Goal: Task Accomplishment & Management: Use online tool/utility

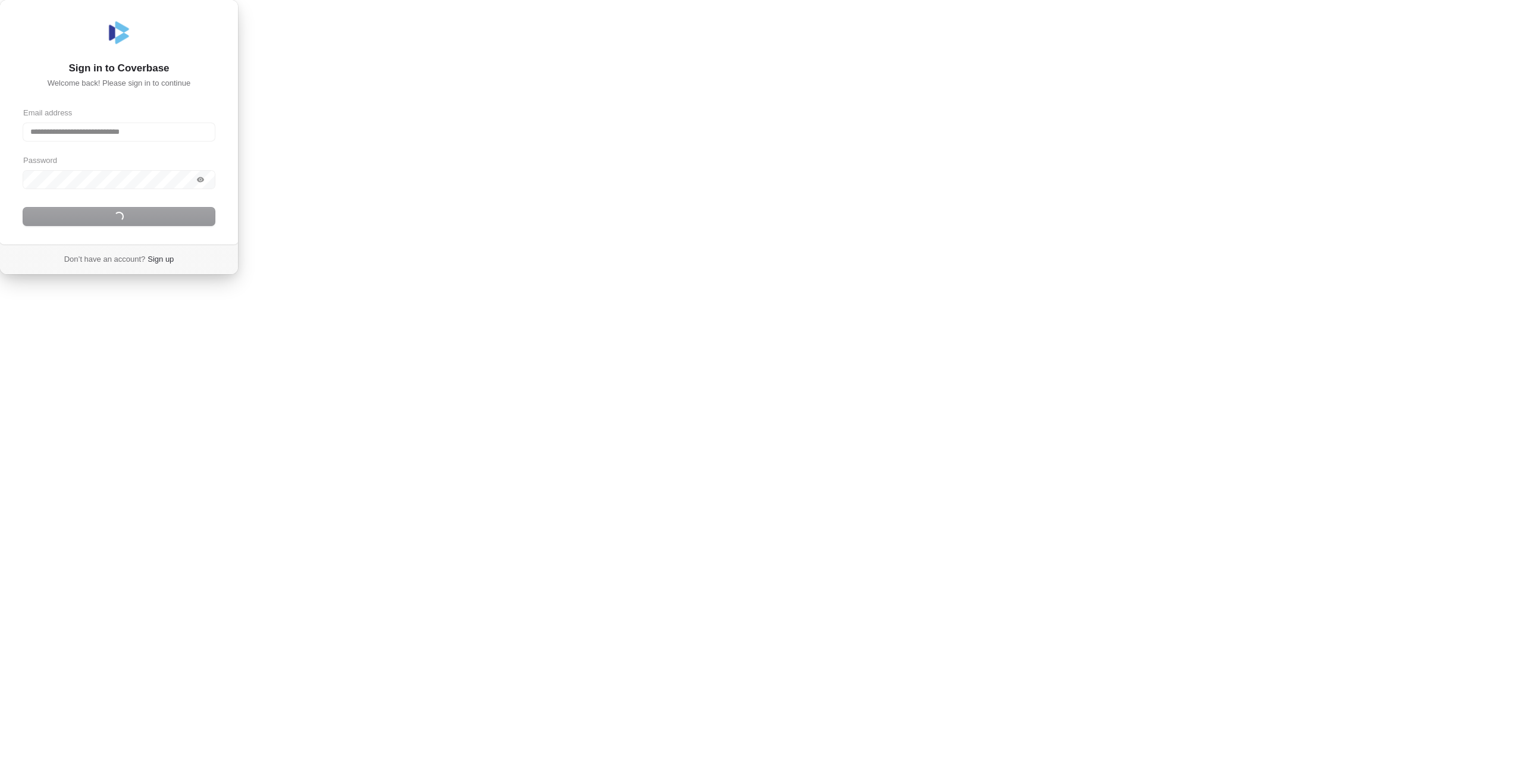
type input "**********"
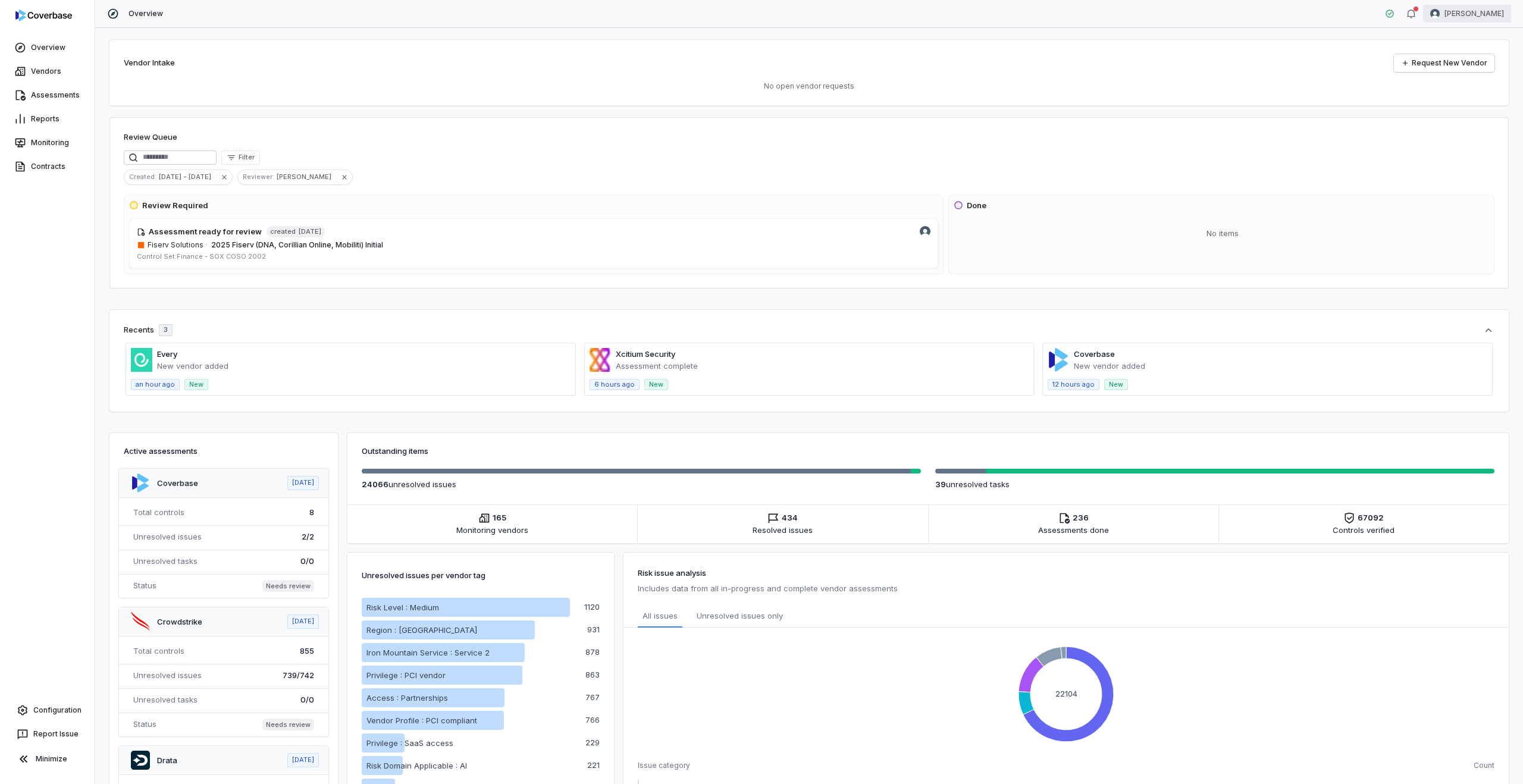
click at [1481, 18] on html "Overview Vendors Assessments Reports Monitoring Contracts Configuration Report …" at bounding box center [761, 392] width 1523 height 784
click at [1461, 106] on div "Log out" at bounding box center [1460, 109] width 91 height 19
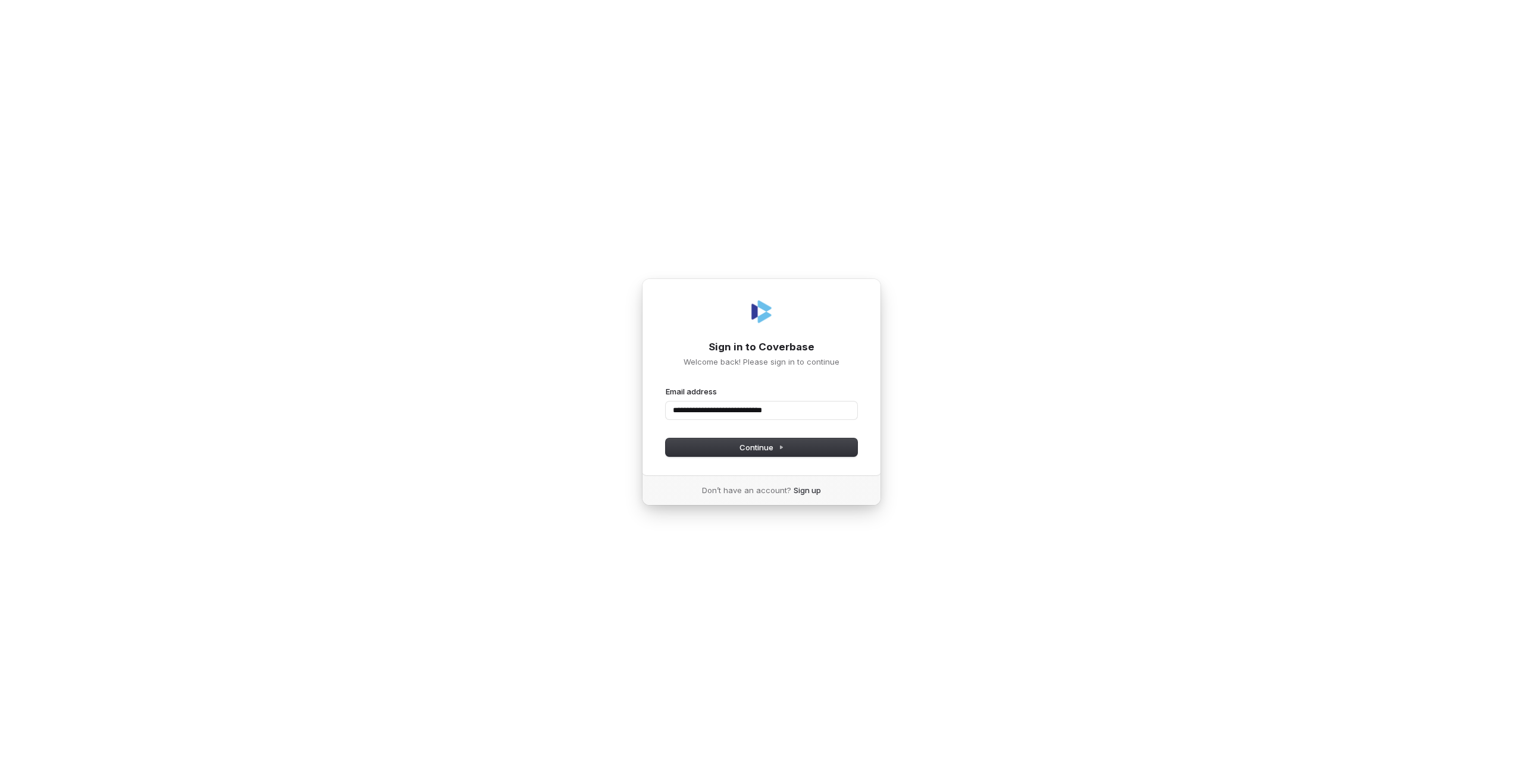
type input "**********"
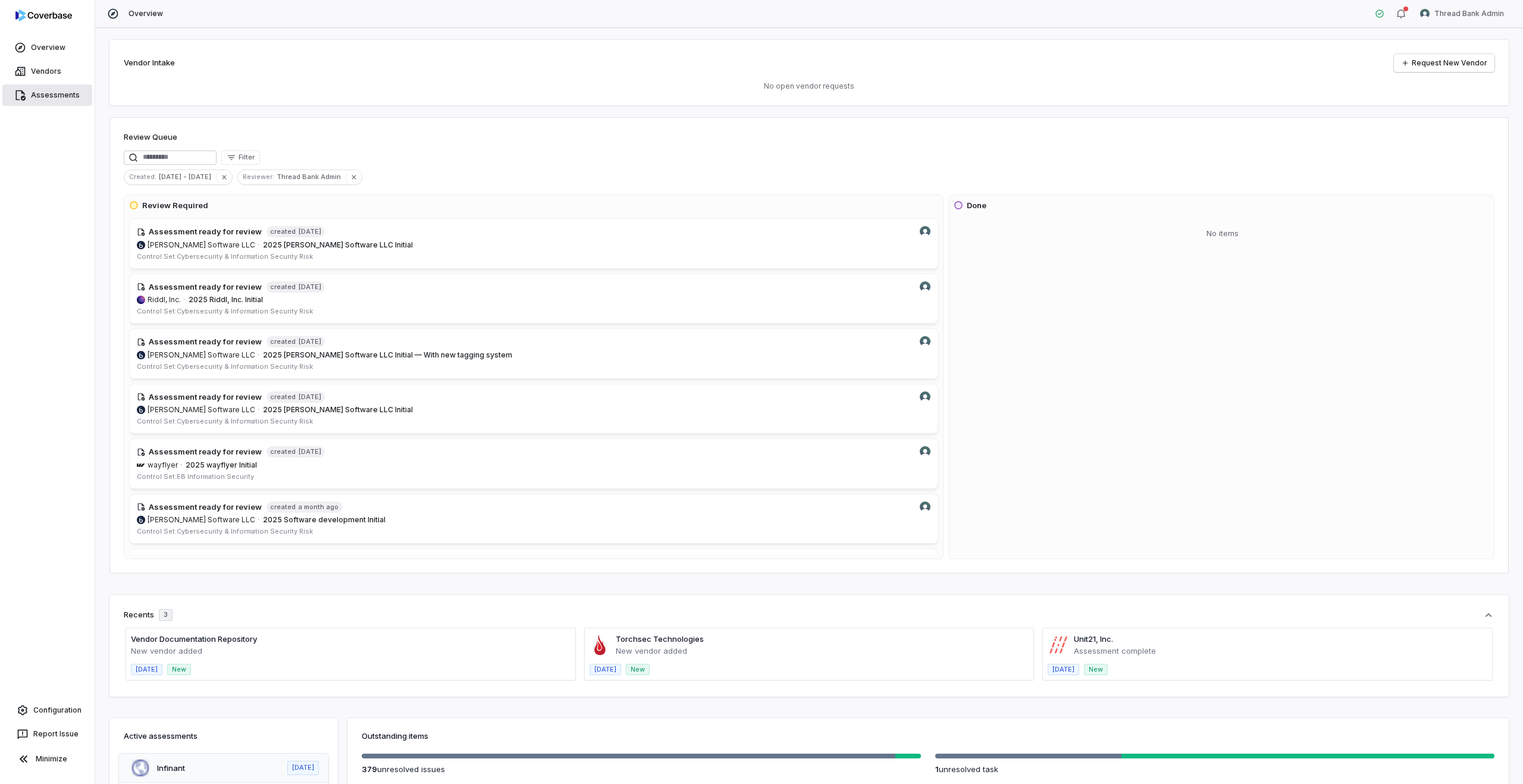
click at [44, 92] on link "Assessments" at bounding box center [48, 95] width 90 height 22
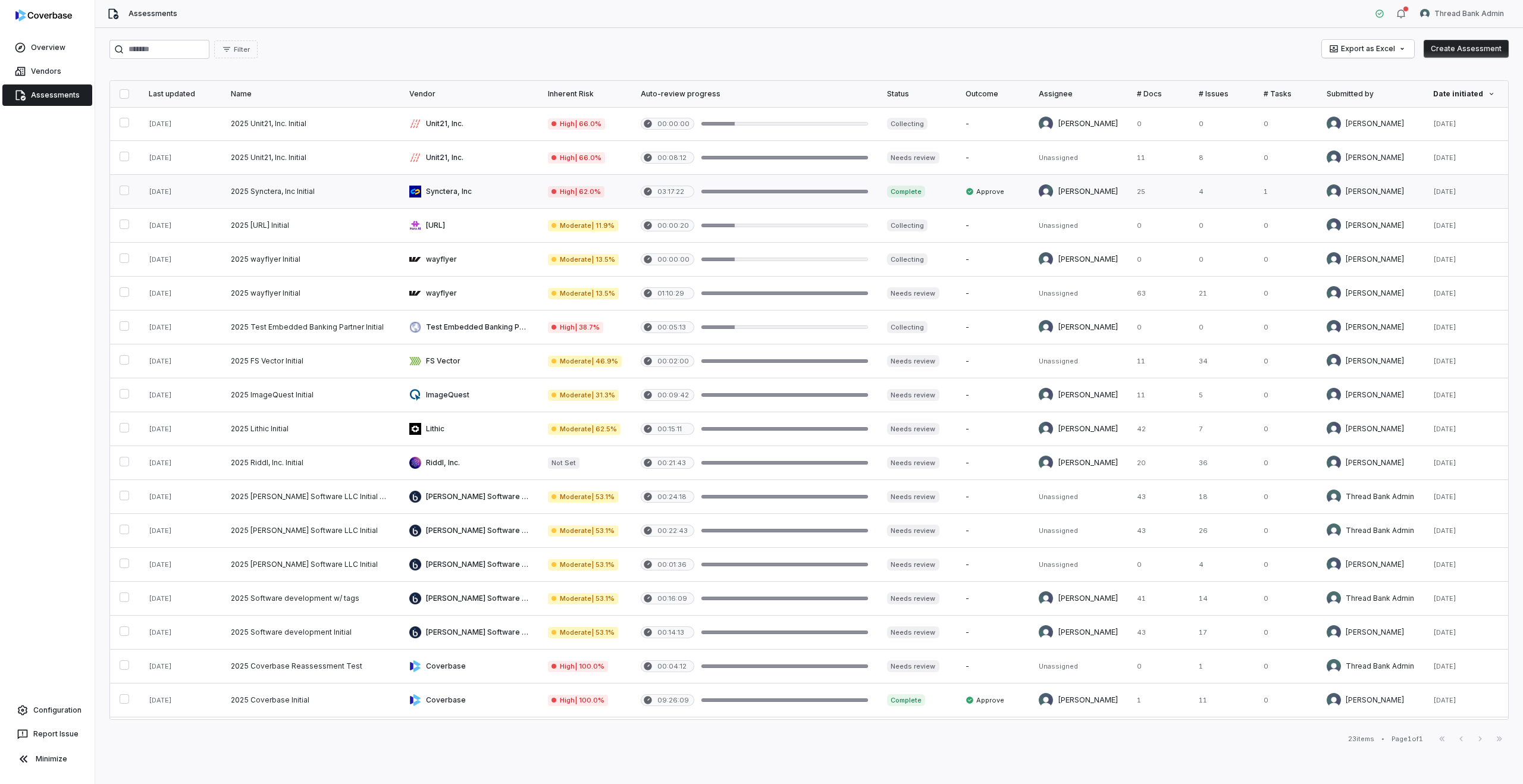
click at [476, 183] on link at bounding box center [469, 191] width 139 height 33
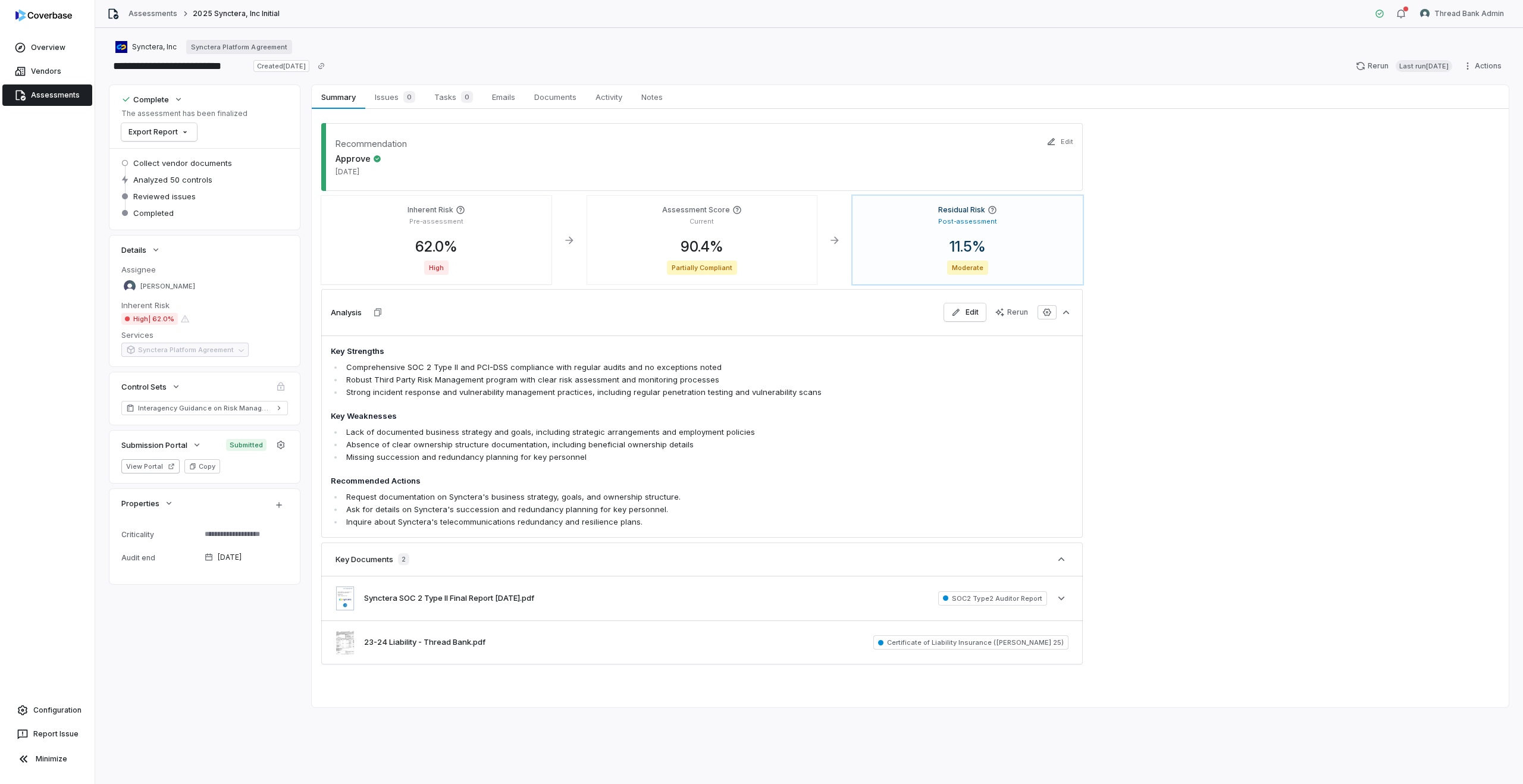
click at [44, 97] on link "Assessments" at bounding box center [48, 95] width 90 height 22
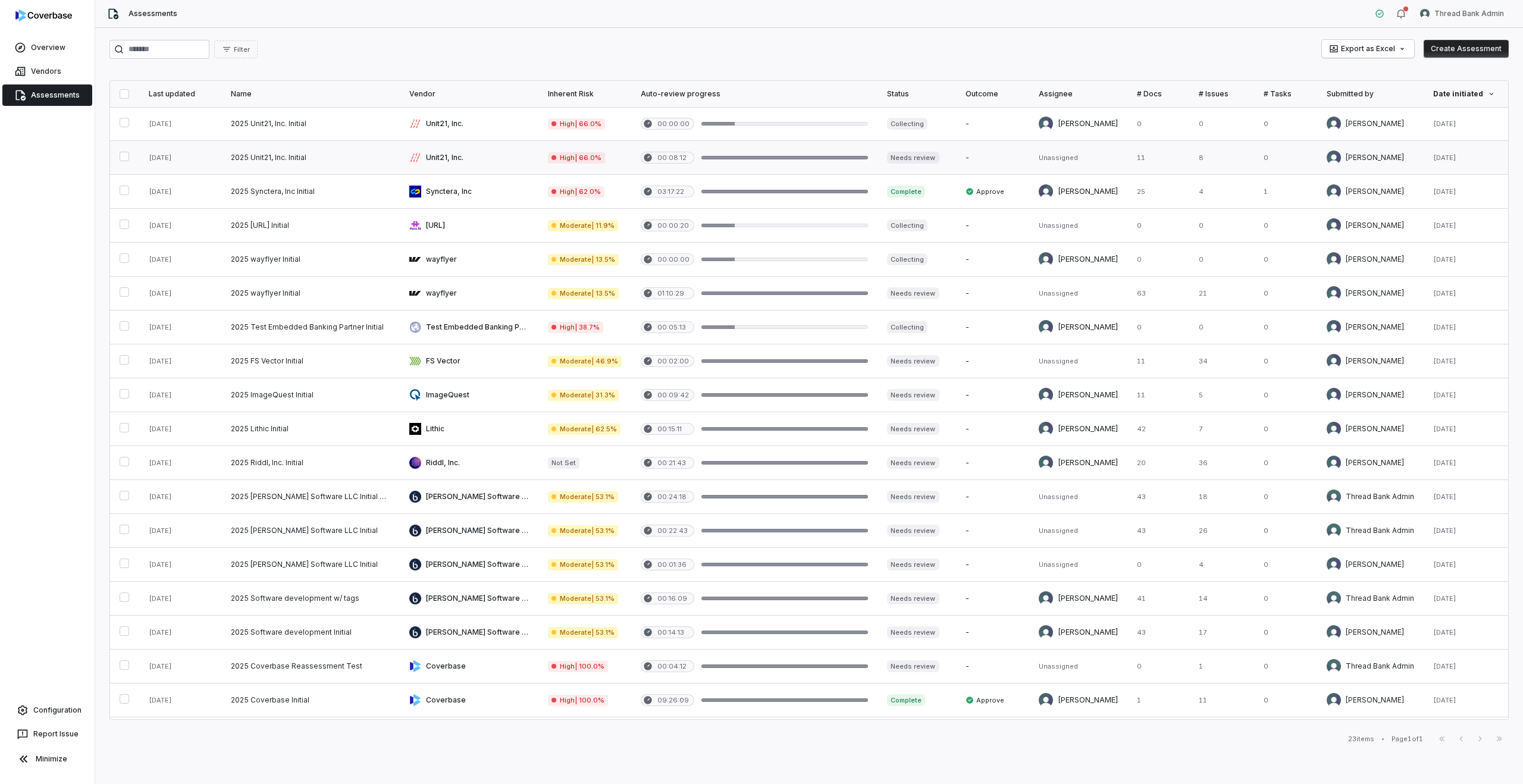
click at [362, 158] on link at bounding box center [311, 157] width 178 height 33
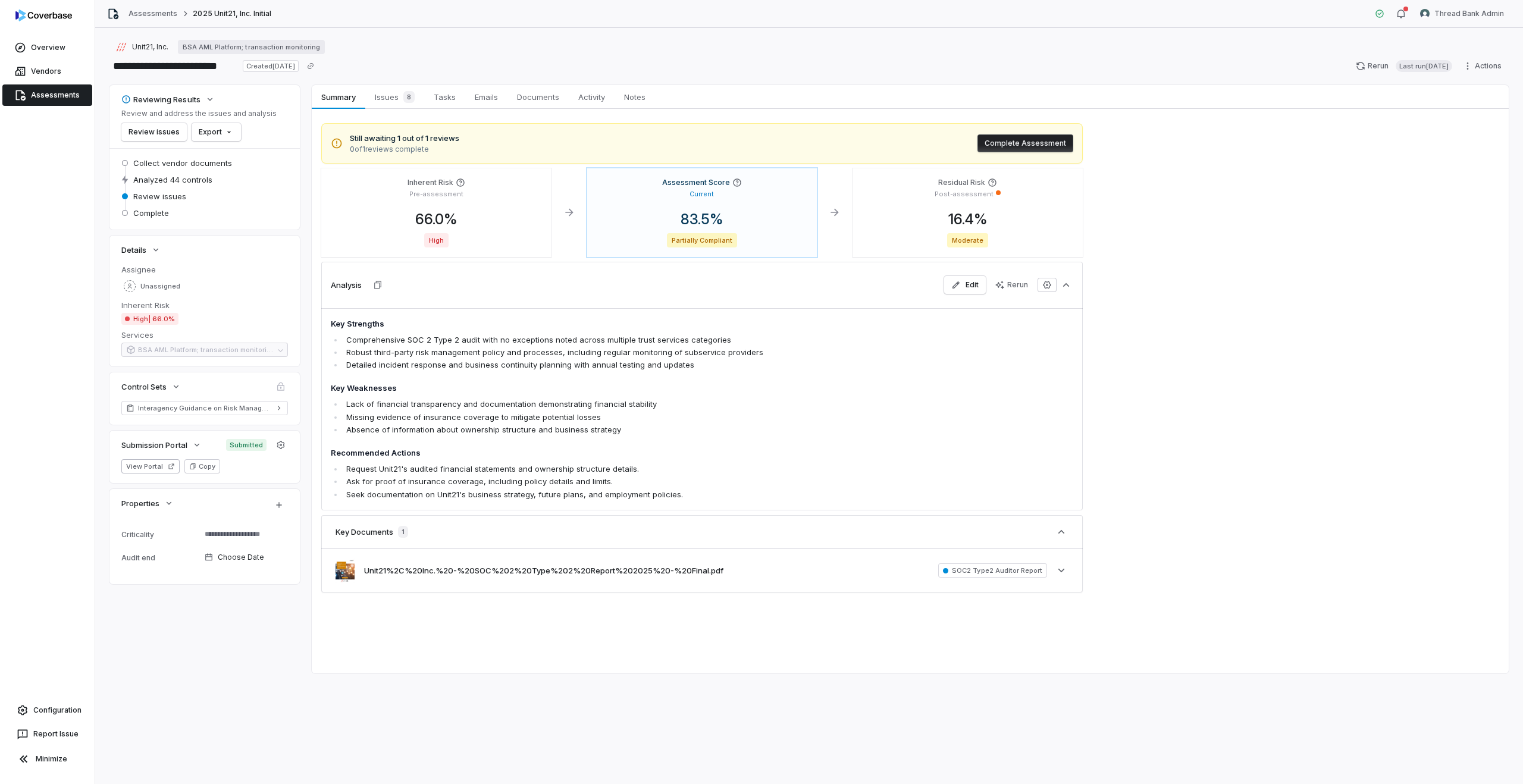
click at [58, 98] on link "Assessments" at bounding box center [48, 95] width 90 height 22
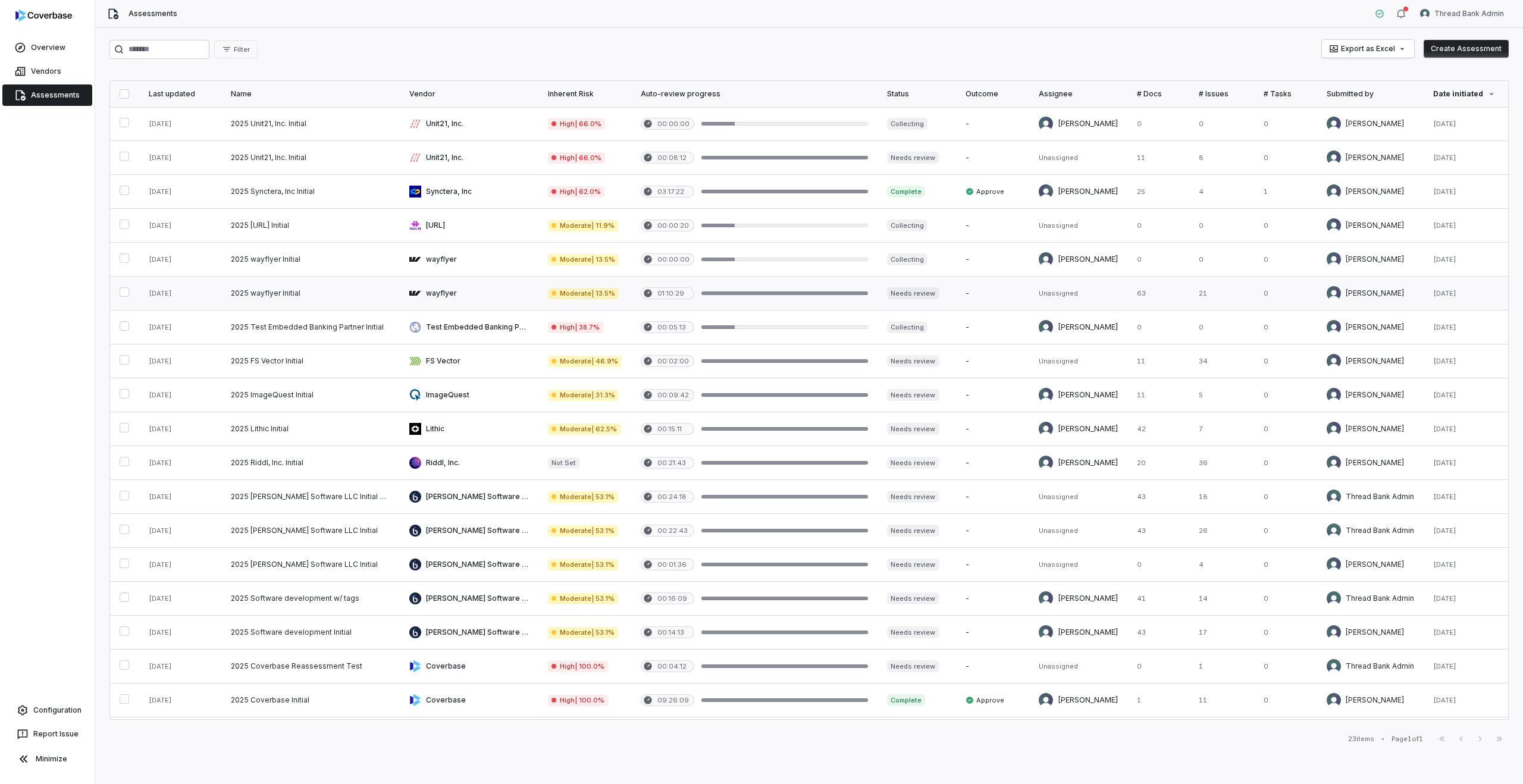
click at [349, 302] on link at bounding box center [311, 292] width 178 height 33
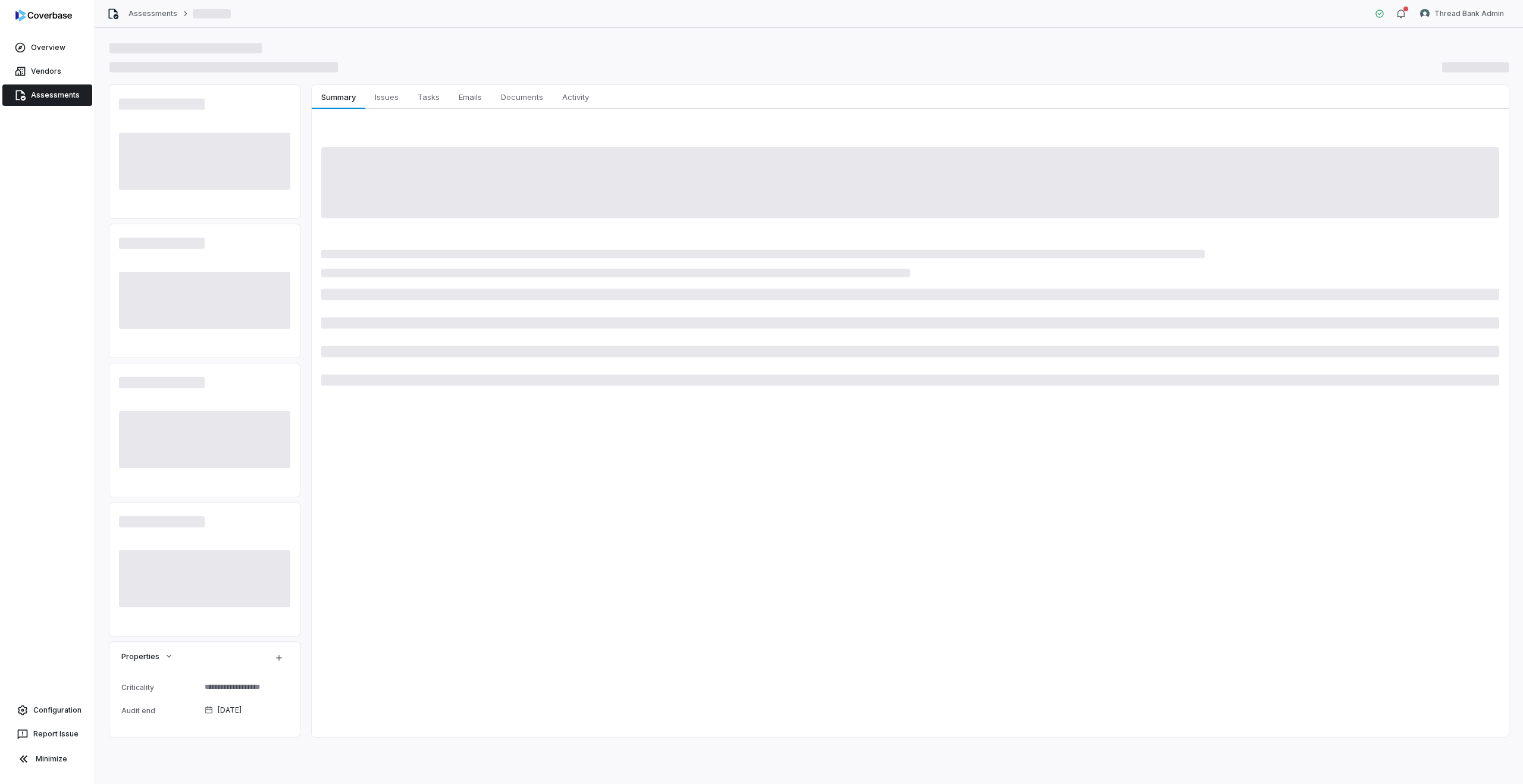
type textarea "*"
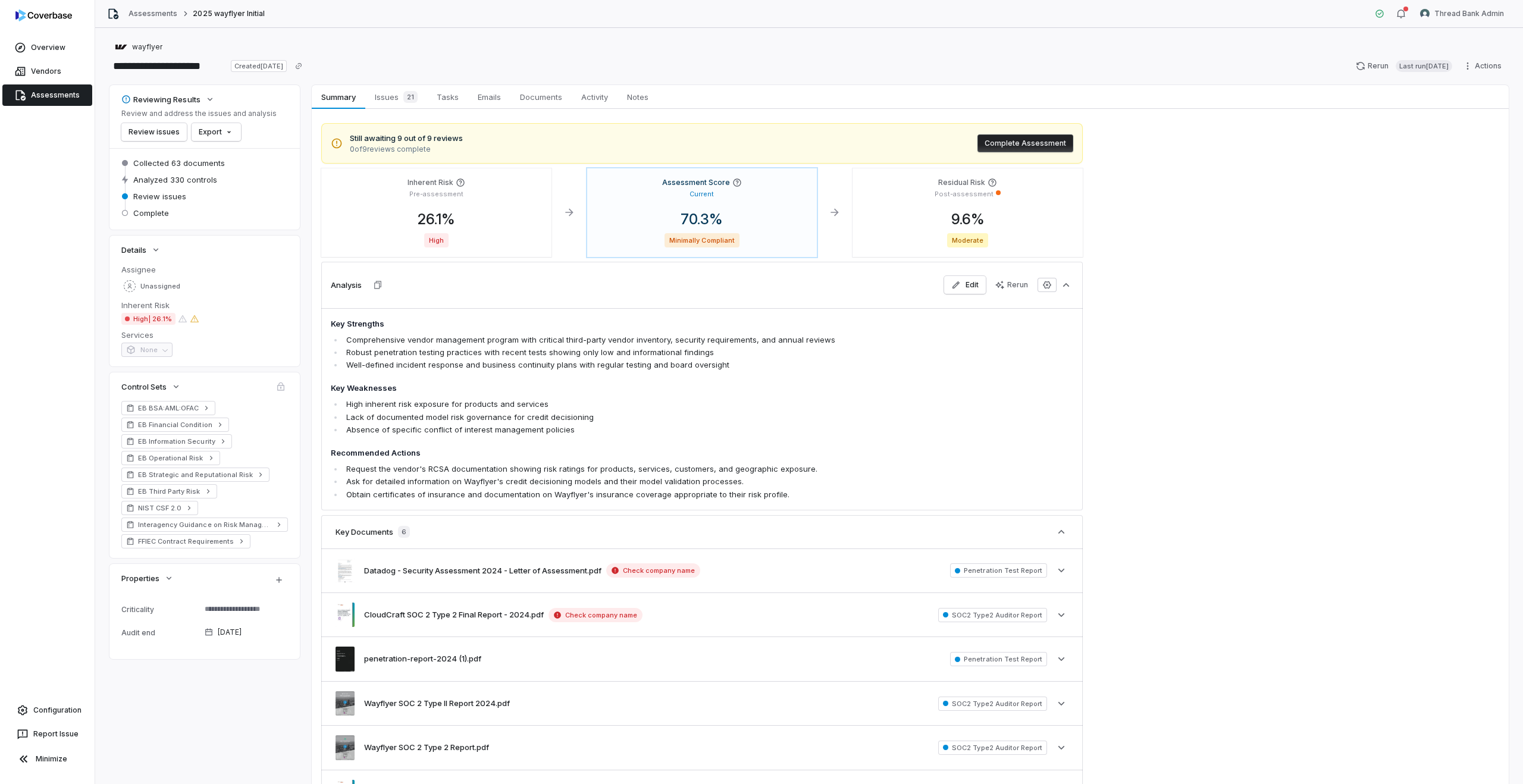
click at [63, 91] on link "Assessments" at bounding box center [48, 95] width 90 height 22
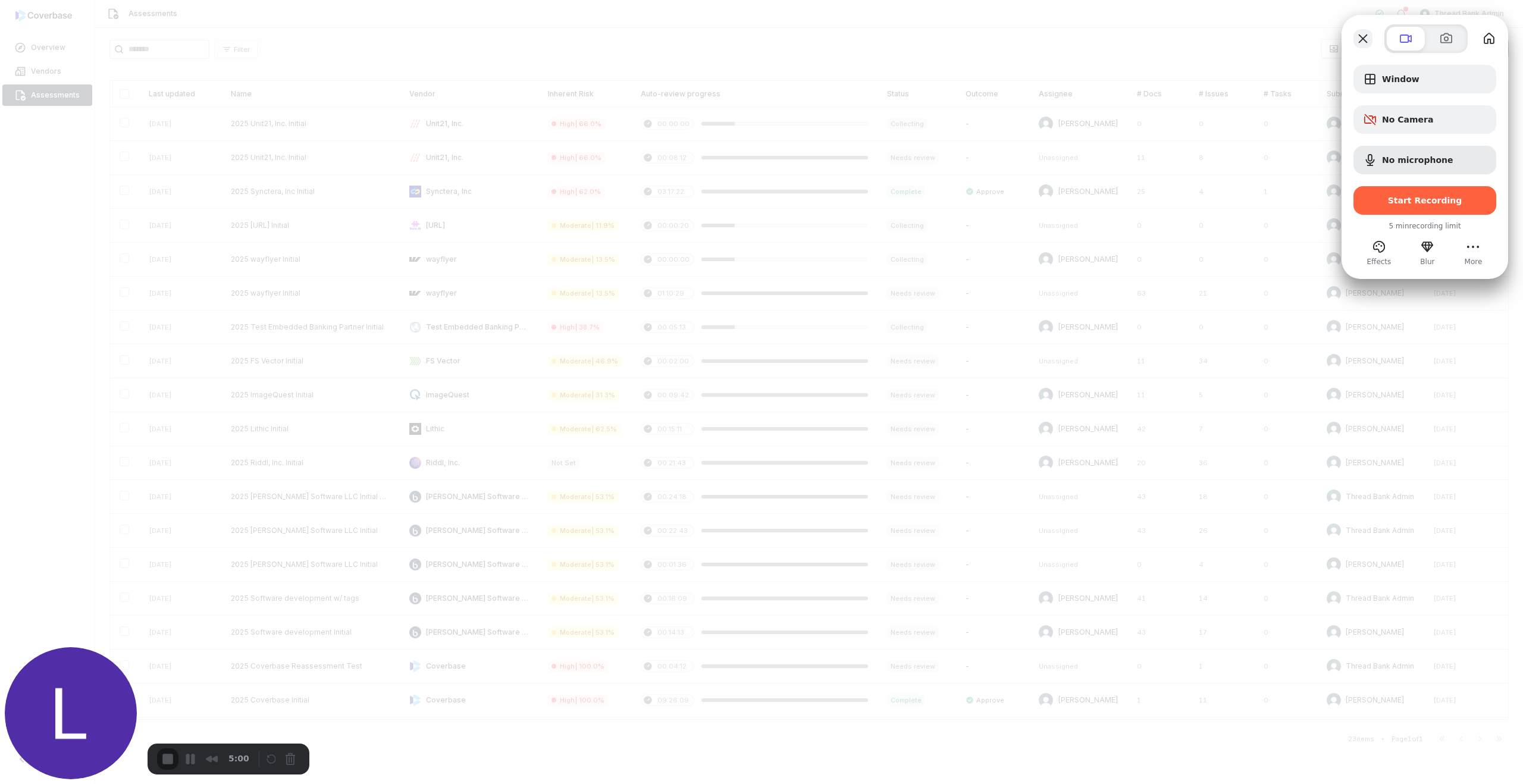
click at [1364, 37] on button "Close" at bounding box center [1363, 39] width 19 height 19
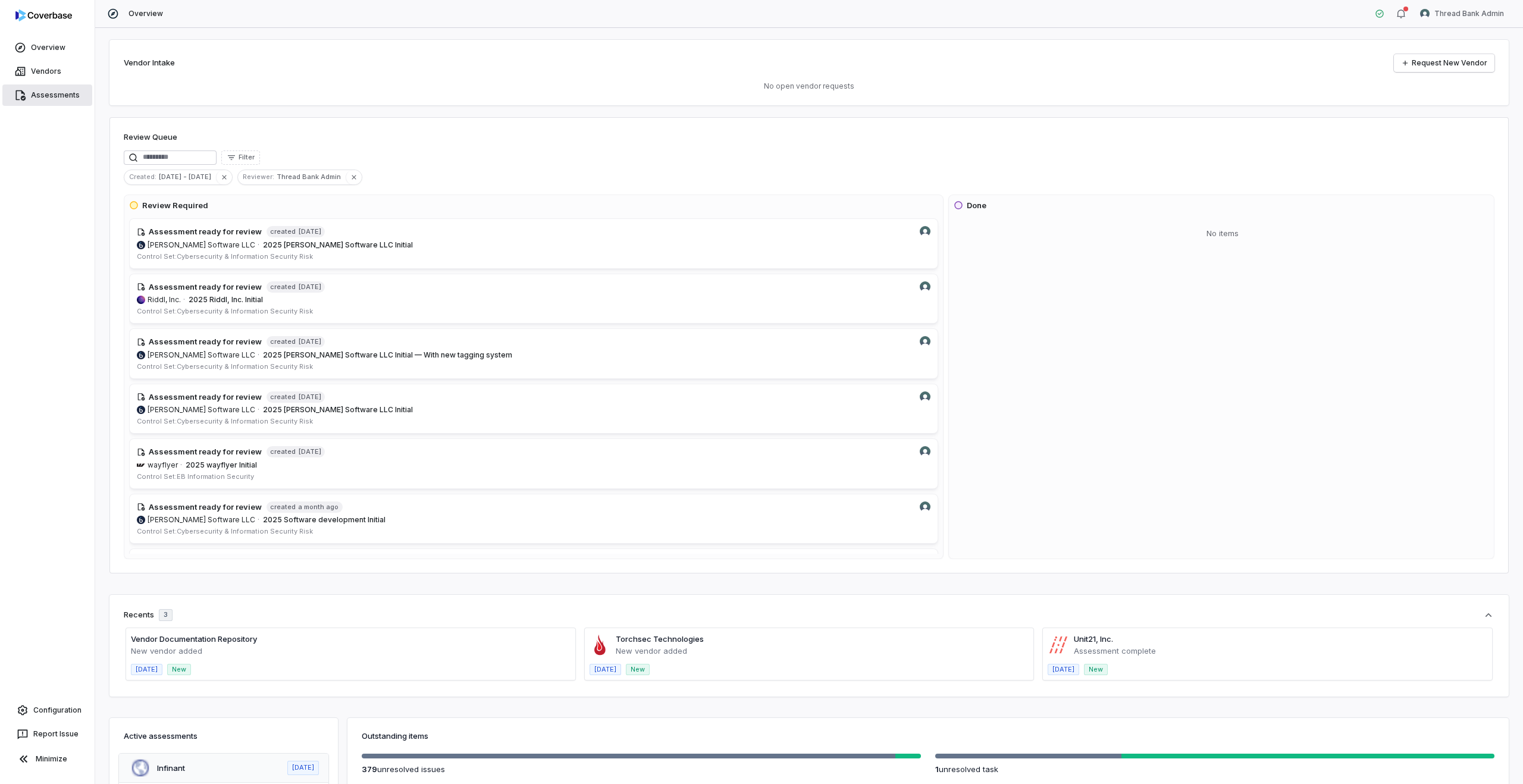
click at [33, 100] on link "Assessments" at bounding box center [48, 95] width 90 height 22
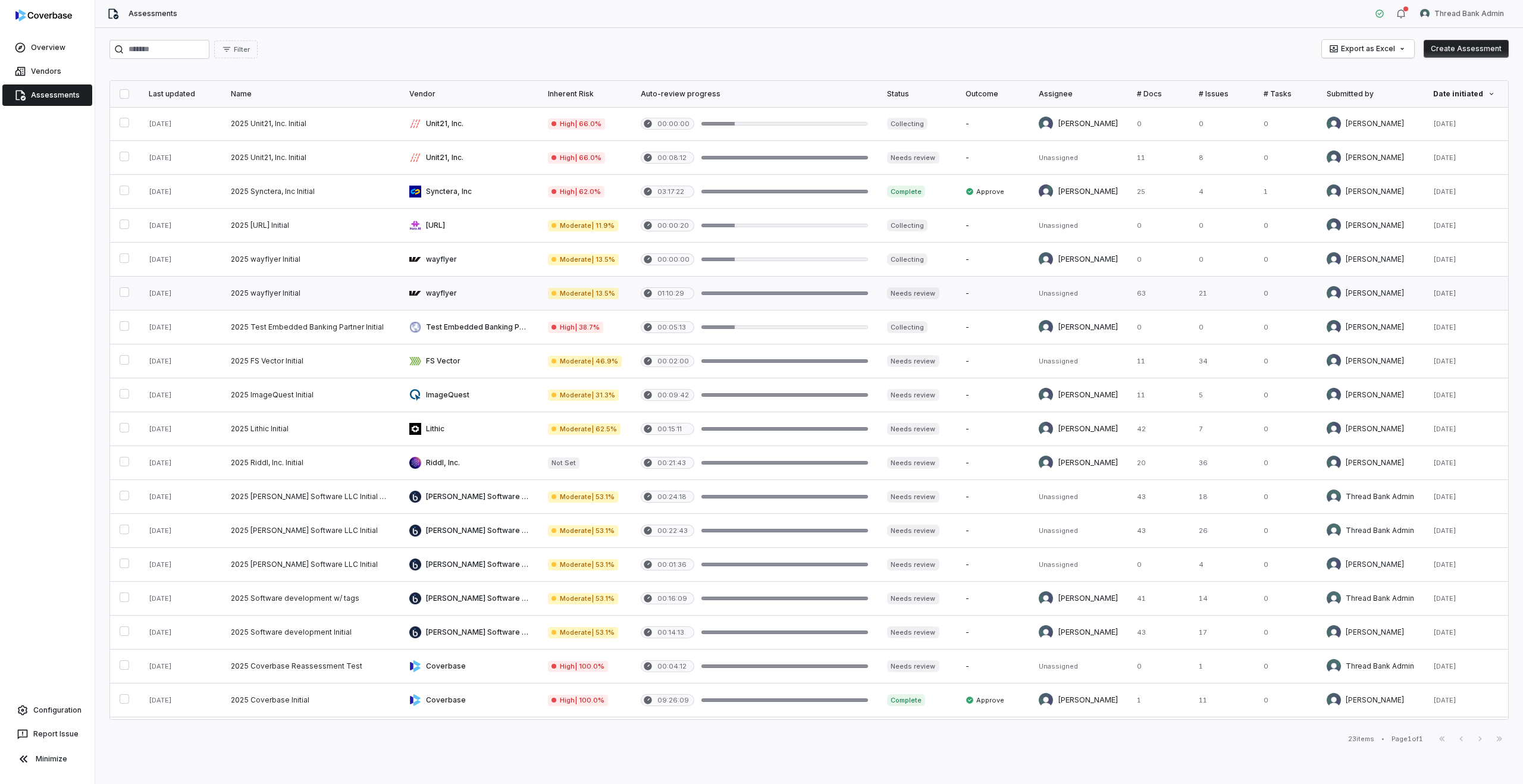
click at [480, 296] on link at bounding box center [469, 292] width 139 height 33
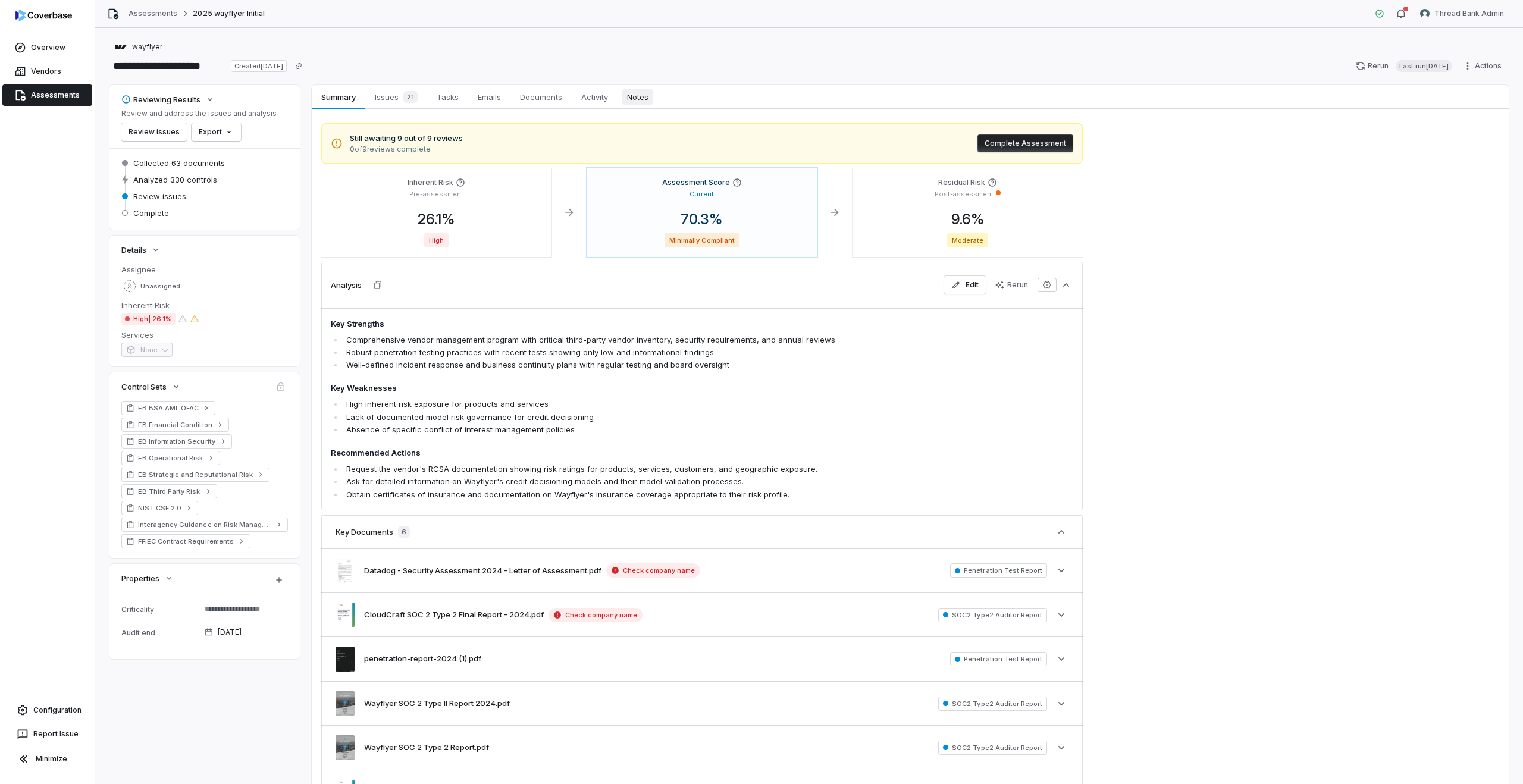
click at [640, 89] on span "Notes" at bounding box center [638, 97] width 31 height 16
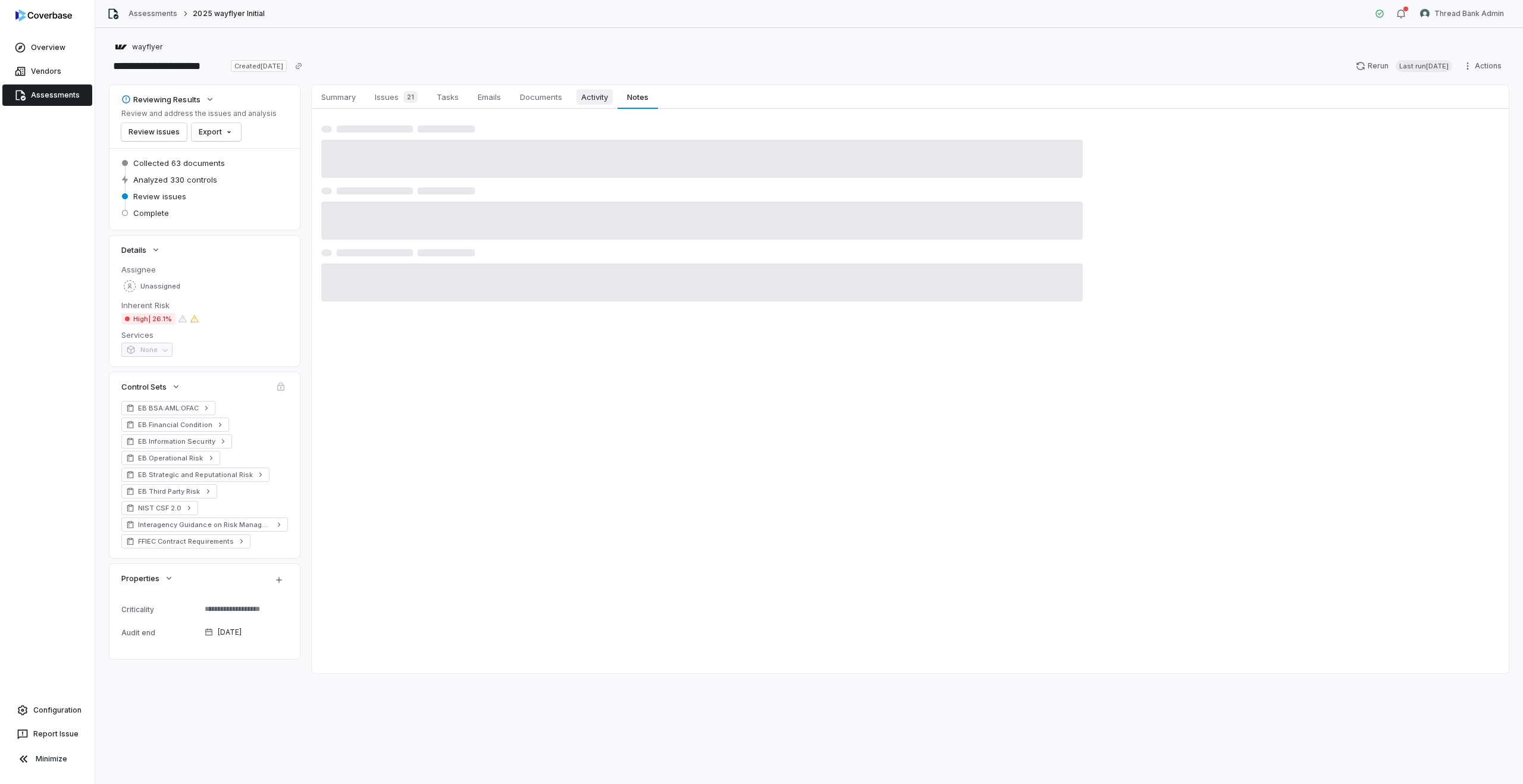
click at [599, 97] on span "Activity" at bounding box center [595, 97] width 36 height 16
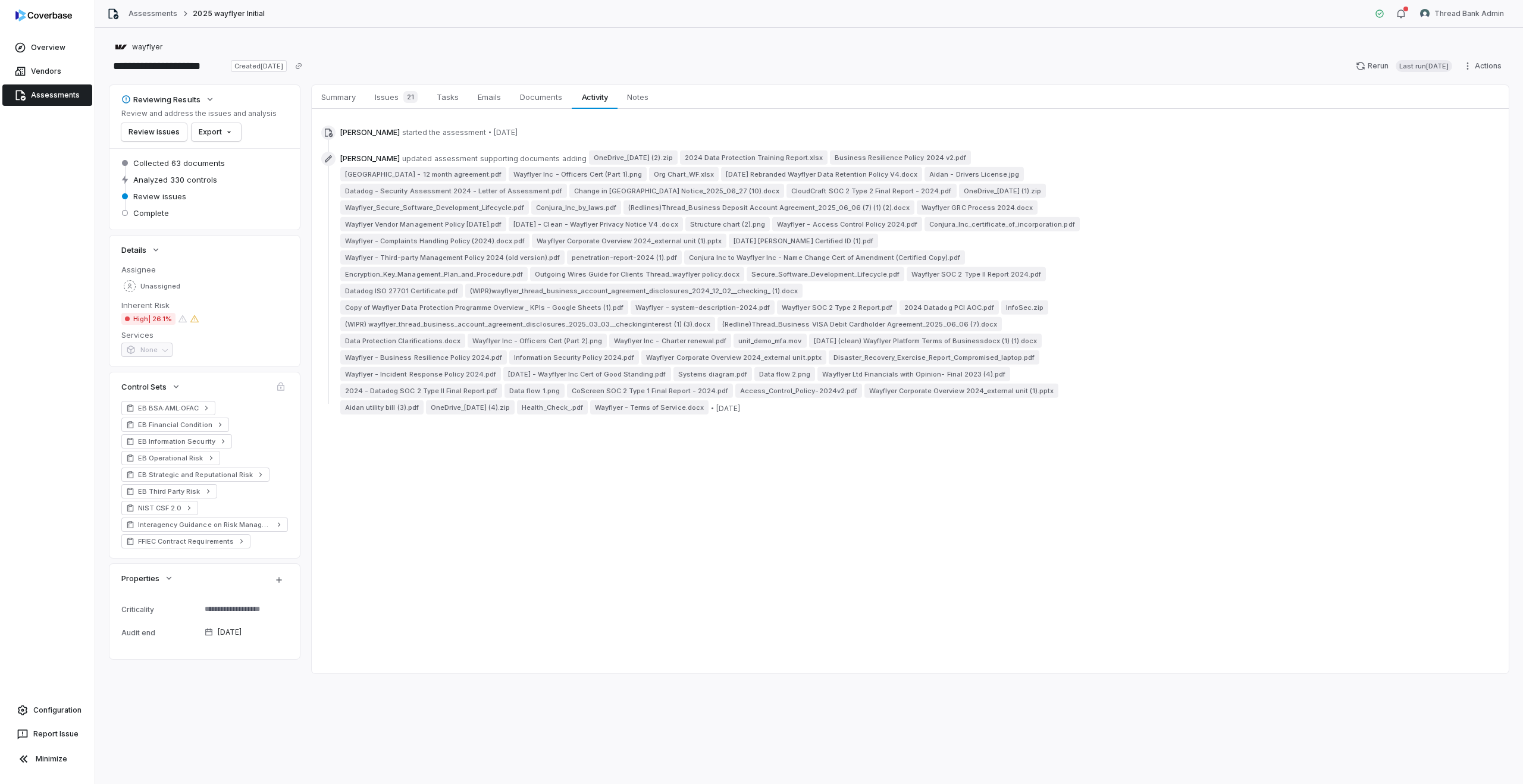
click at [61, 86] on link "Assessments" at bounding box center [48, 95] width 90 height 22
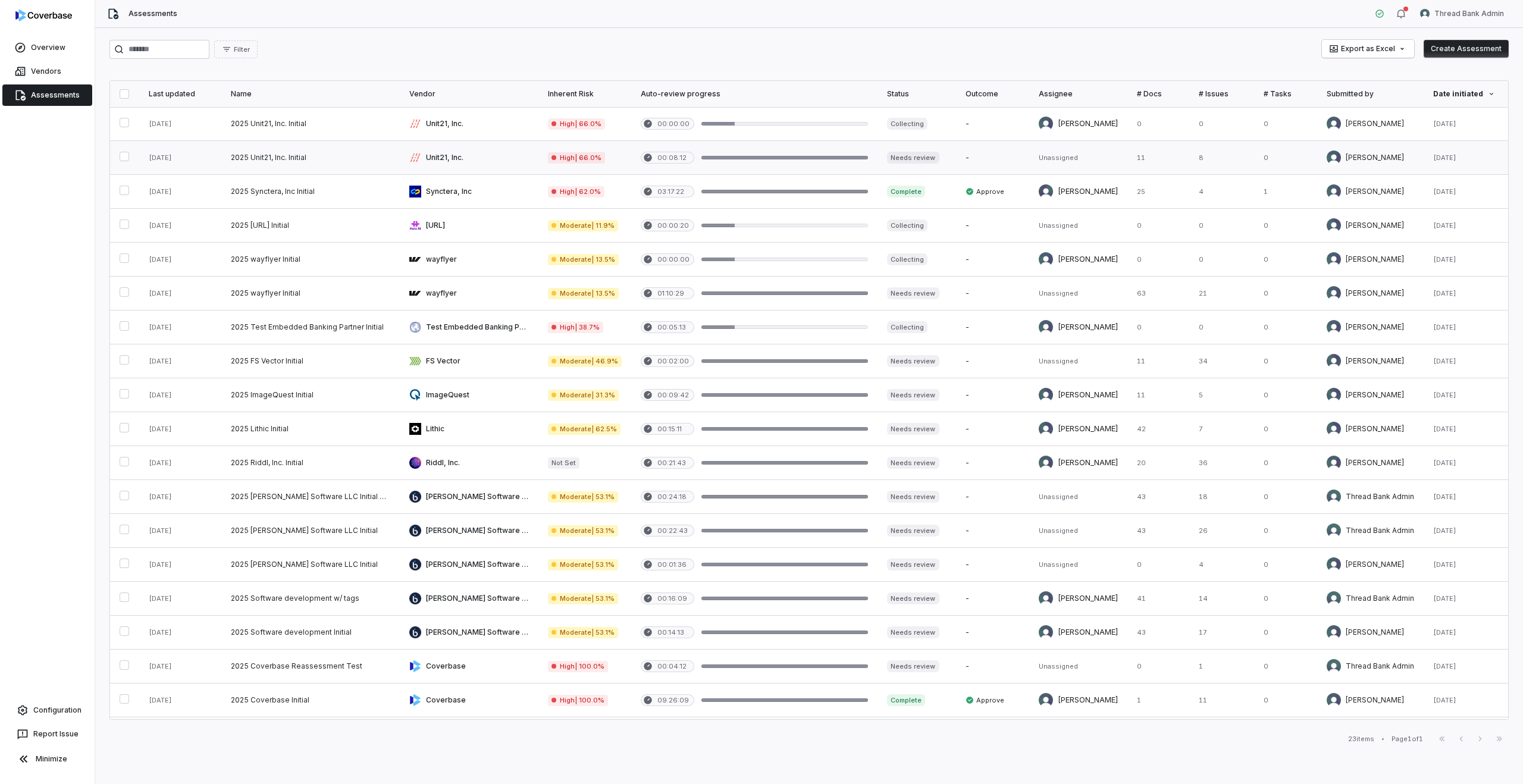
click at [363, 157] on link at bounding box center [311, 157] width 178 height 33
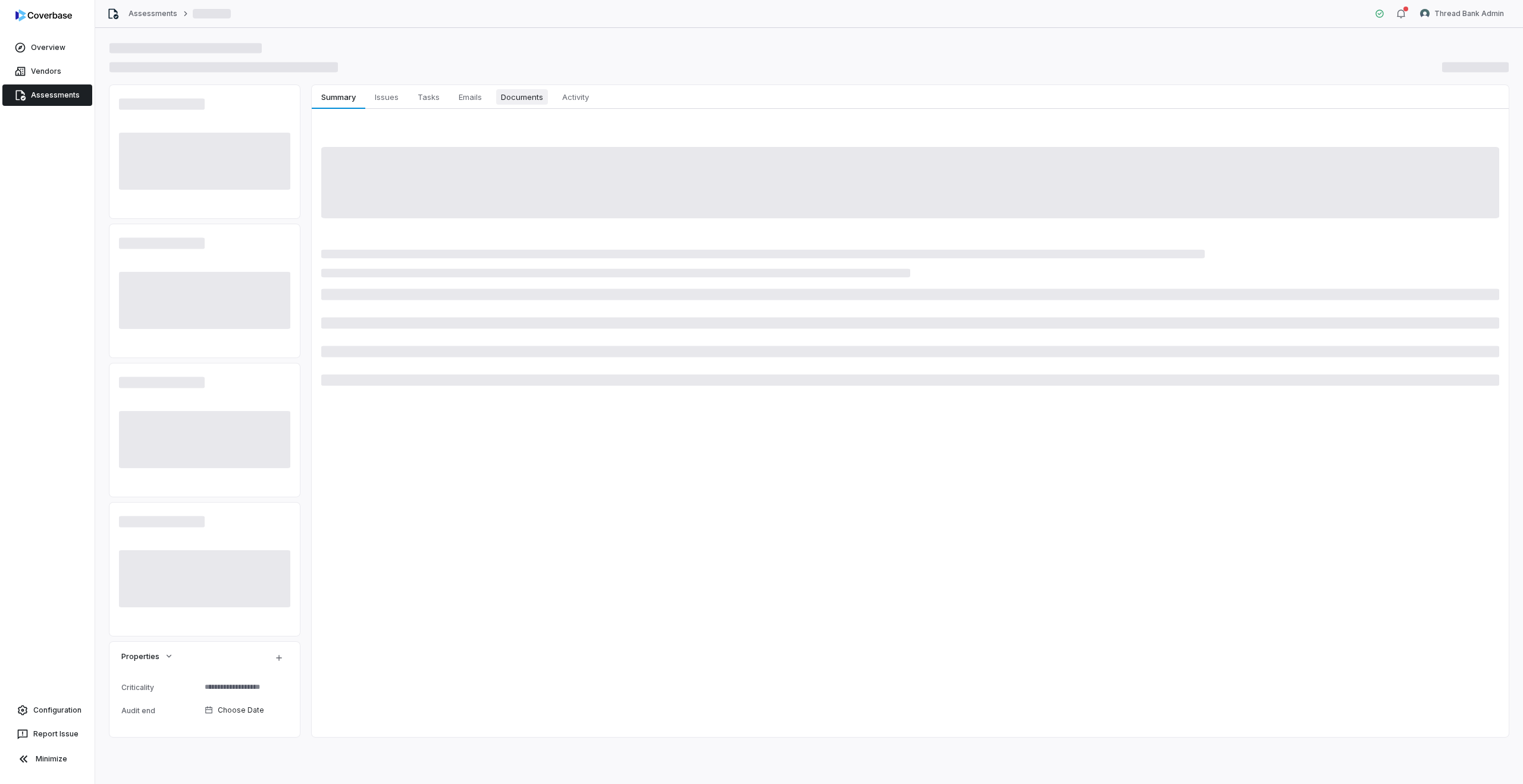
click at [531, 100] on span "Documents" at bounding box center [522, 97] width 52 height 16
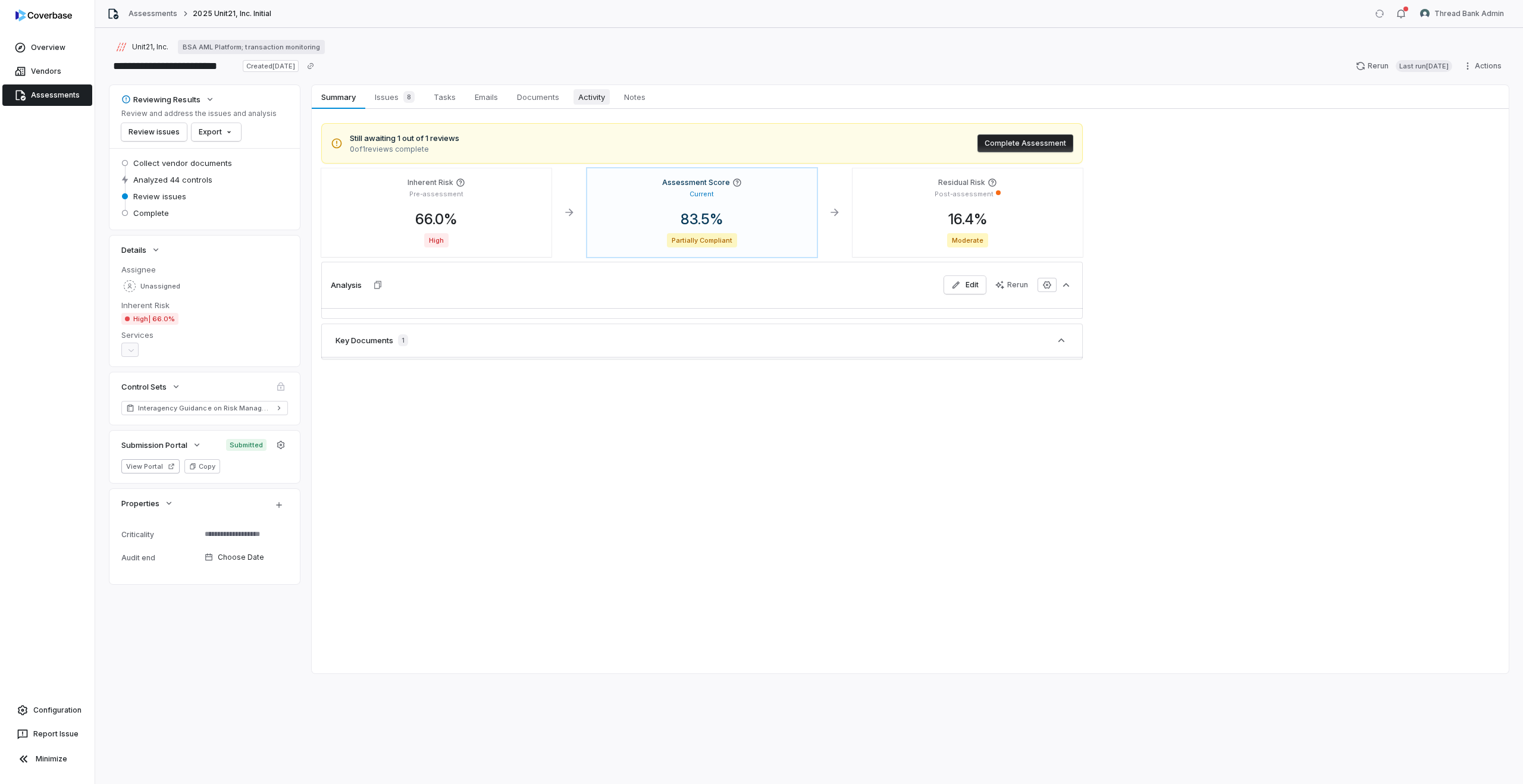
click at [600, 98] on span "Activity" at bounding box center [591, 97] width 36 height 16
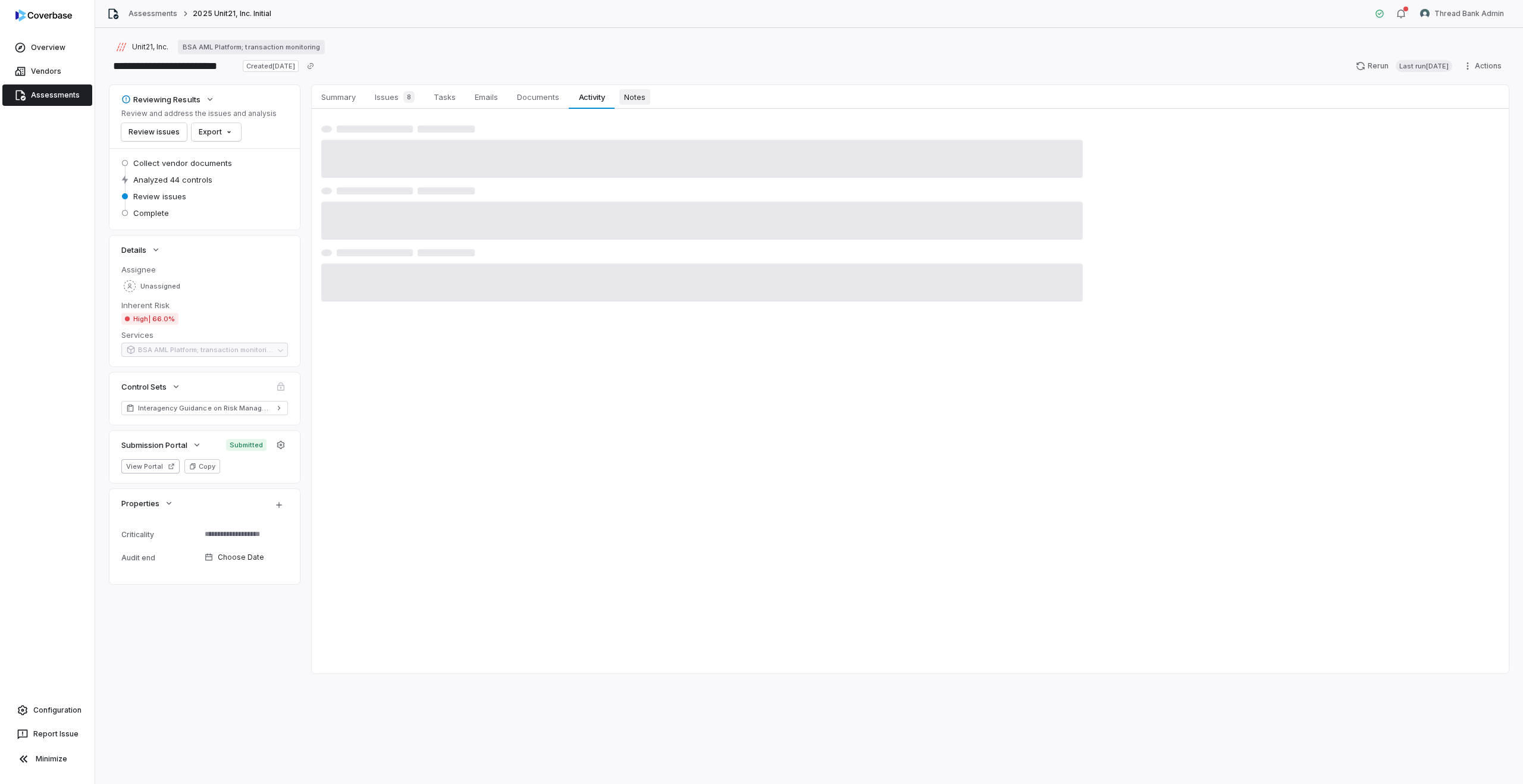
click at [635, 98] on span "Notes" at bounding box center [635, 97] width 31 height 16
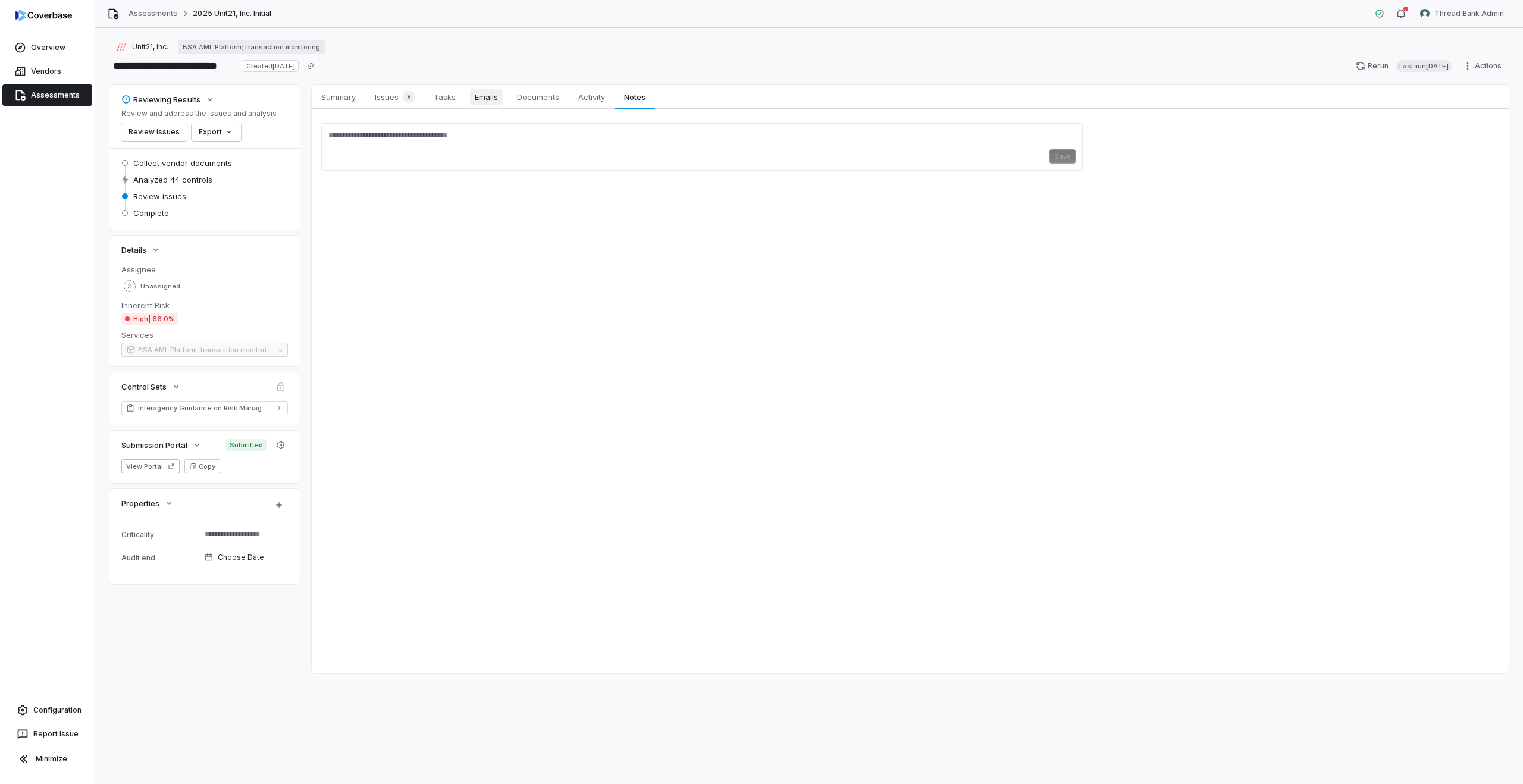
click at [487, 101] on span "Emails" at bounding box center [487, 97] width 33 height 16
click at [585, 106] on link "Activity Activity" at bounding box center [591, 96] width 46 height 23
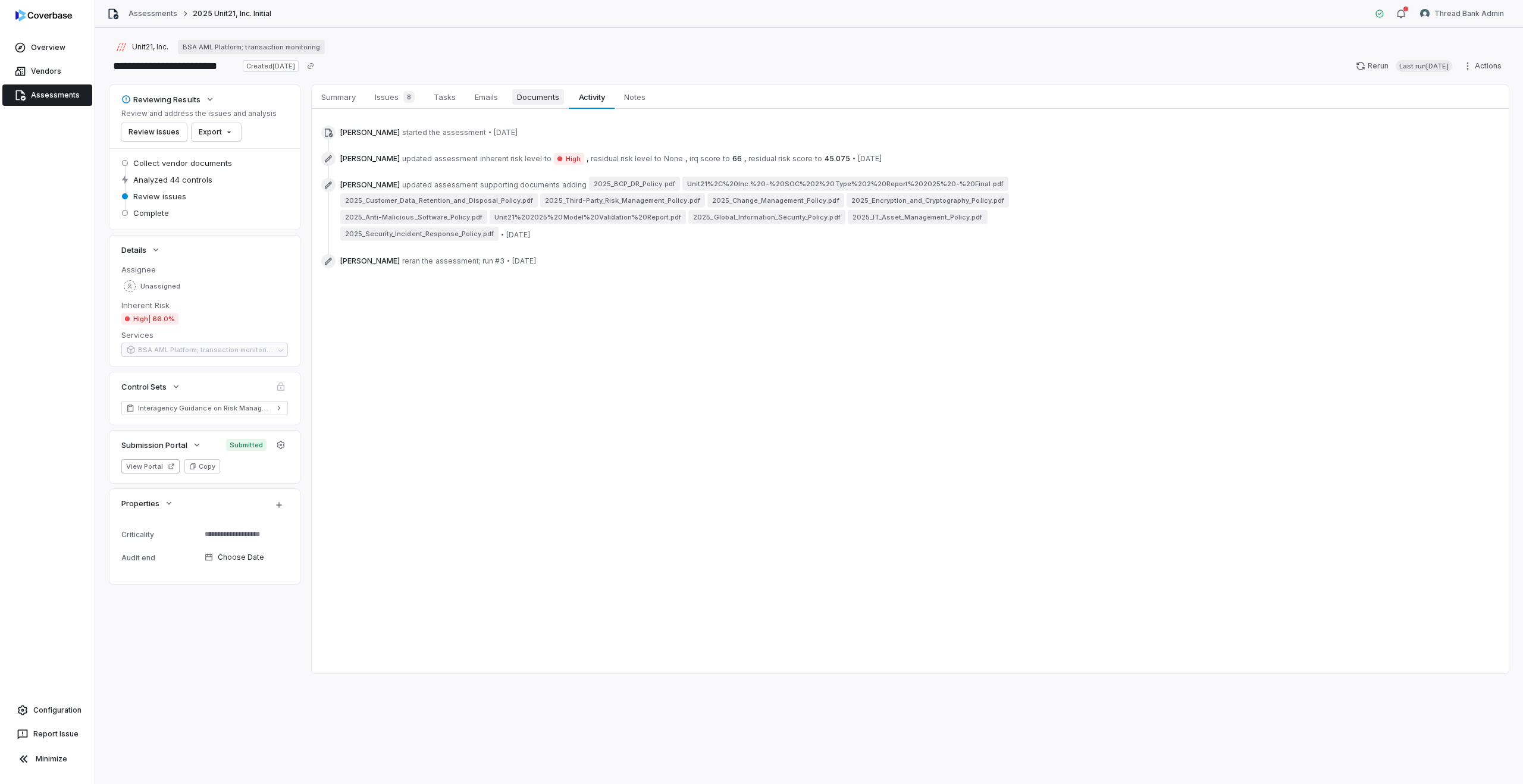
click at [538, 100] on span "Documents" at bounding box center [539, 97] width 52 height 16
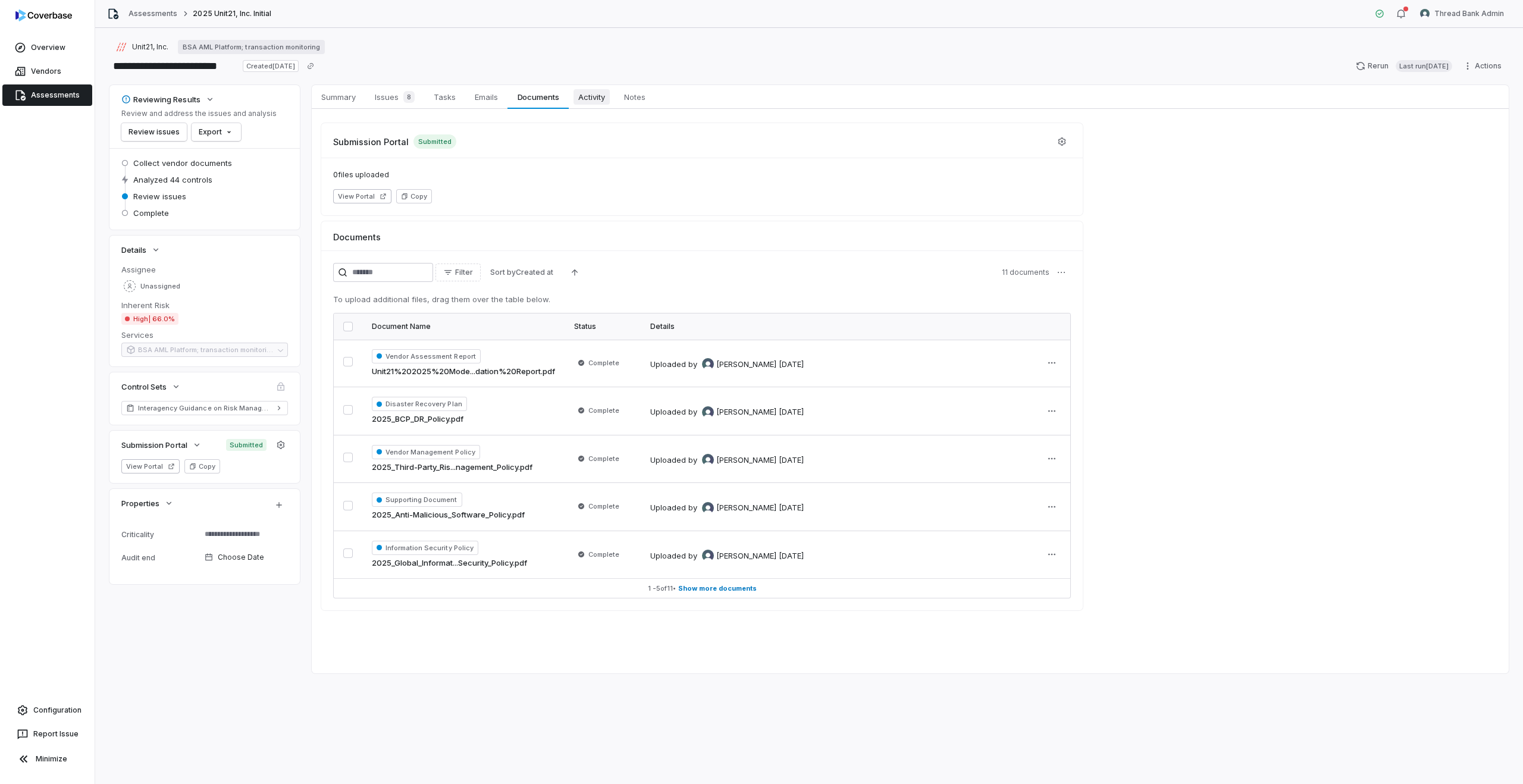
click at [588, 92] on span "Activity" at bounding box center [591, 97] width 36 height 16
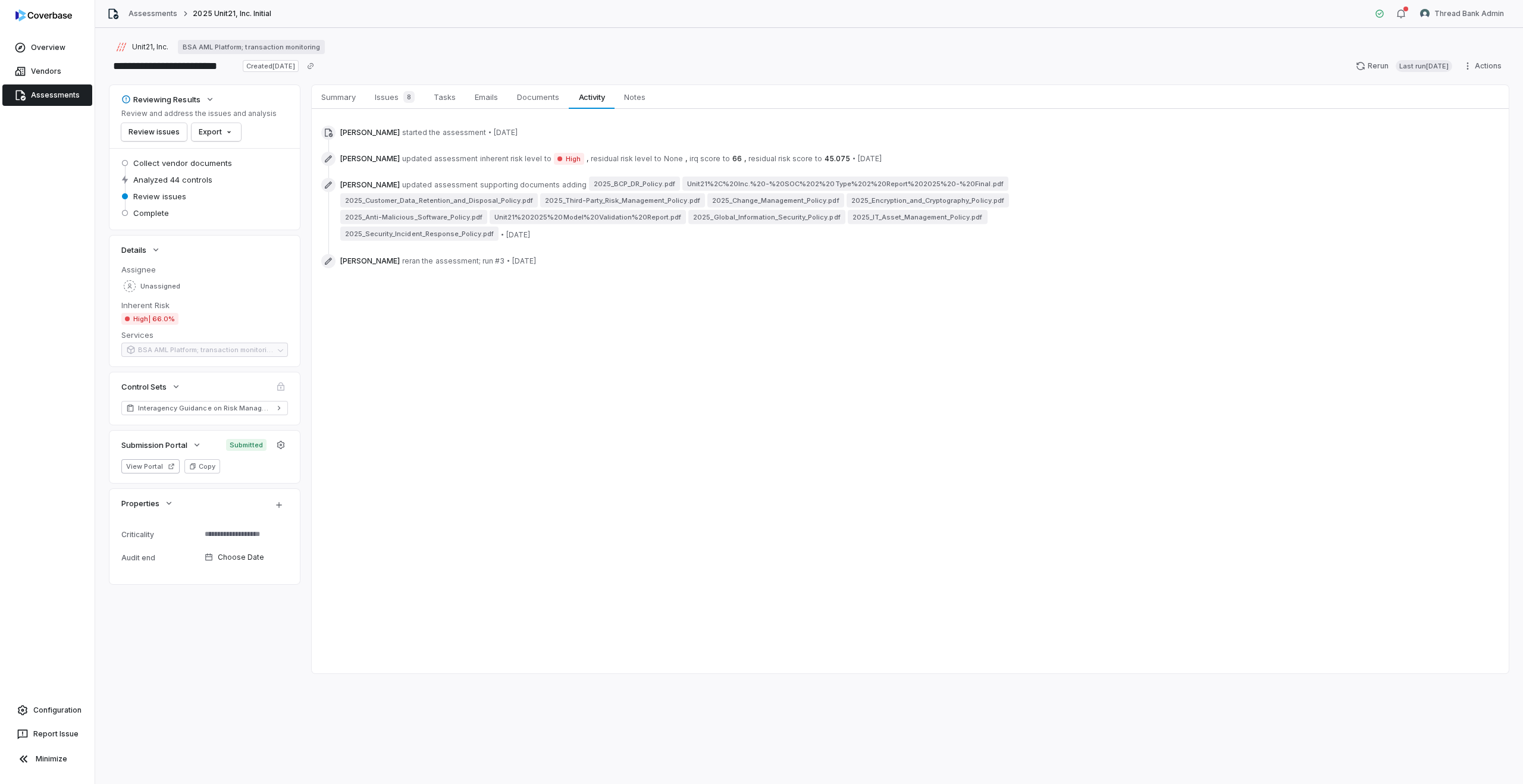
click at [12, 96] on link "Assessments" at bounding box center [48, 95] width 90 height 22
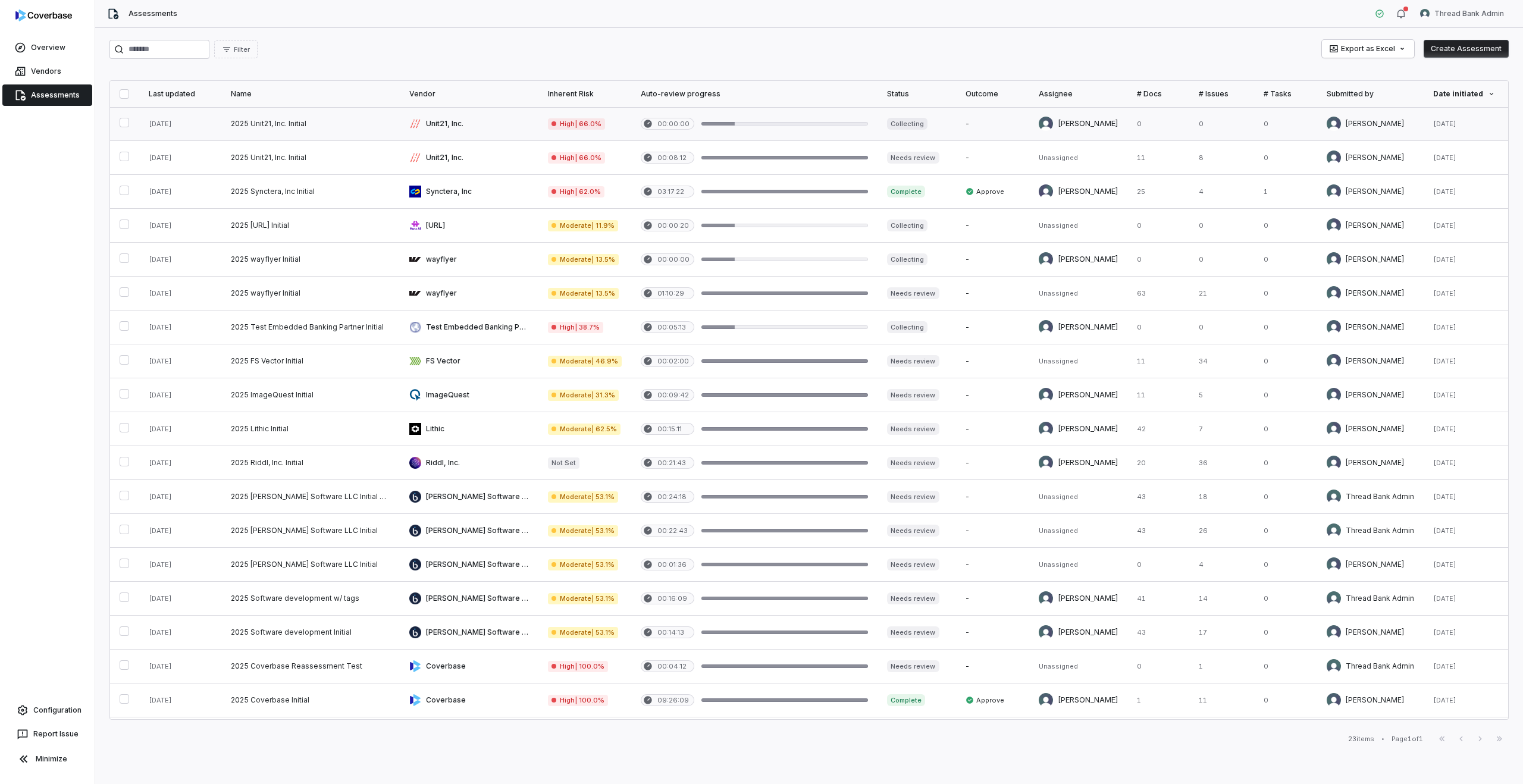
click at [473, 132] on link at bounding box center [469, 124] width 139 height 33
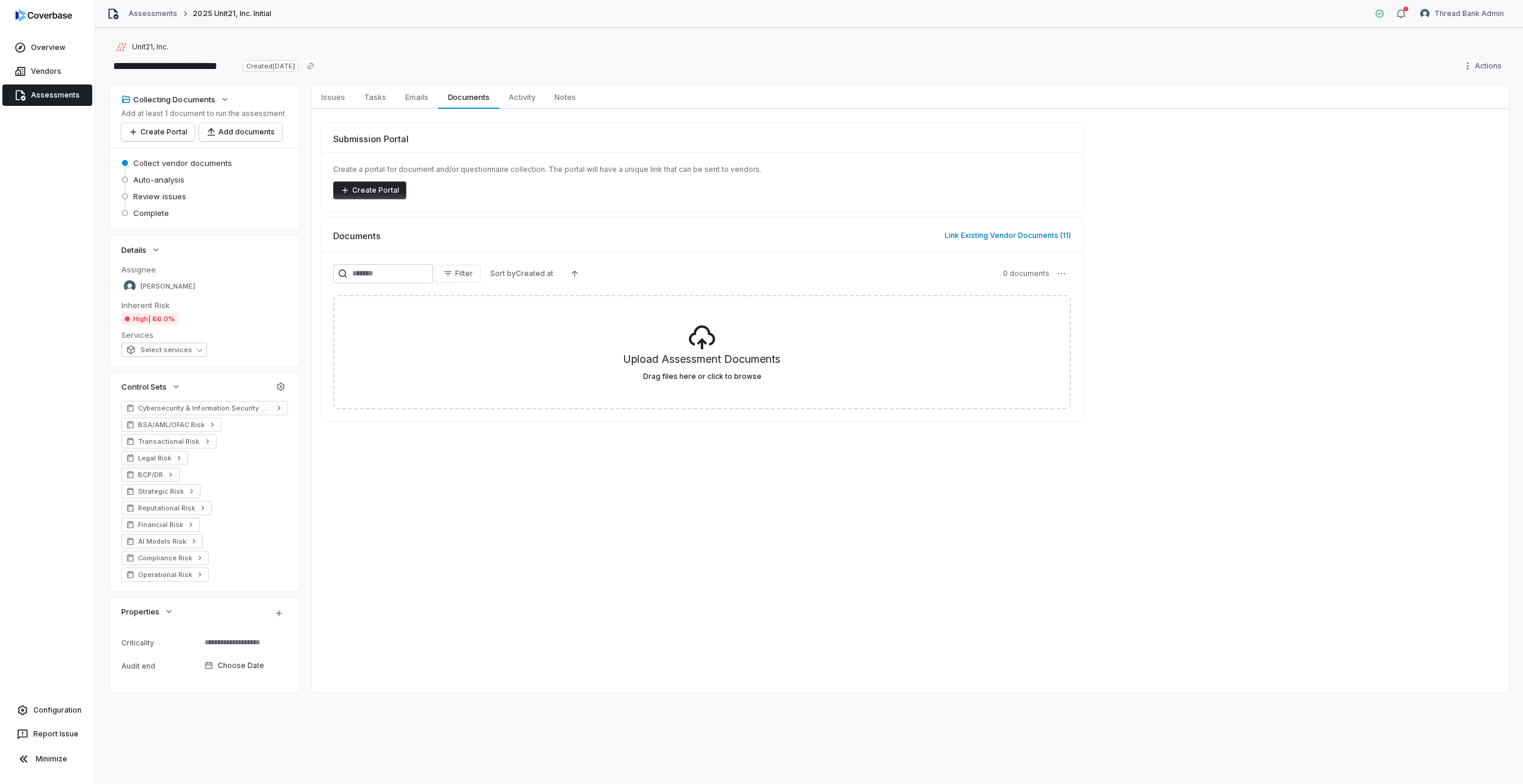
click at [42, 95] on link "Assessments" at bounding box center [48, 95] width 90 height 22
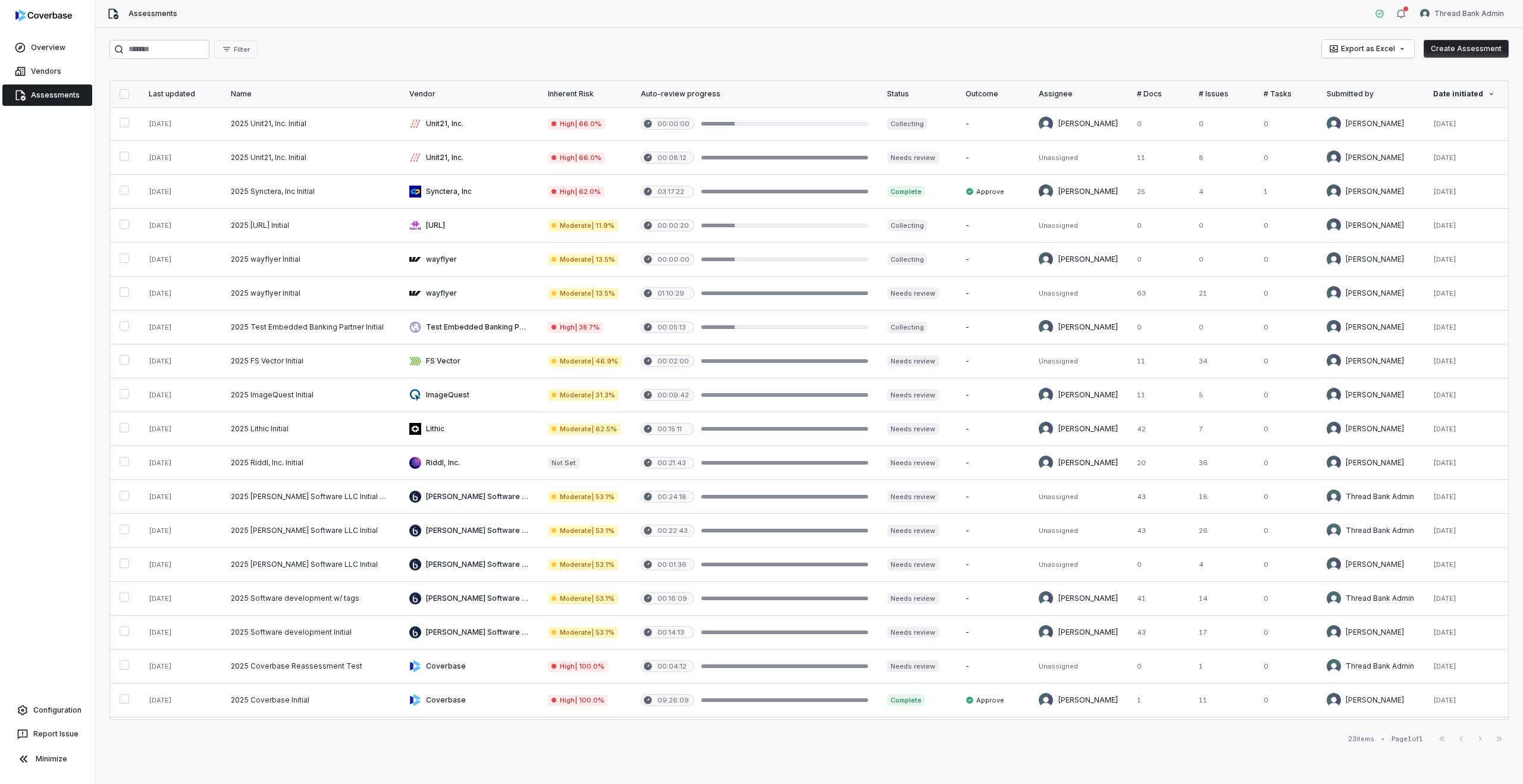
click at [193, 94] on div "Last updated" at bounding box center [180, 93] width 63 height 10
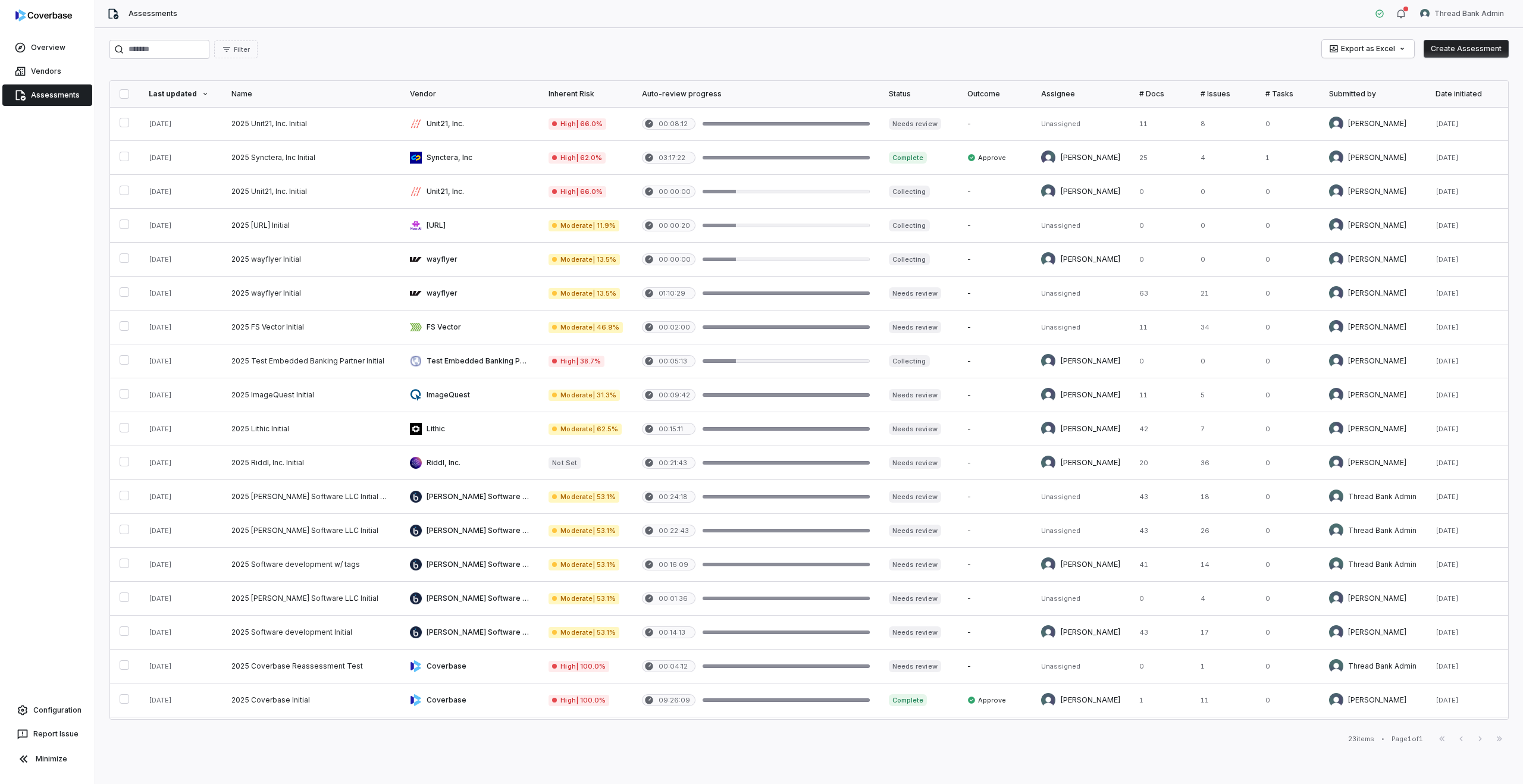
click at [721, 31] on div "Filter Export as Excel Create Assessment Last updated Name Vendor Inherent Risk…" at bounding box center [809, 405] width 1428 height 755
click at [175, 90] on div "Last updated" at bounding box center [181, 93] width 64 height 10
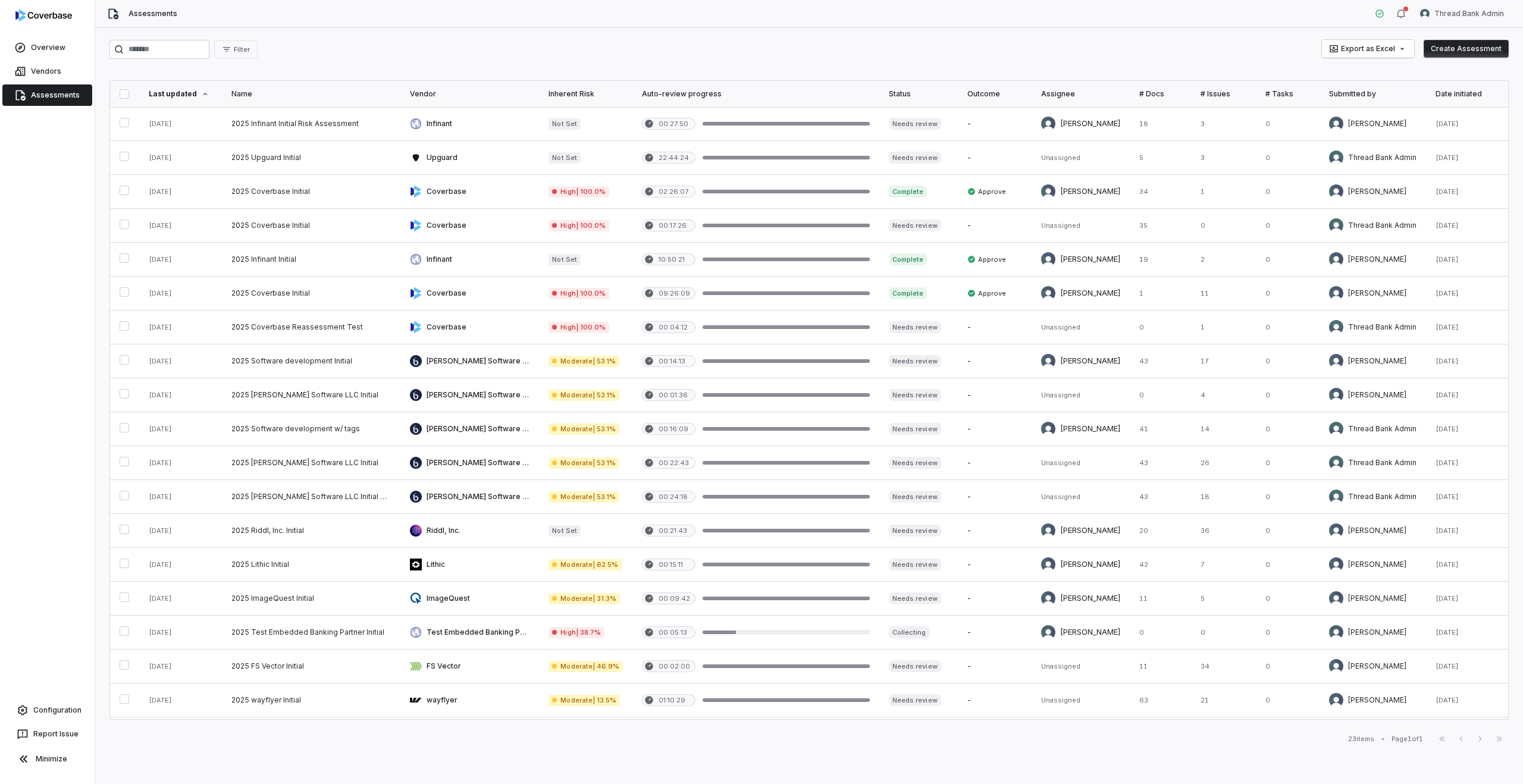
click at [175, 90] on div "Last updated" at bounding box center [181, 93] width 64 height 10
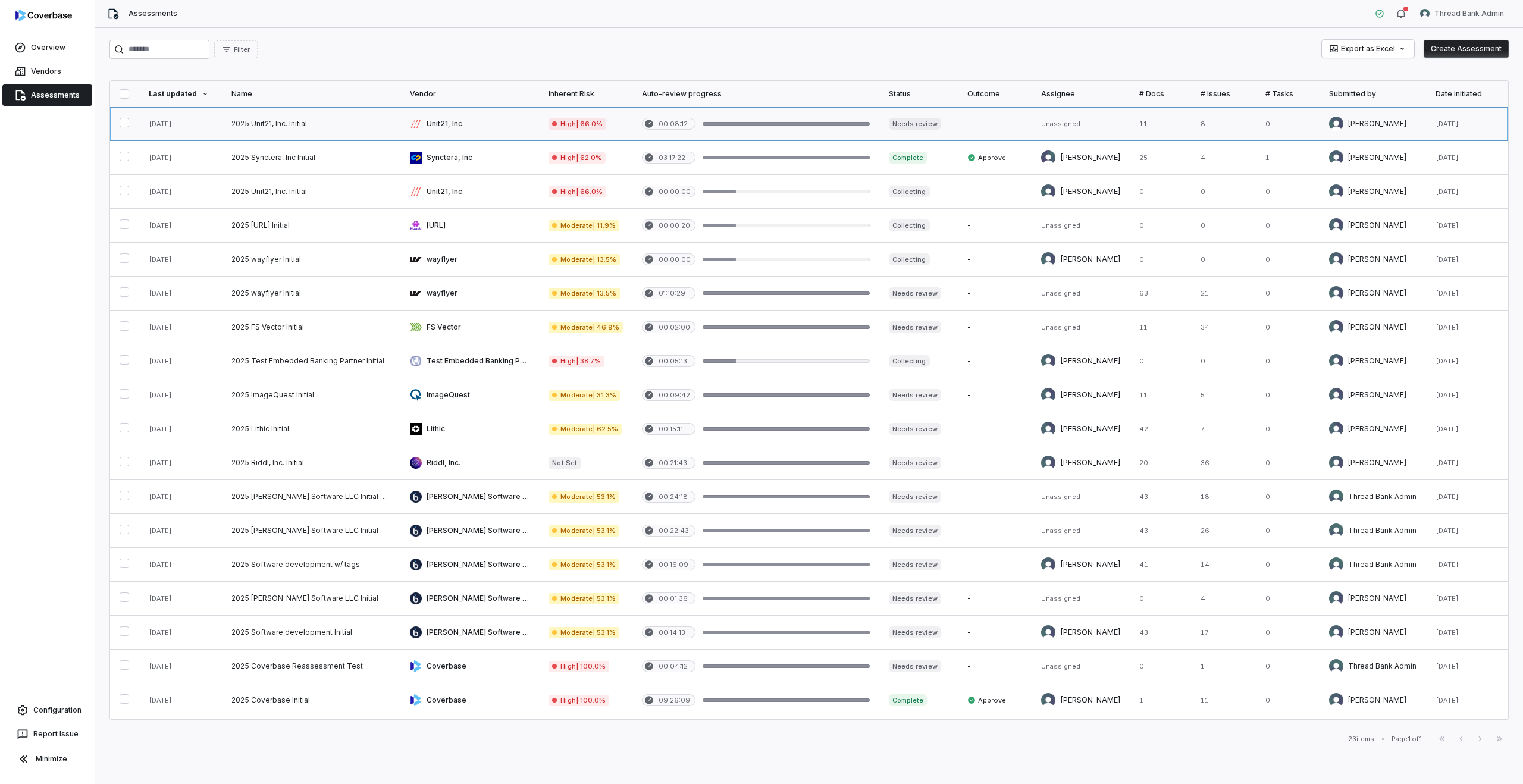
click at [274, 119] on link at bounding box center [311, 124] width 178 height 33
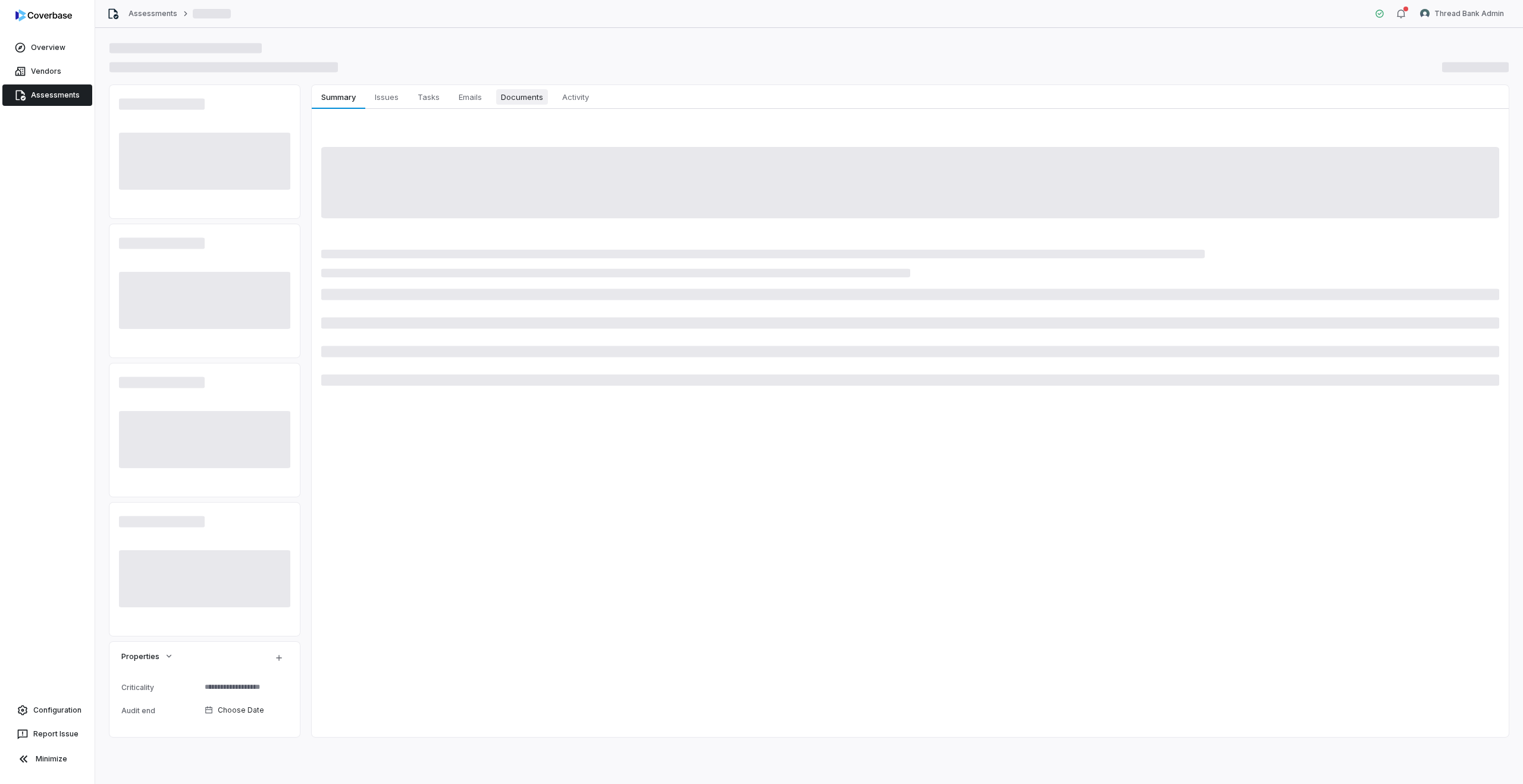
click at [520, 98] on span "Documents" at bounding box center [522, 97] width 52 height 16
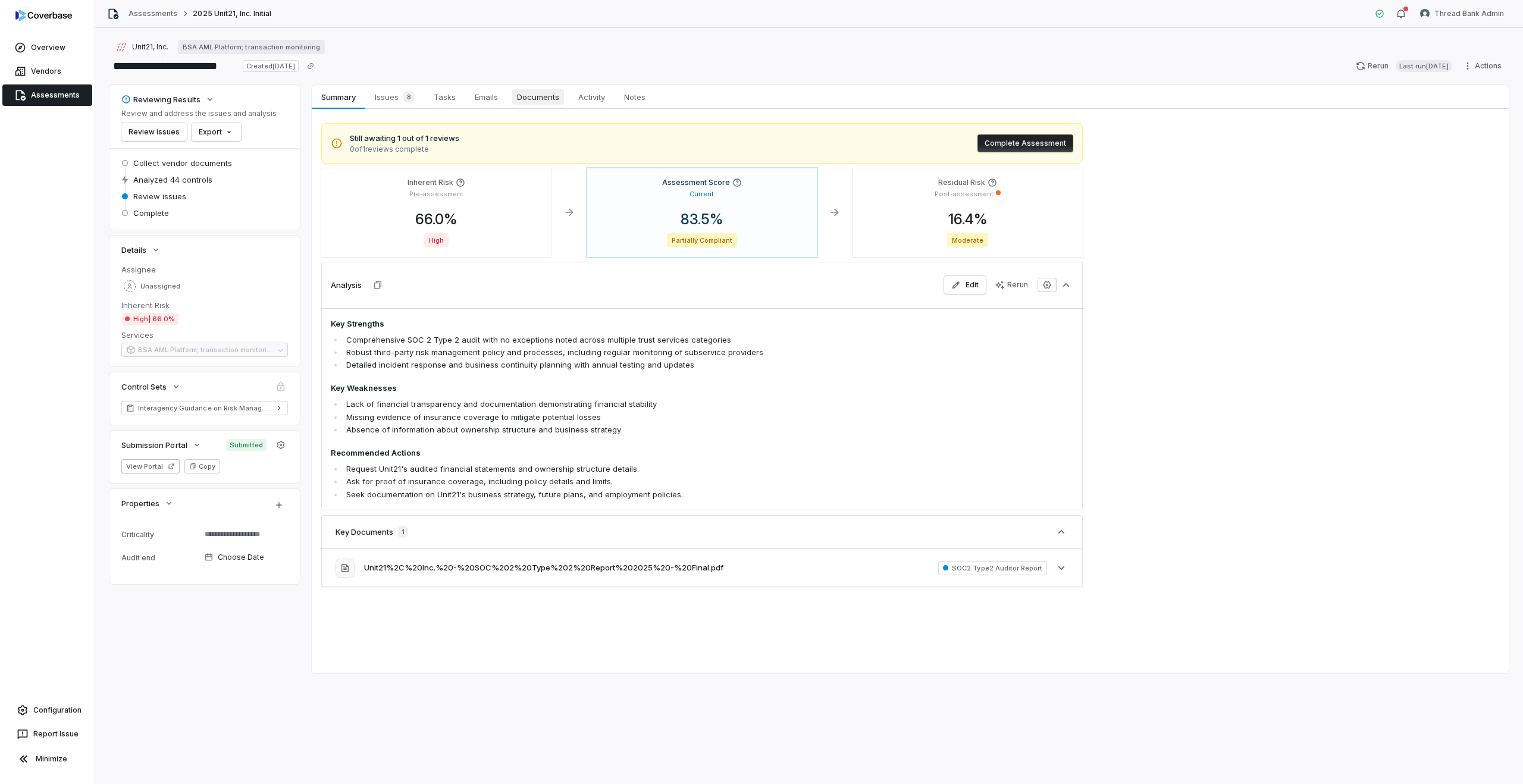
click at [537, 98] on span "Documents" at bounding box center [539, 97] width 52 height 16
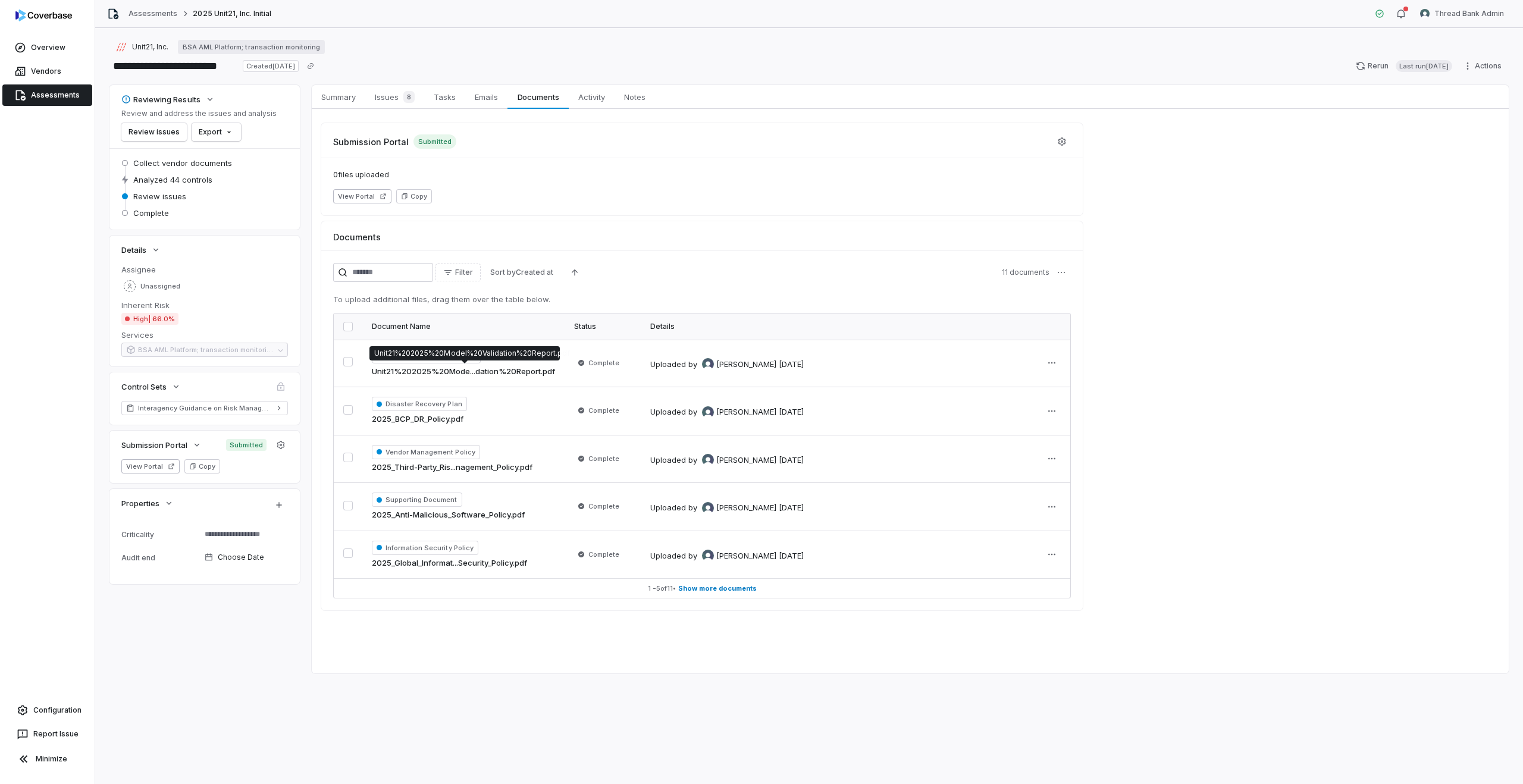
click at [530, 354] on p "Unit21%202025%20Model%20Validation%20Report.pdf" at bounding box center [464, 353] width 181 height 10
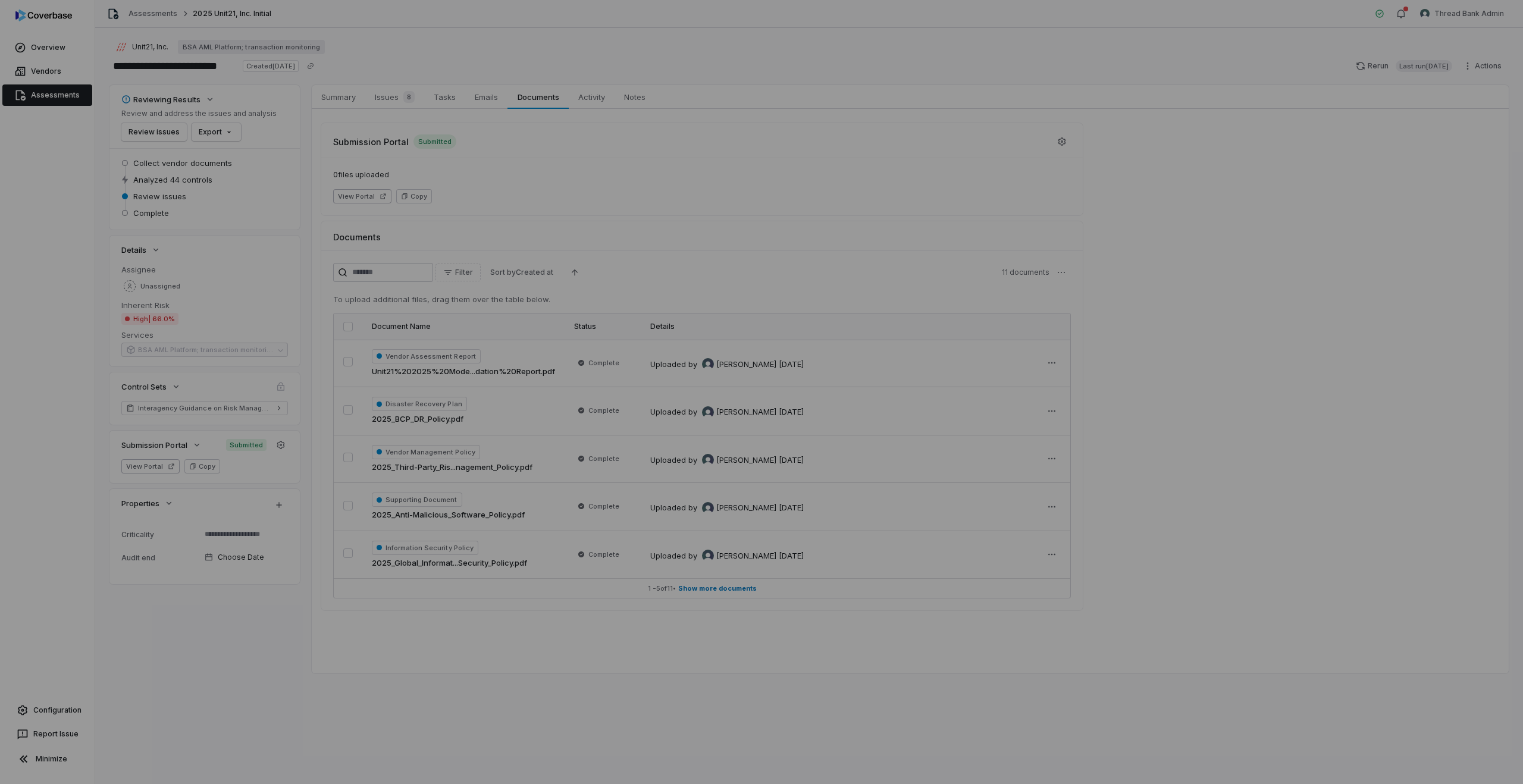
click at [28, 66] on div "Document Preview" at bounding box center [761, 392] width 1523 height 784
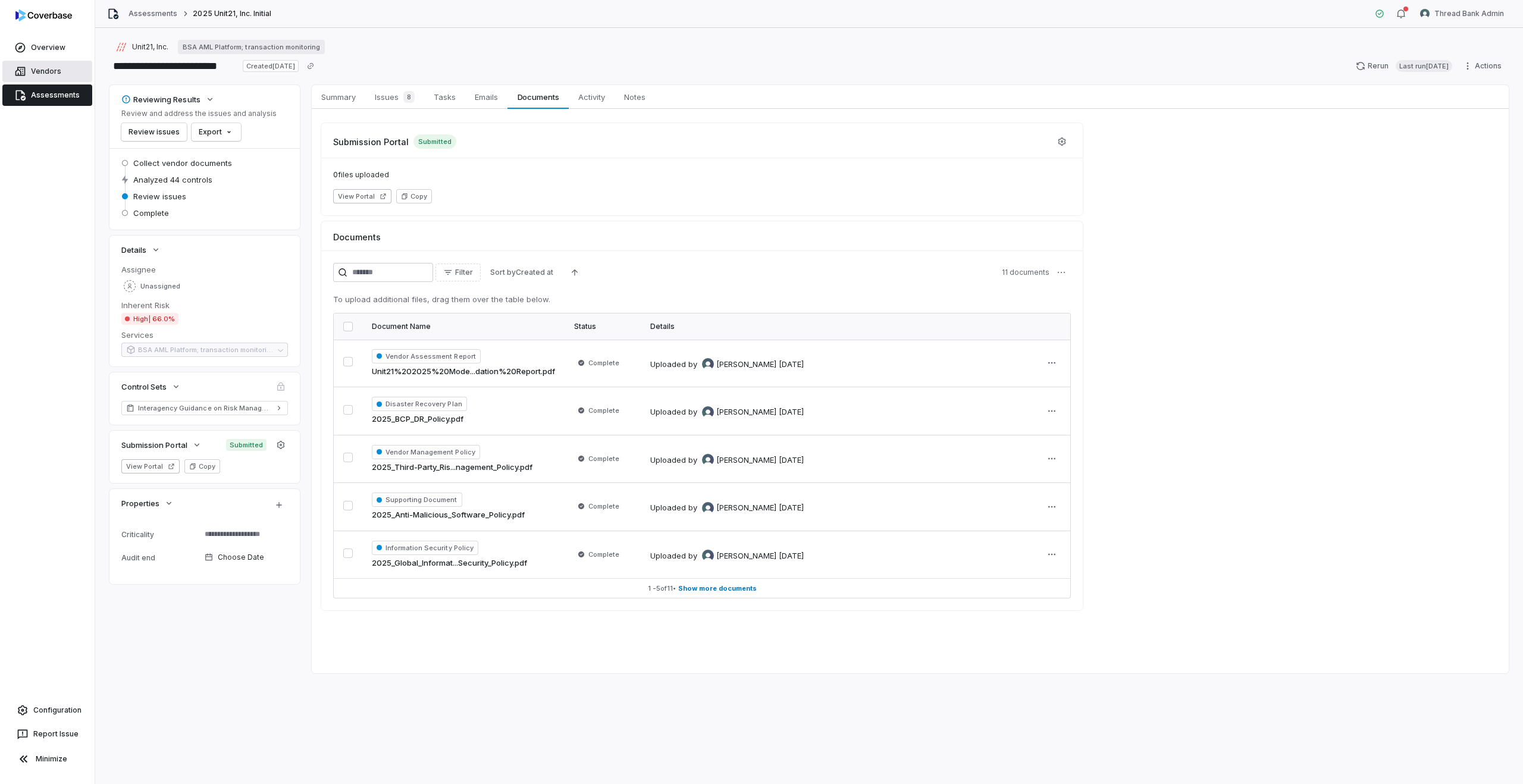
click at [48, 73] on link "Vendors" at bounding box center [48, 71] width 90 height 22
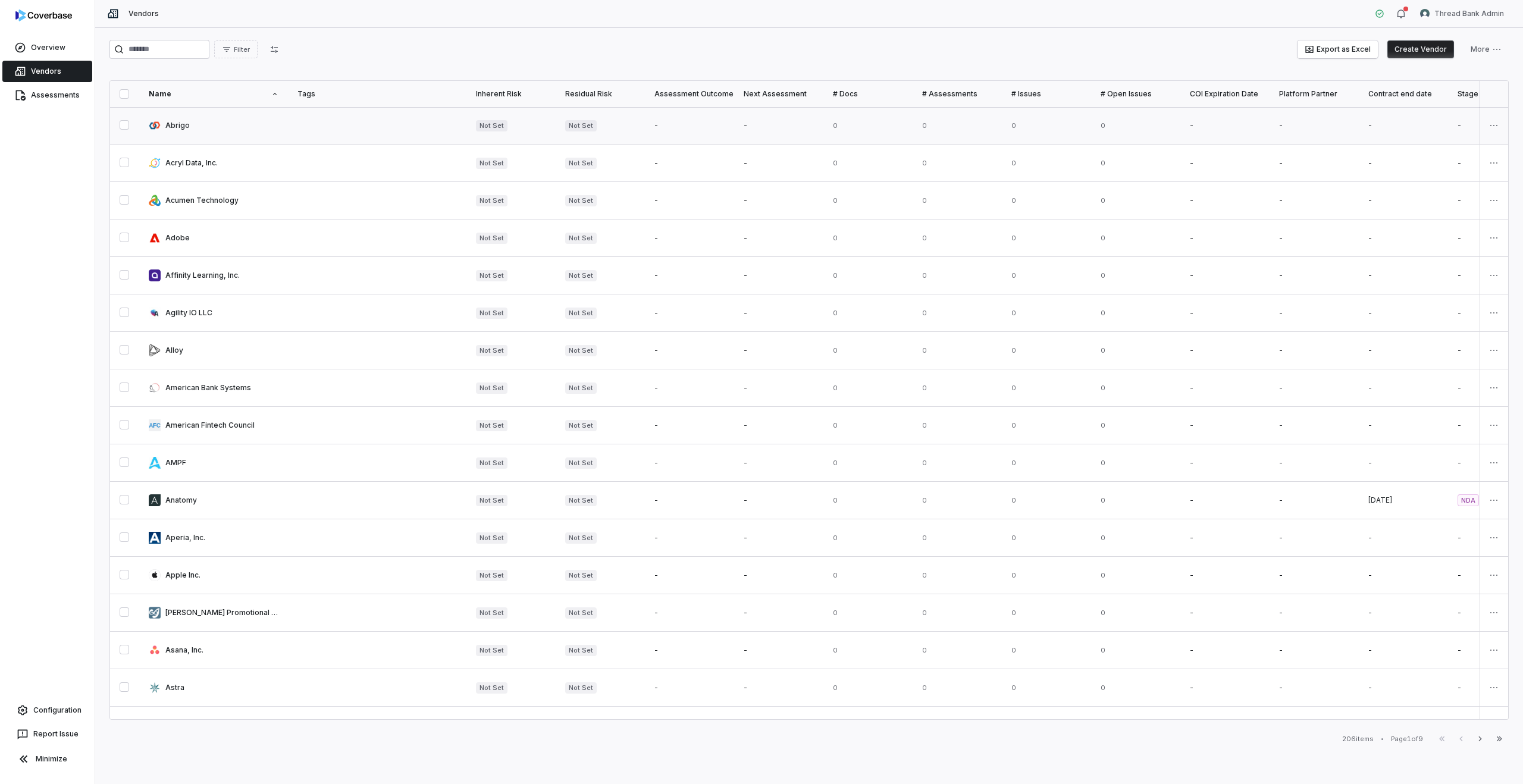
click at [341, 128] on link at bounding box center [378, 125] width 178 height 37
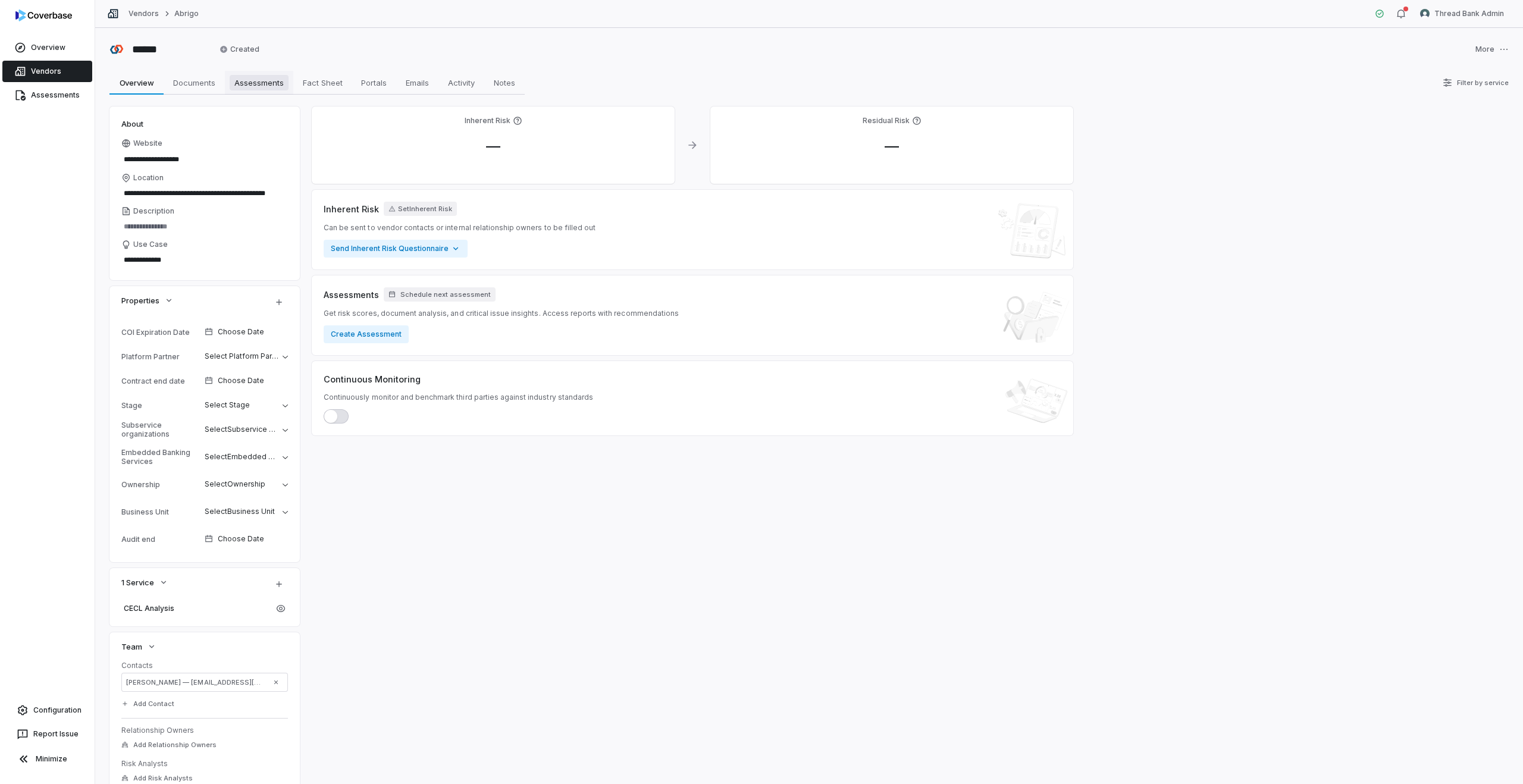
click at [263, 87] on span "Assessments" at bounding box center [259, 83] width 59 height 16
type textarea "*"
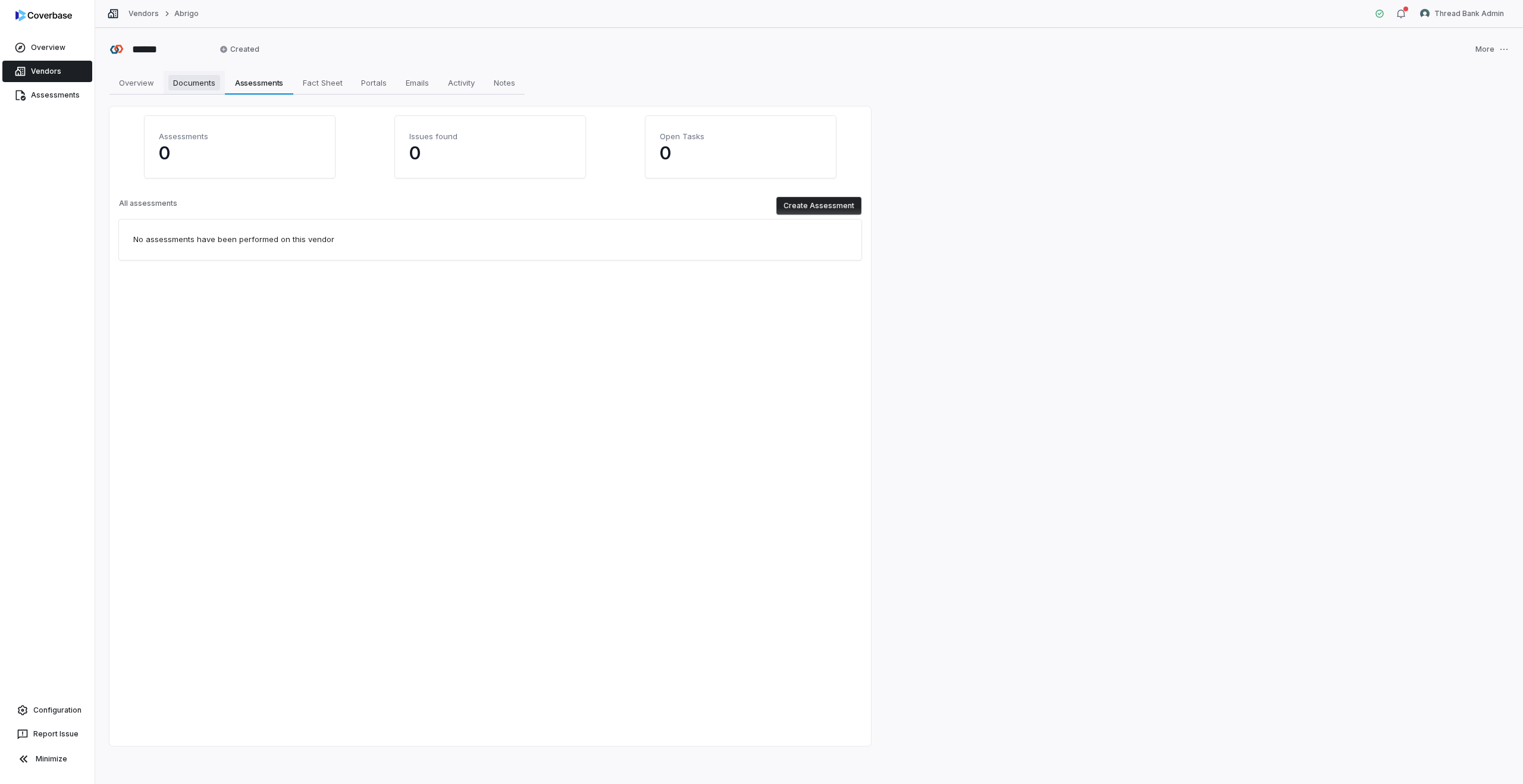
click at [193, 86] on span "Documents" at bounding box center [194, 83] width 52 height 16
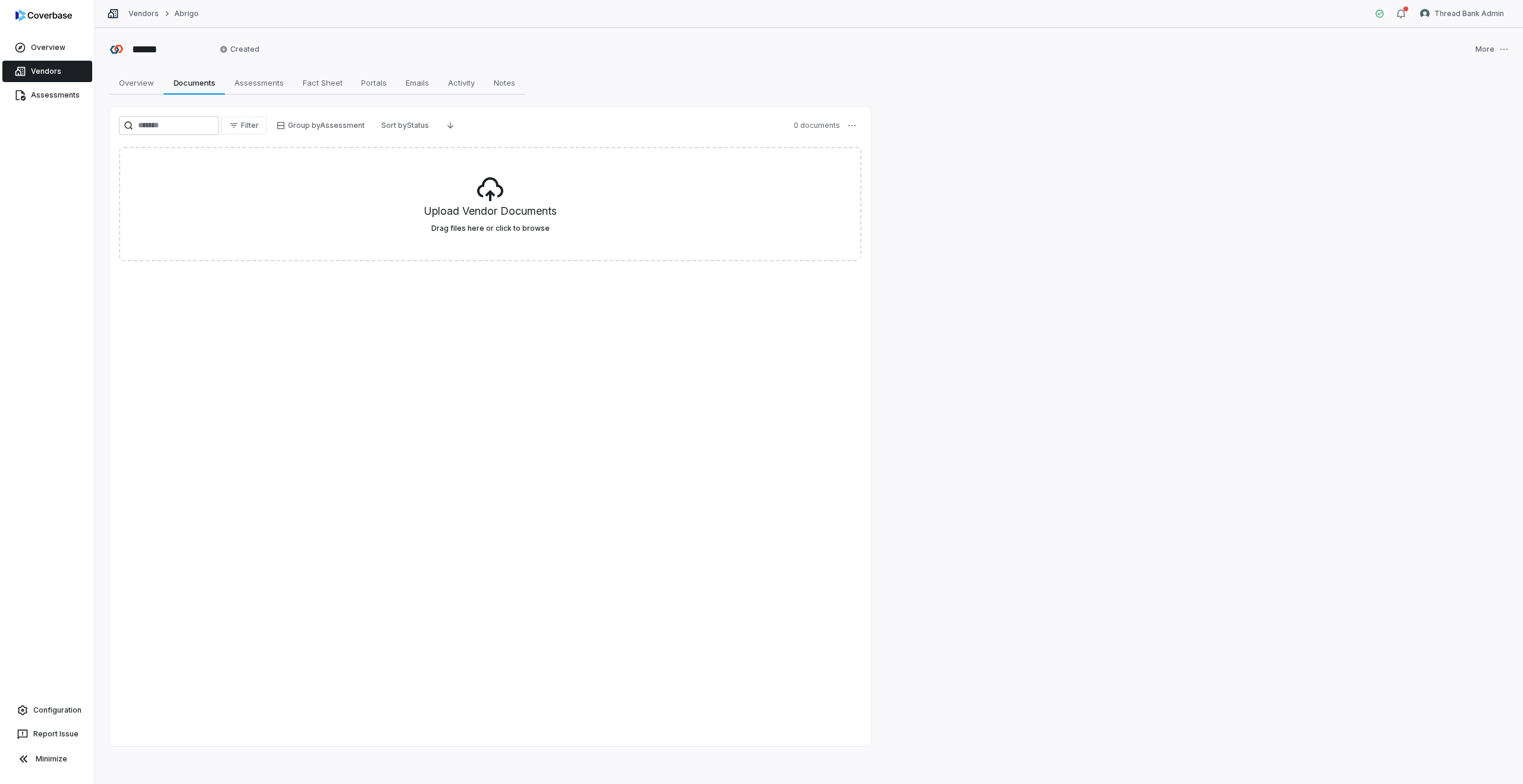
click at [51, 82] on div "Vendors" at bounding box center [47, 71] width 94 height 23
click at [43, 65] on link "Vendors" at bounding box center [48, 71] width 90 height 22
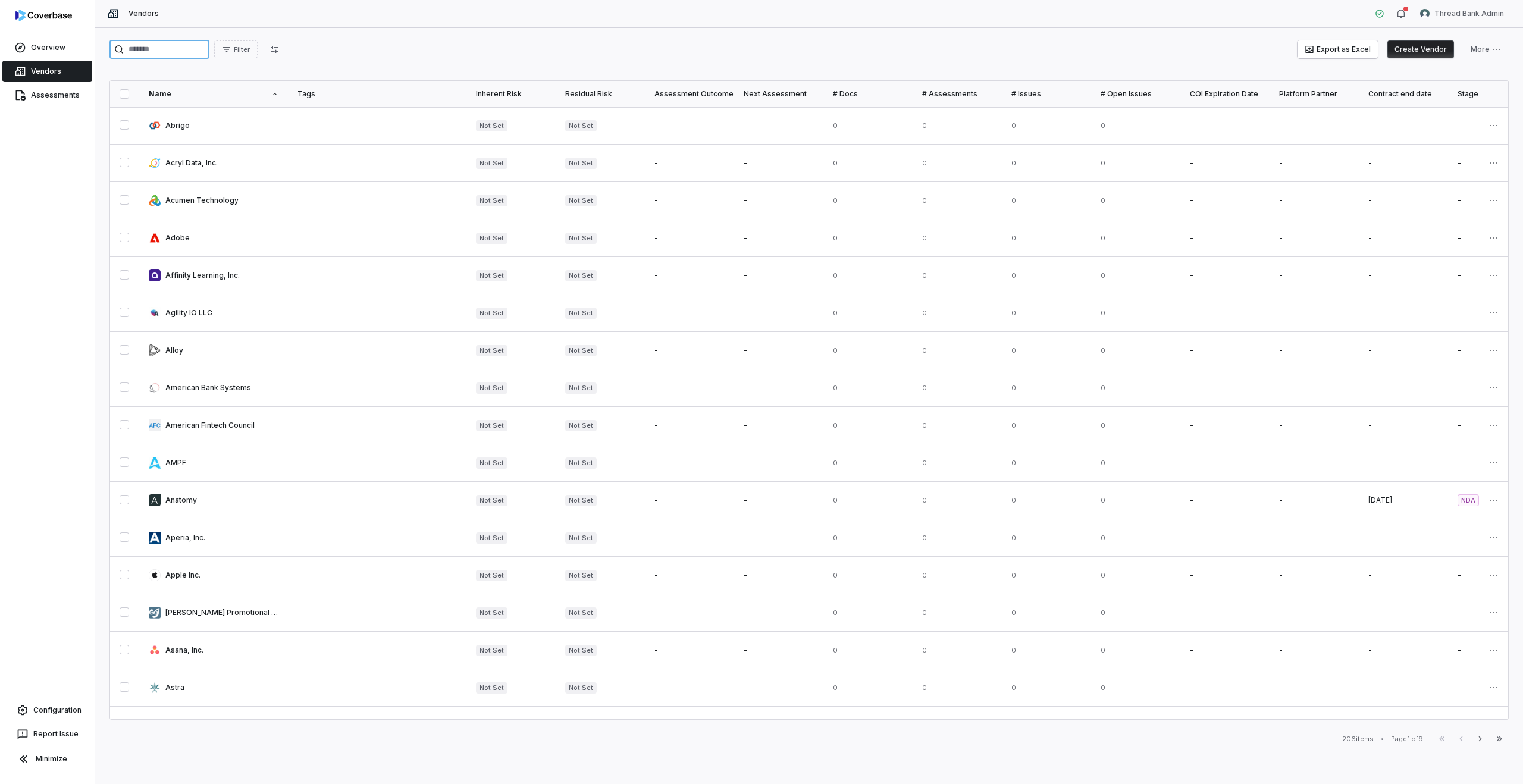
click at [143, 48] on input "search" at bounding box center [158, 49] width 100 height 19
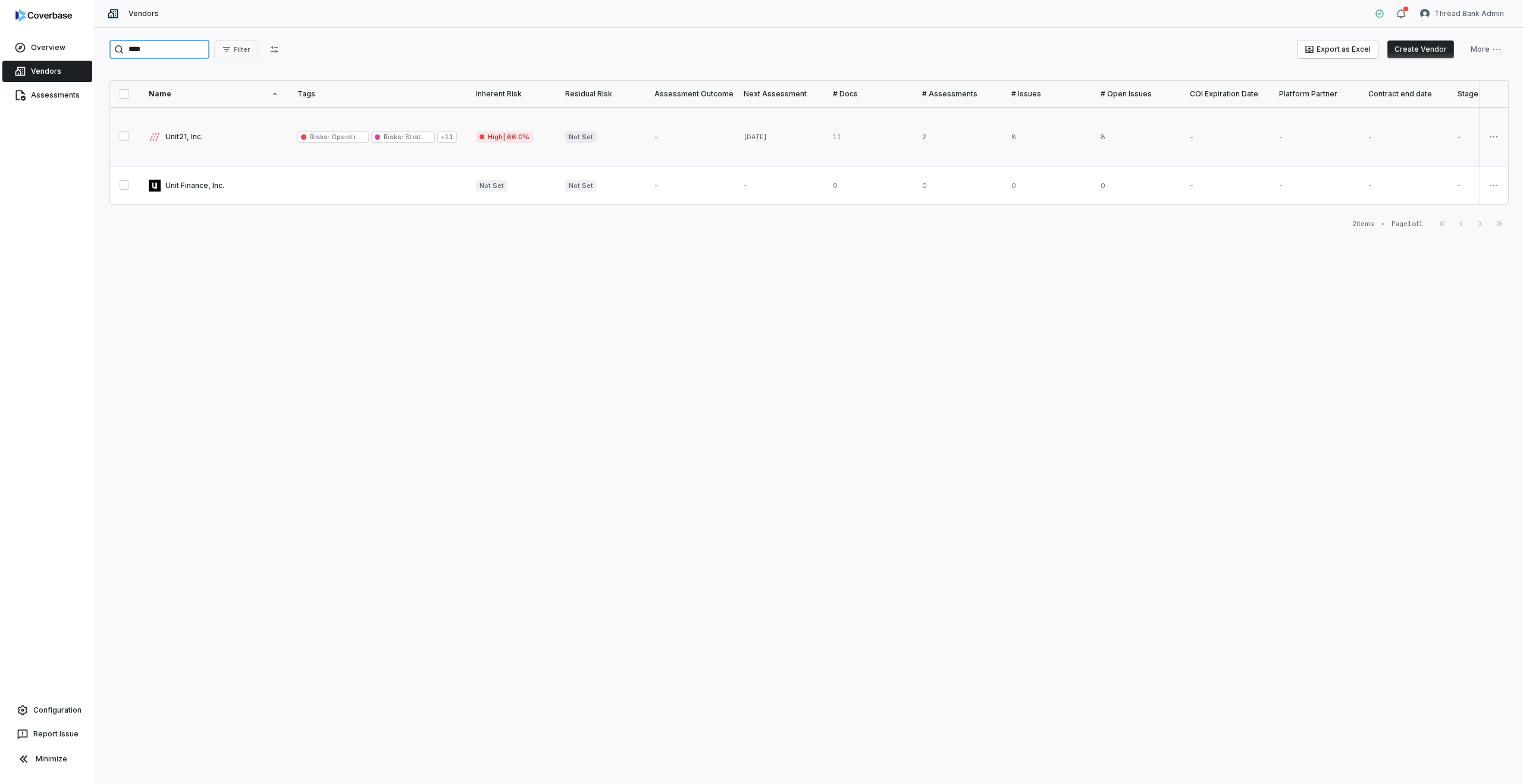
type input "****"
click at [214, 136] on link at bounding box center [214, 137] width 149 height 60
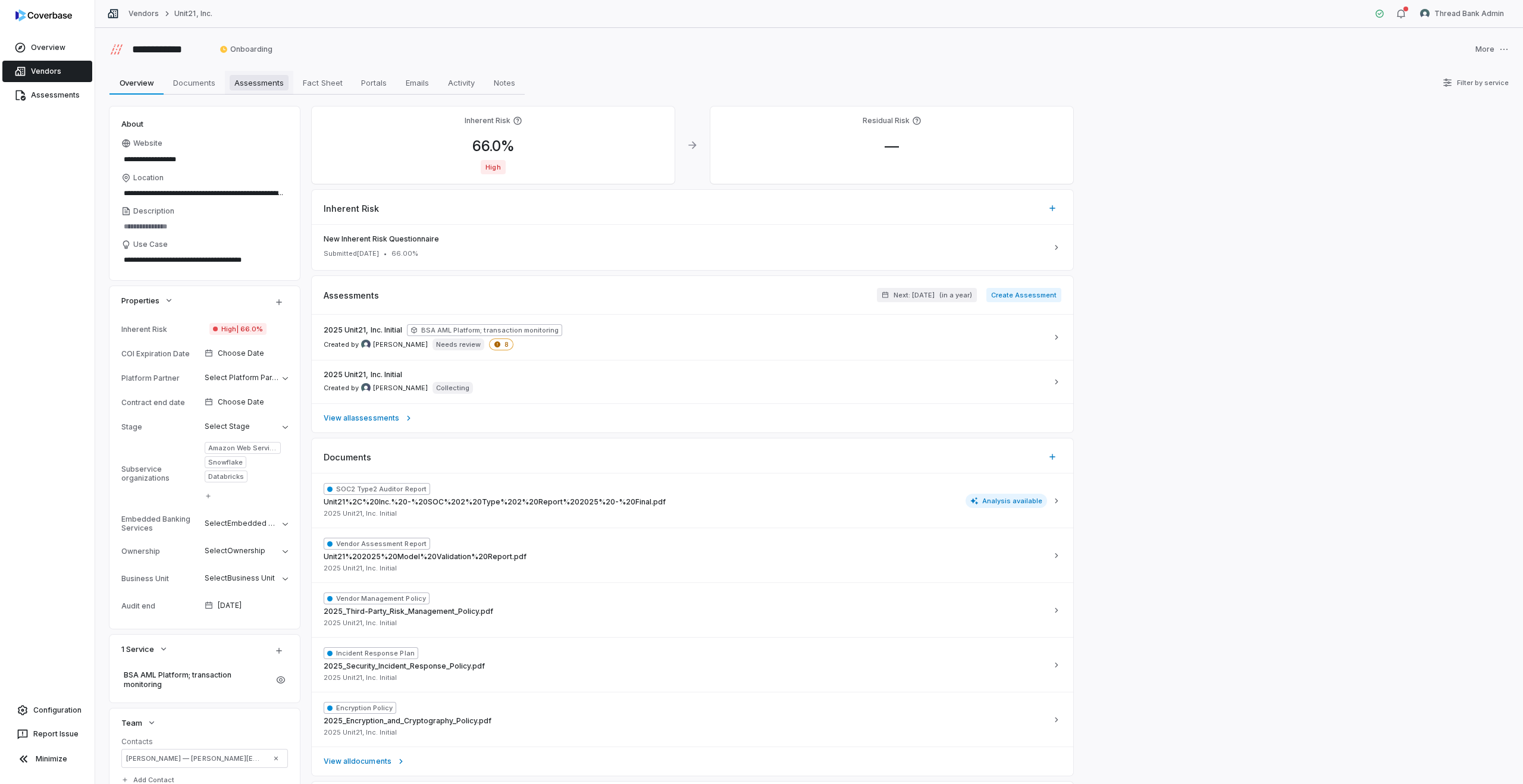
click at [250, 87] on span "Assessments" at bounding box center [259, 83] width 59 height 16
type textarea "*"
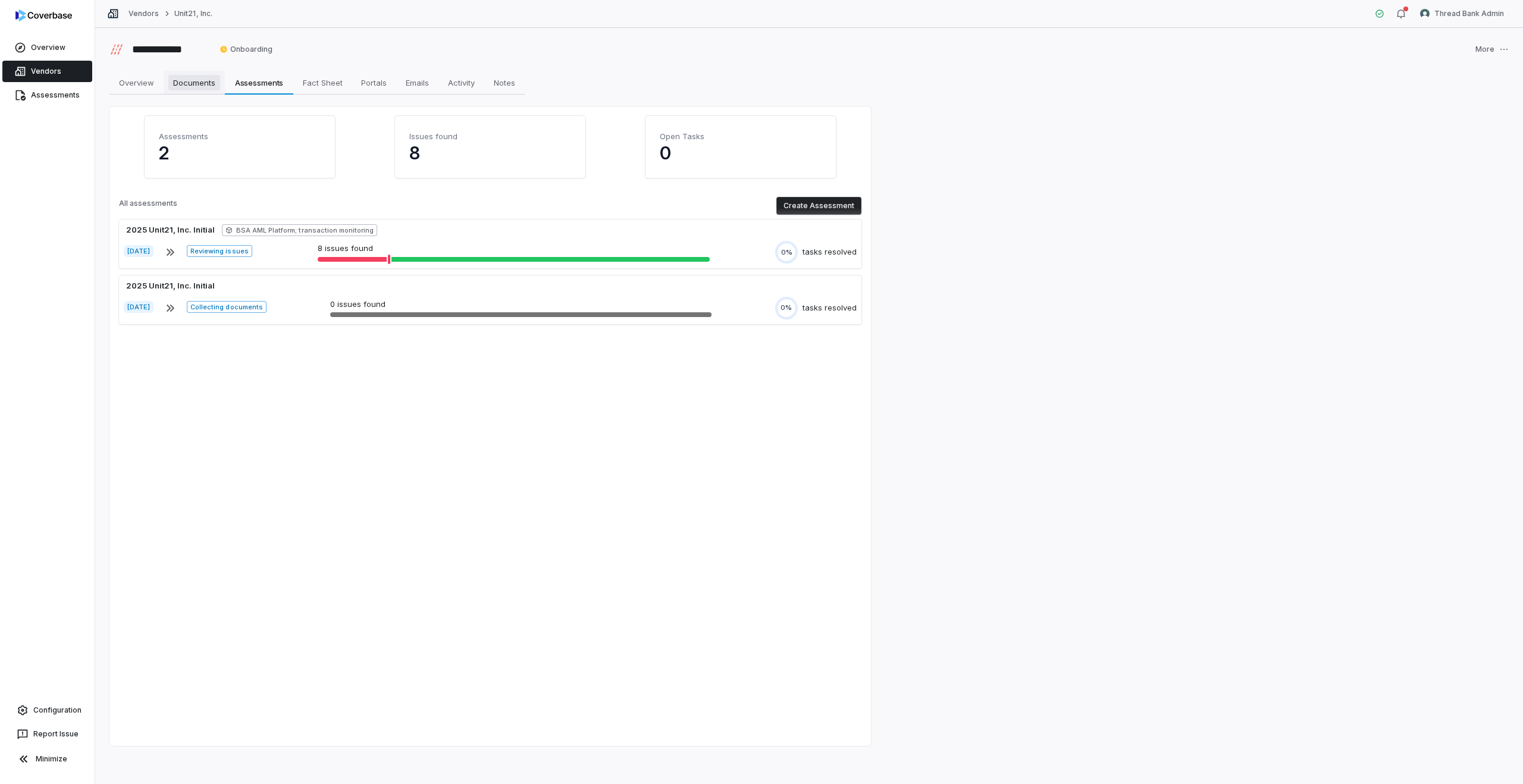
click at [195, 88] on span "Documents" at bounding box center [194, 83] width 52 height 16
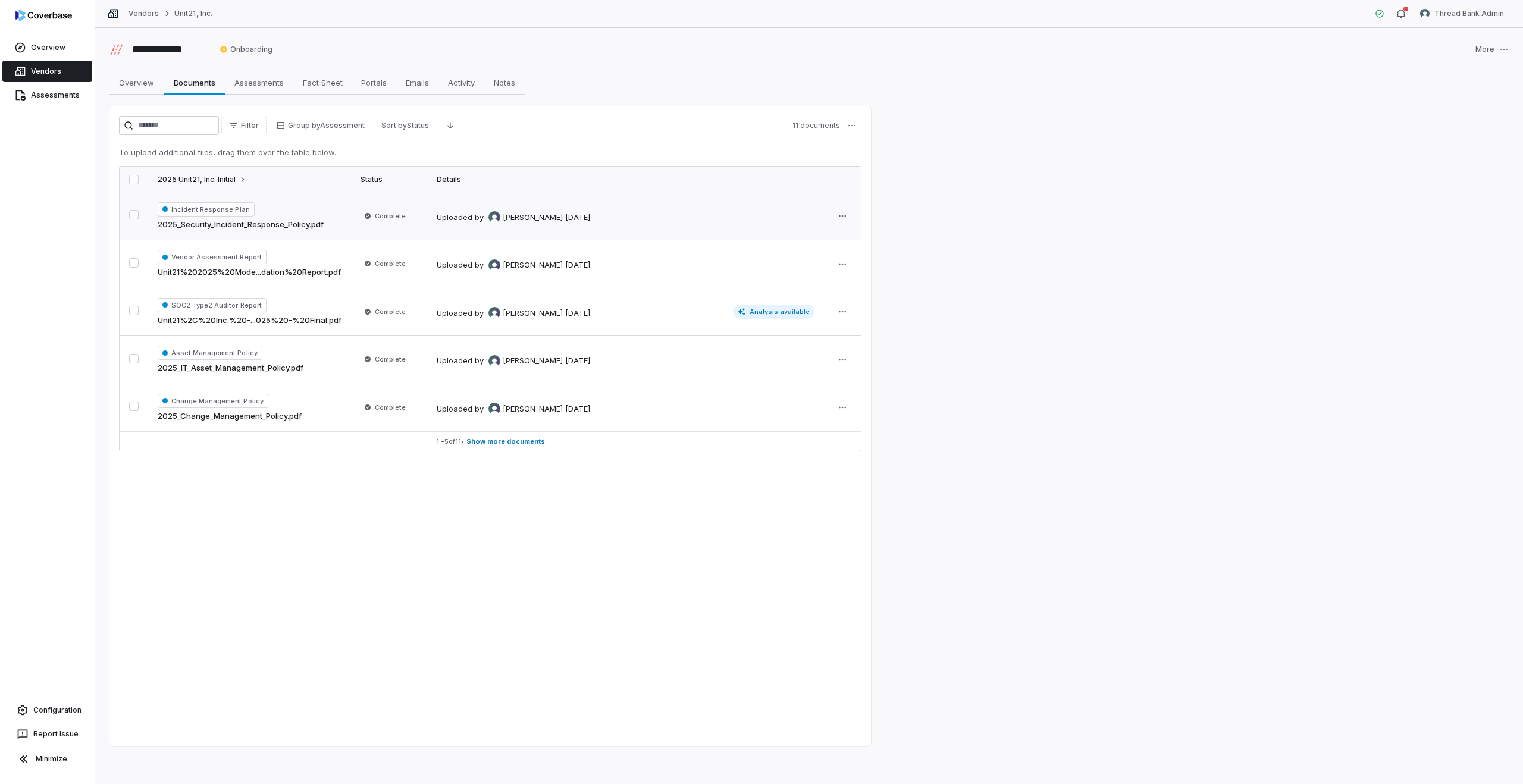
click at [372, 217] on span "Complete" at bounding box center [384, 216] width 48 height 12
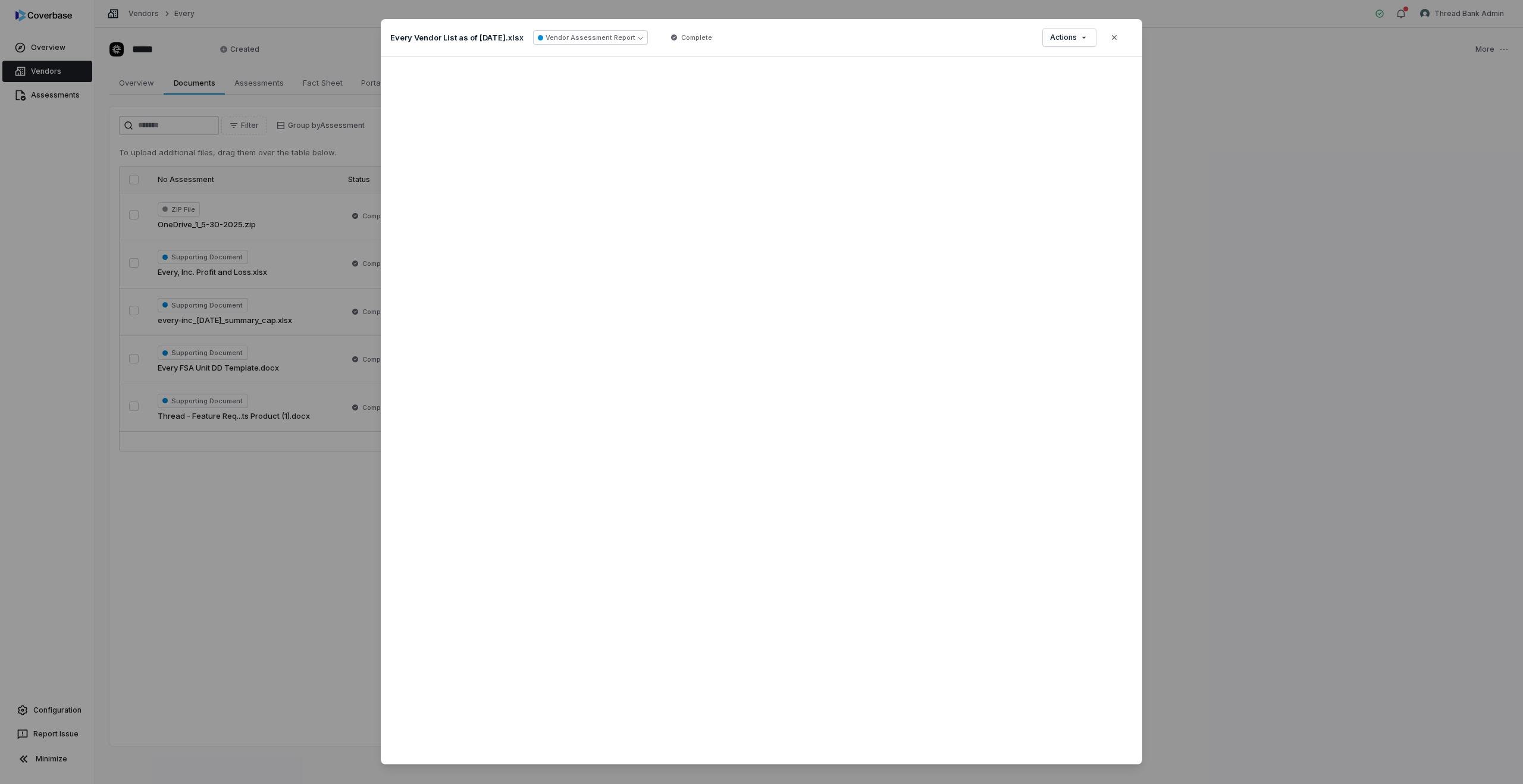
click at [321, 503] on div "Document Preview Every Vendor List as of [DATE].xlsx Vendor Assessment Report C…" at bounding box center [761, 405] width 1523 height 811
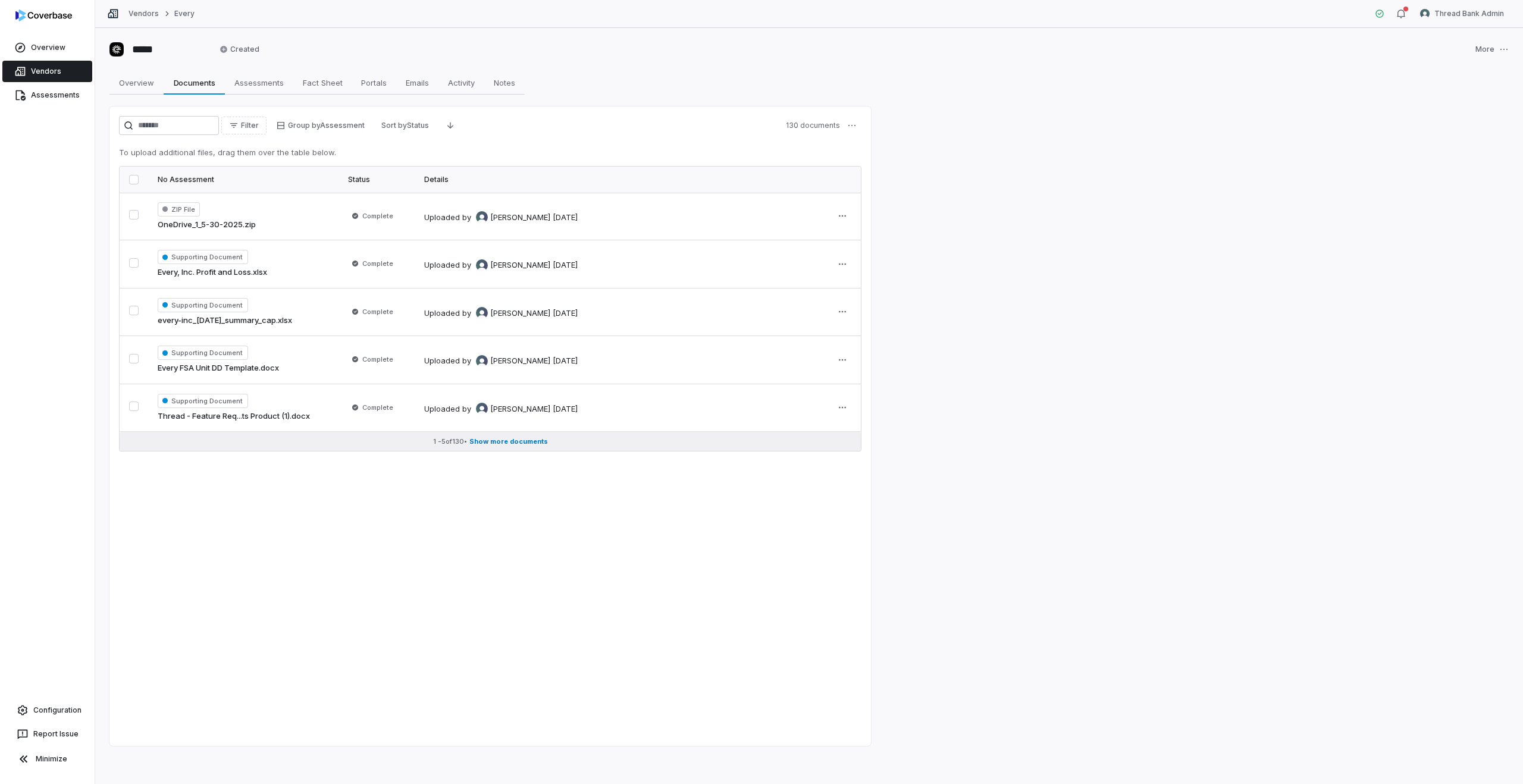
click at [505, 438] on span "Show more documents" at bounding box center [508, 441] width 79 height 9
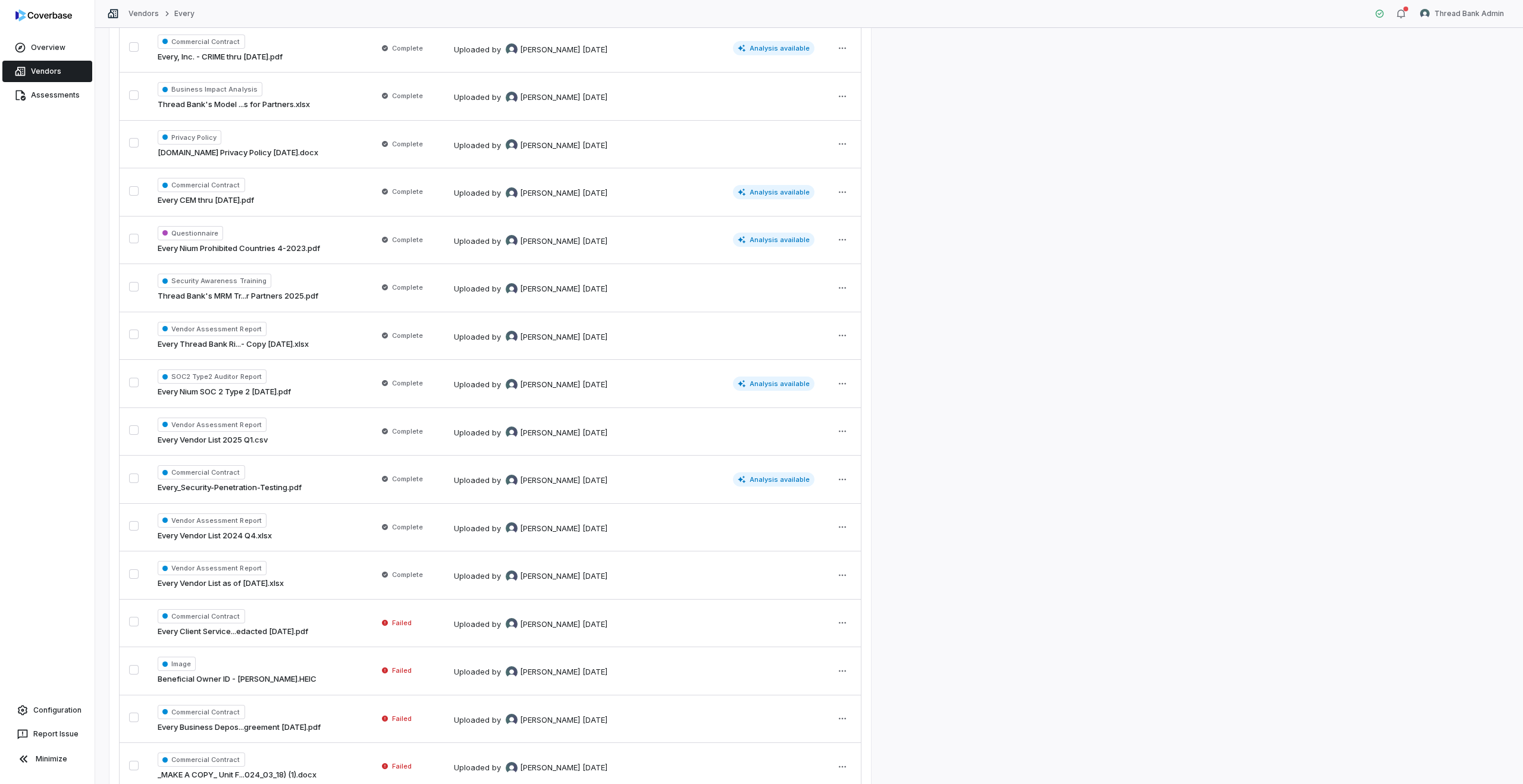
scroll to position [5698, 0]
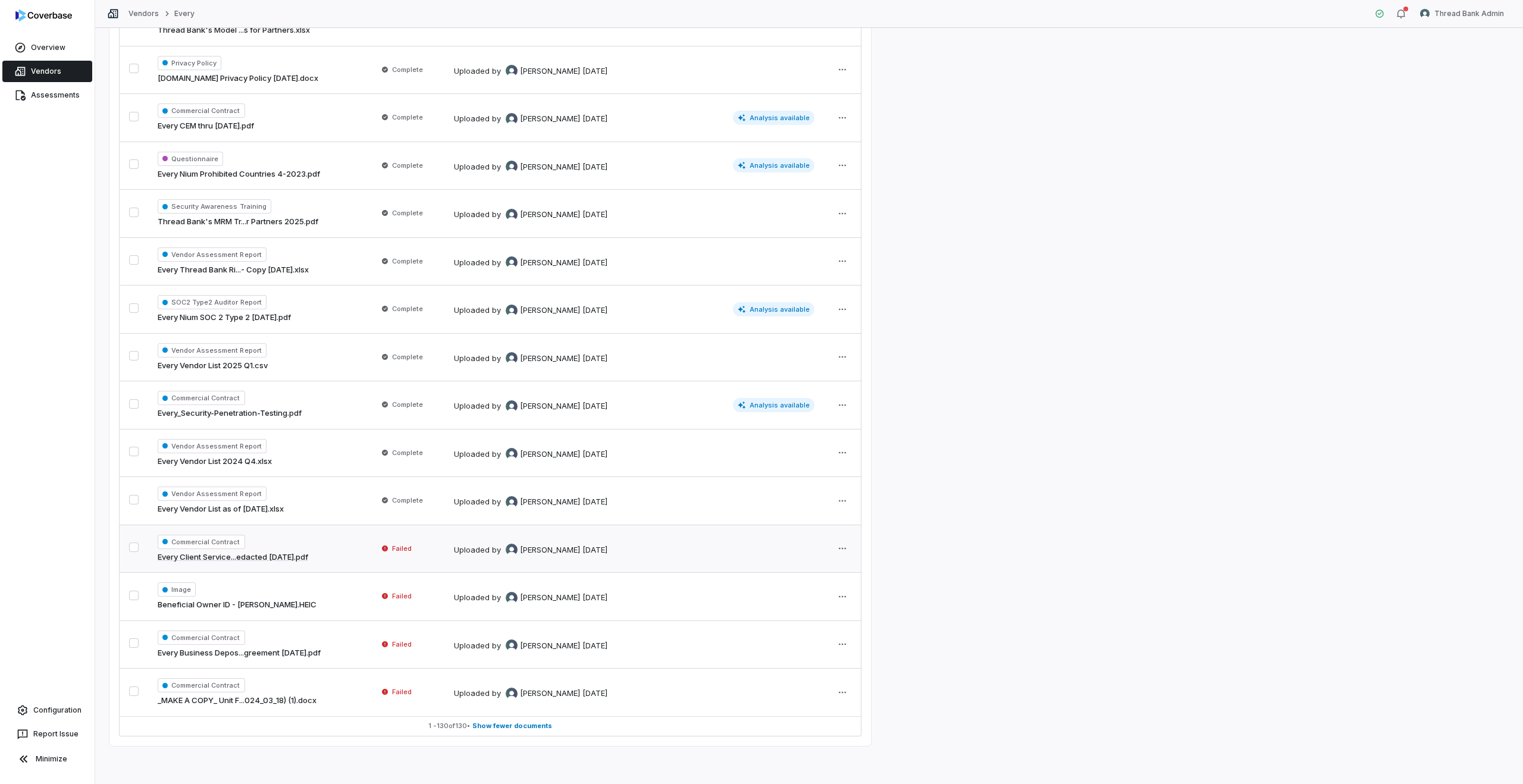
click at [368, 547] on td "Failed" at bounding box center [406, 549] width 76 height 48
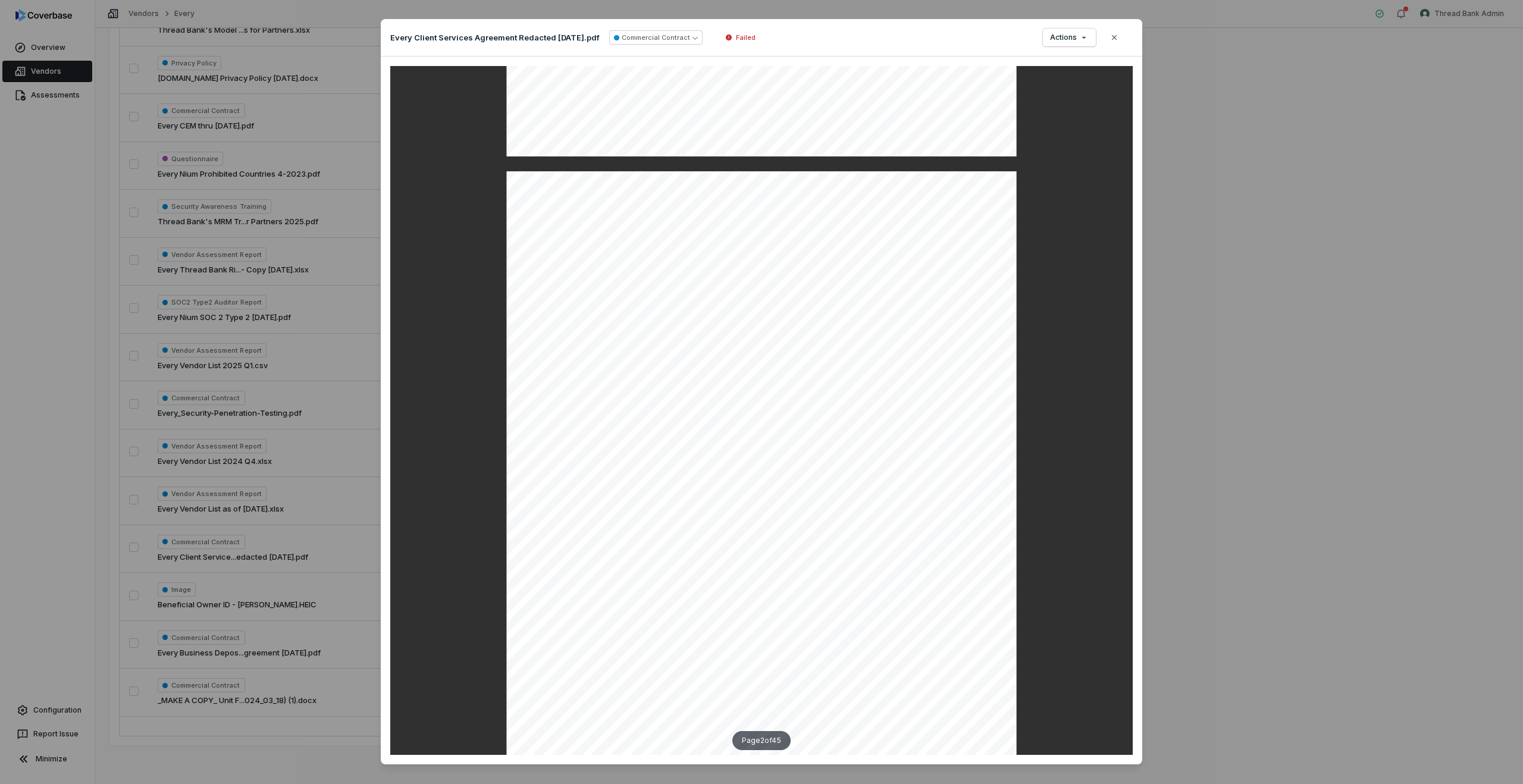
scroll to position [1032, 0]
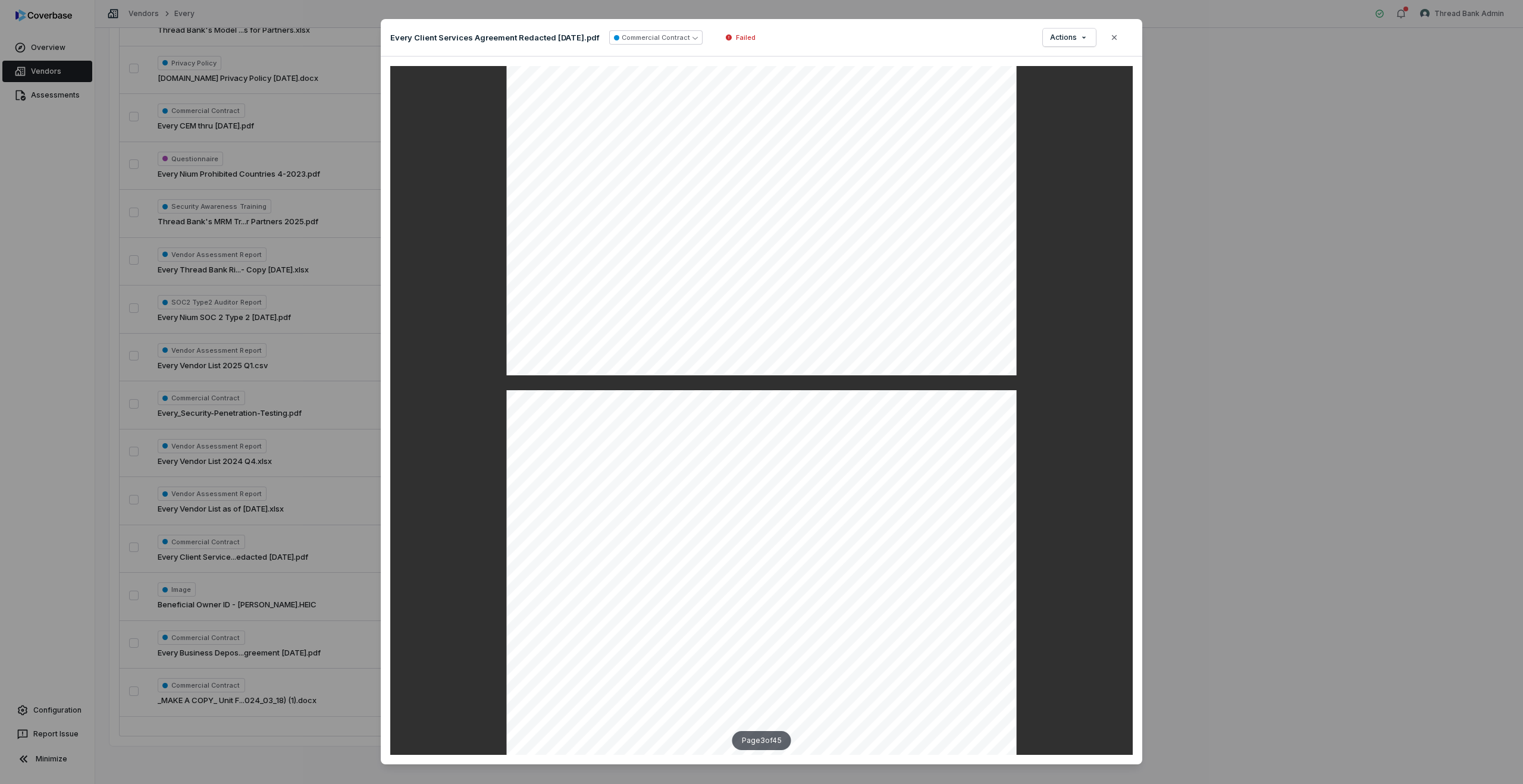
click at [1217, 366] on div "Document Preview Every Client Services Agreement Redacted [DATE].pdf Commercial…" at bounding box center [761, 405] width 1523 height 811
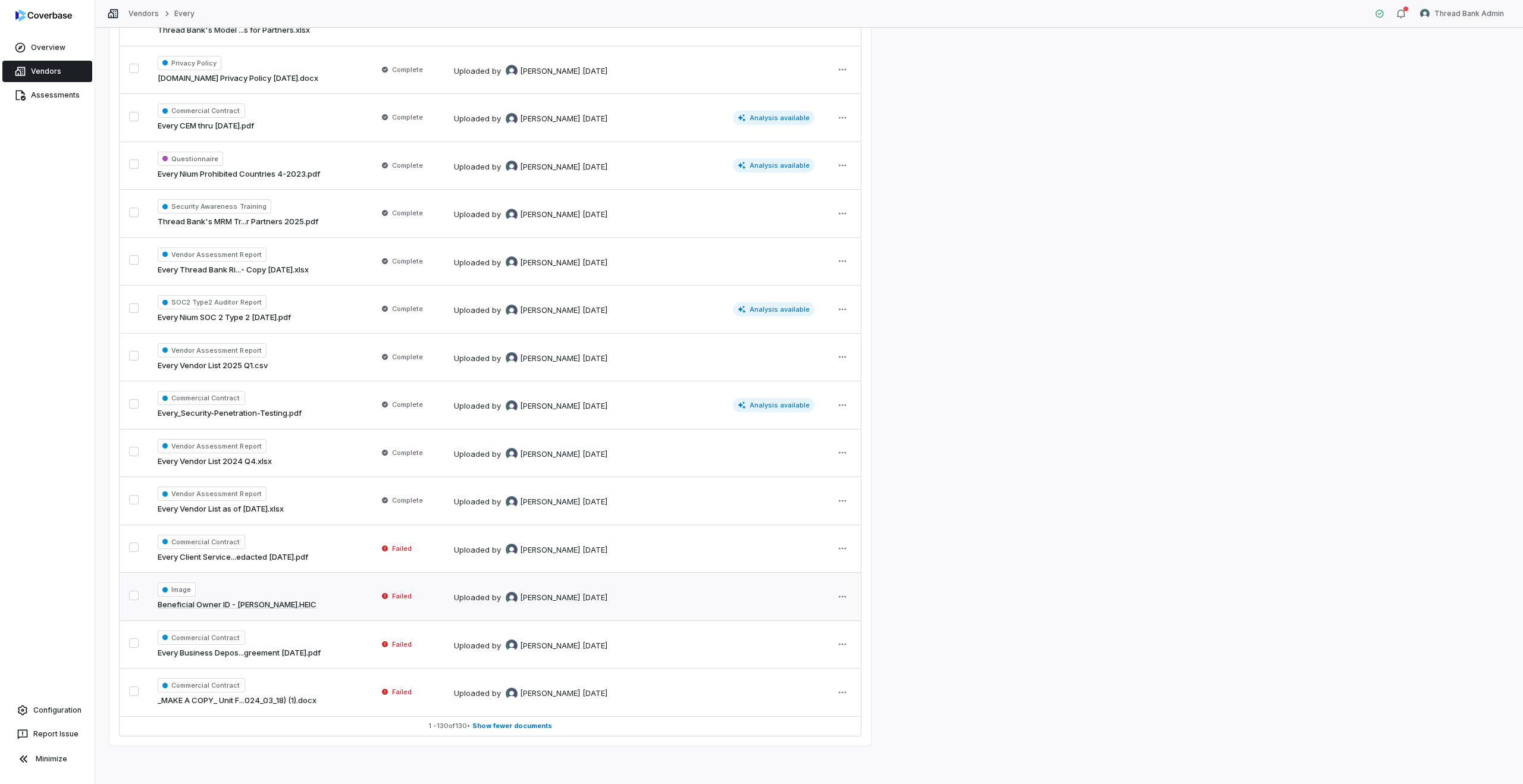
click at [408, 593] on td "Failed" at bounding box center [406, 597] width 76 height 48
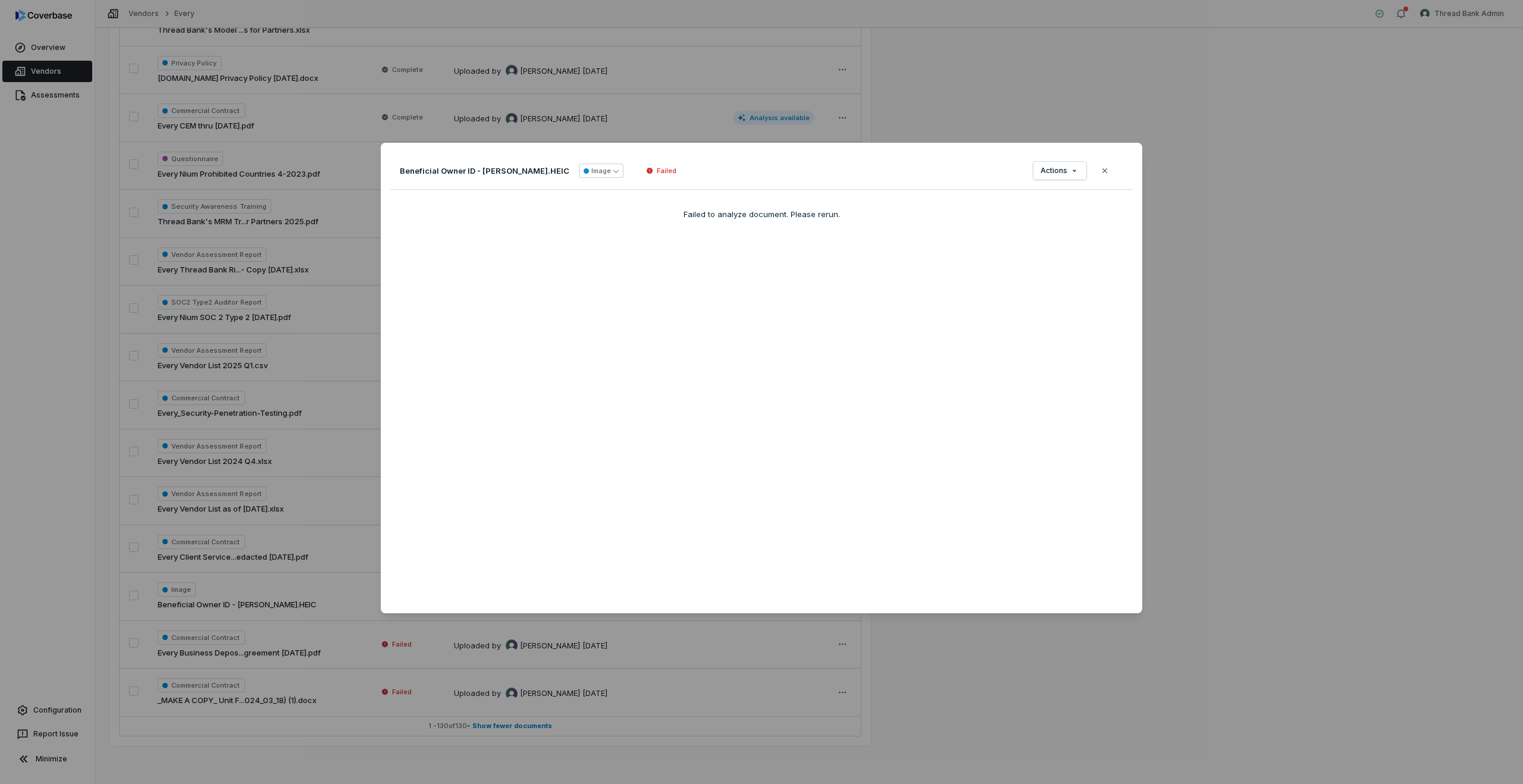
click at [290, 576] on div "Document Preview Beneficial Owner ID - Rajeev Behera.HEIC Image Failed Actions …" at bounding box center [761, 392] width 1523 height 537
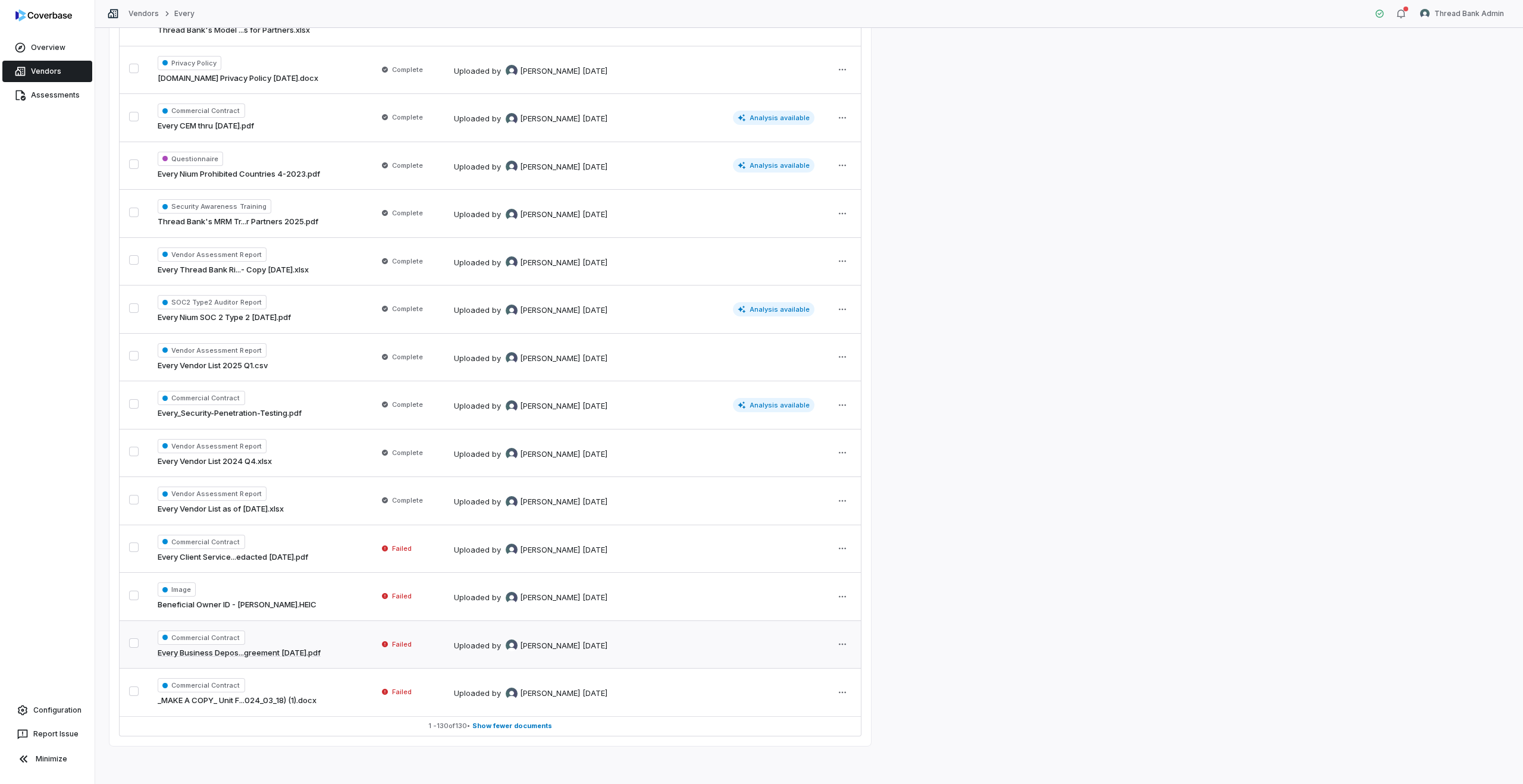
click at [401, 649] on td "Failed" at bounding box center [406, 645] width 76 height 48
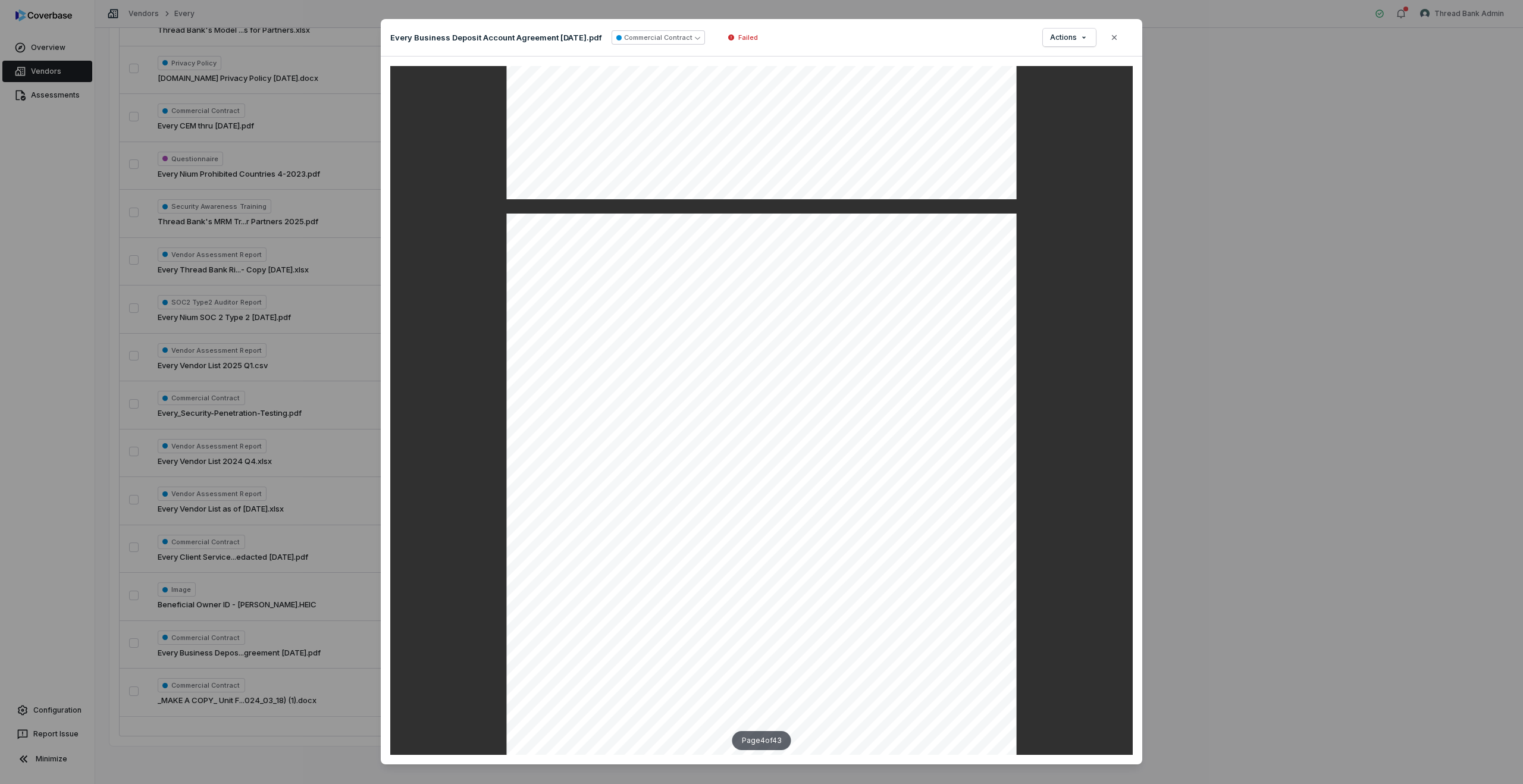
scroll to position [1874, 0]
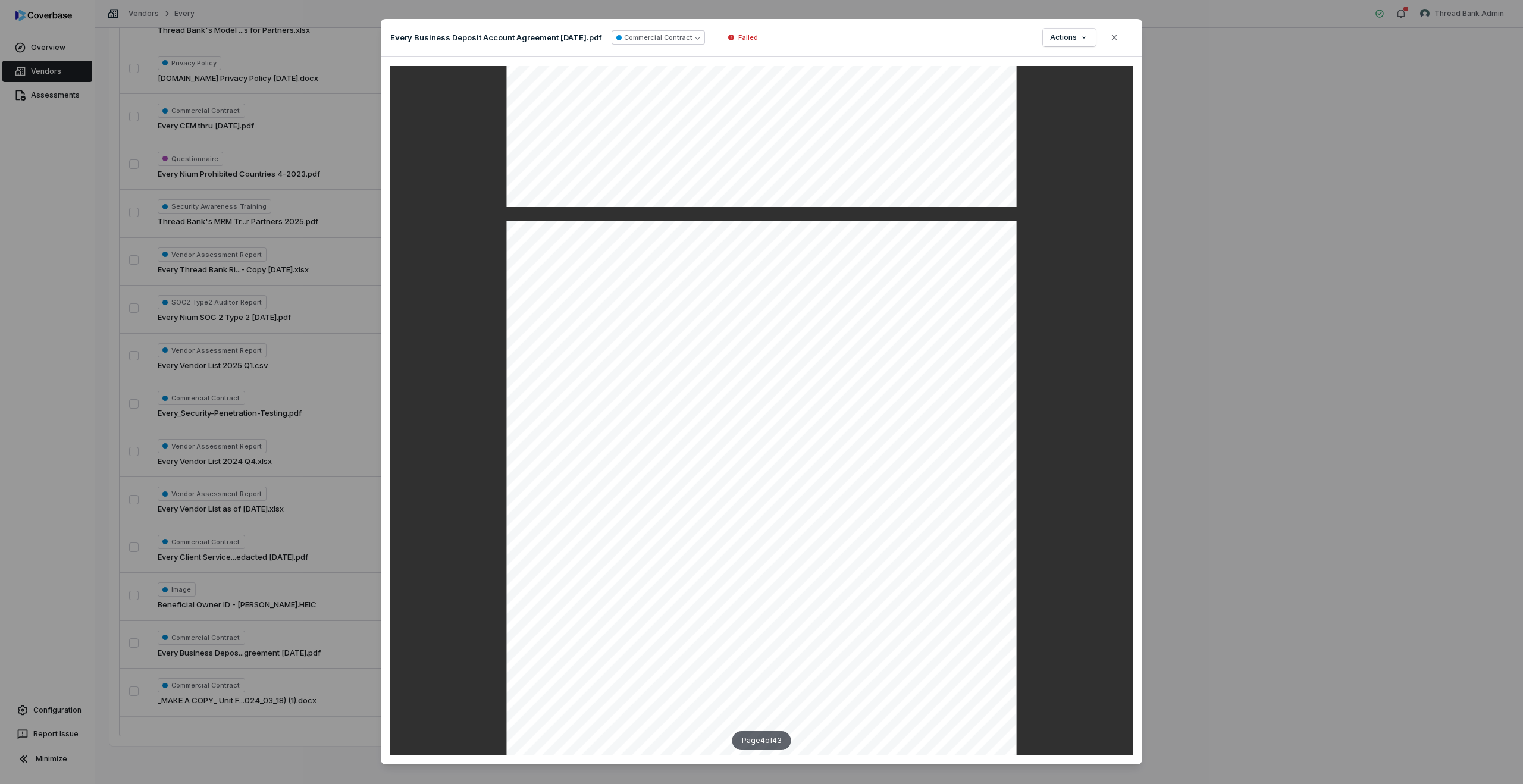
click at [318, 640] on div "Document Preview Every Business Deposit Account Agreement 4-9-24.pdf Commercial…" at bounding box center [761, 405] width 1523 height 811
click at [267, 654] on div "Document Preview Every Business Deposit Account Agreement 4-9-24.pdf Commercial…" at bounding box center [761, 392] width 1523 height 784
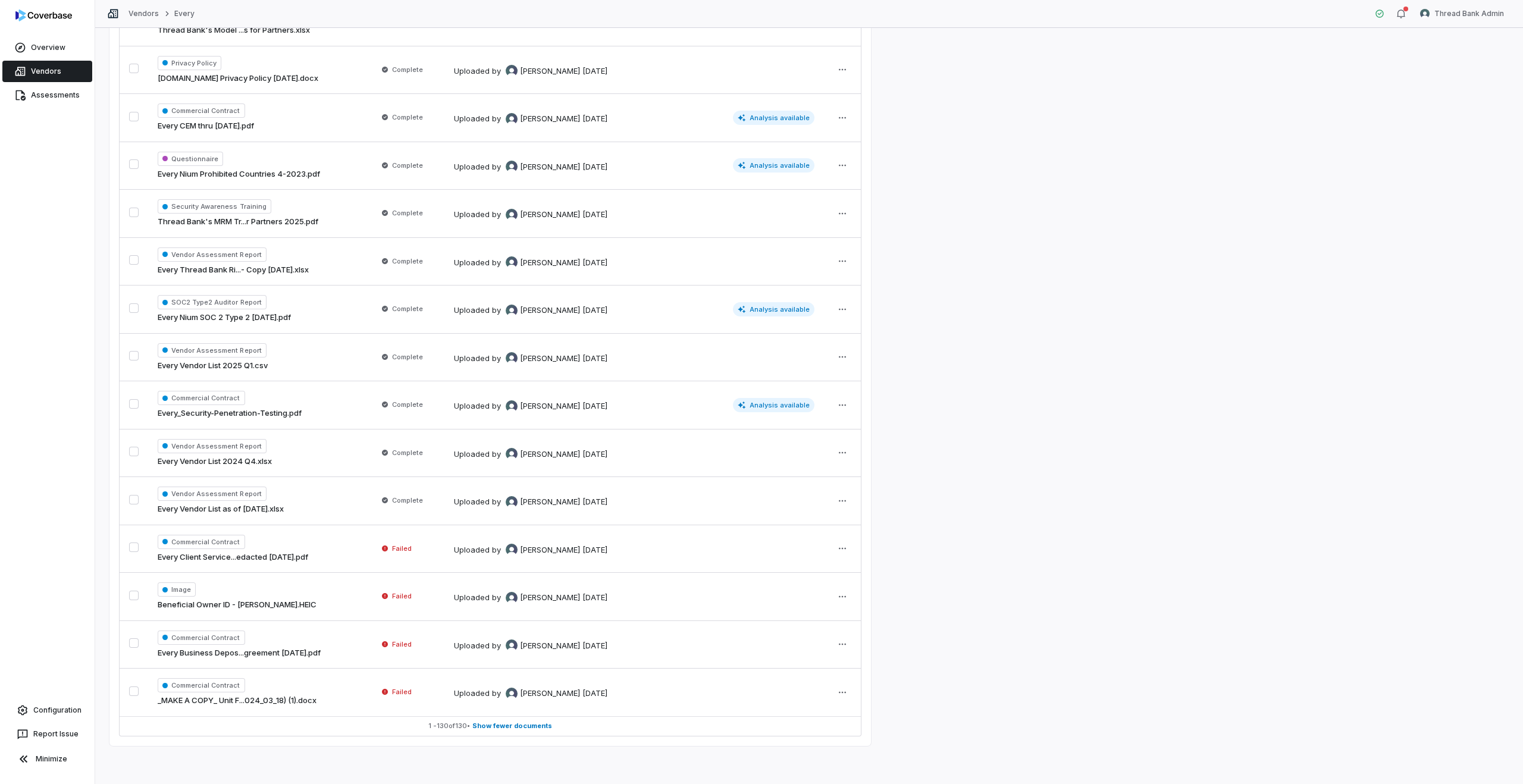
scroll to position [5698, 0]
click at [38, 58] on link "Overview" at bounding box center [48, 48] width 90 height 22
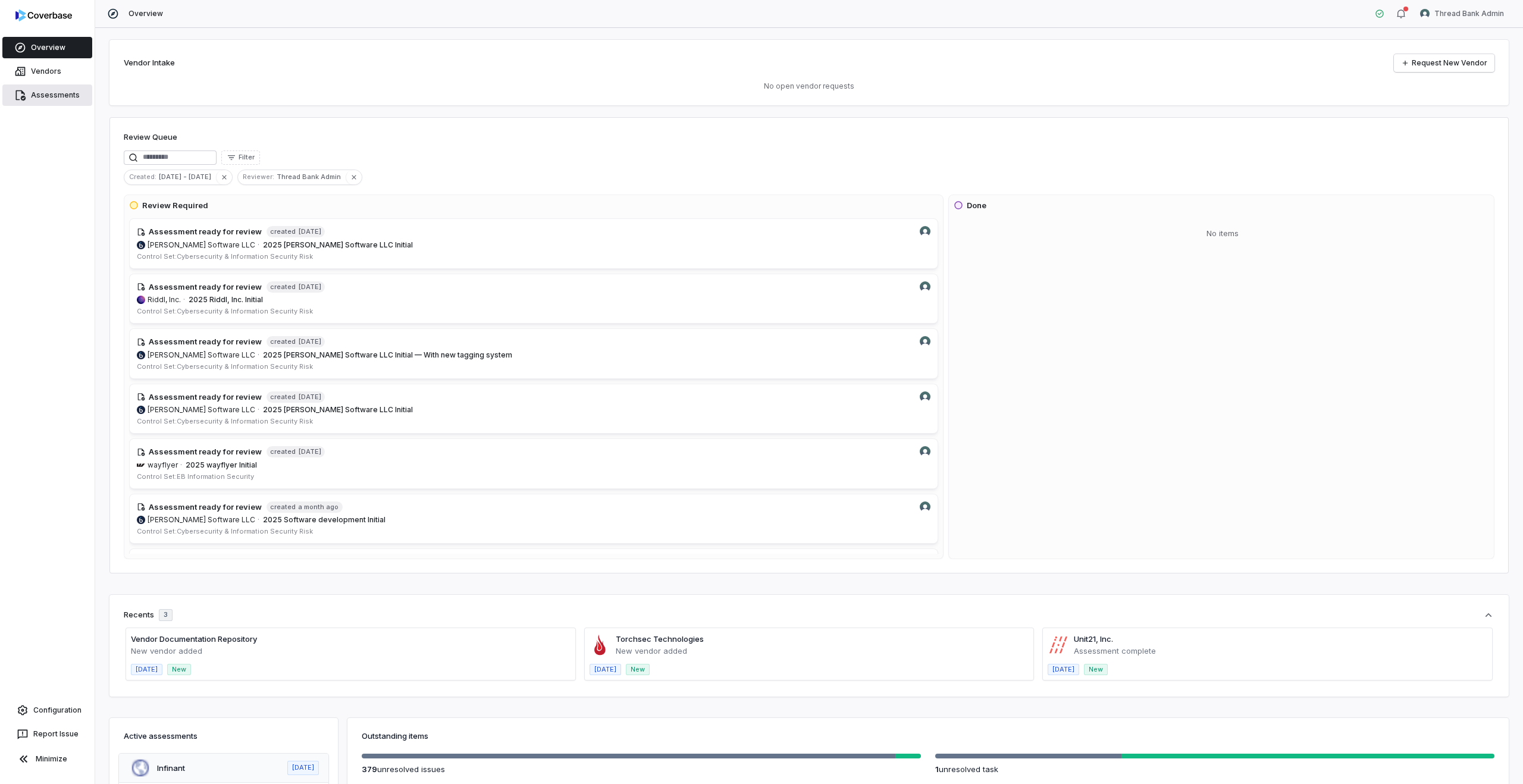
click at [51, 100] on link "Assessments" at bounding box center [48, 95] width 90 height 22
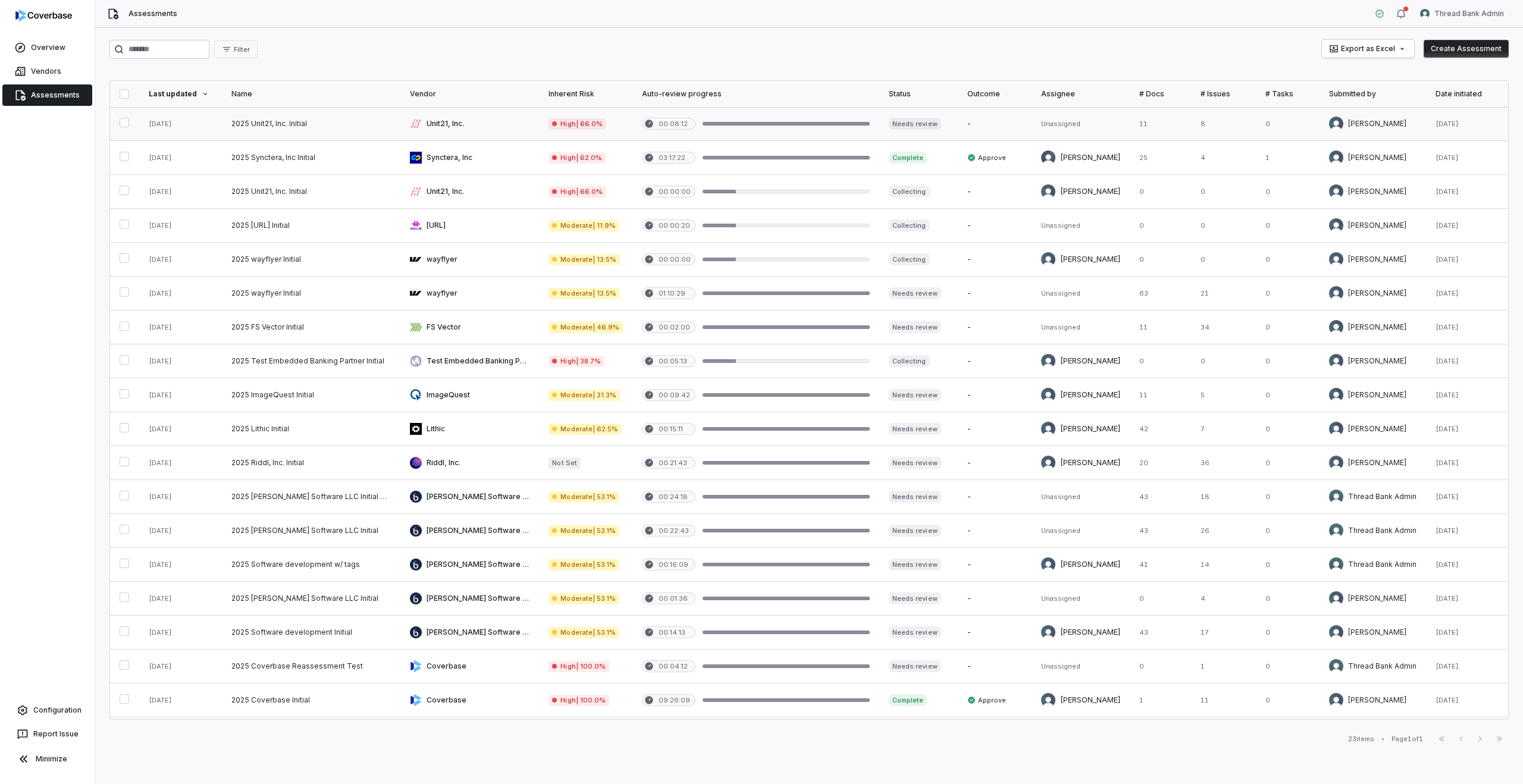
click at [307, 131] on link at bounding box center [311, 124] width 178 height 33
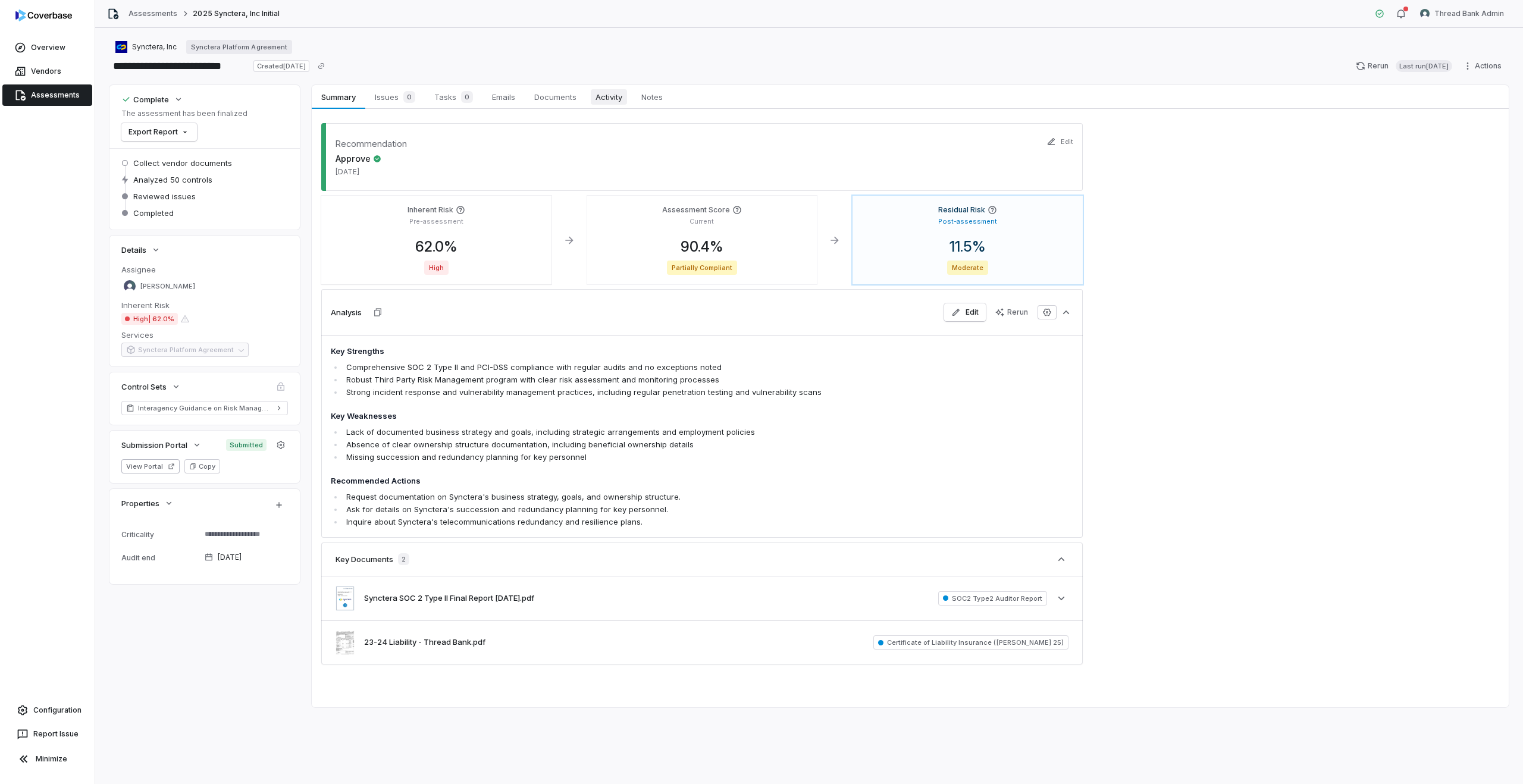
click at [622, 95] on span "Activity" at bounding box center [609, 97] width 36 height 16
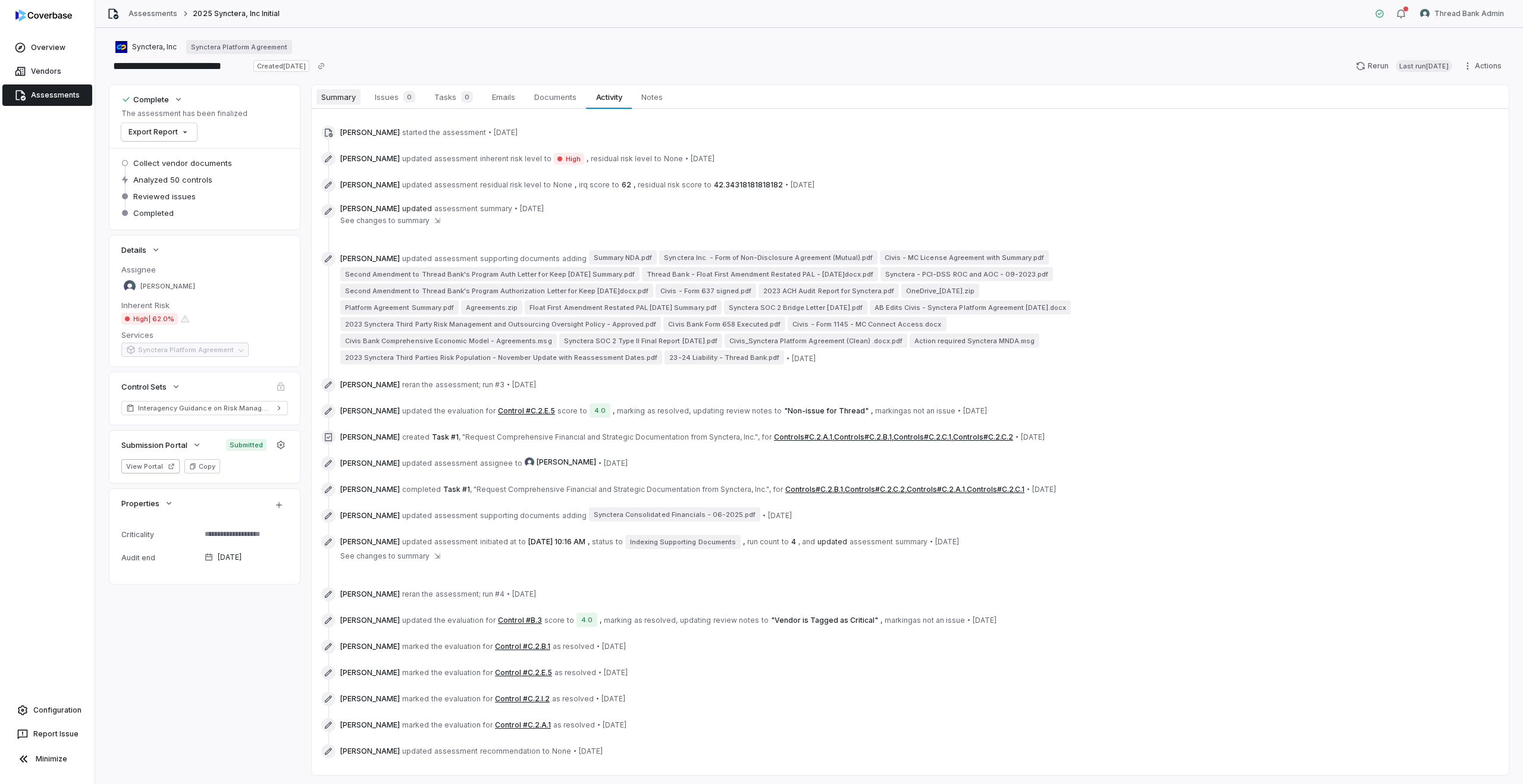
click at [330, 92] on span "Summary" at bounding box center [339, 97] width 44 height 16
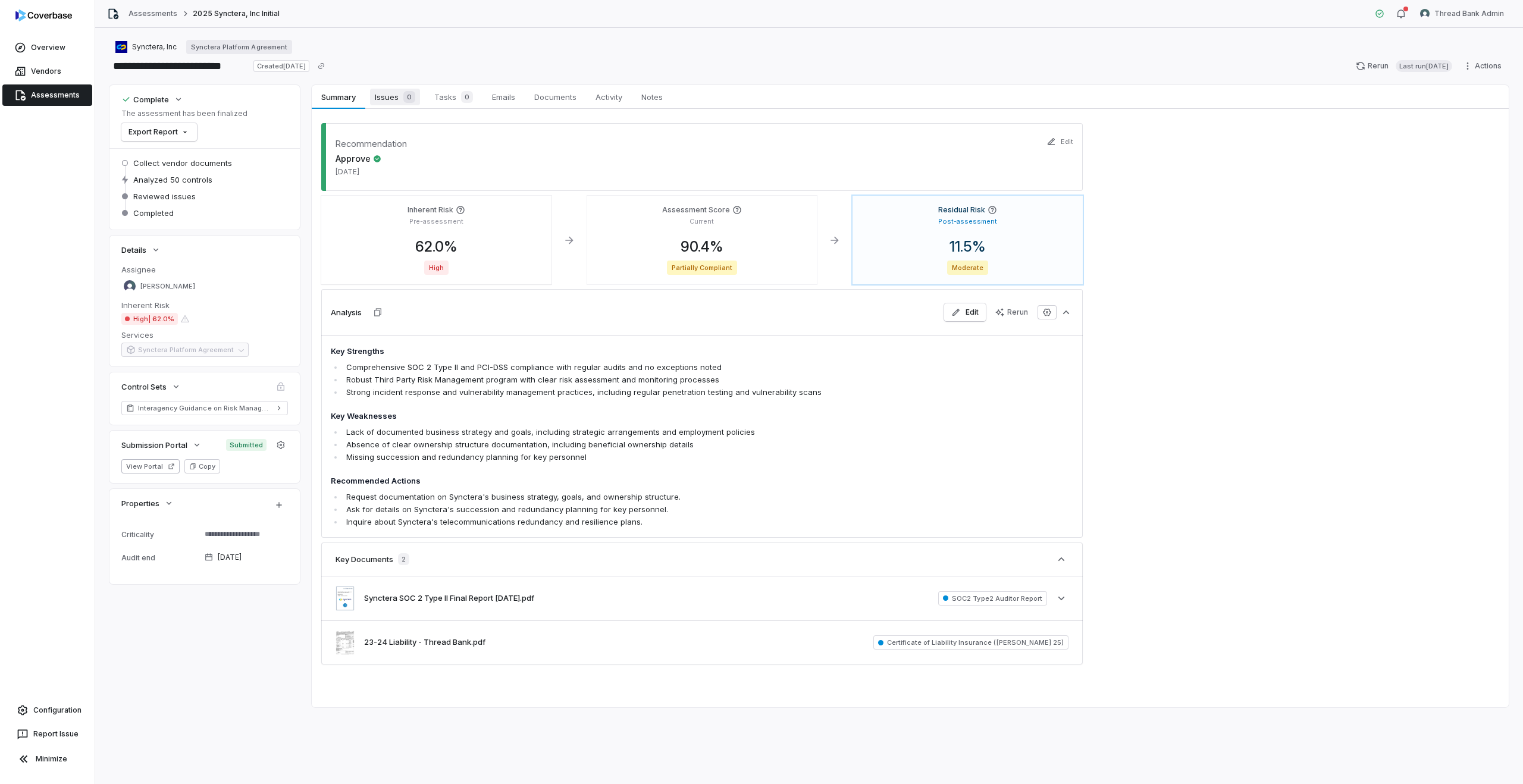
click at [388, 95] on span "Issues 0" at bounding box center [395, 96] width 50 height 16
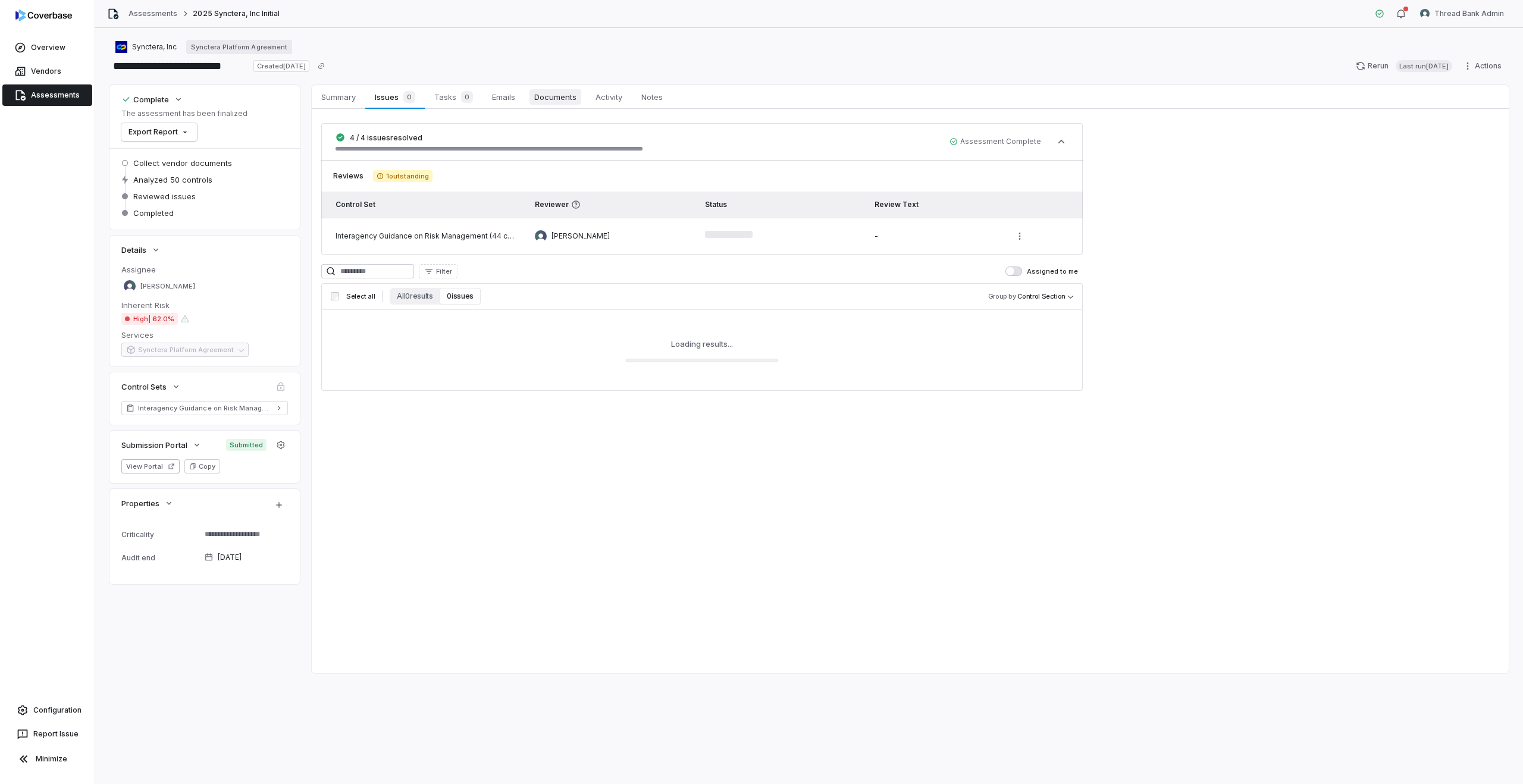
click at [558, 101] on span "Documents" at bounding box center [555, 97] width 52 height 16
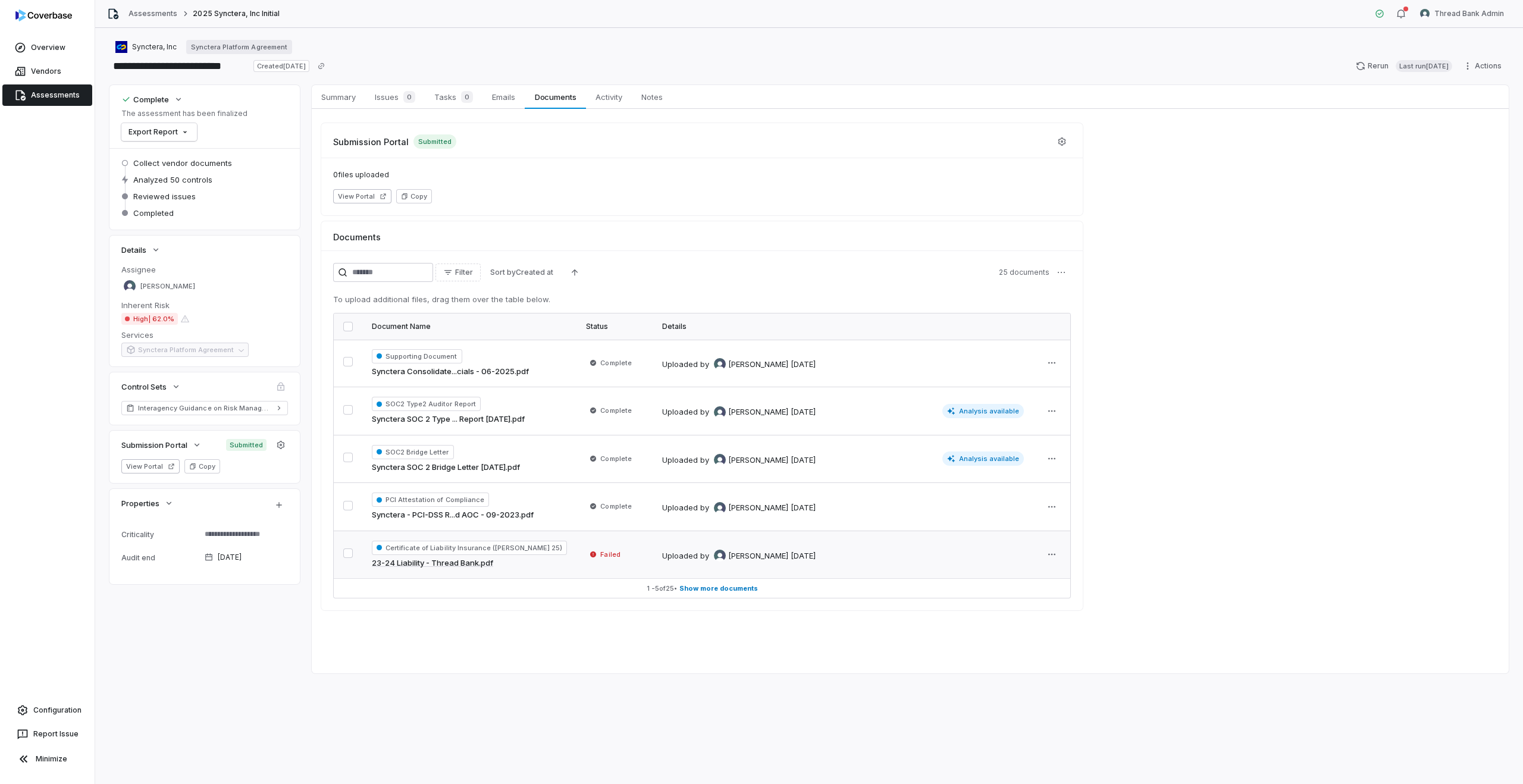
click at [577, 562] on td "Failed" at bounding box center [615, 554] width 76 height 48
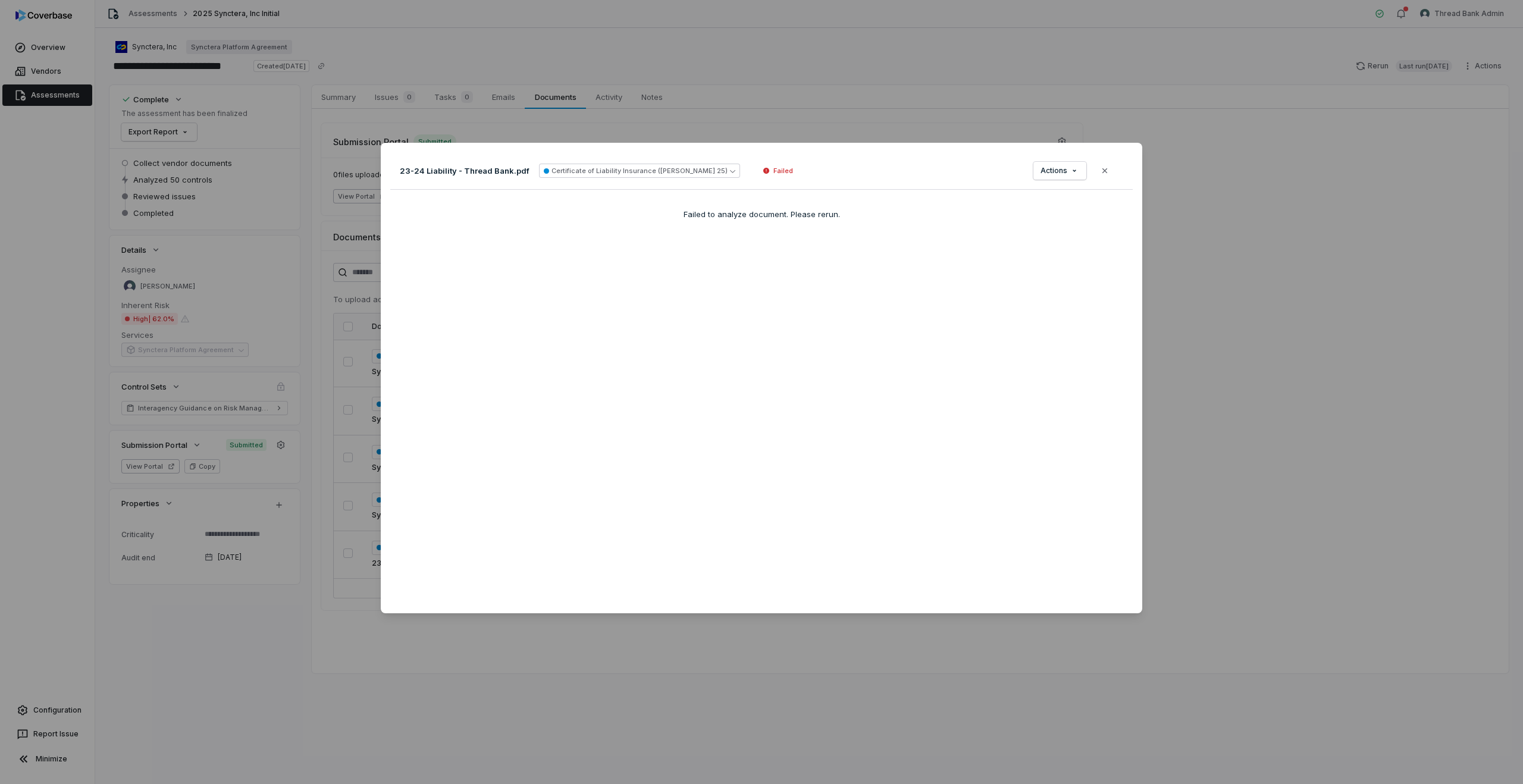
click at [956, 87] on div "Document Preview 23-24 Liability - Thread Bank.pdf Certificate of Liability Ins…" at bounding box center [761, 392] width 1523 height 784
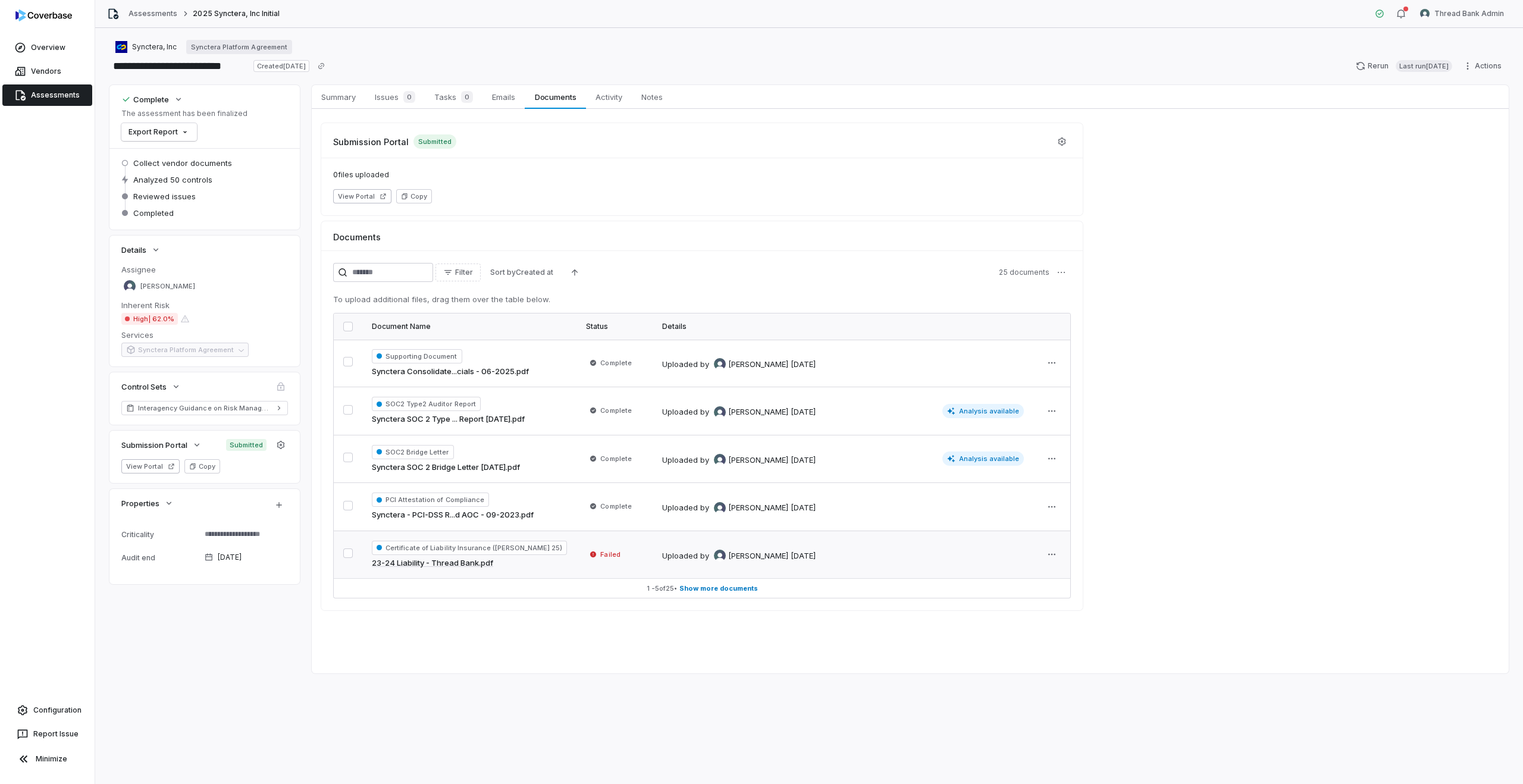
click at [577, 556] on td "Failed" at bounding box center [615, 554] width 76 height 48
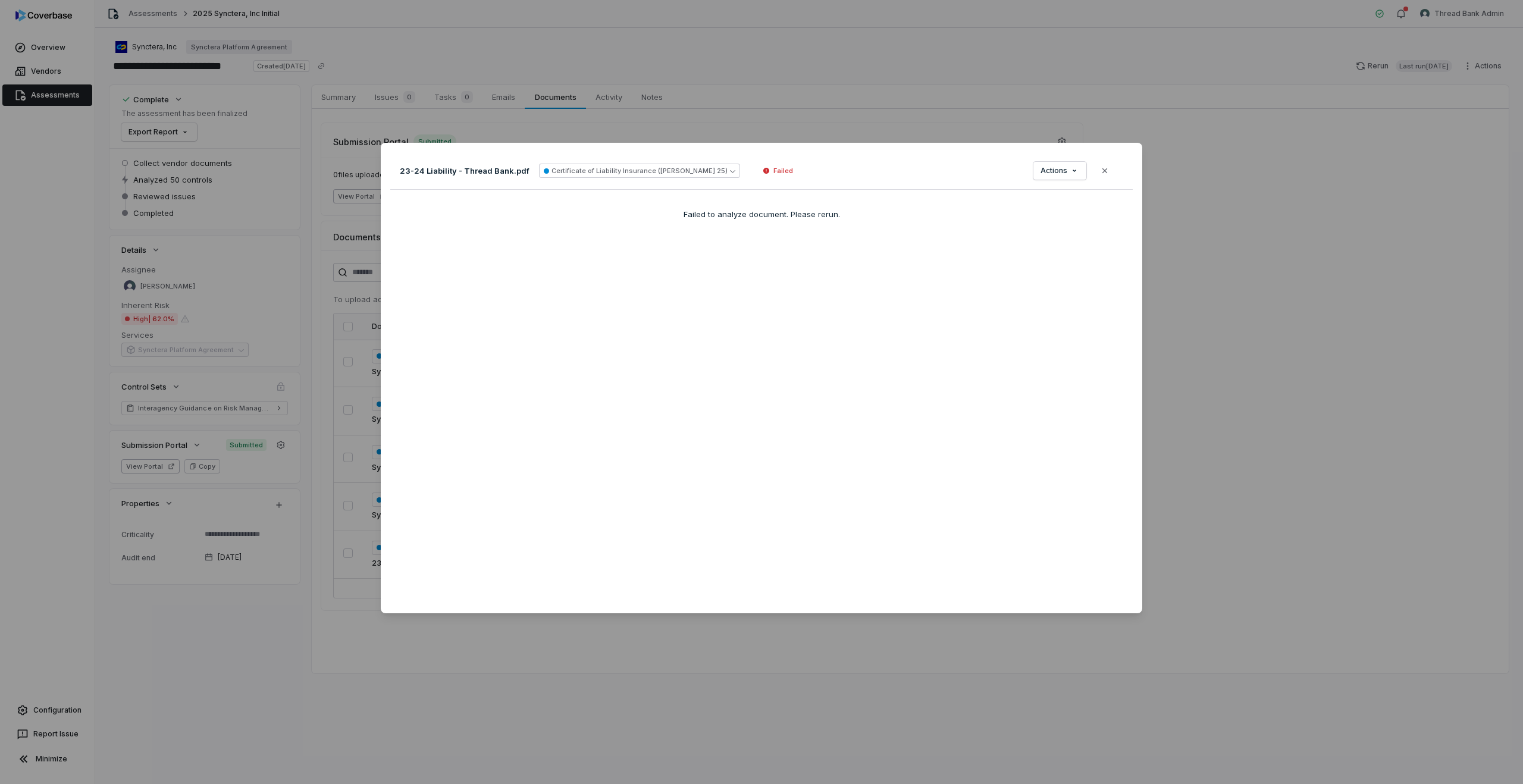
click at [36, 113] on div "Document Preview 23-24 Liability - Thread Bank.pdf Certificate of Liability Ins…" at bounding box center [761, 392] width 1523 height 784
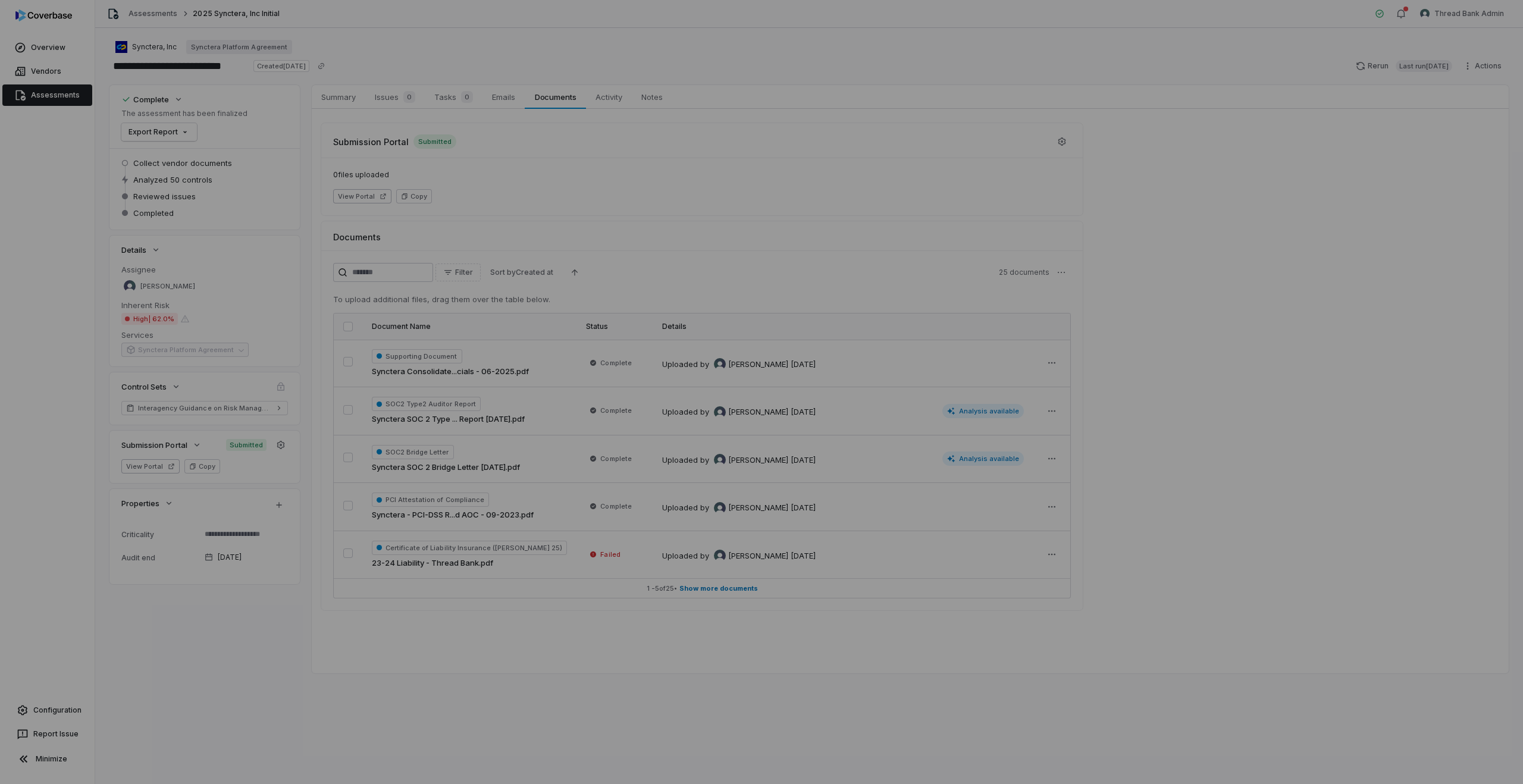
type textarea "*"
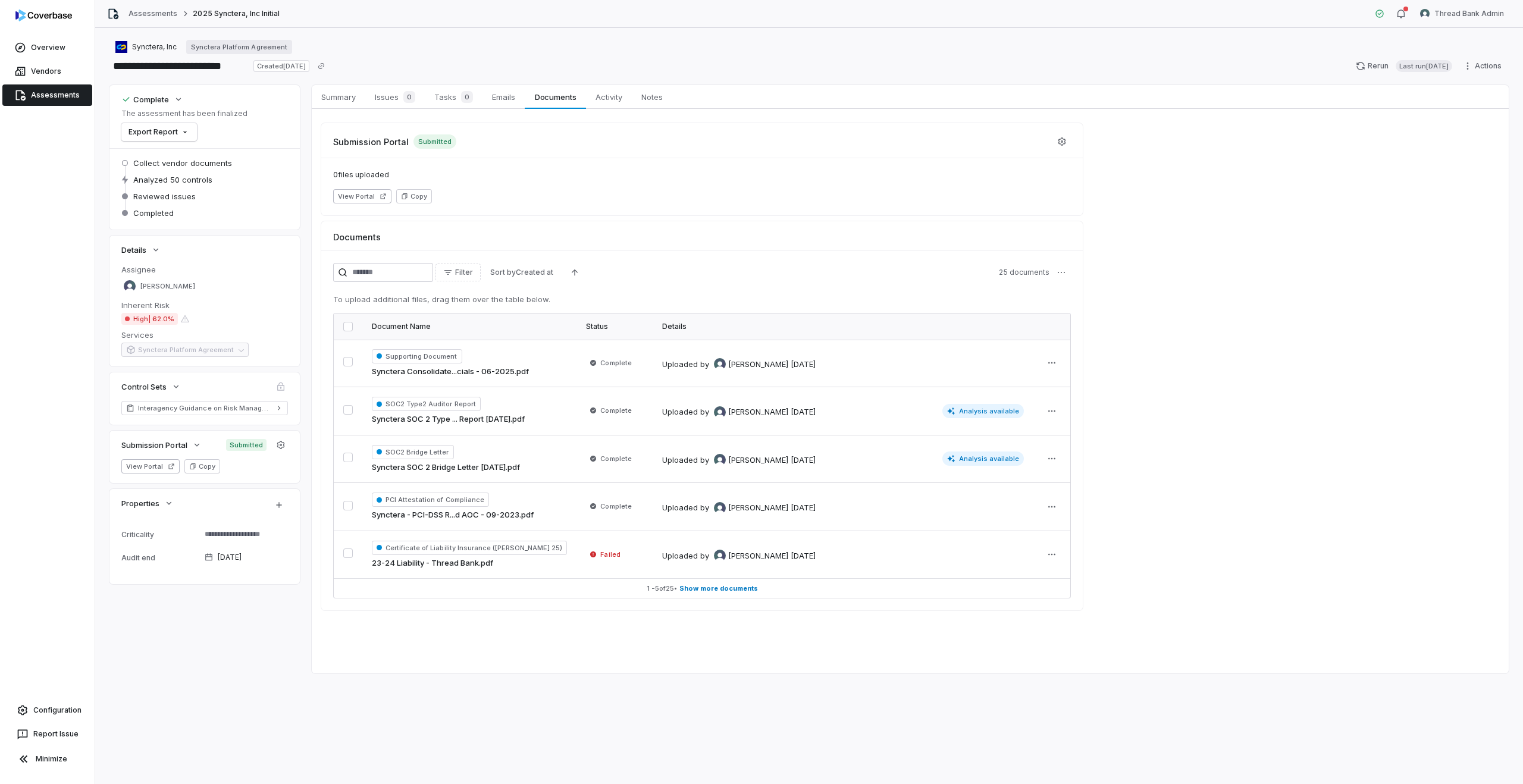
click at [40, 99] on link "Assessments" at bounding box center [48, 95] width 90 height 22
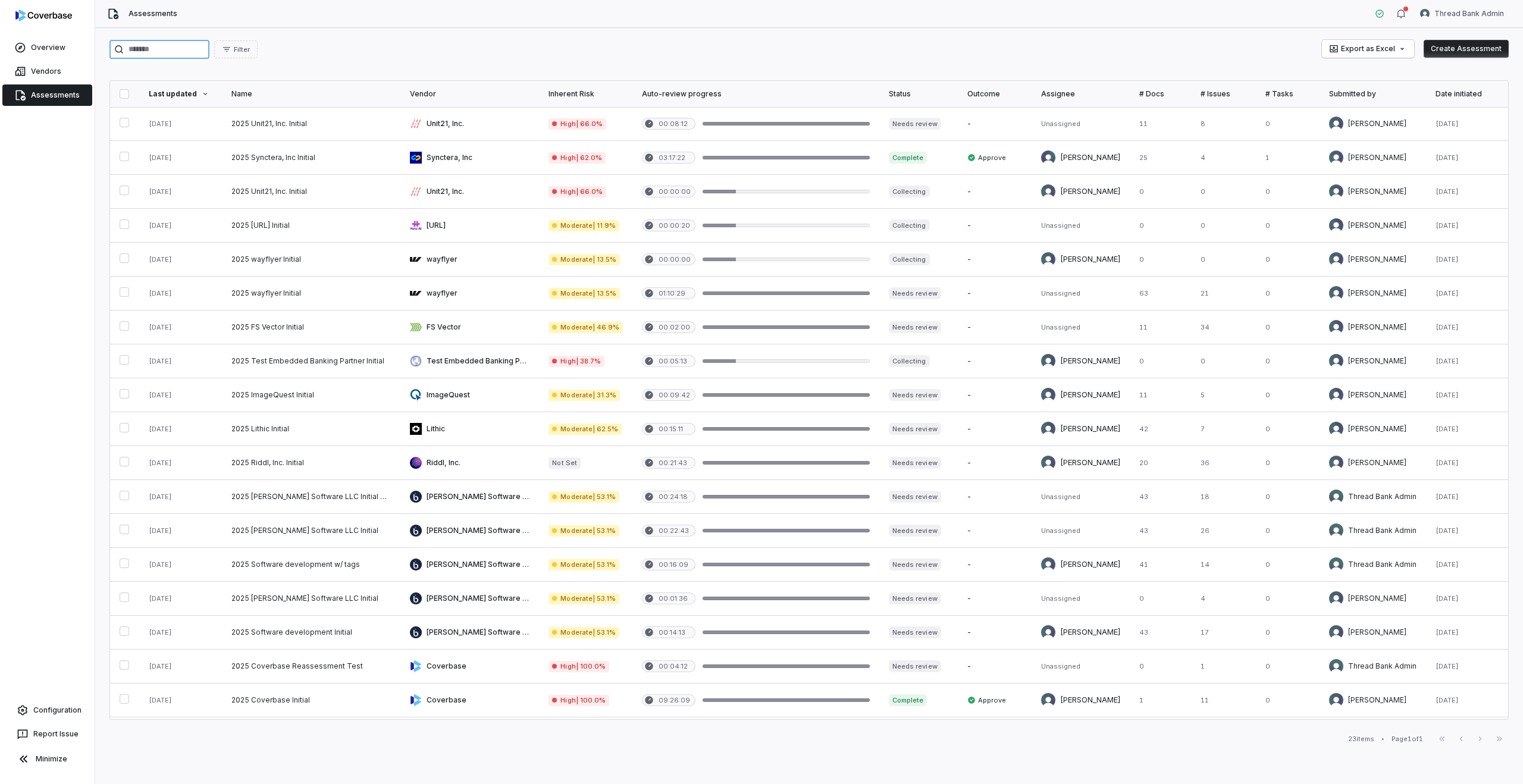
click at [177, 47] on input "search" at bounding box center [158, 49] width 100 height 19
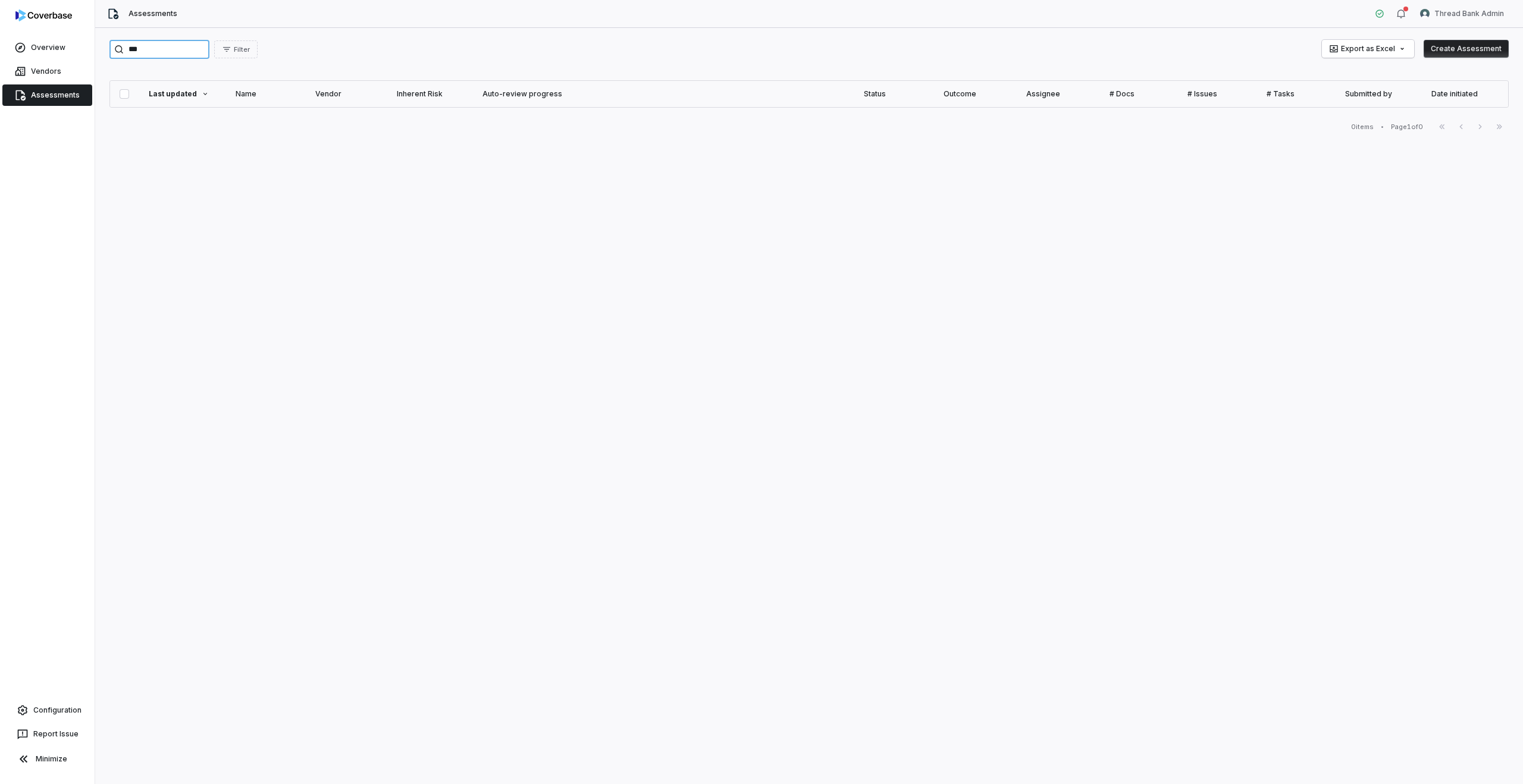
type input "**"
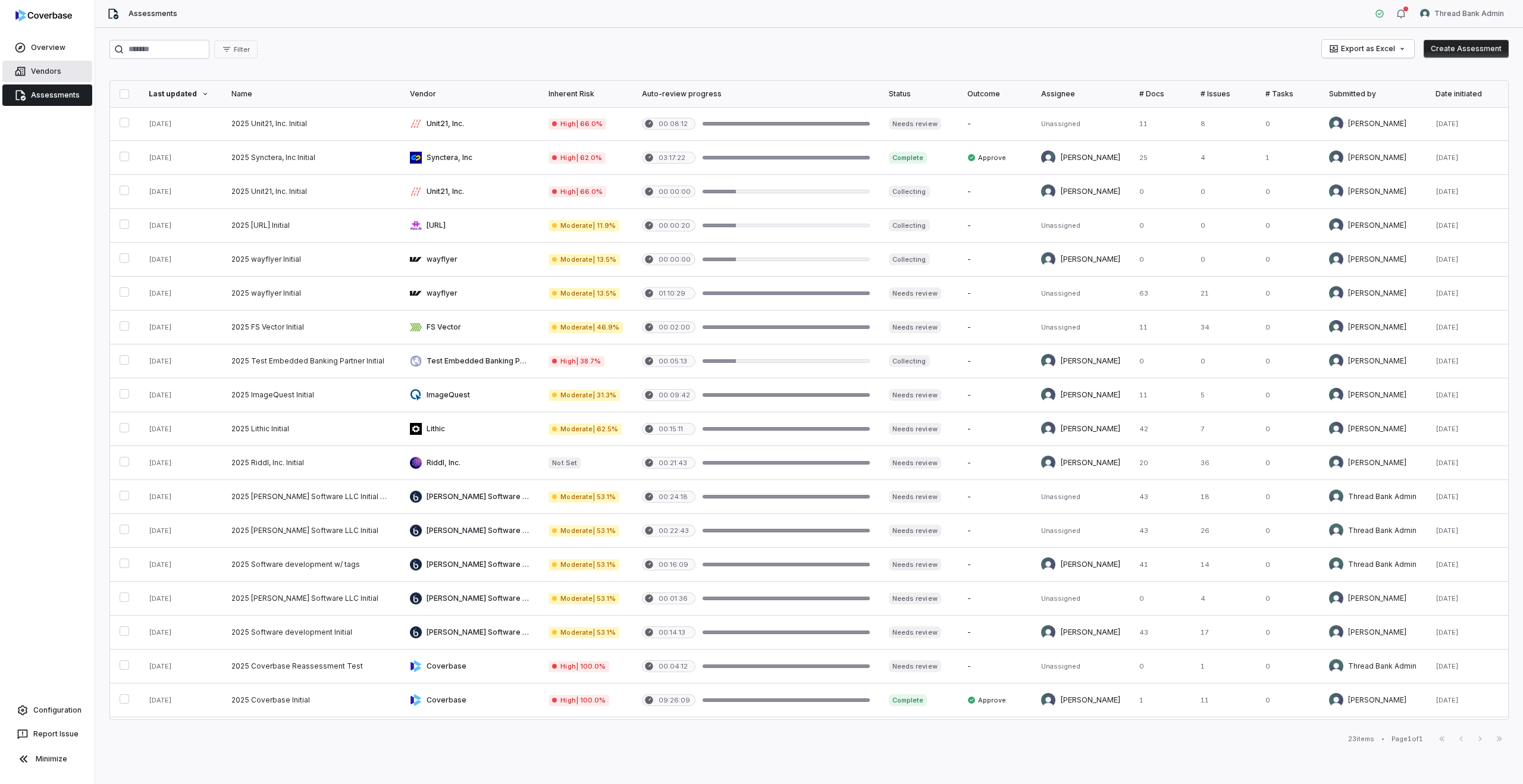
click at [36, 71] on link "Vendors" at bounding box center [48, 71] width 90 height 22
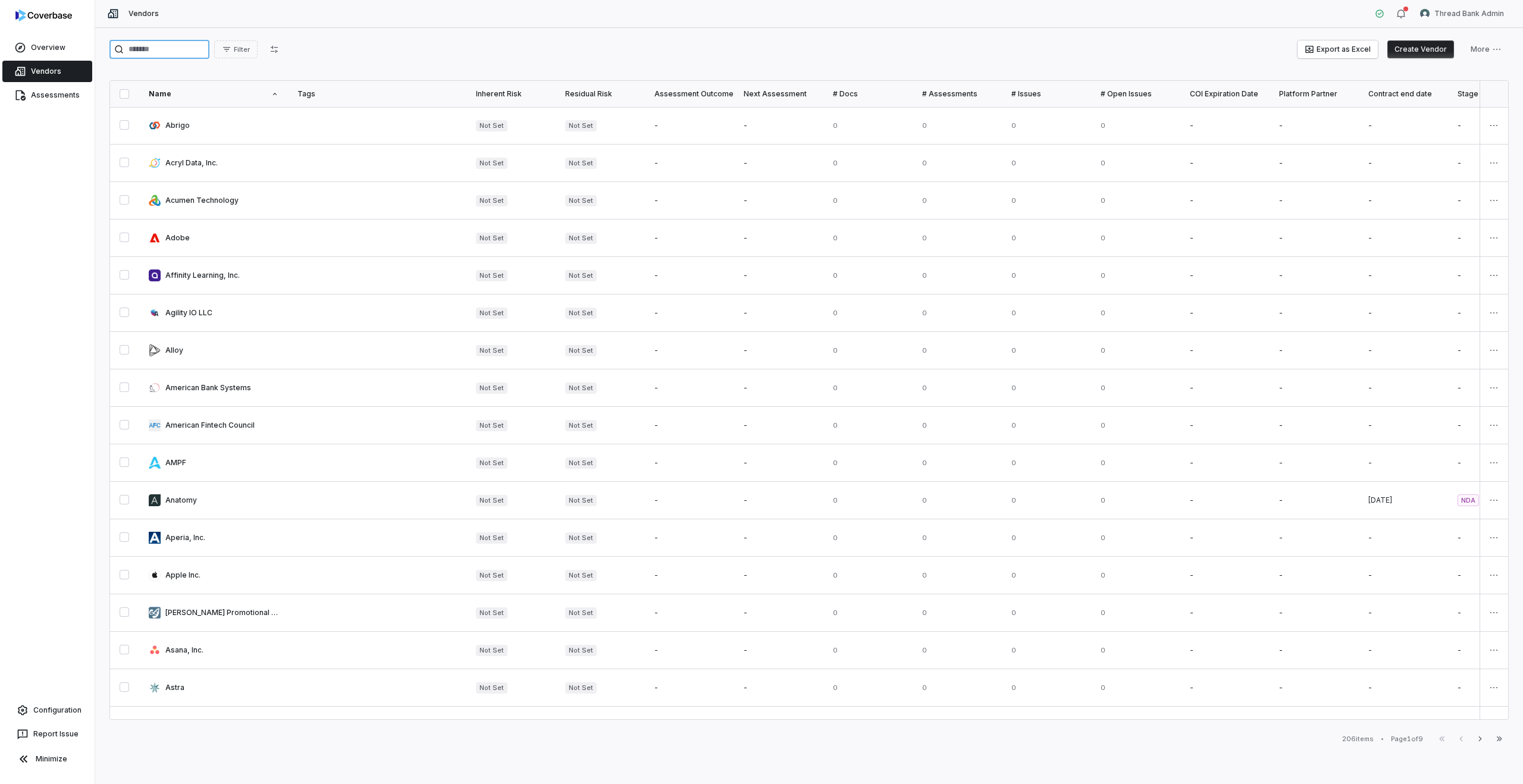
click at [174, 48] on input "search" at bounding box center [158, 49] width 100 height 19
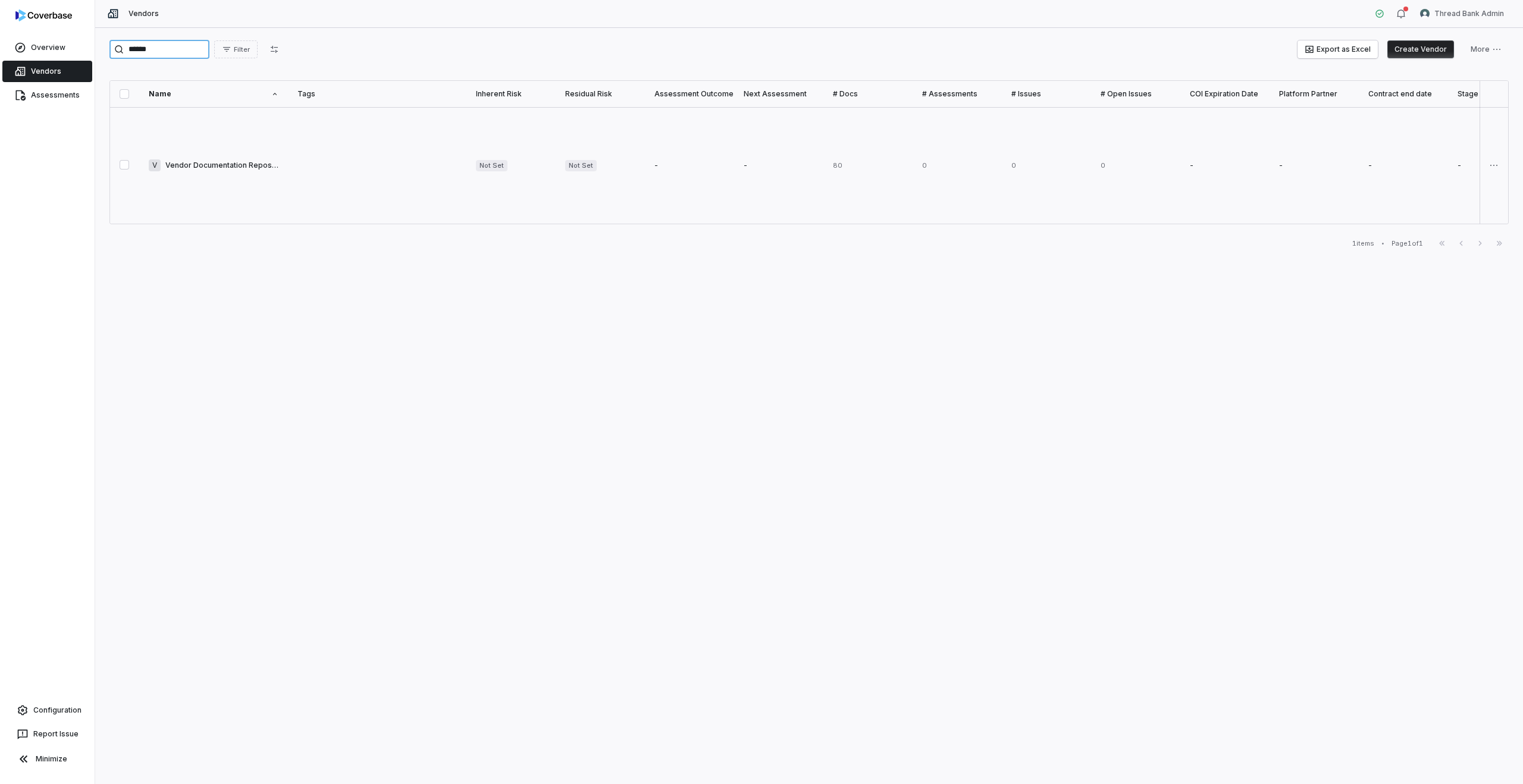
type input "******"
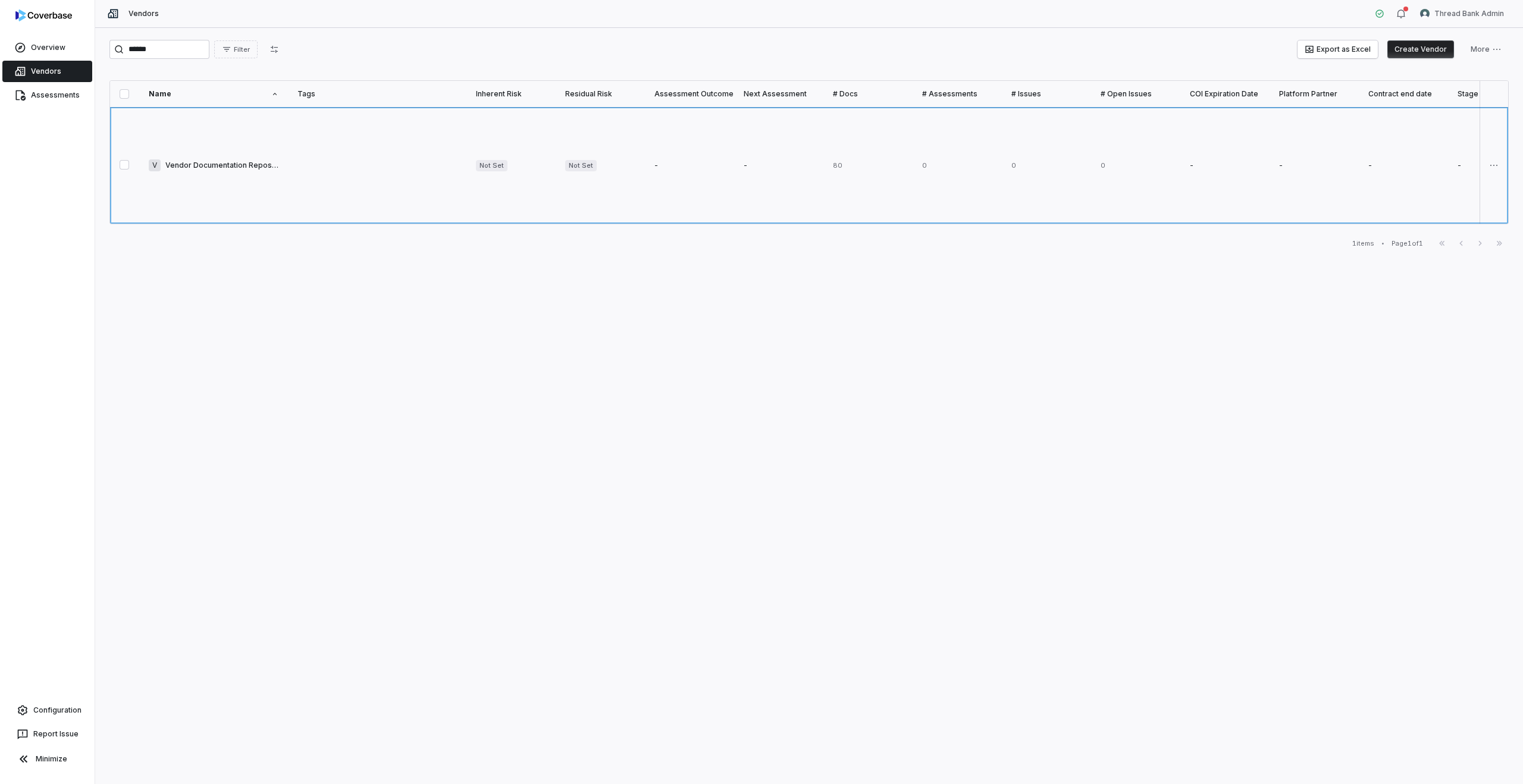
click at [218, 157] on link at bounding box center [214, 165] width 149 height 117
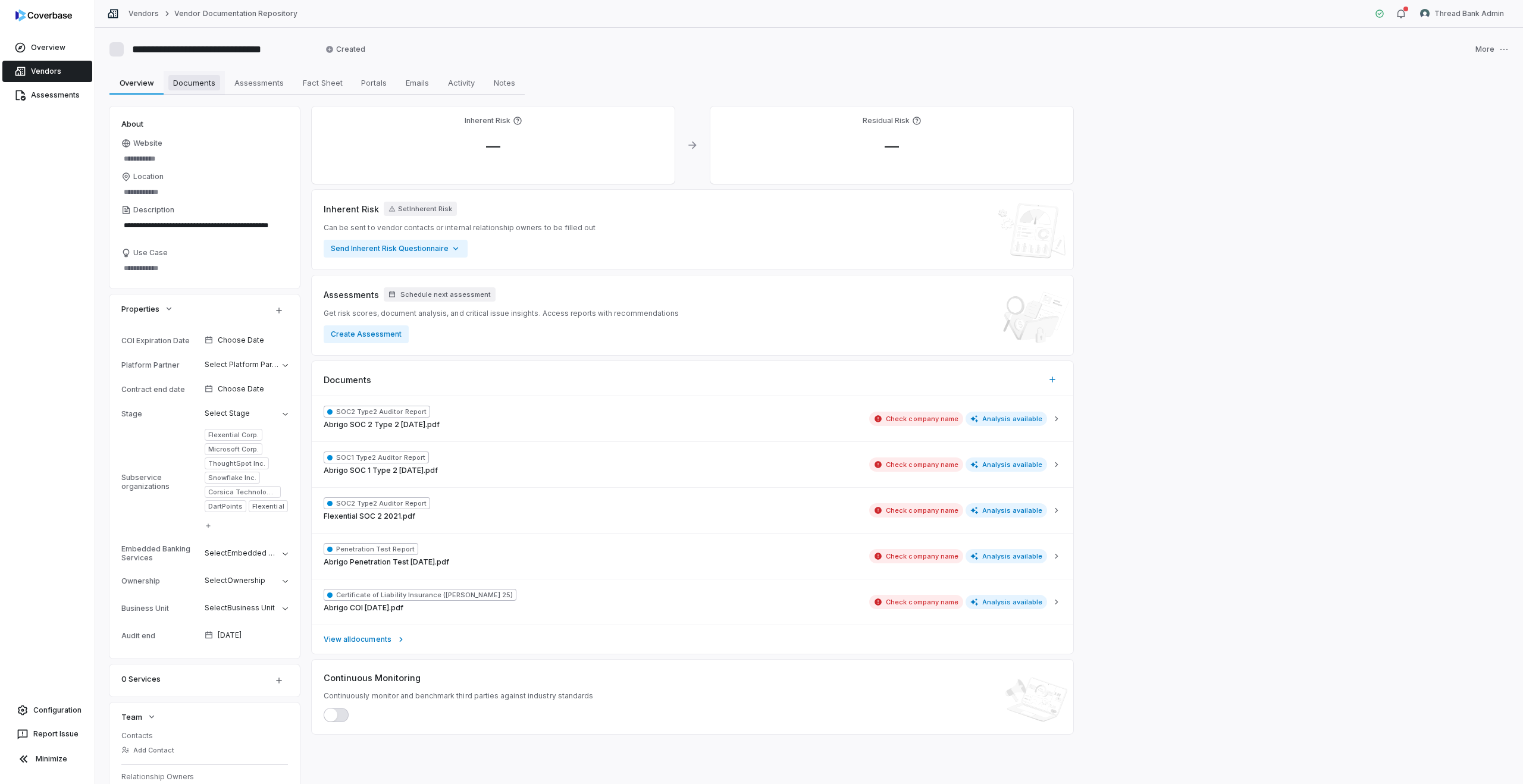
click at [194, 84] on span "Documents" at bounding box center [194, 83] width 52 height 16
type textarea "*"
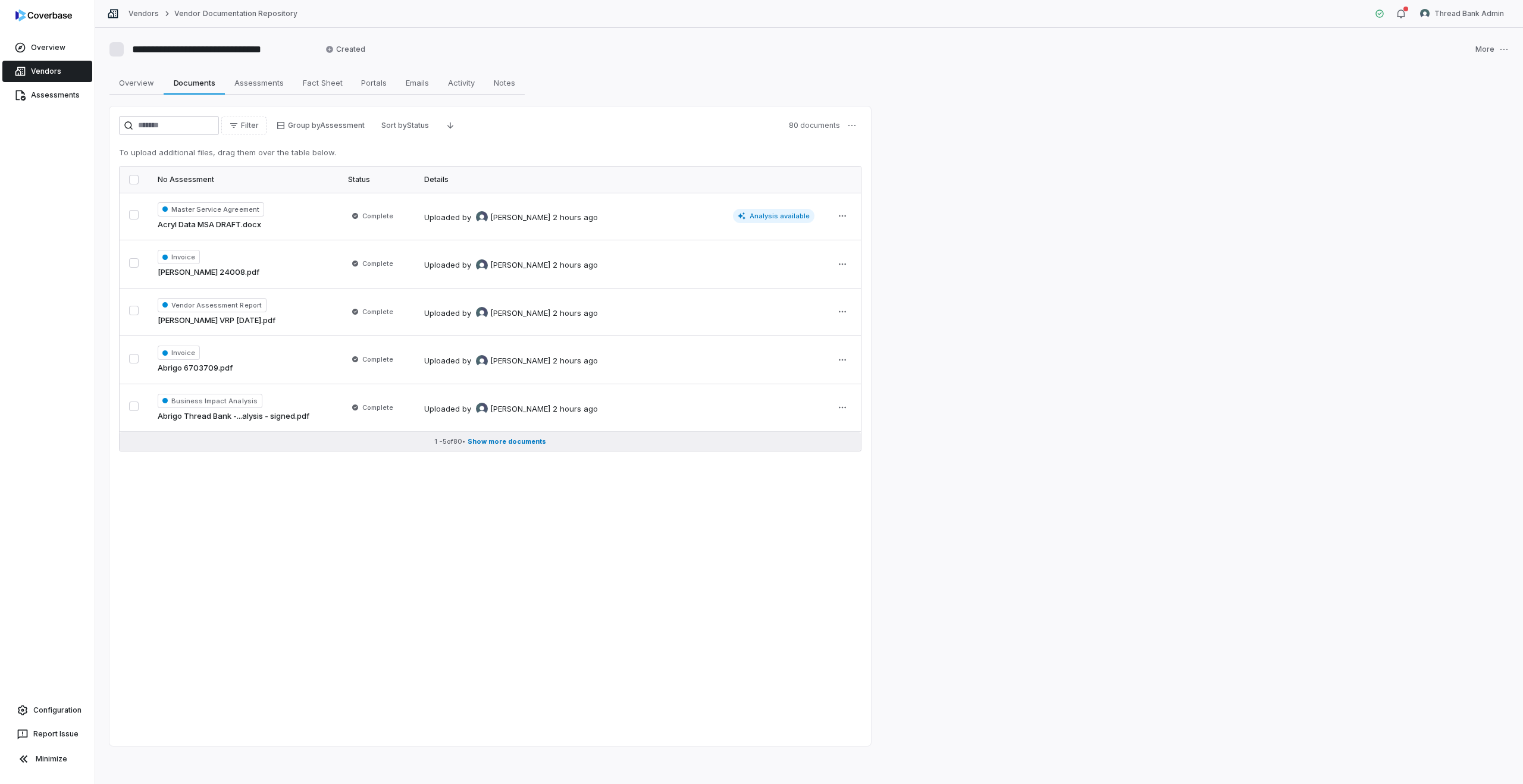
click at [481, 444] on span "Show more documents" at bounding box center [507, 441] width 79 height 9
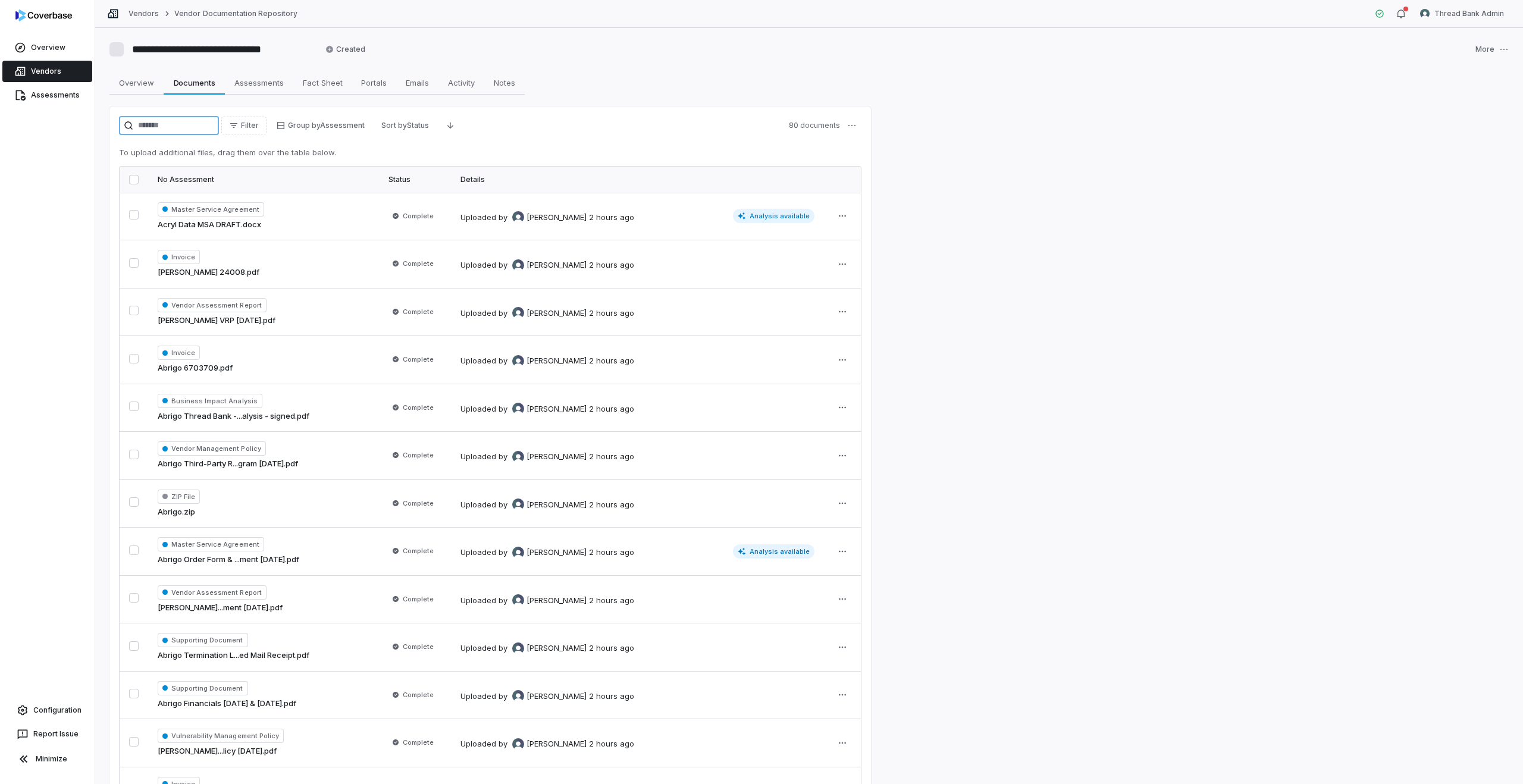
click at [166, 123] on input "search" at bounding box center [168, 125] width 100 height 19
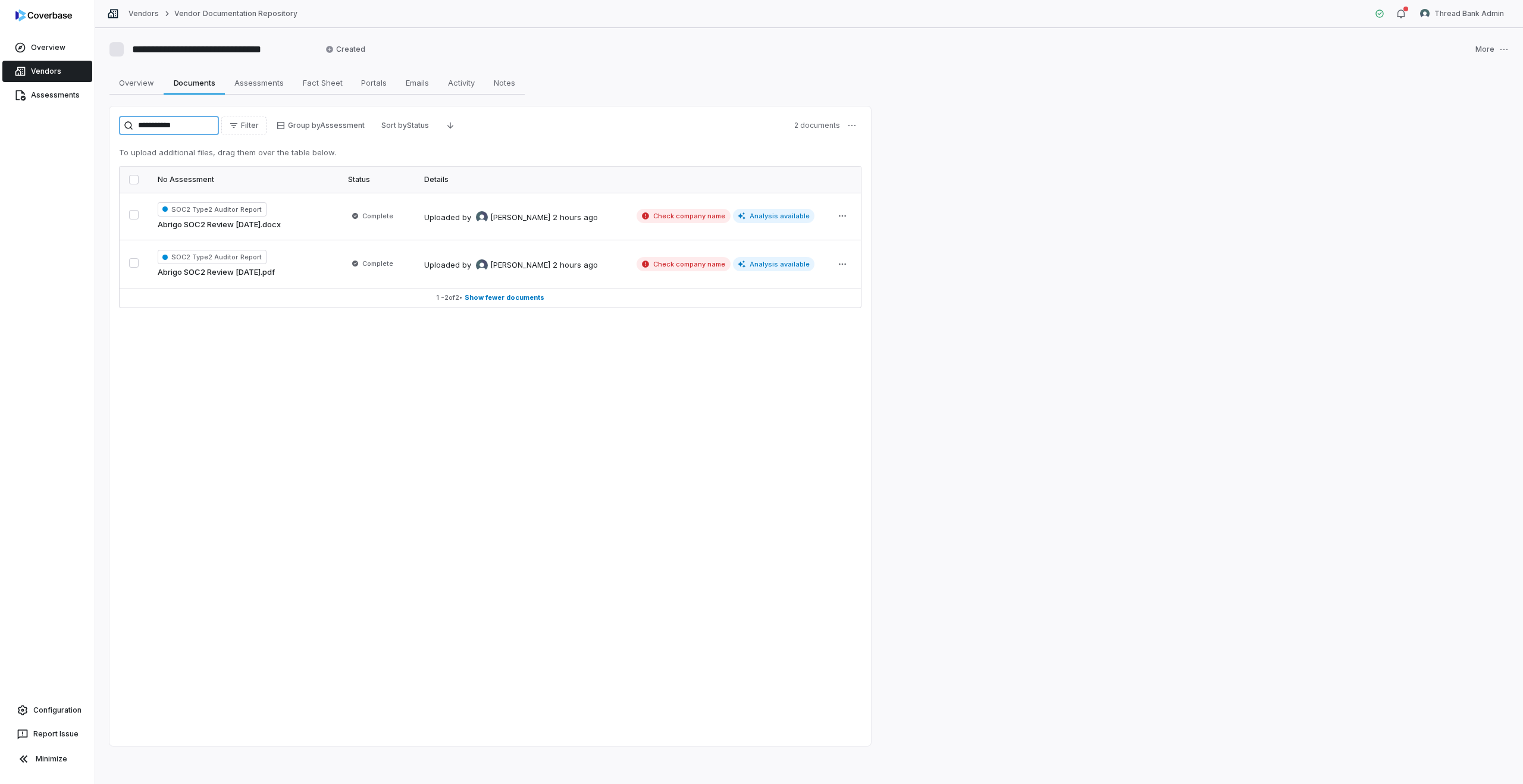
type input "**********"
click at [327, 213] on div "SOC2 Type2 Auditor Report Abrigo SOC2 Review [DATE].docx" at bounding box center [243, 216] width 171 height 29
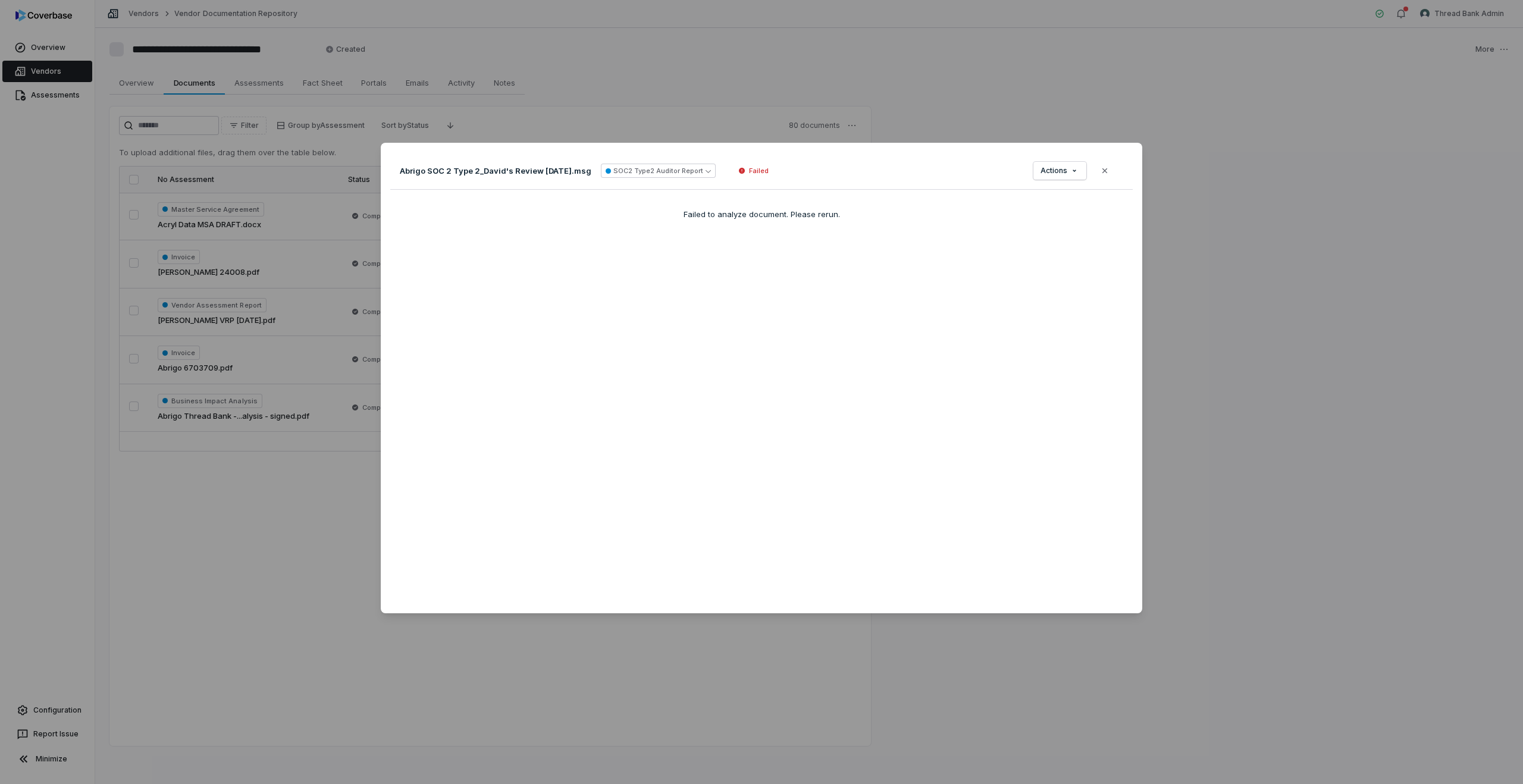
click at [1033, 172] on div "Abrigo SOC 2 Type 2_David's Review 02.18.2022.msg SOC2 Type2 Auditor Report Fai…" at bounding box center [761, 170] width 742 height 37
click at [1057, 170] on span "Actions" at bounding box center [1054, 170] width 27 height 10
click at [1077, 252] on span "Download" at bounding box center [1079, 248] width 37 height 12
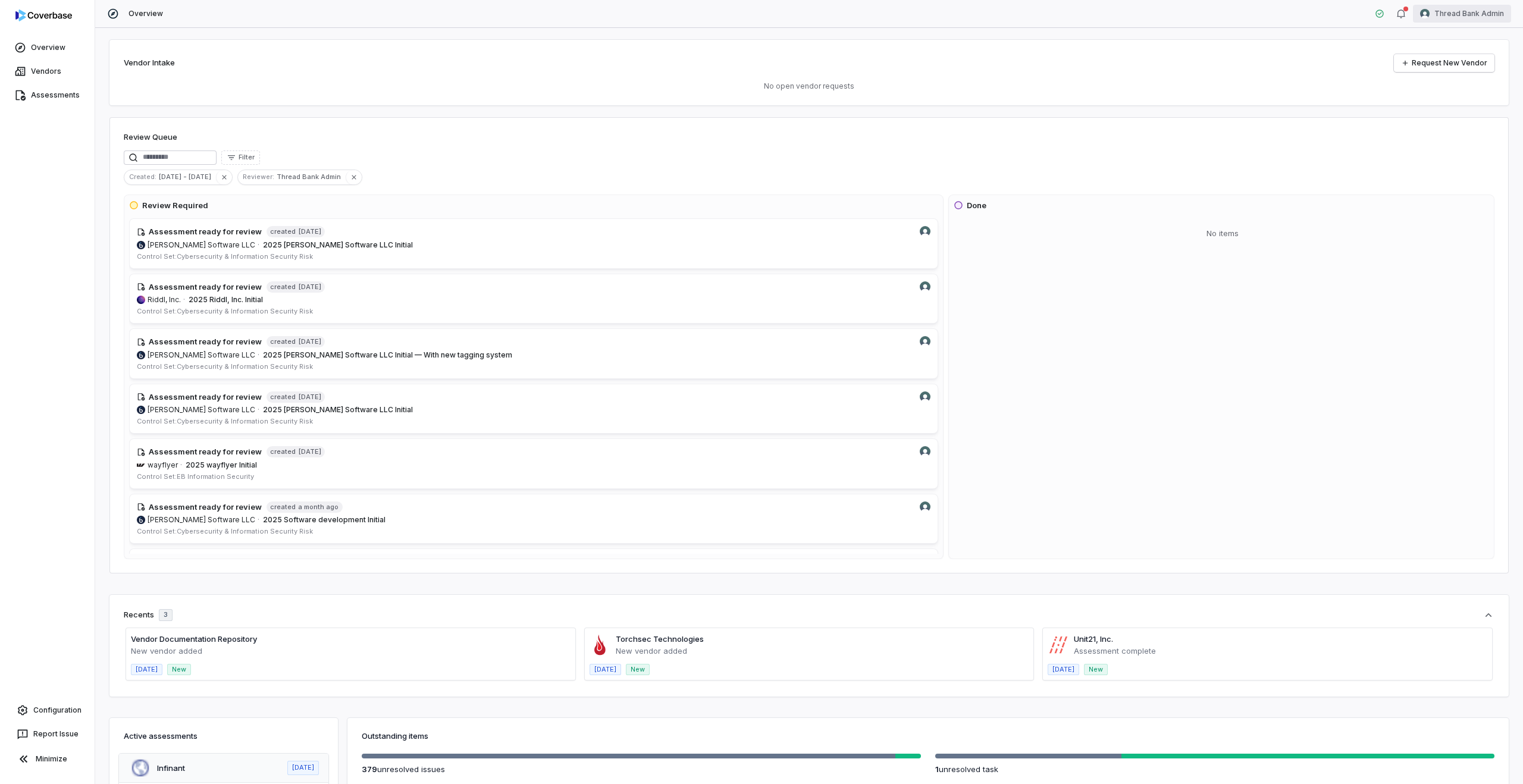
click at [1451, 11] on html "Overview Vendors Assessments Configuration Report Issue Minimize Overview Threa…" at bounding box center [761, 392] width 1523 height 784
click at [1461, 114] on div "Log out" at bounding box center [1460, 109] width 91 height 19
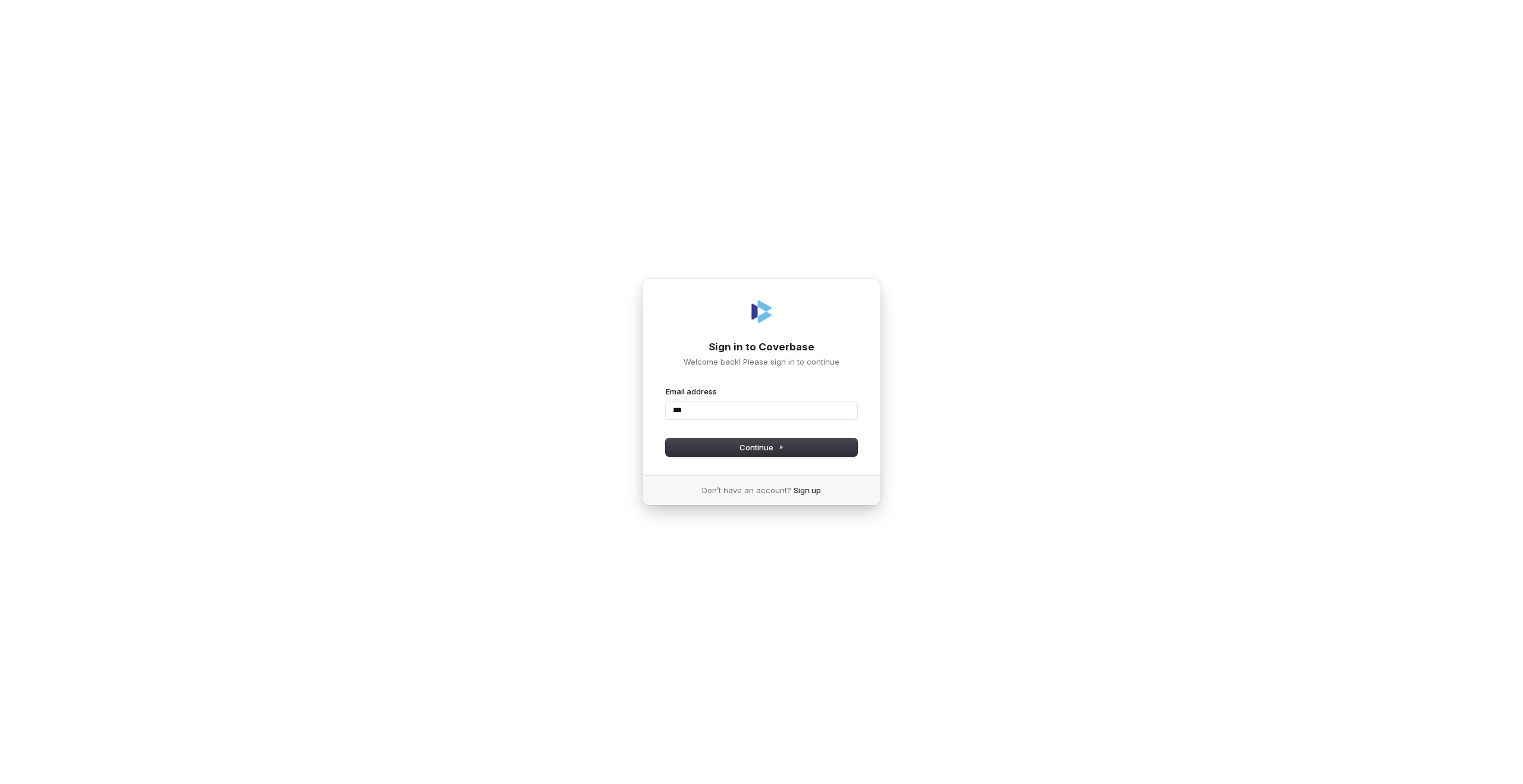
type input "****"
type input "**********"
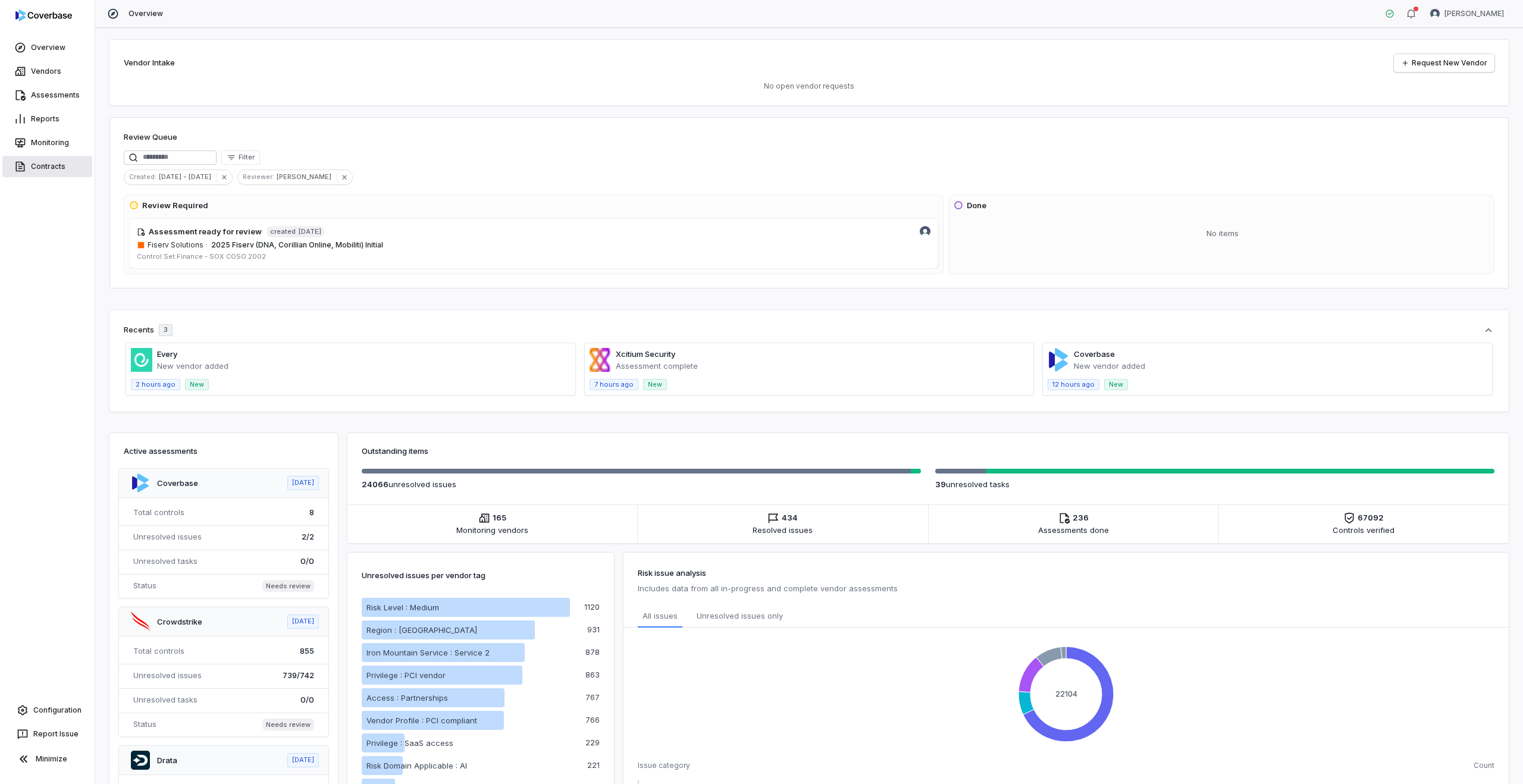
click at [32, 172] on link "Contracts" at bounding box center [48, 166] width 90 height 22
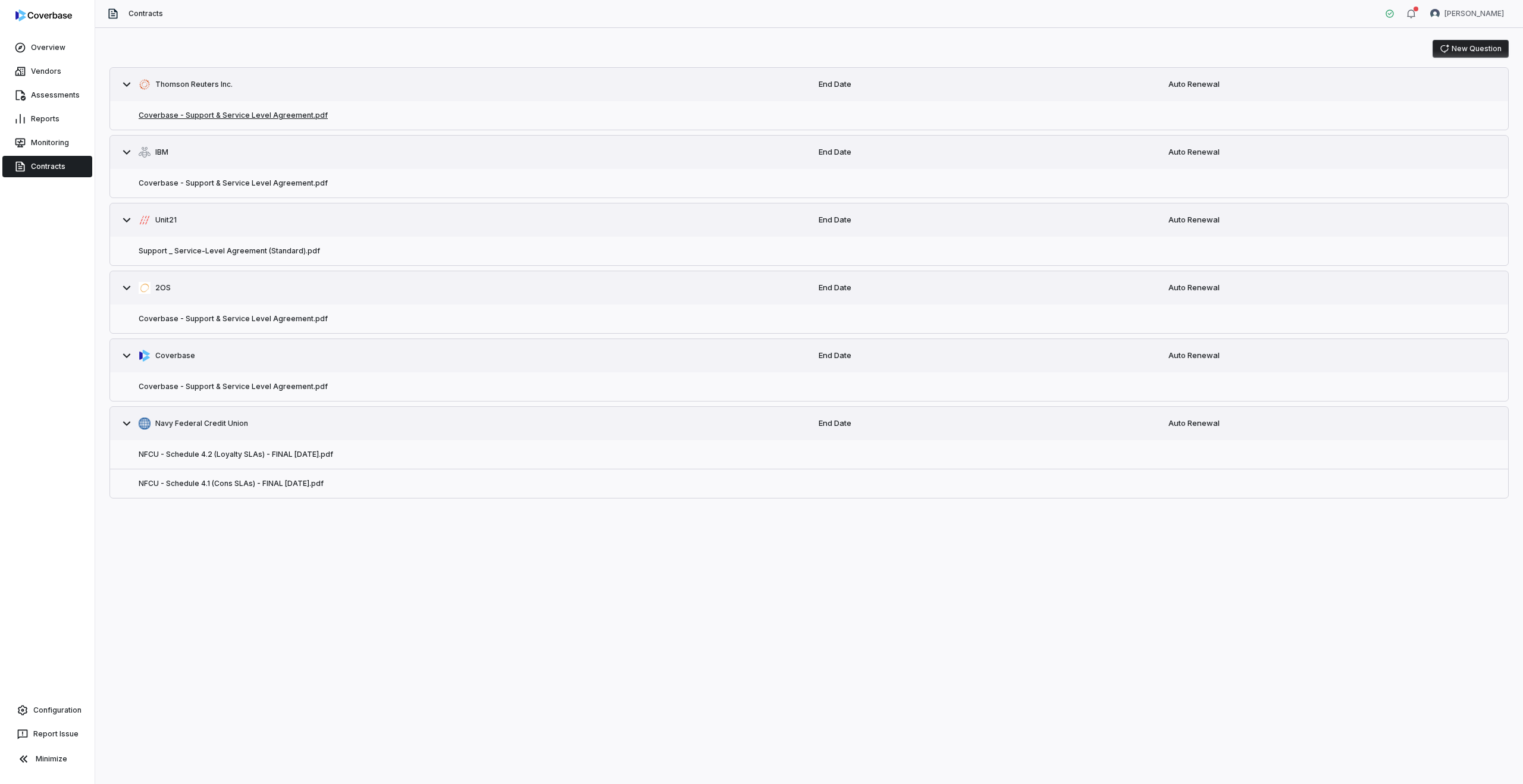
click at [311, 113] on button "Coverbase - Support & Service Level Agreement.pdf" at bounding box center [233, 115] width 189 height 10
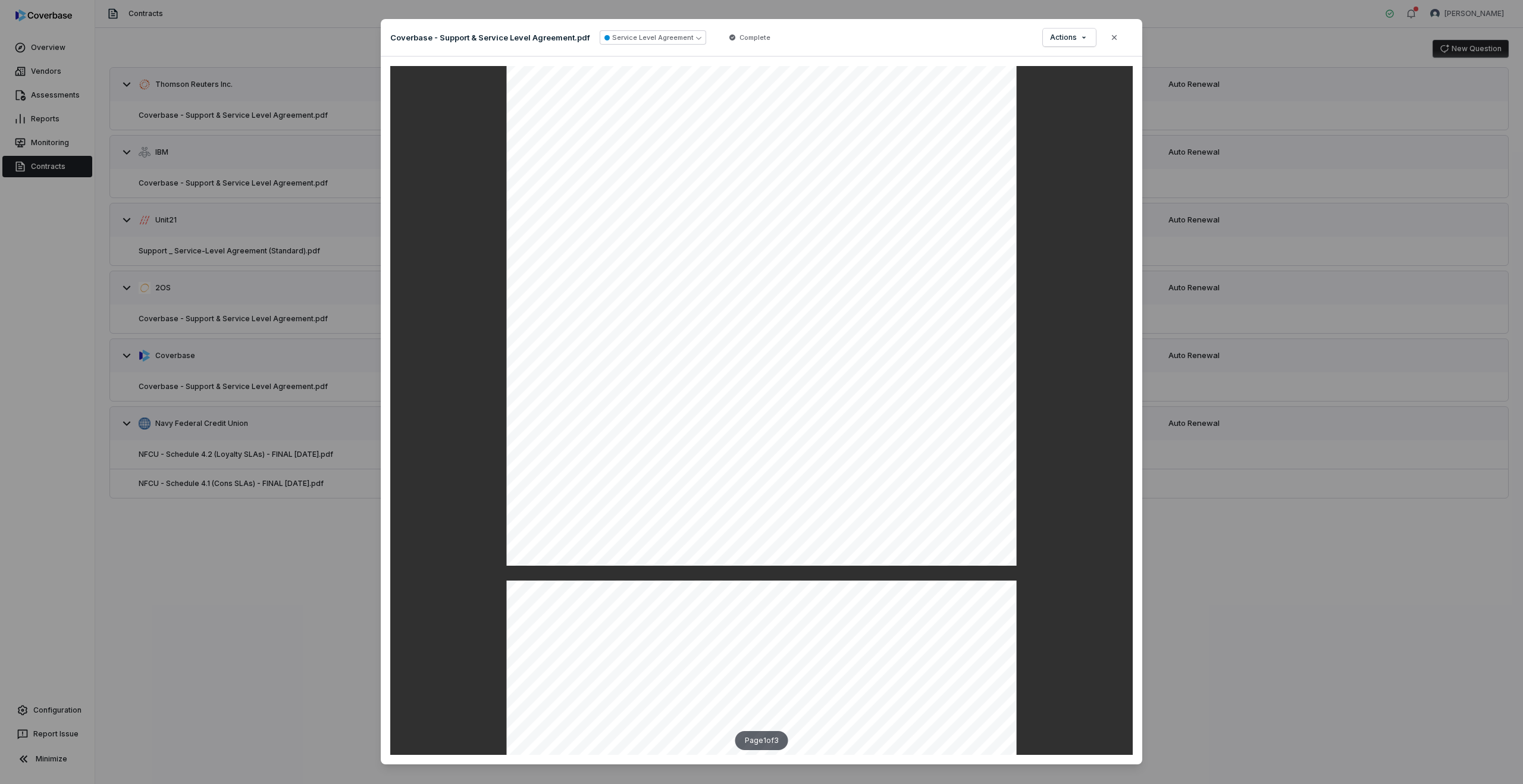
scroll to position [170, 0]
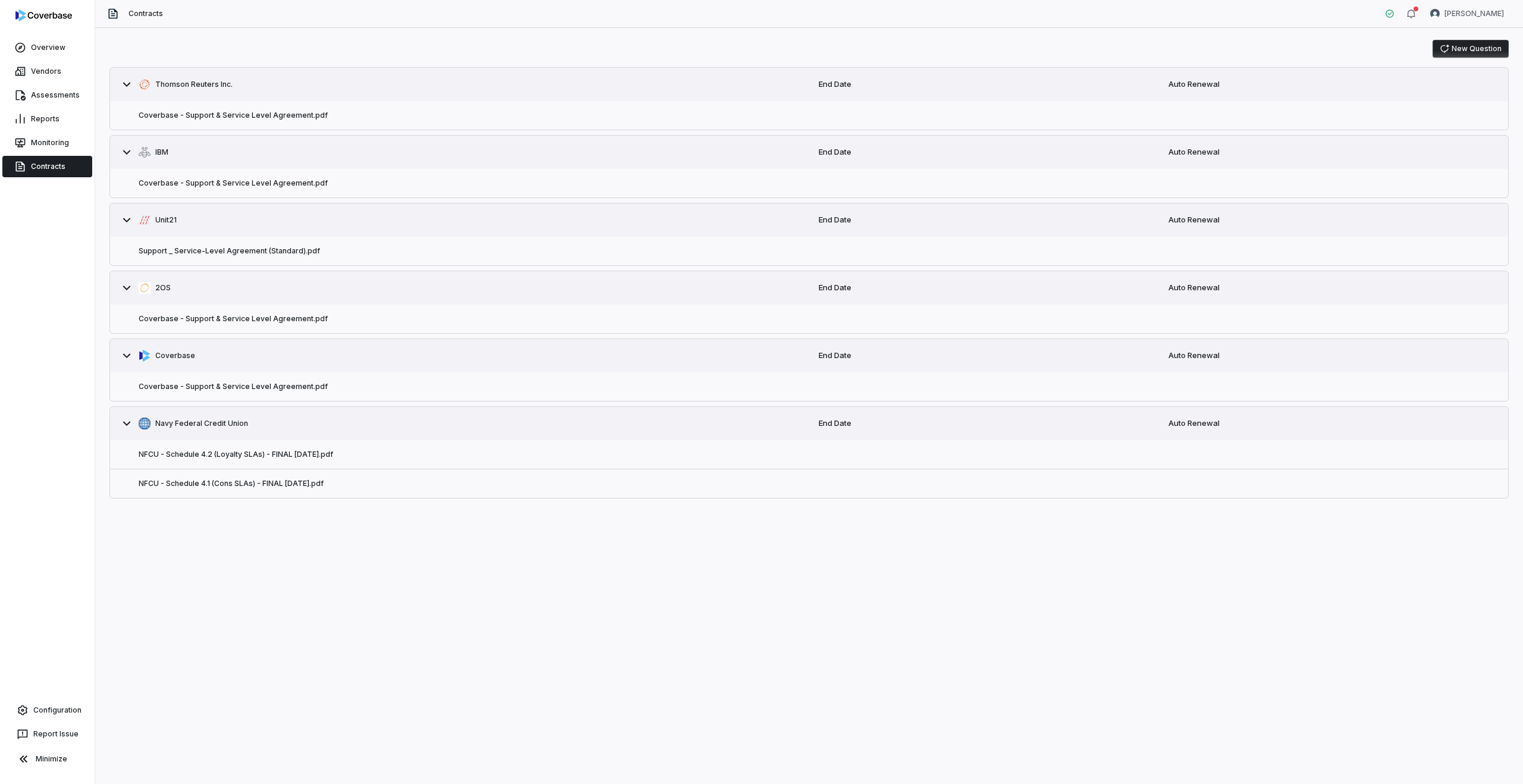
click at [727, 107] on div "Coverbase - Support & Service Level Agreement.pdf" at bounding box center [459, 115] width 699 height 29
click at [261, 117] on button "Coverbase - Support & Service Level Agreement.pdf" at bounding box center [233, 115] width 189 height 10
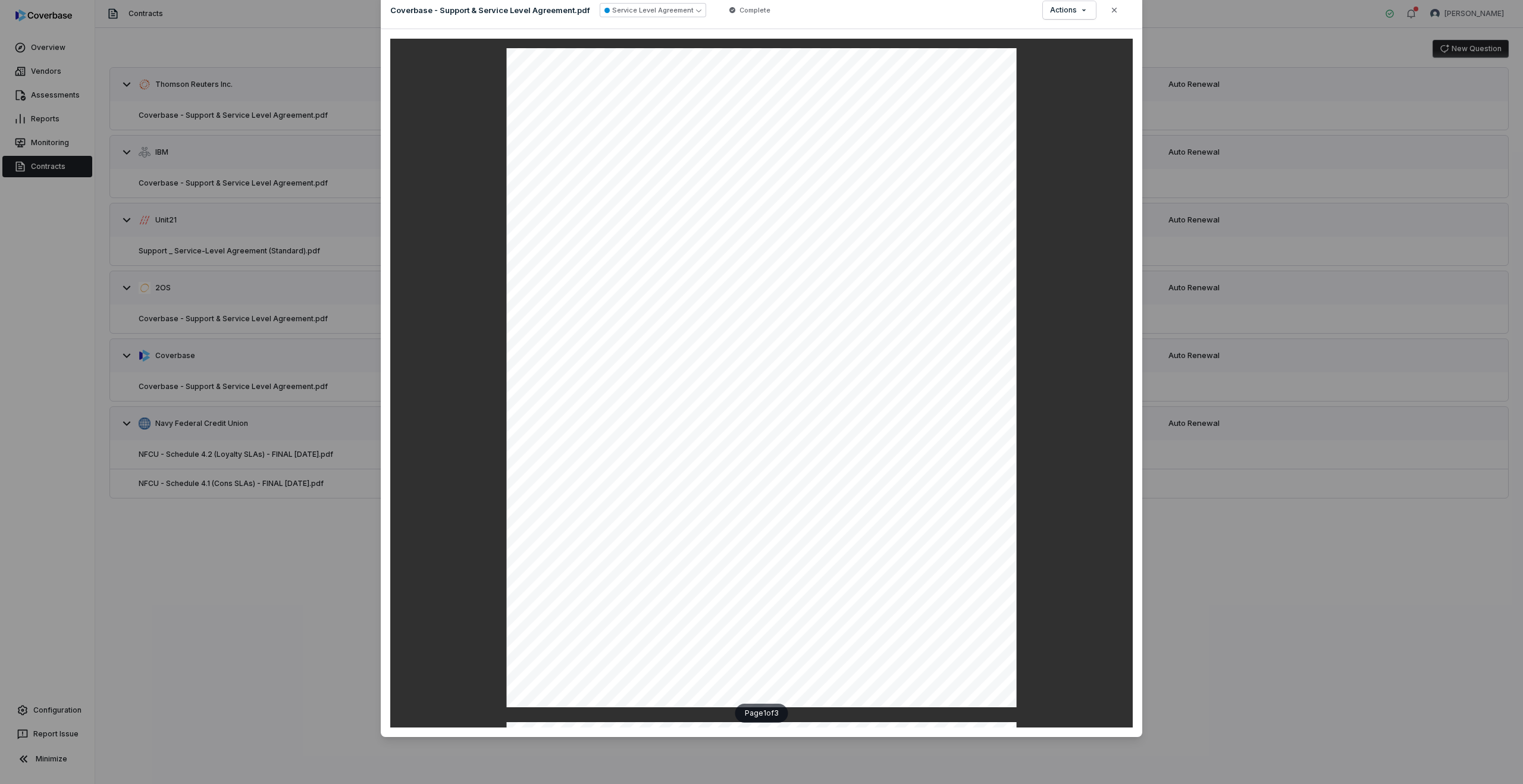
scroll to position [0, 0]
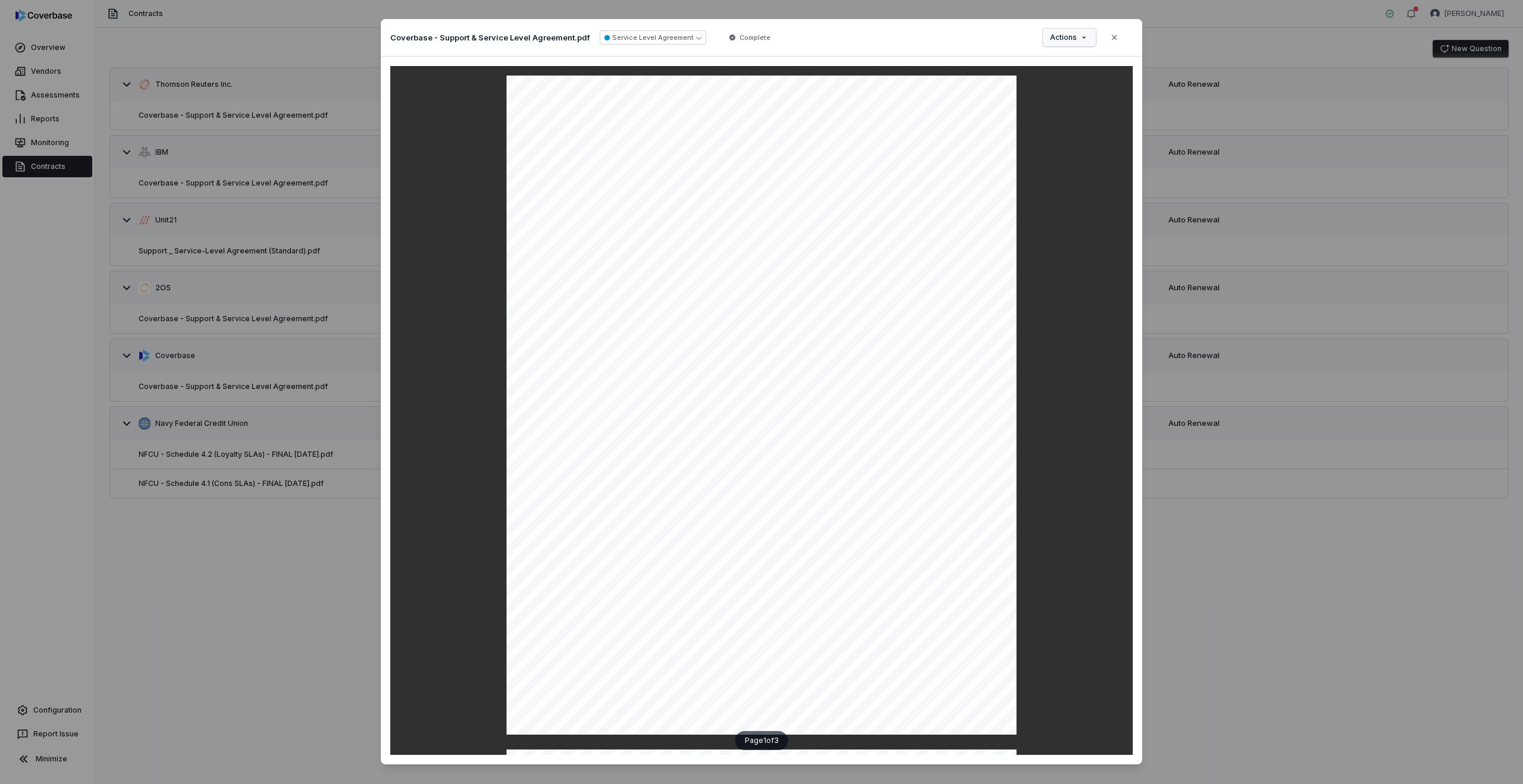
click at [1066, 40] on div "Document Preview Coverbase - Support & Service Level Agreement.pdf Service Leve…" at bounding box center [761, 405] width 1523 height 811
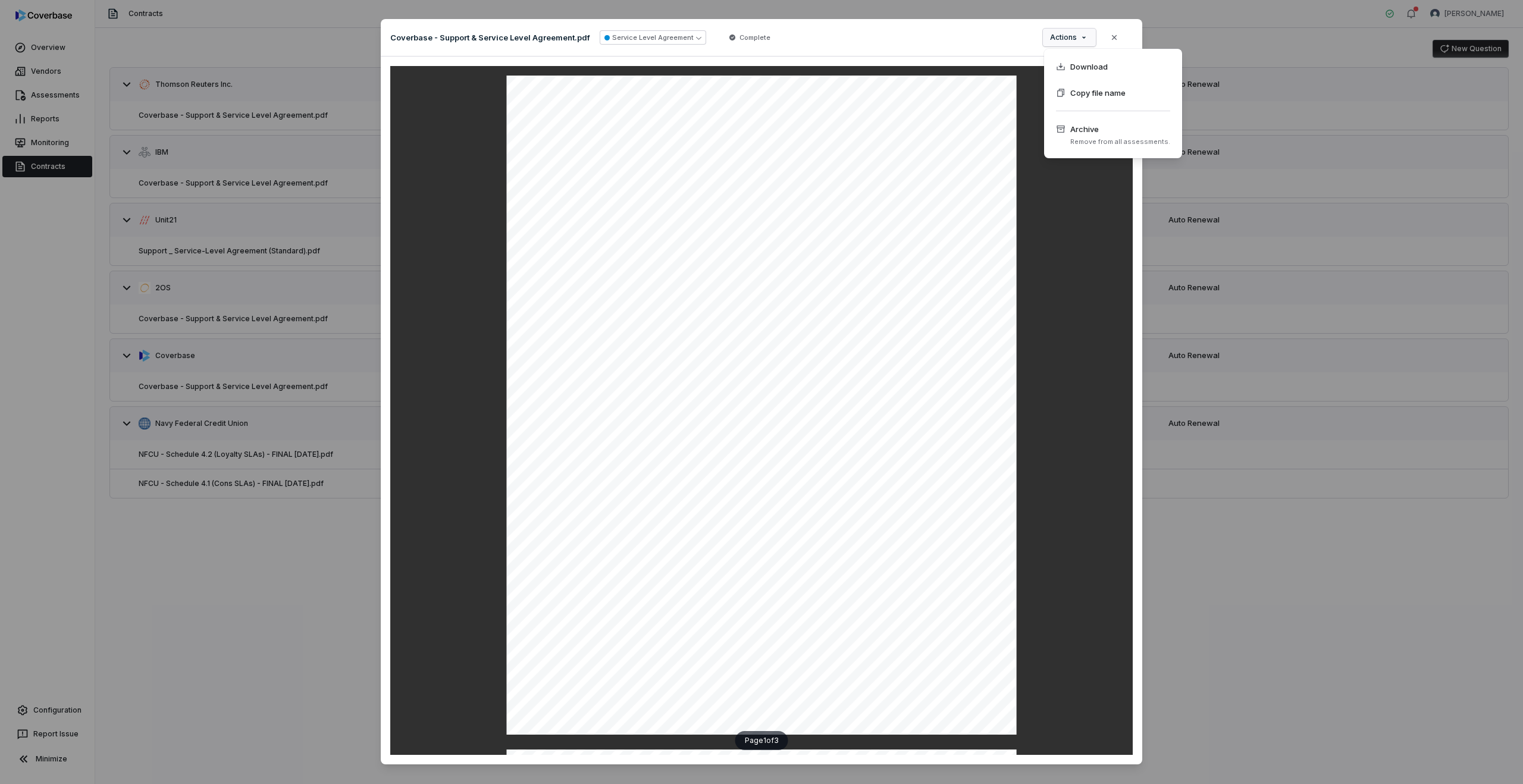
click at [729, 151] on div "Document Preview Coverbase - Support & Service Level Agreement.pdf Service Leve…" at bounding box center [761, 405] width 1523 height 811
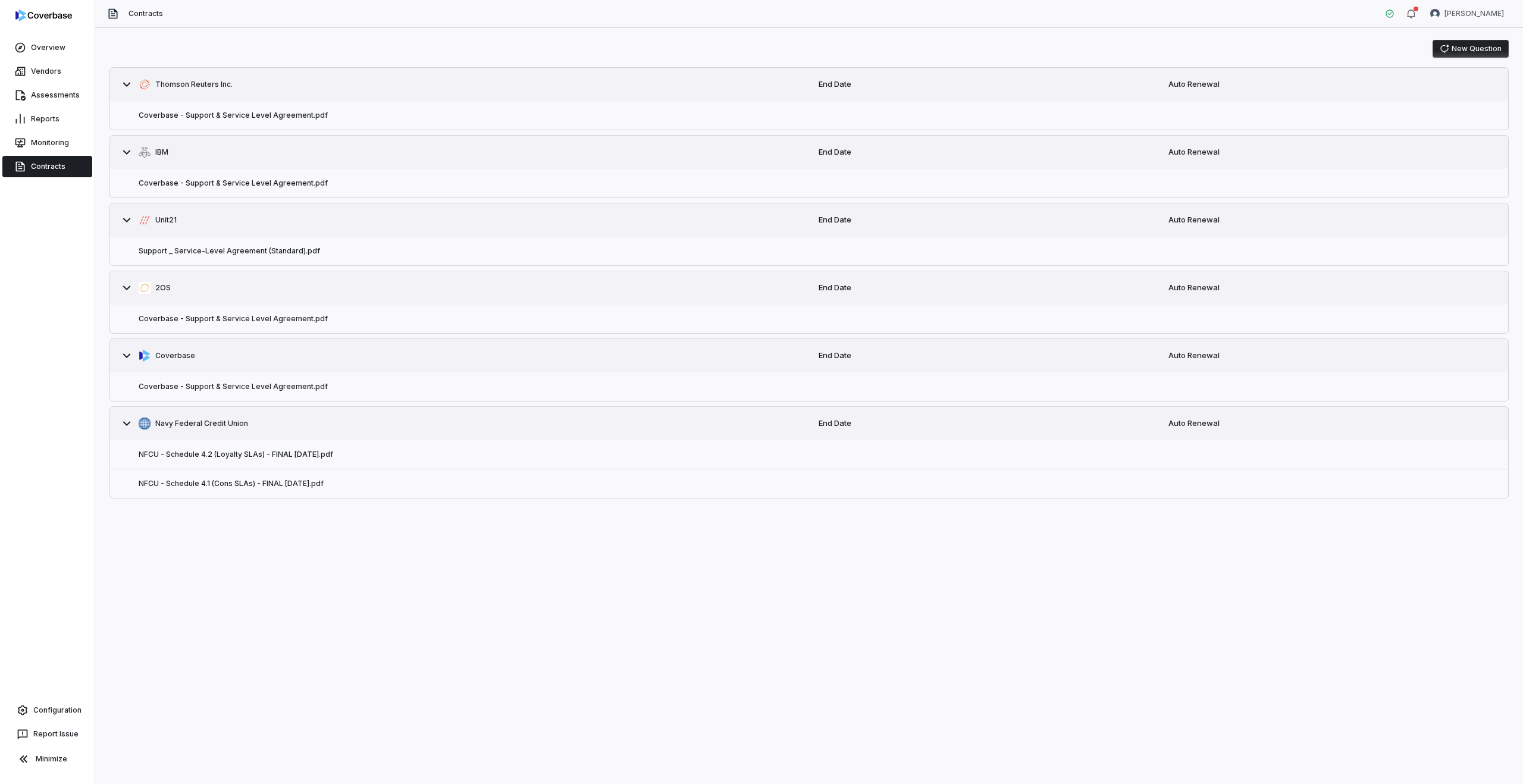
click at [343, 453] on div "NFCU - Schedule 4.2 (Loyalty SLAs) - FINAL [DATE].pdf" at bounding box center [459, 453] width 699 height 29
click at [312, 453] on button "NFCU - Schedule 4.2 (Loyalty SLAs) - FINAL [DATE].pdf" at bounding box center [236, 453] width 195 height 10
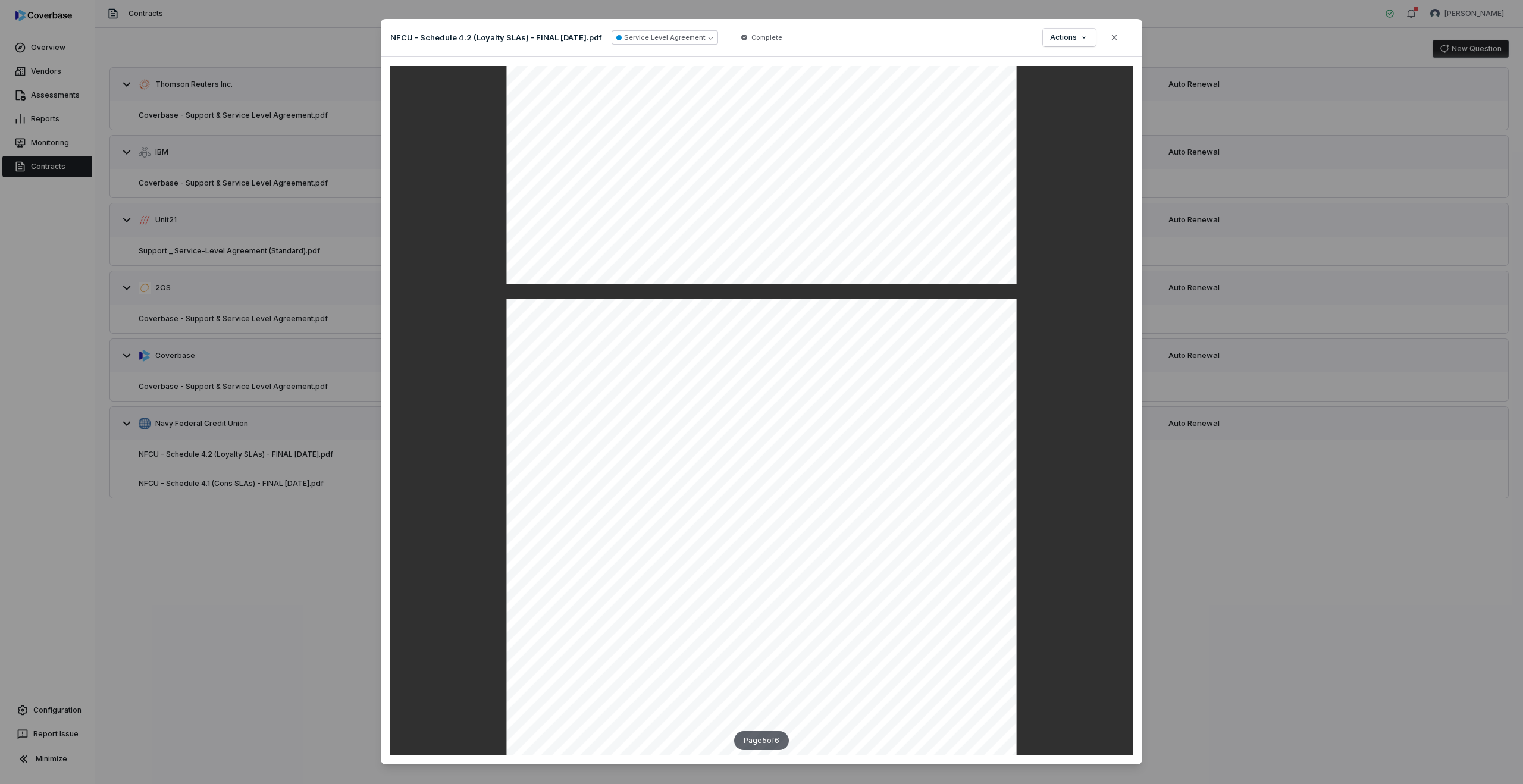
scroll to position [2926, 0]
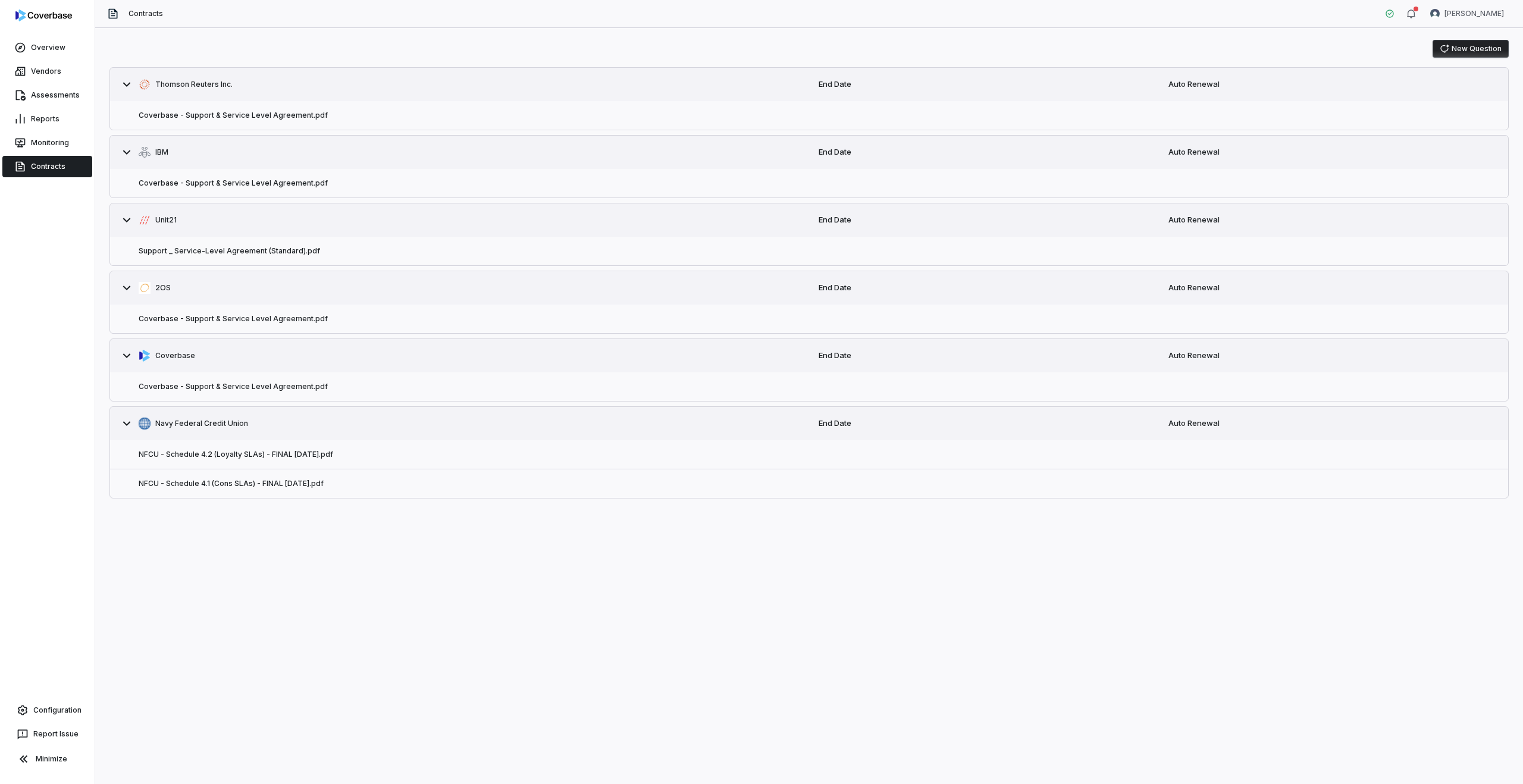
click at [307, 540] on div "New Question Thomson Reuters Inc. End Date Auto Renewal Coverbase - Support & S…" at bounding box center [809, 405] width 1428 height 755
click at [236, 184] on button "Coverbase - Support & Service Level Agreement.pdf" at bounding box center [233, 183] width 189 height 10
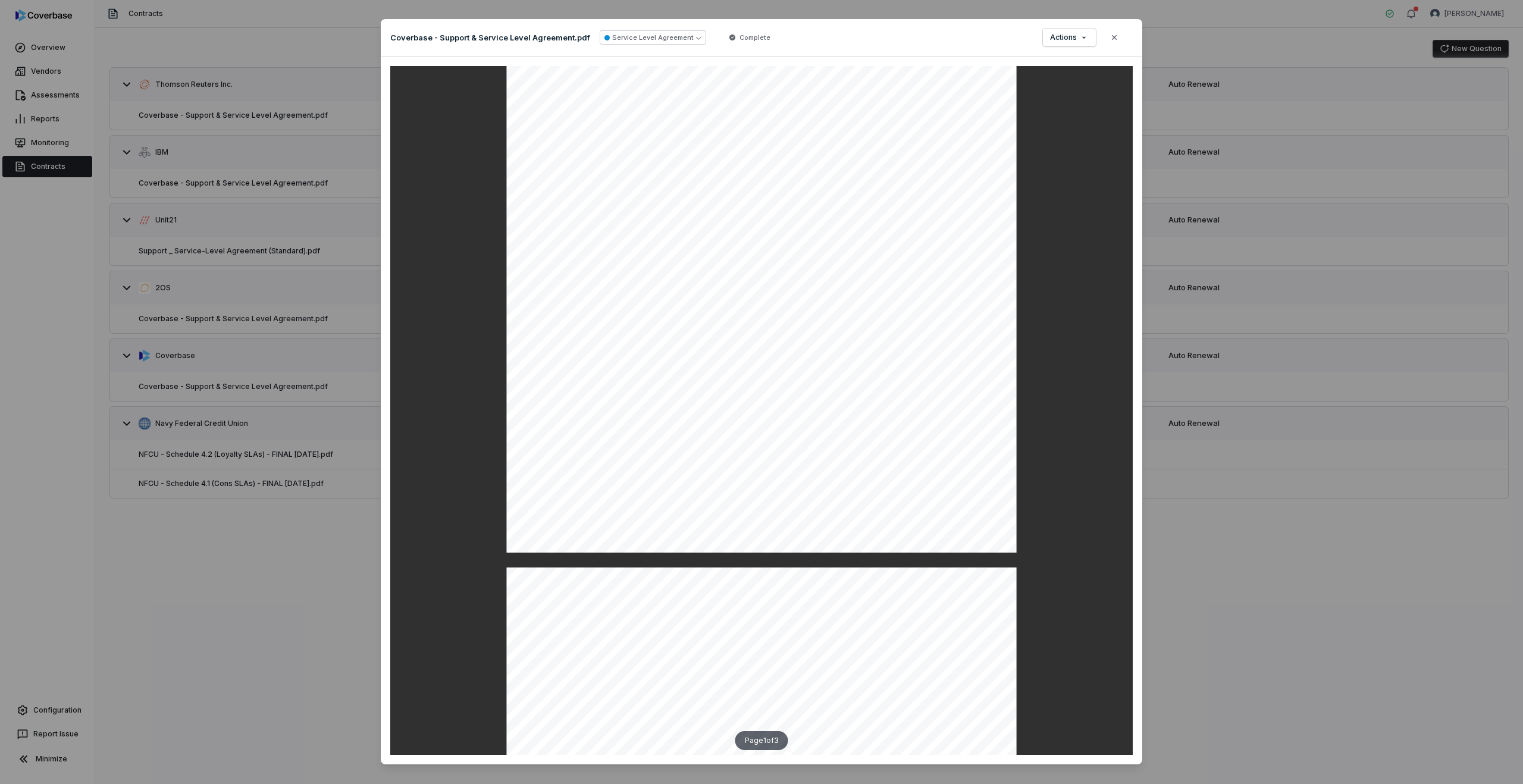
scroll to position [215, 0]
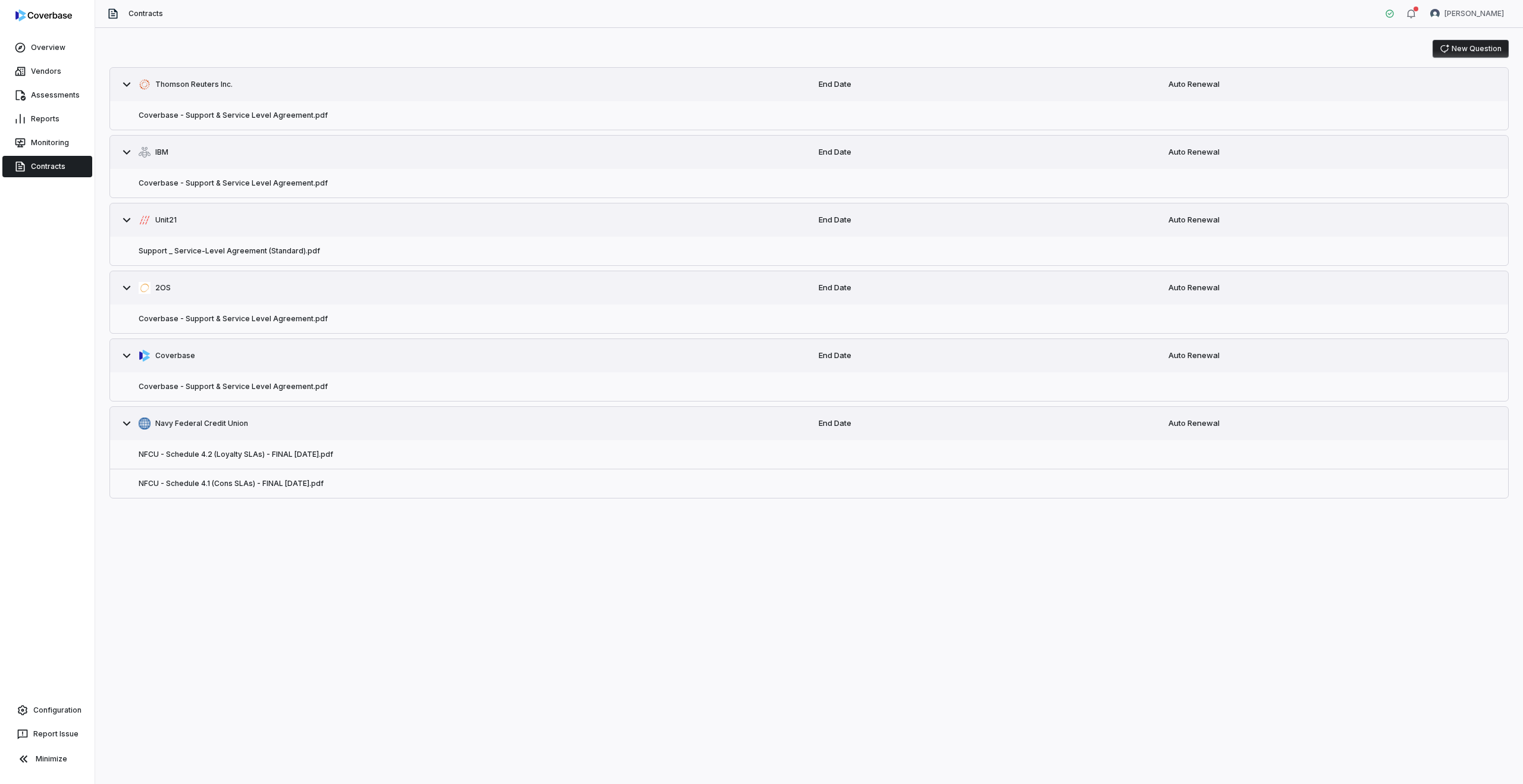
click at [1481, 54] on button "New Question" at bounding box center [1470, 48] width 76 height 18
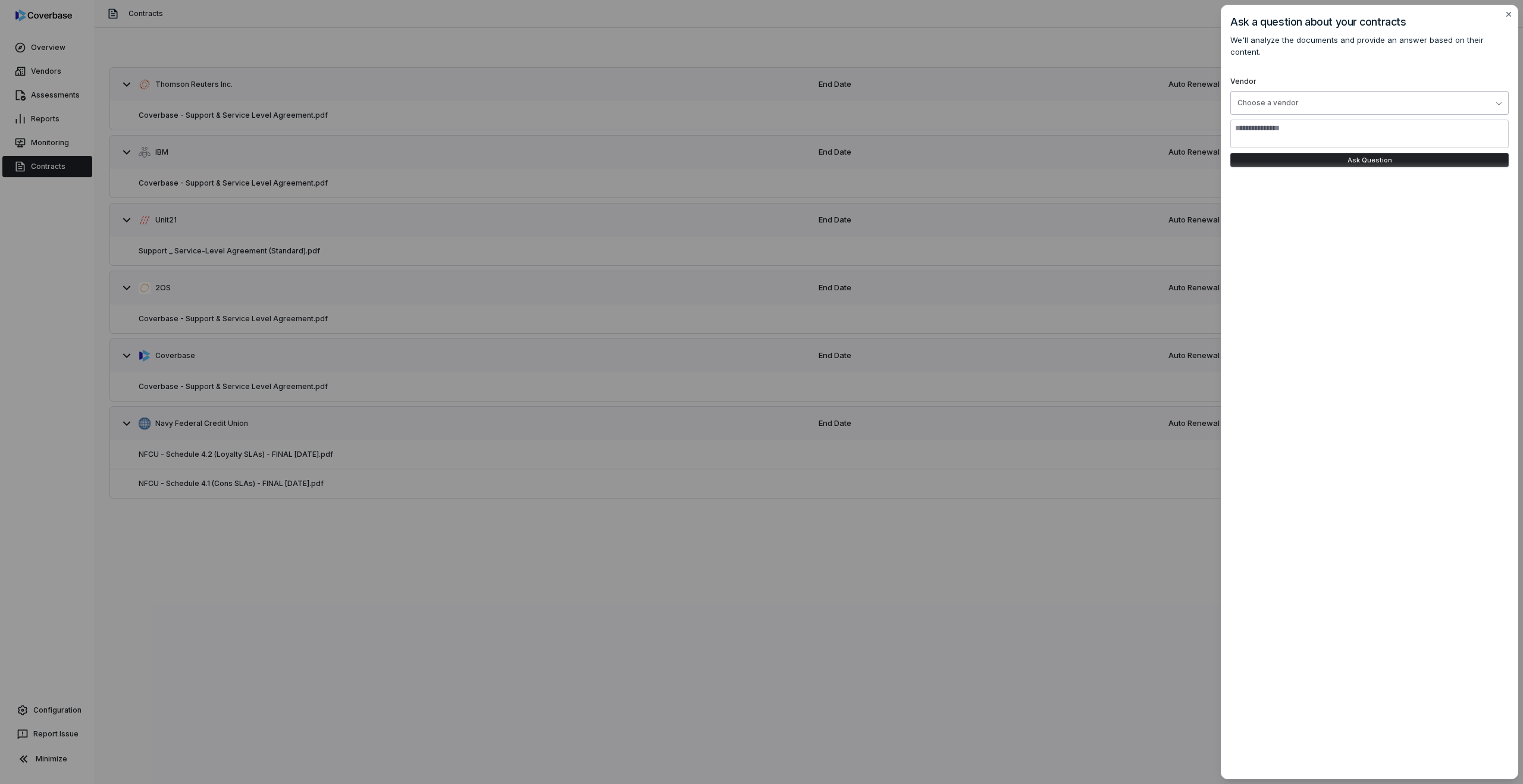
click at [1278, 98] on div "Choose a vendor" at bounding box center [1268, 102] width 61 height 10
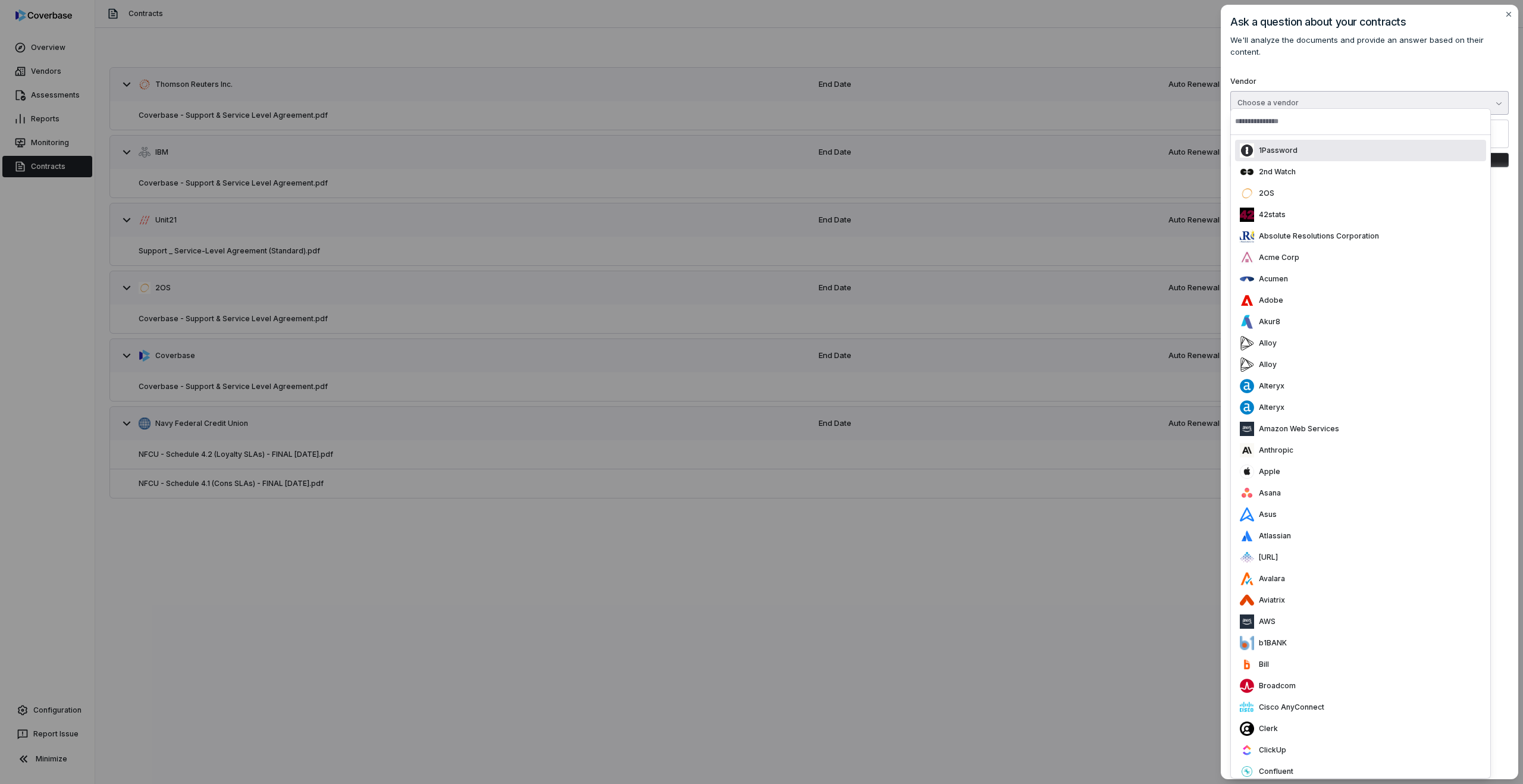
click at [1278, 98] on div "Choose a vendor" at bounding box center [1268, 102] width 61 height 10
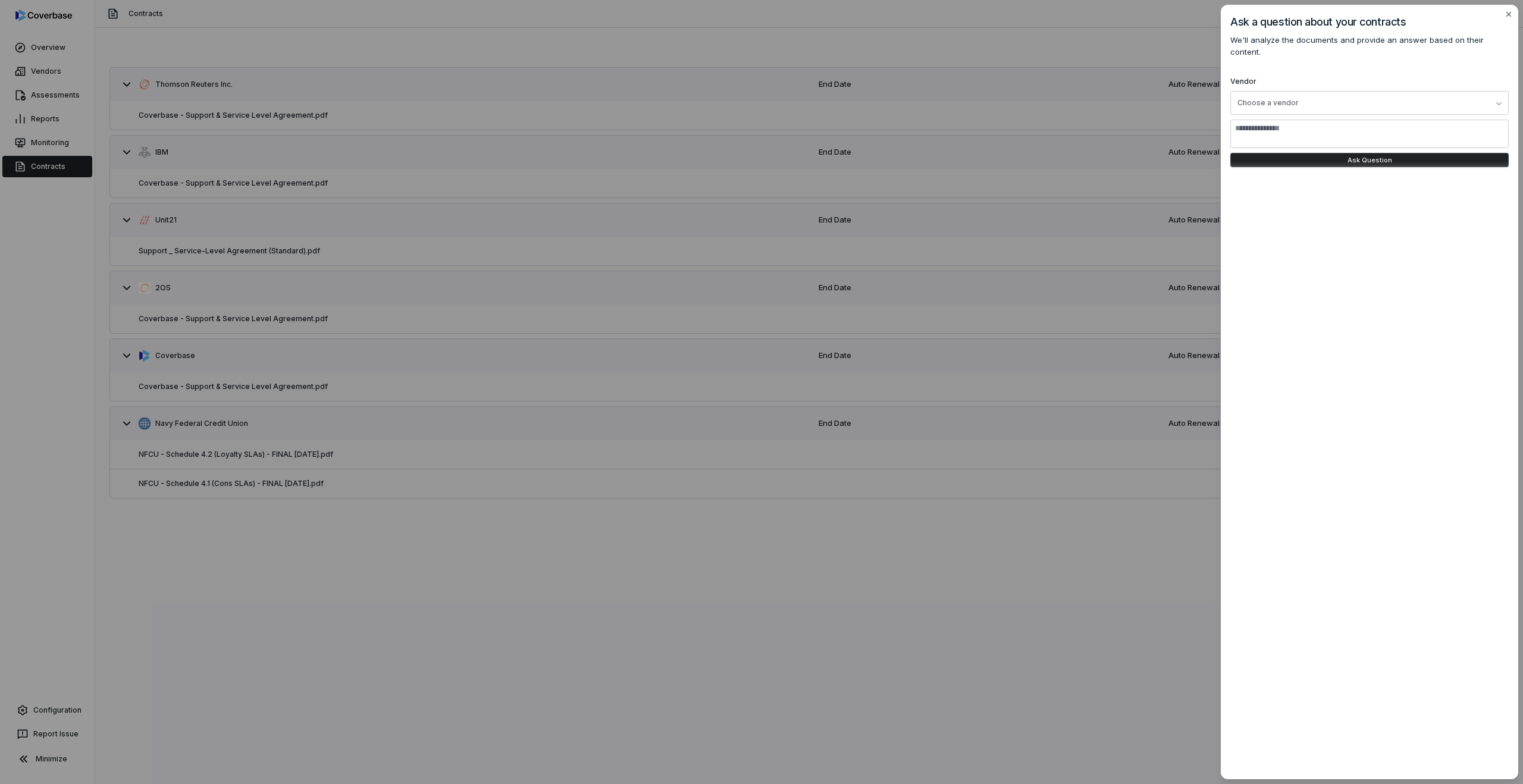
click at [1028, 61] on div "Ask a question about your contracts We'll analyze the documents and provide an …" at bounding box center [761, 392] width 1523 height 784
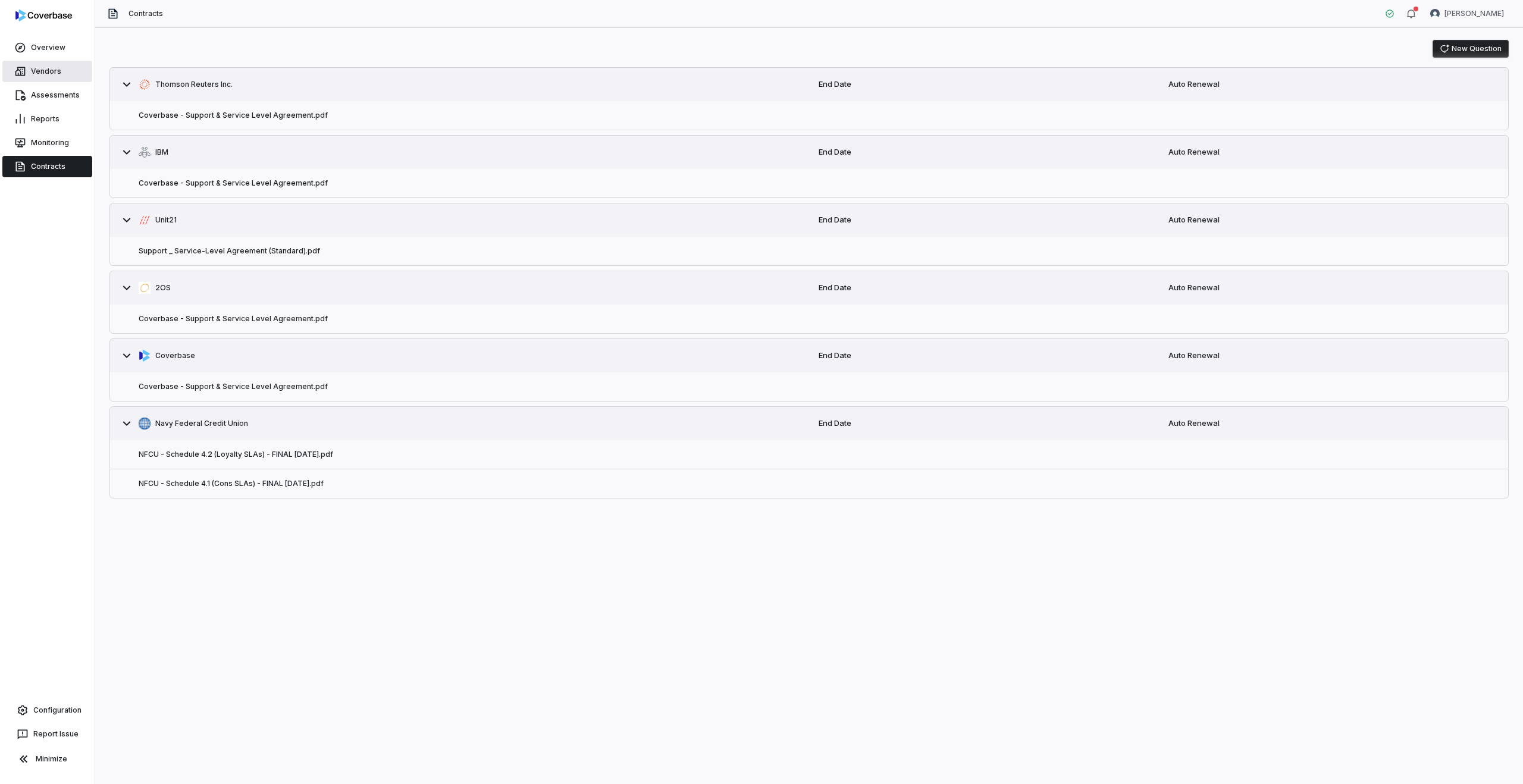
click at [33, 75] on link "Vendors" at bounding box center [48, 71] width 90 height 22
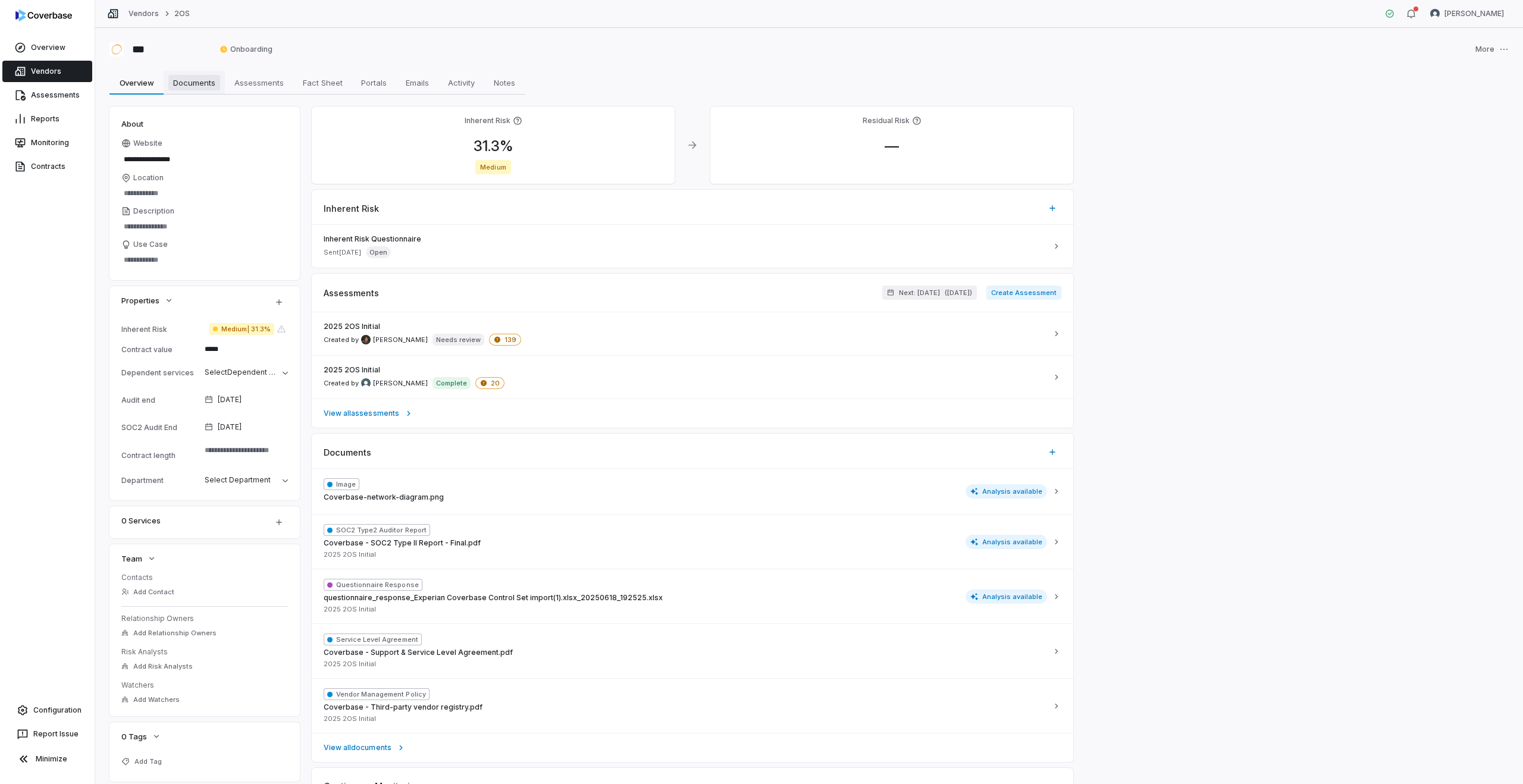
click at [184, 84] on span "Documents" at bounding box center [194, 83] width 52 height 16
type textarea "*"
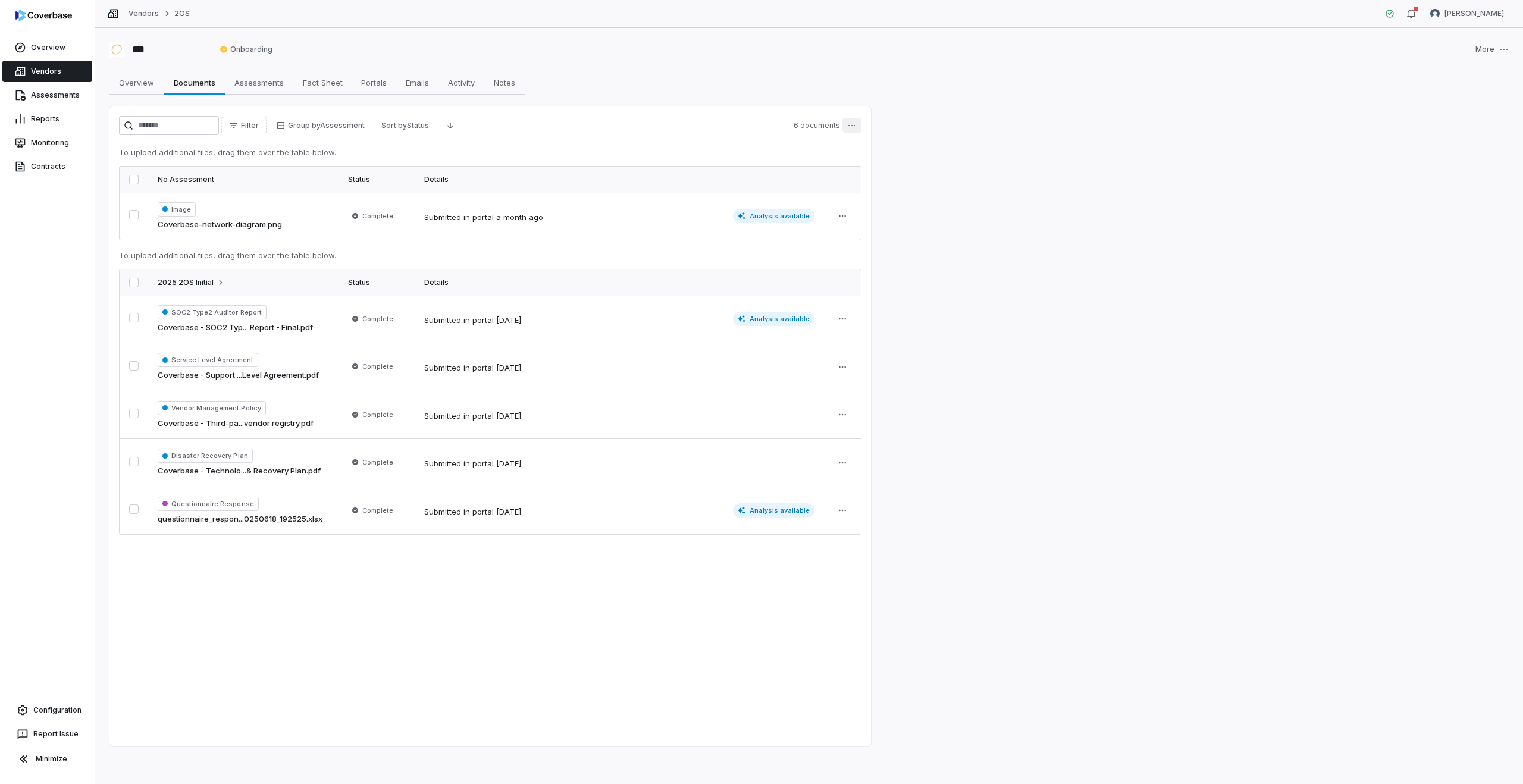
click at [855, 130] on html "Overview Vendors Assessments Reports Monitoring Contracts Configuration Report …" at bounding box center [761, 392] width 1523 height 784
click at [847, 126] on html "Overview Vendors Assessments Reports Monitoring Contracts Configuration Report …" at bounding box center [761, 392] width 1523 height 784
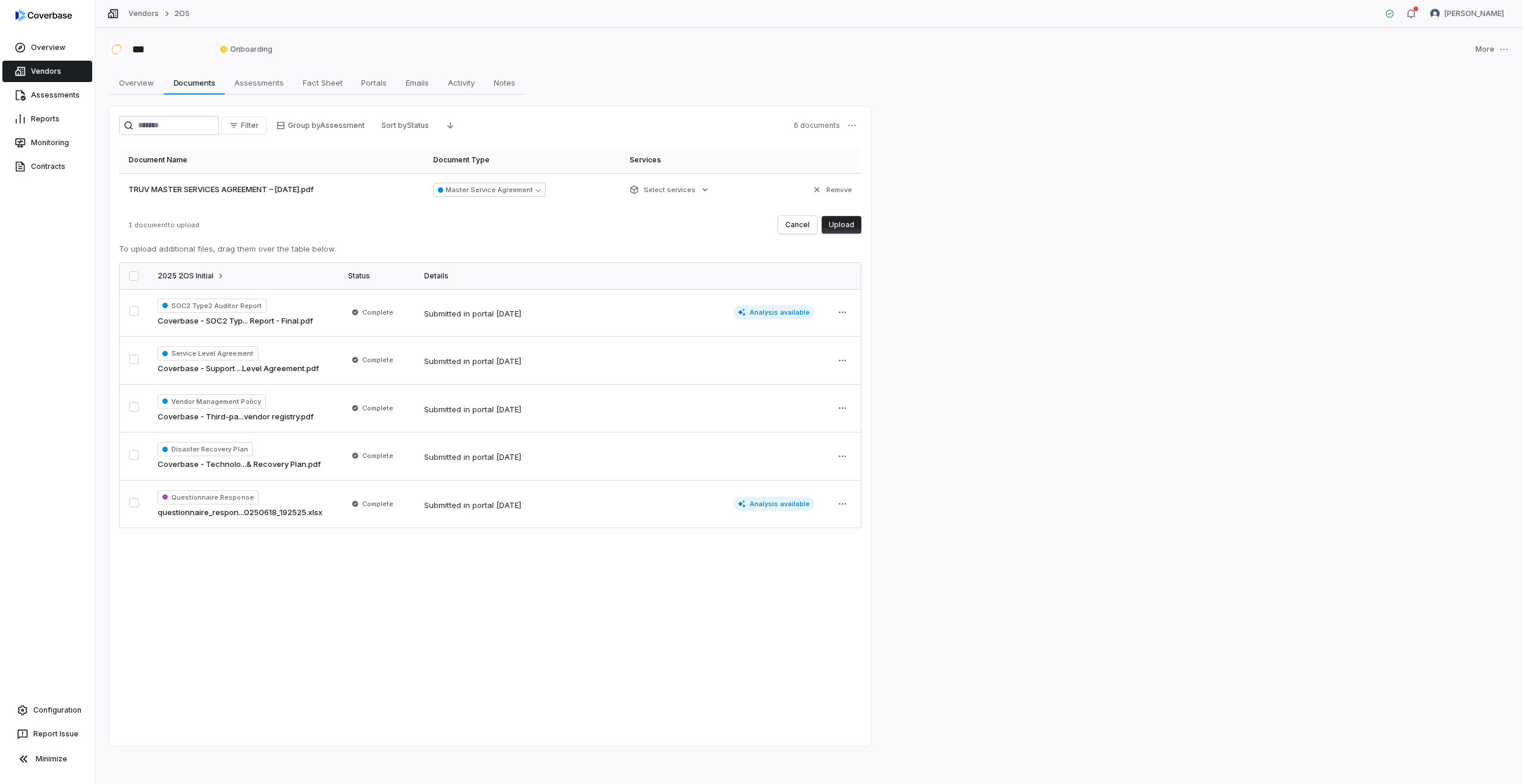
click at [835, 222] on button "Upload" at bounding box center [842, 224] width 40 height 18
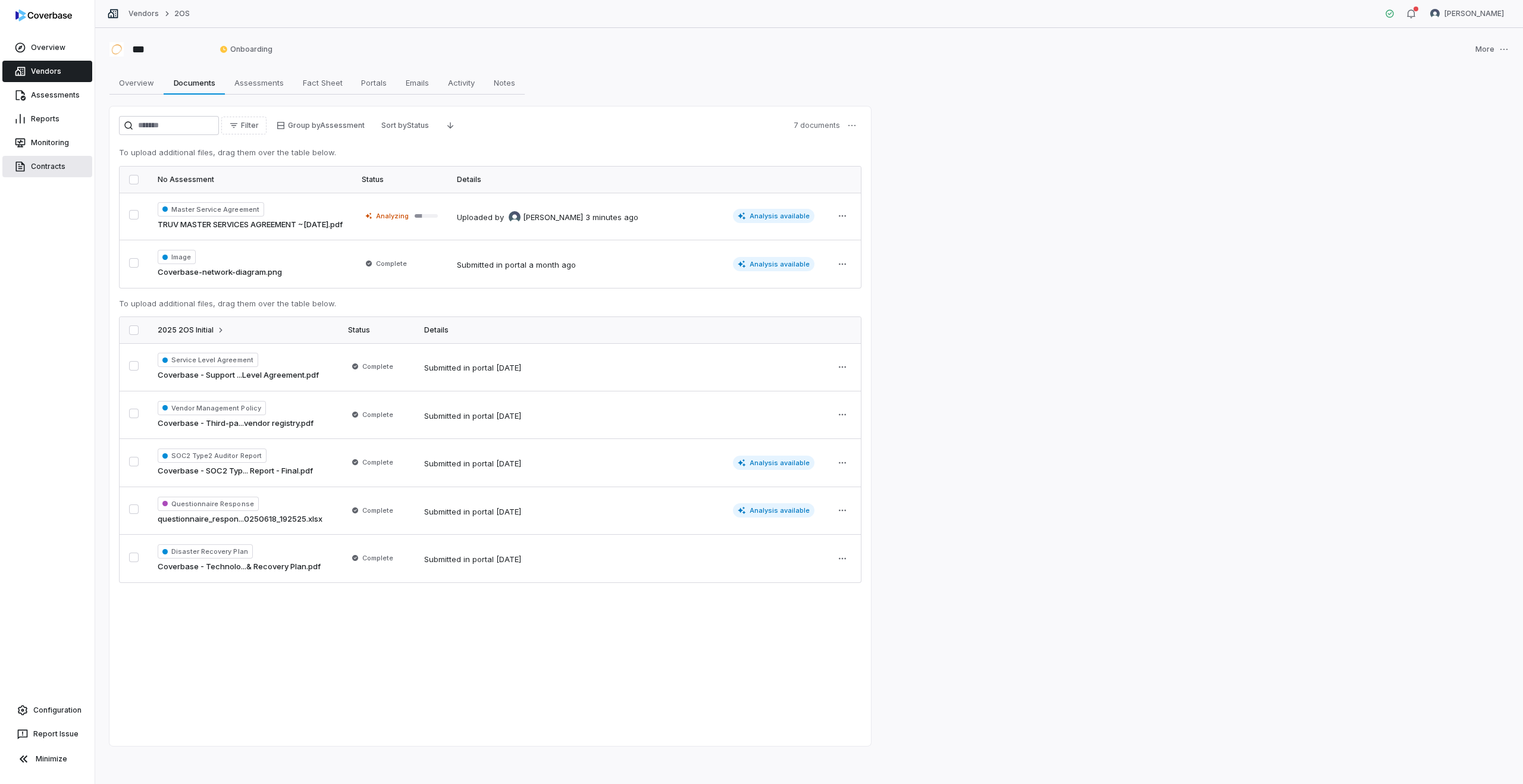
click at [47, 172] on link "Contracts" at bounding box center [48, 166] width 90 height 22
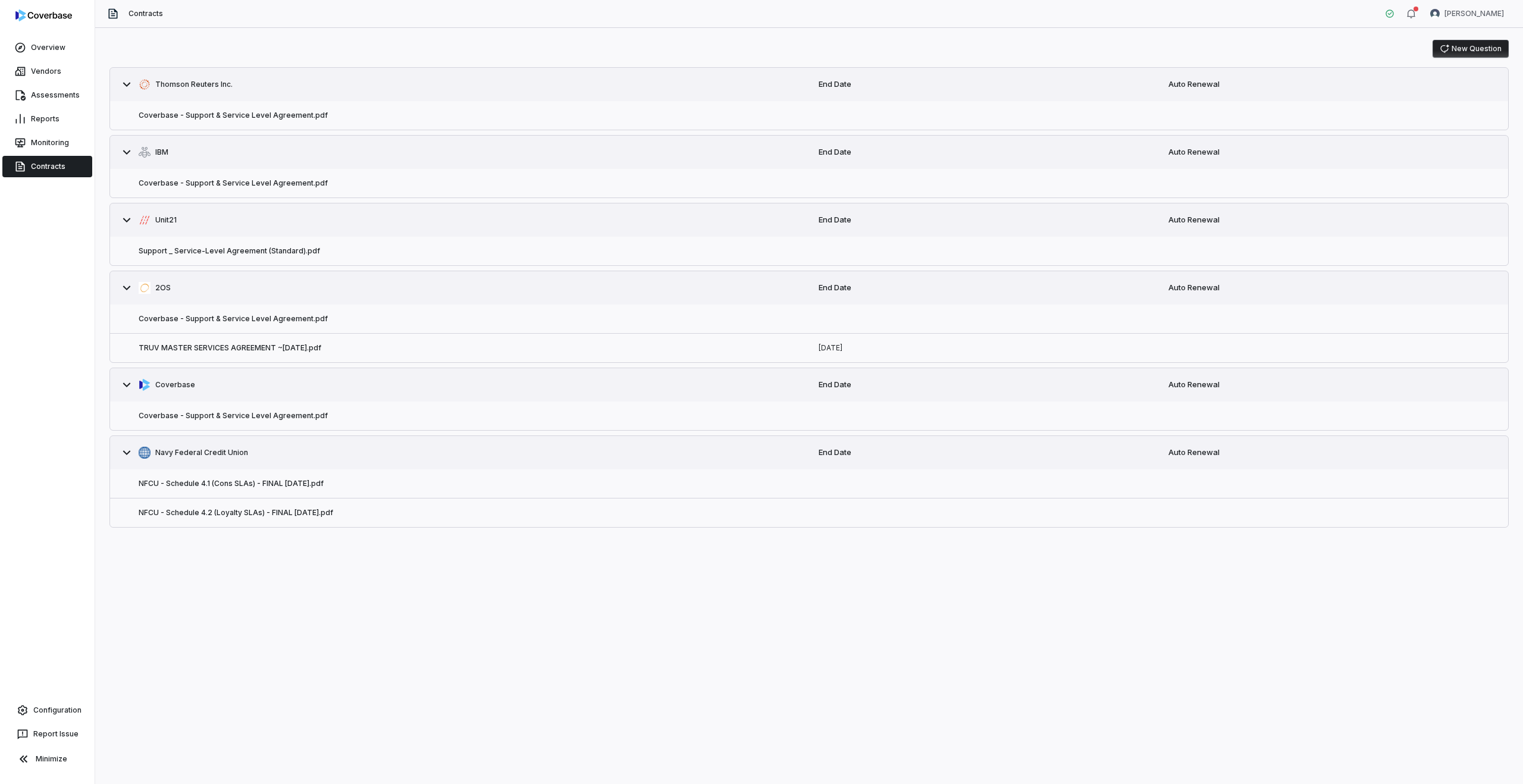
click at [15, 161] on icon at bounding box center [20, 167] width 12 height 12
click at [263, 347] on button "TRUV MASTER SERVICES AGREEMENT ~[DATE].pdf" at bounding box center [229, 347] width 183 height 10
click at [839, 343] on div "[DATE]" at bounding box center [984, 347] width 350 height 29
click at [246, 344] on button "TRUV MASTER SERVICES AGREEMENT ~[DATE].pdf" at bounding box center [229, 347] width 183 height 10
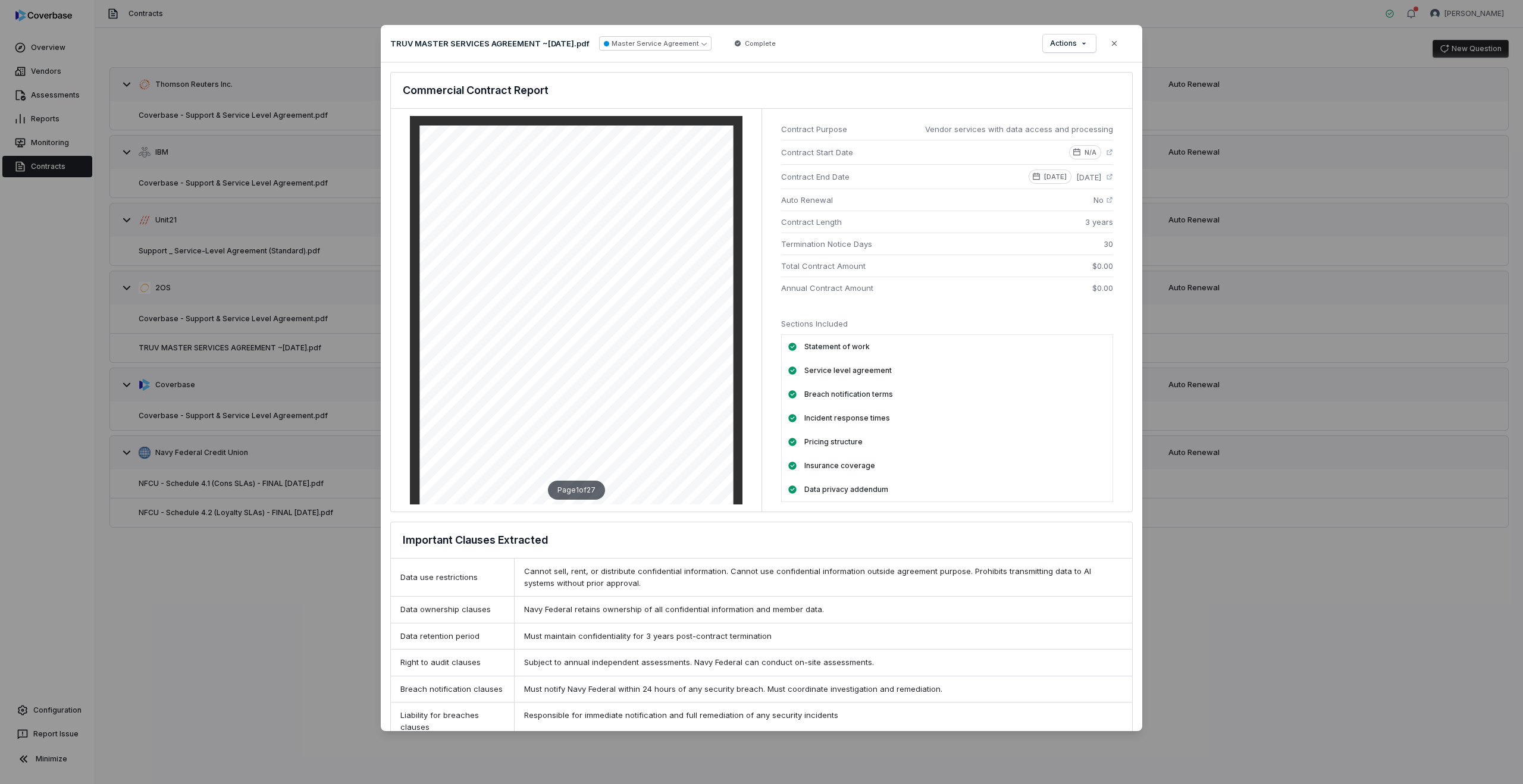
click at [843, 199] on span "Auto Renewal" at bounding box center [933, 200] width 303 height 12
click at [1044, 174] on p "[DATE]" at bounding box center [1055, 177] width 23 height 10
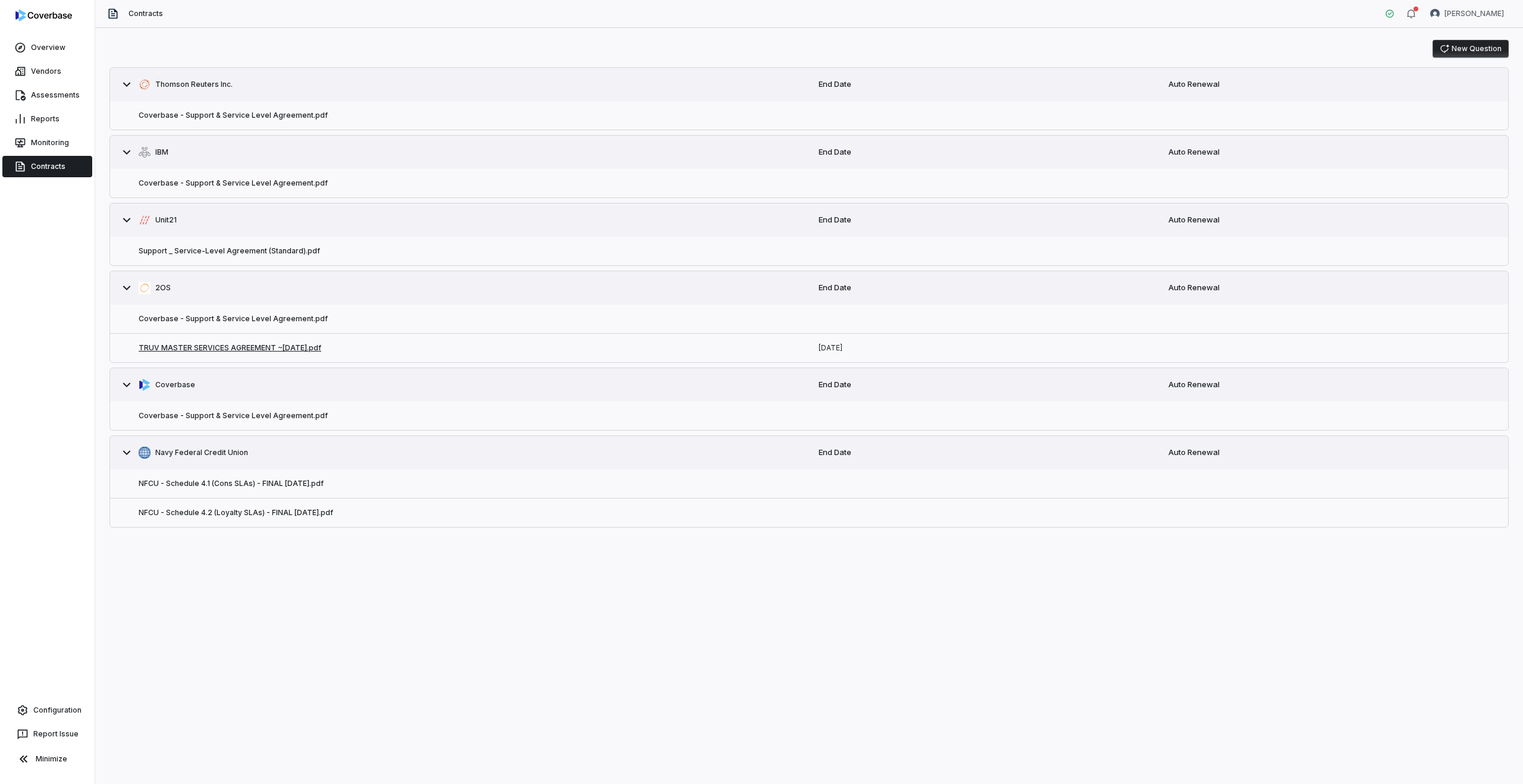
click at [187, 349] on button "TRUV MASTER SERVICES AGREEMENT ~[DATE].pdf" at bounding box center [229, 347] width 183 height 10
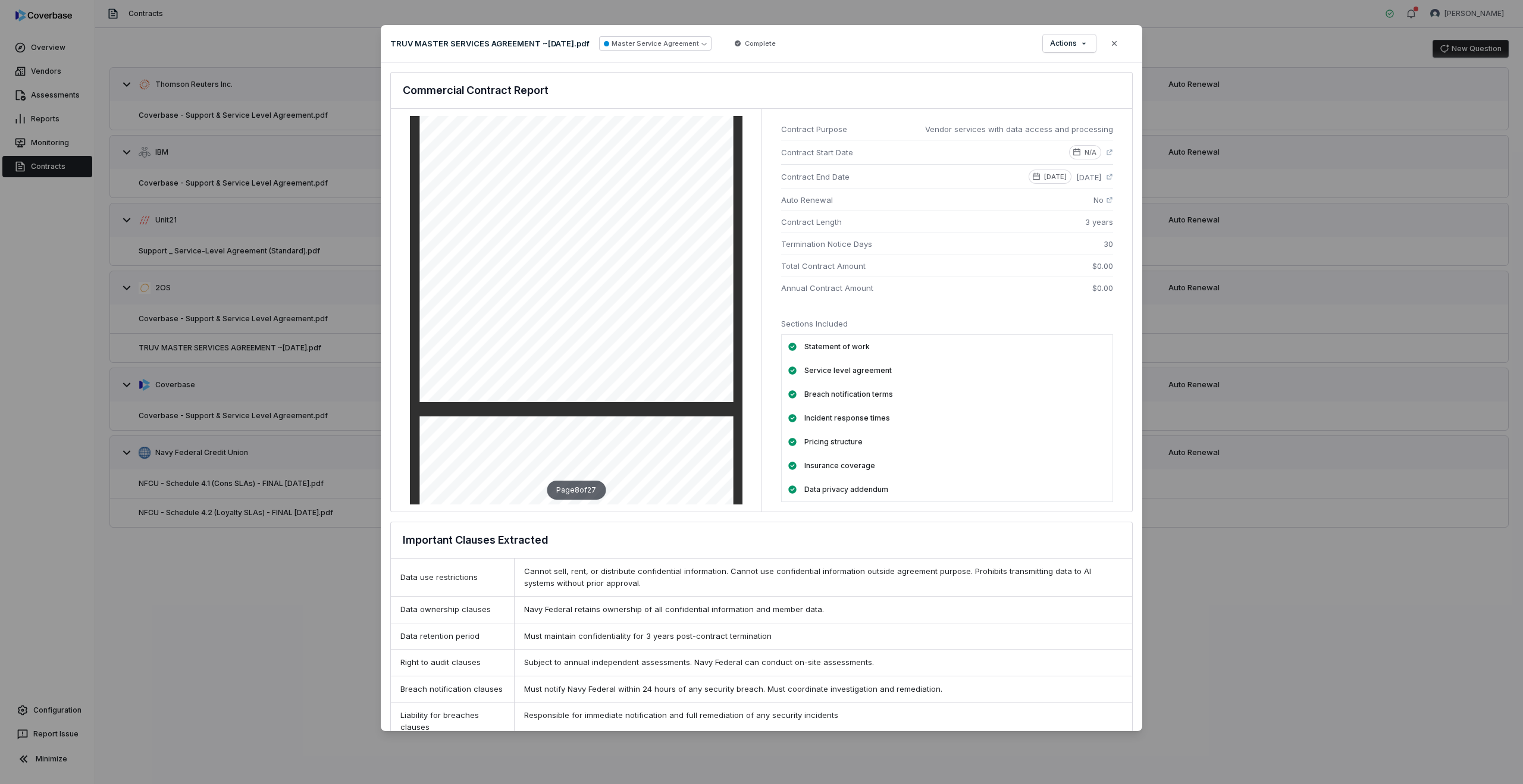
scroll to position [2361, 0]
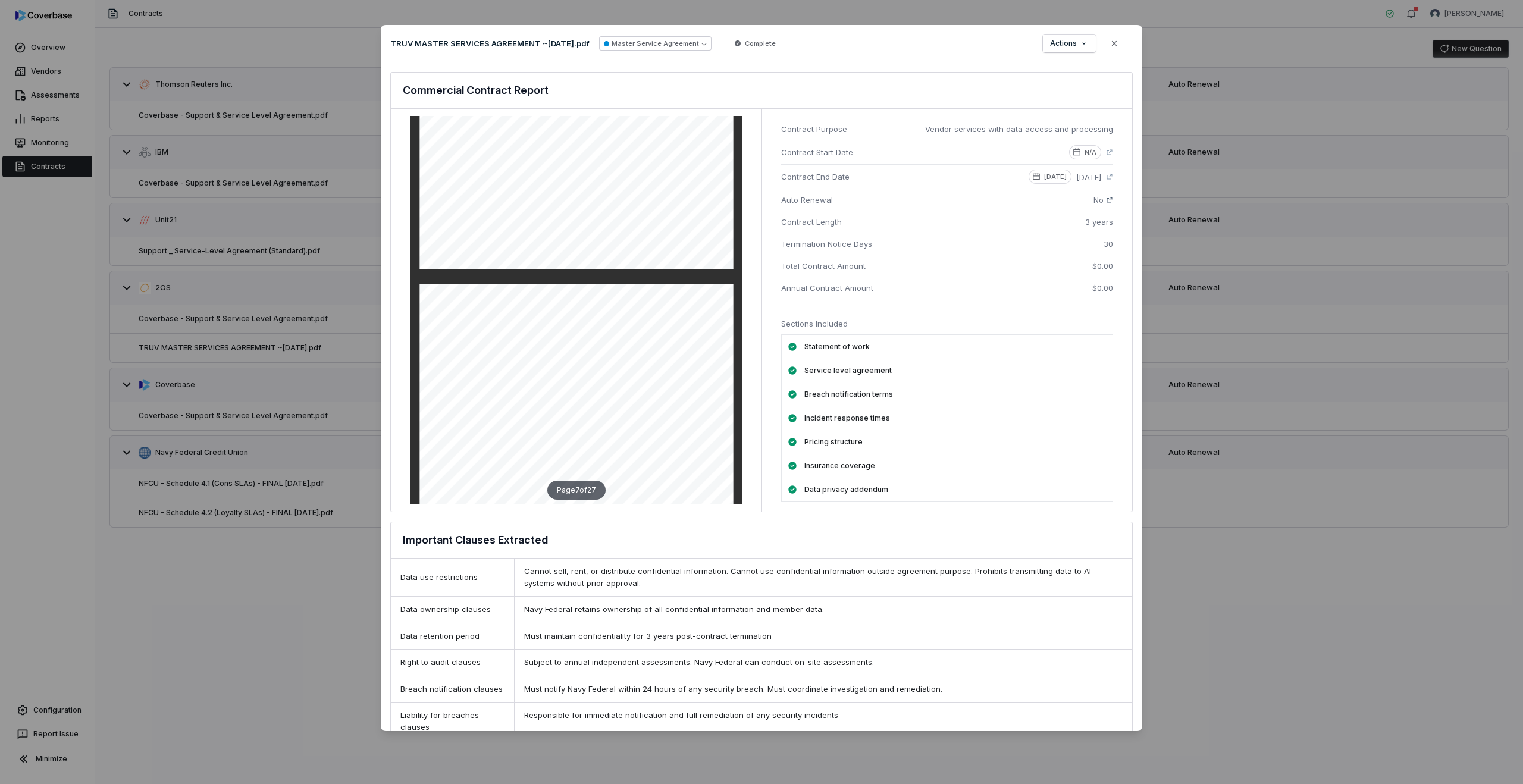
click at [1106, 201] on icon at bounding box center [1109, 200] width 7 height 7
click at [1109, 177] on icon at bounding box center [1109, 177] width 7 height 7
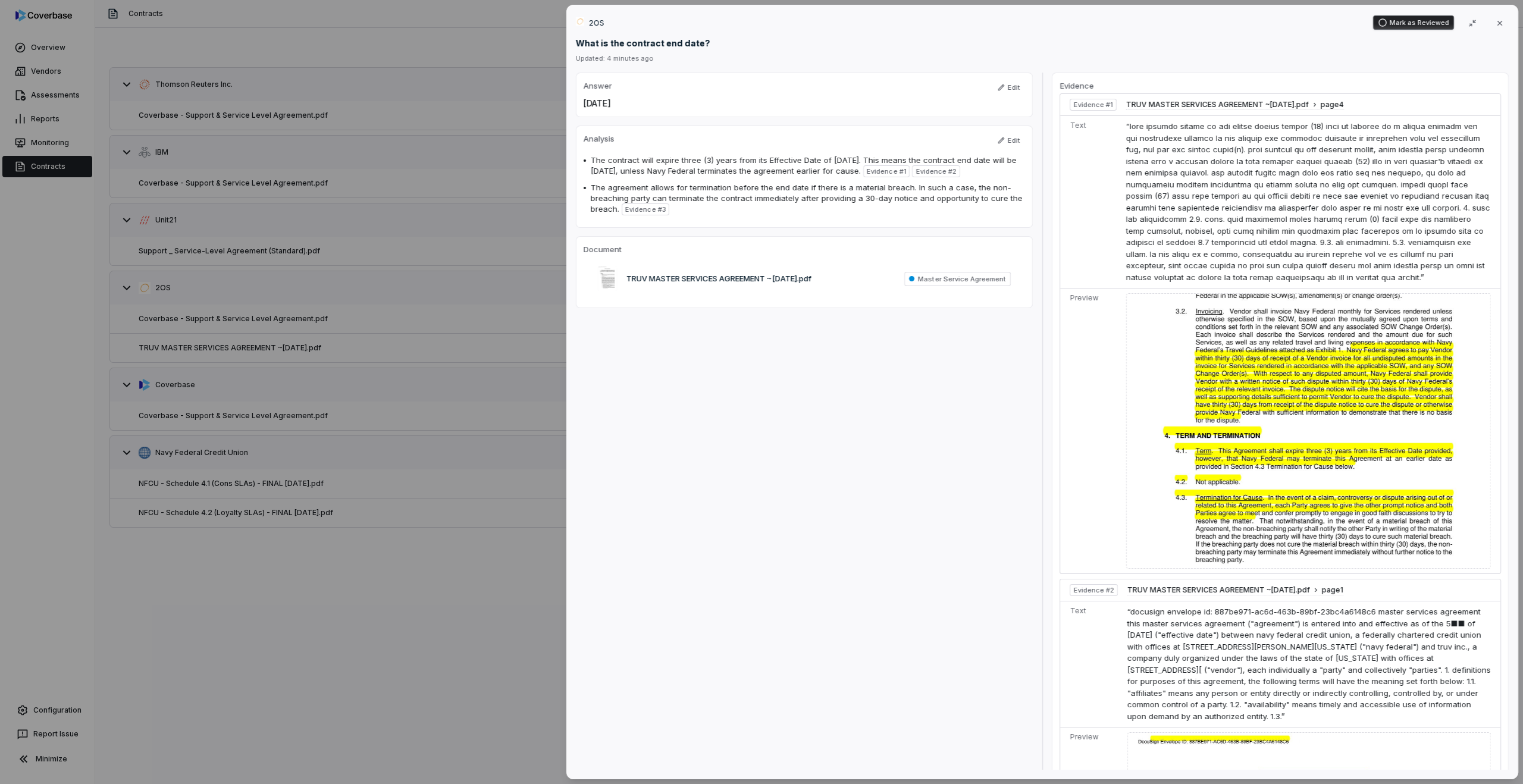
click at [1410, 22] on button "Mark as Reviewed" at bounding box center [1413, 22] width 81 height 14
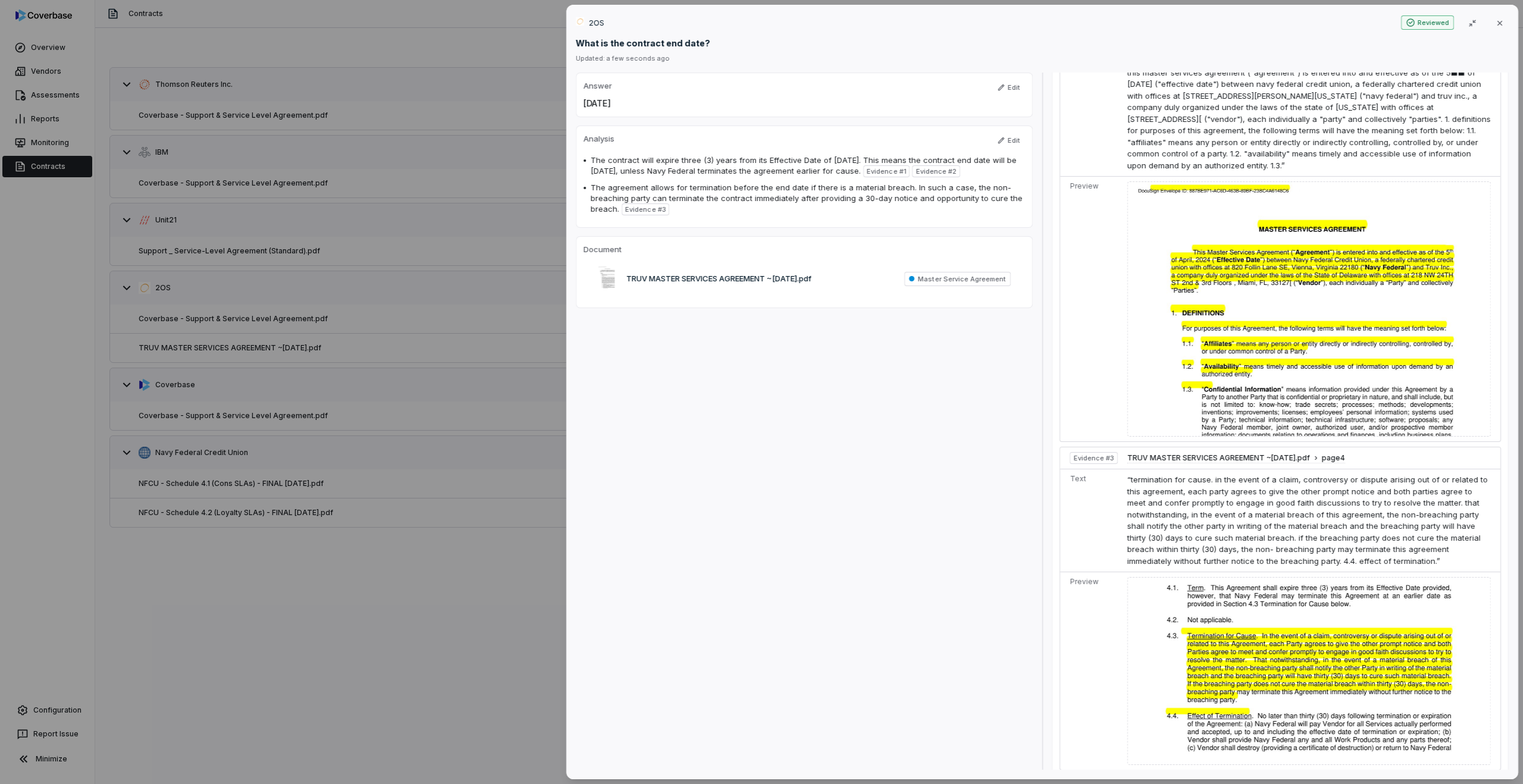
click at [1412, 23] on icon "button" at bounding box center [1410, 22] width 10 height 10
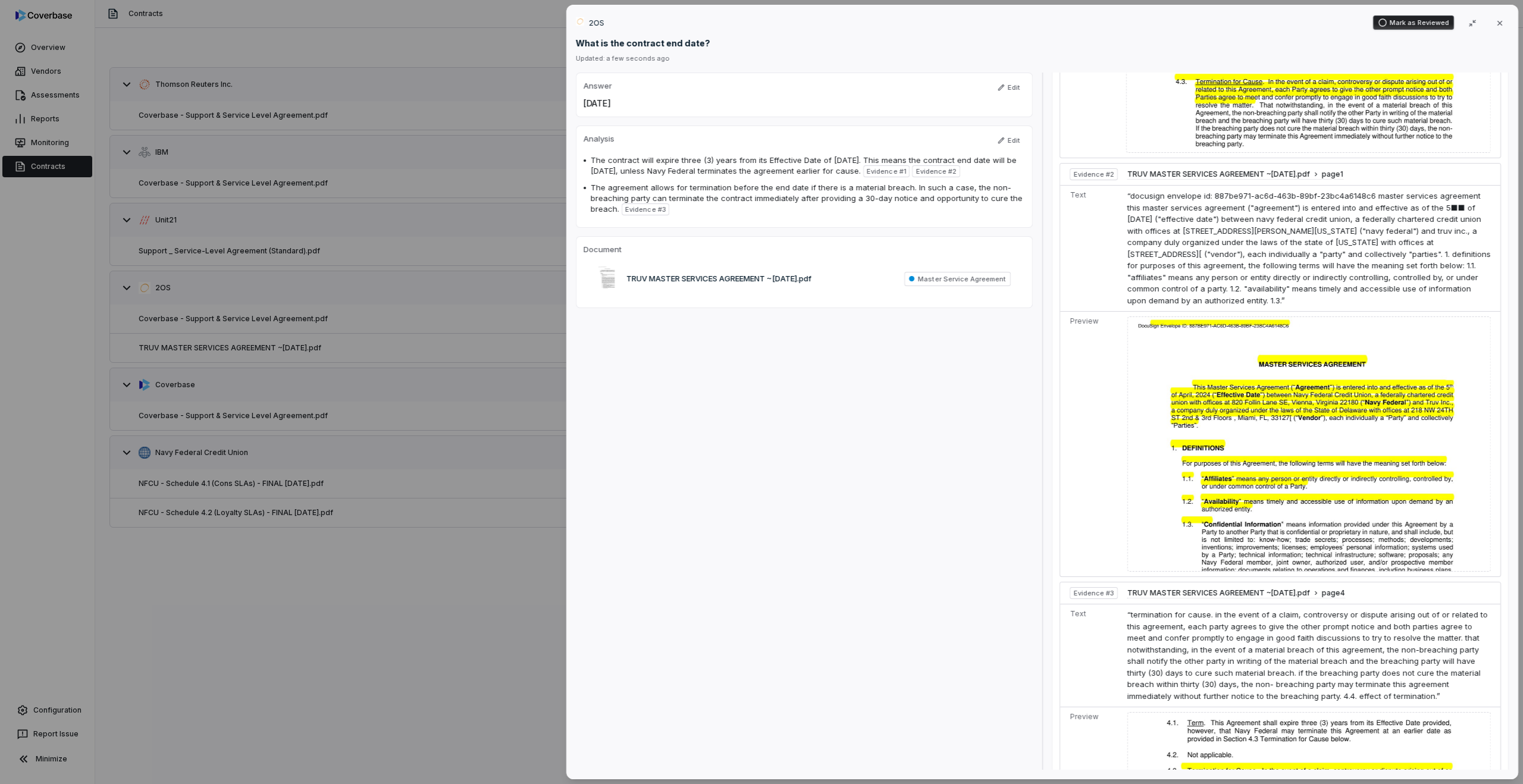
scroll to position [0, 0]
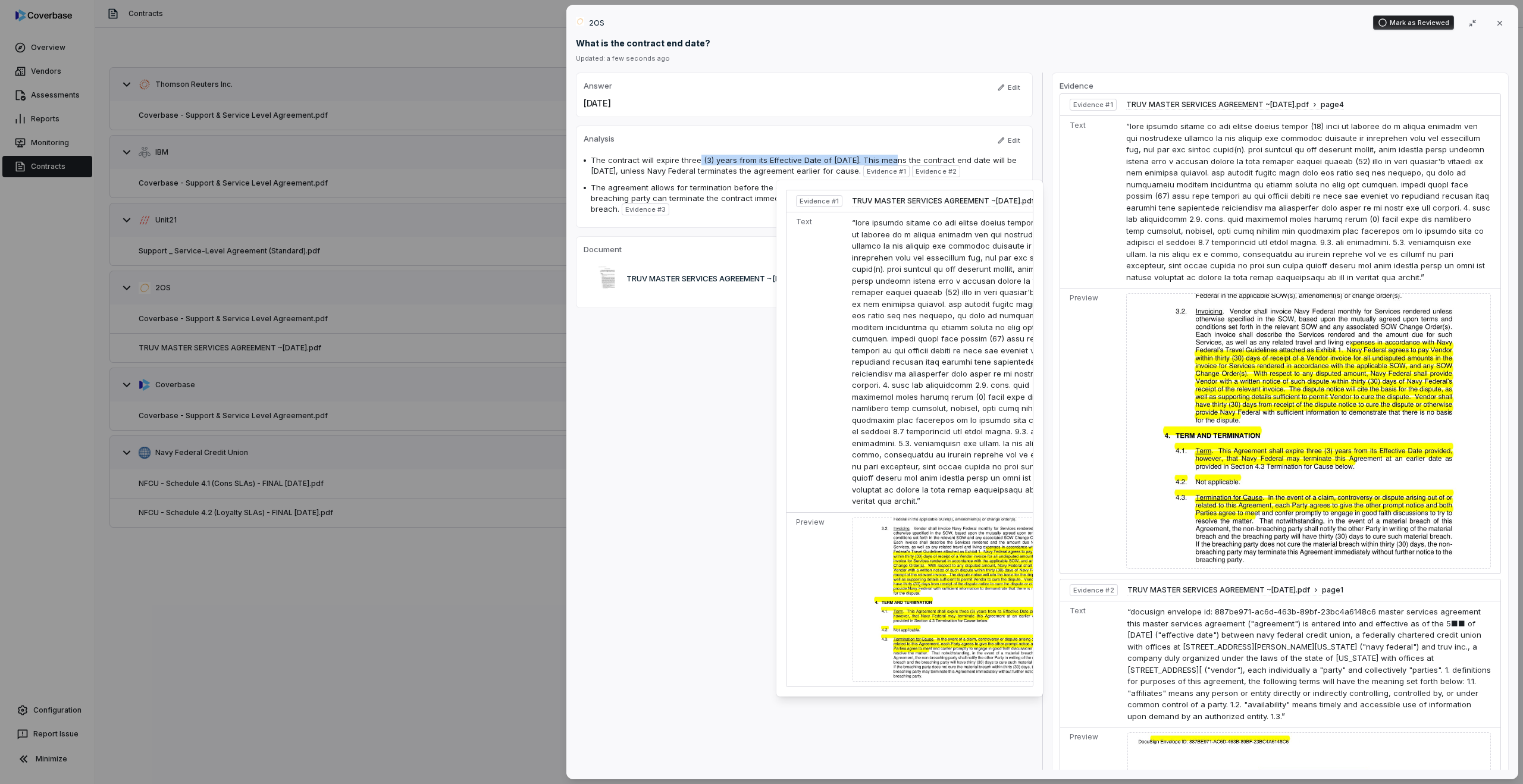
drag, startPoint x: 695, startPoint y: 162, endPoint x: 882, endPoint y: 163, distance: 187.0
click at [882, 163] on span "The contract will expire three (3) years from its Effective Date of [DATE]. Thi…" at bounding box center [803, 164] width 426 height 20
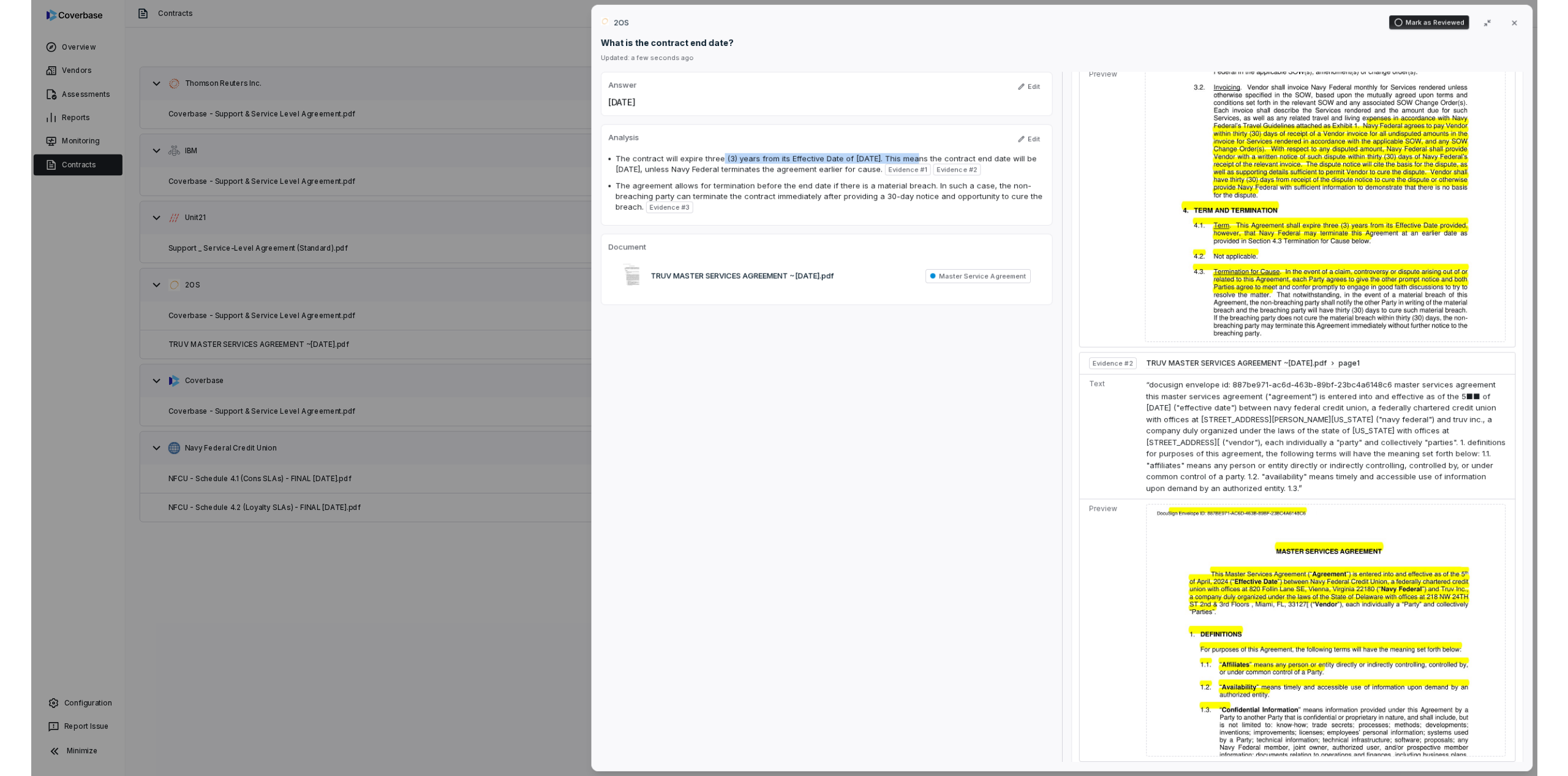
scroll to position [231, 0]
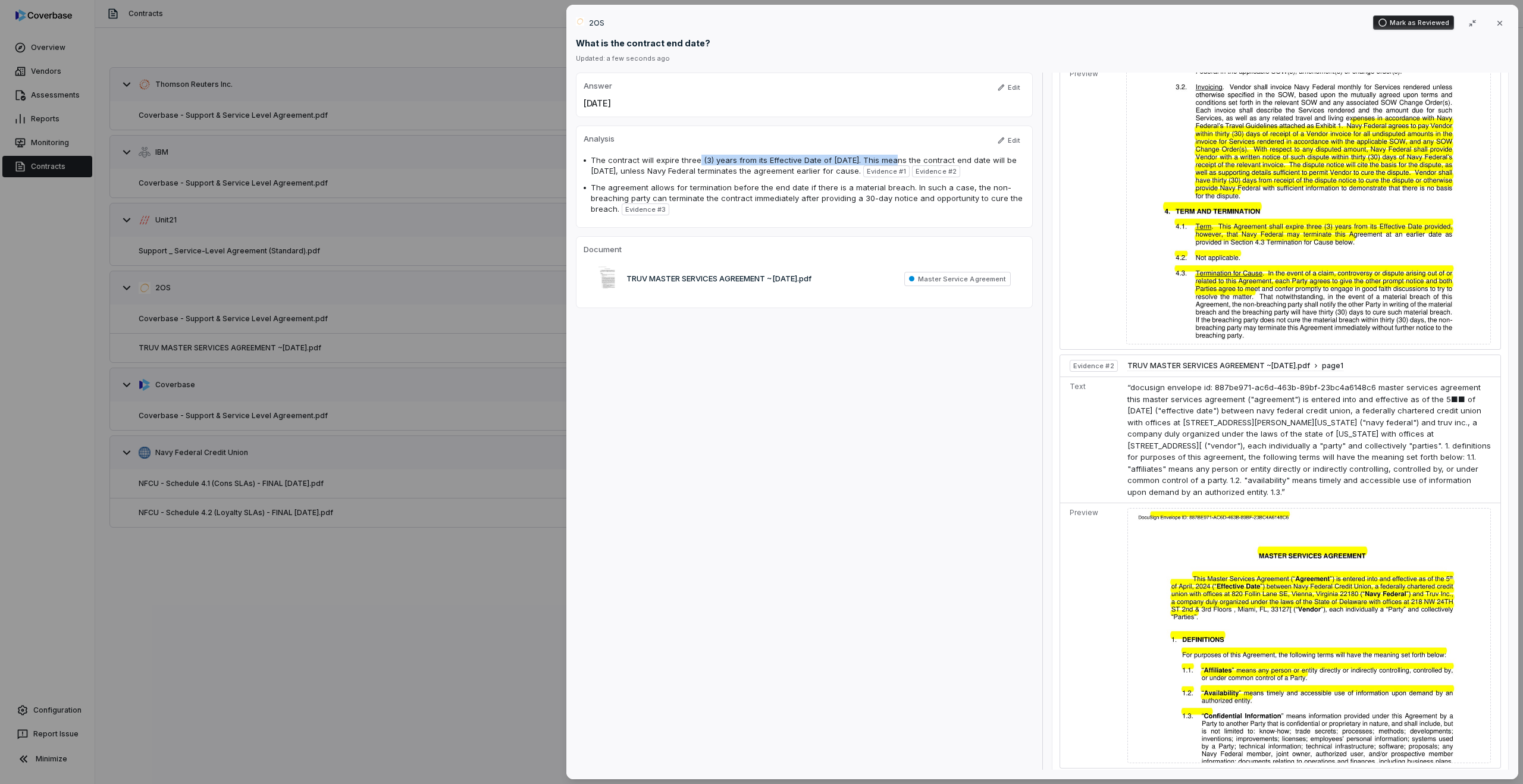
click at [351, 472] on div "2OS [PERSON_NAME] as Reviewed Close What is the contract end date? Updated: a f…" at bounding box center [761, 392] width 1523 height 784
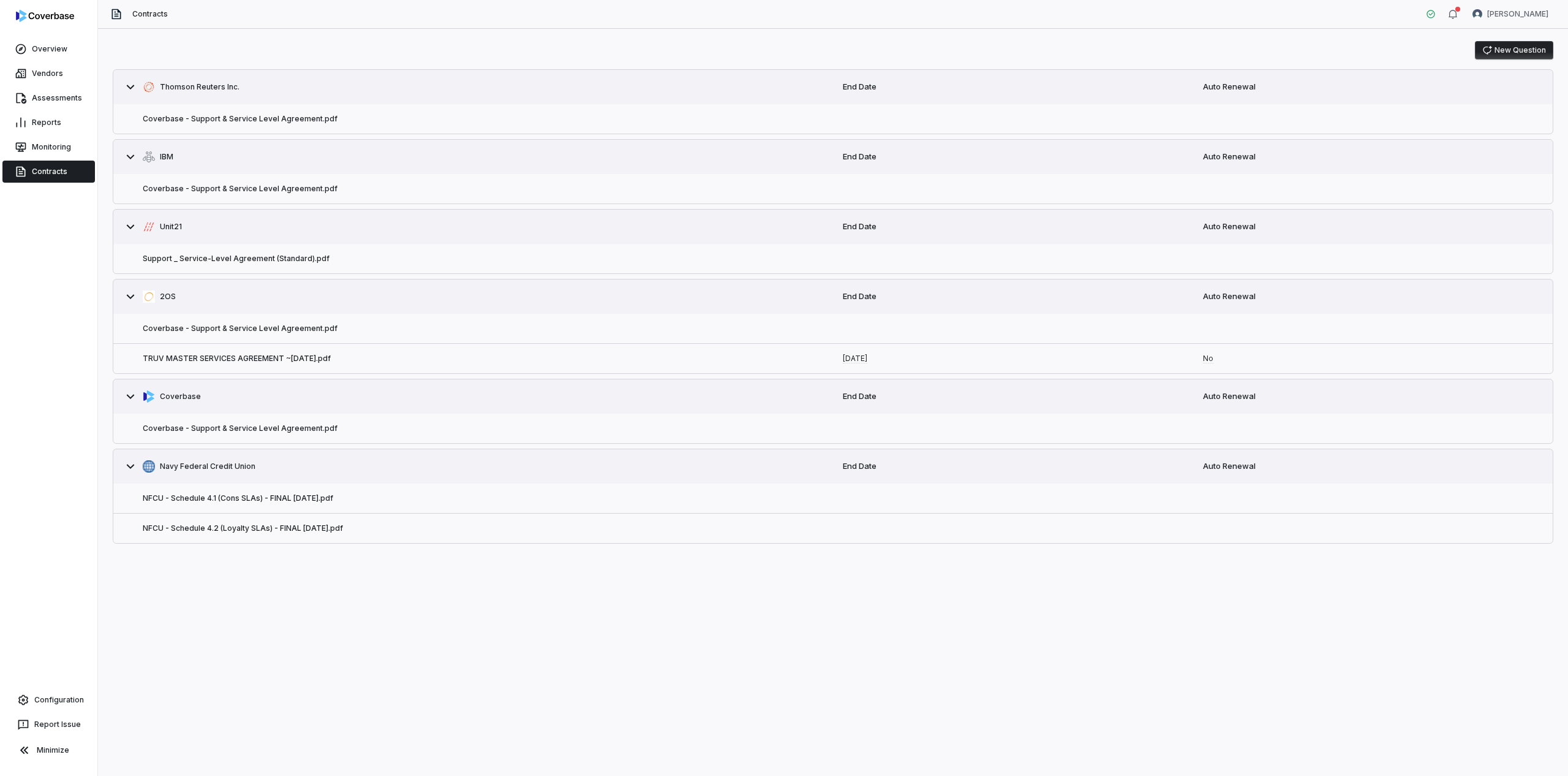
click at [861, 78] on div "End Date" at bounding box center [1013, 87] width 360 height 32
click at [261, 361] on button "TRUV MASTER SERVICES AGREEMENT ~[DATE].pdf" at bounding box center [236, 358] width 188 height 10
click at [861, 359] on link "[DATE]" at bounding box center [854, 358] width 24 height 10
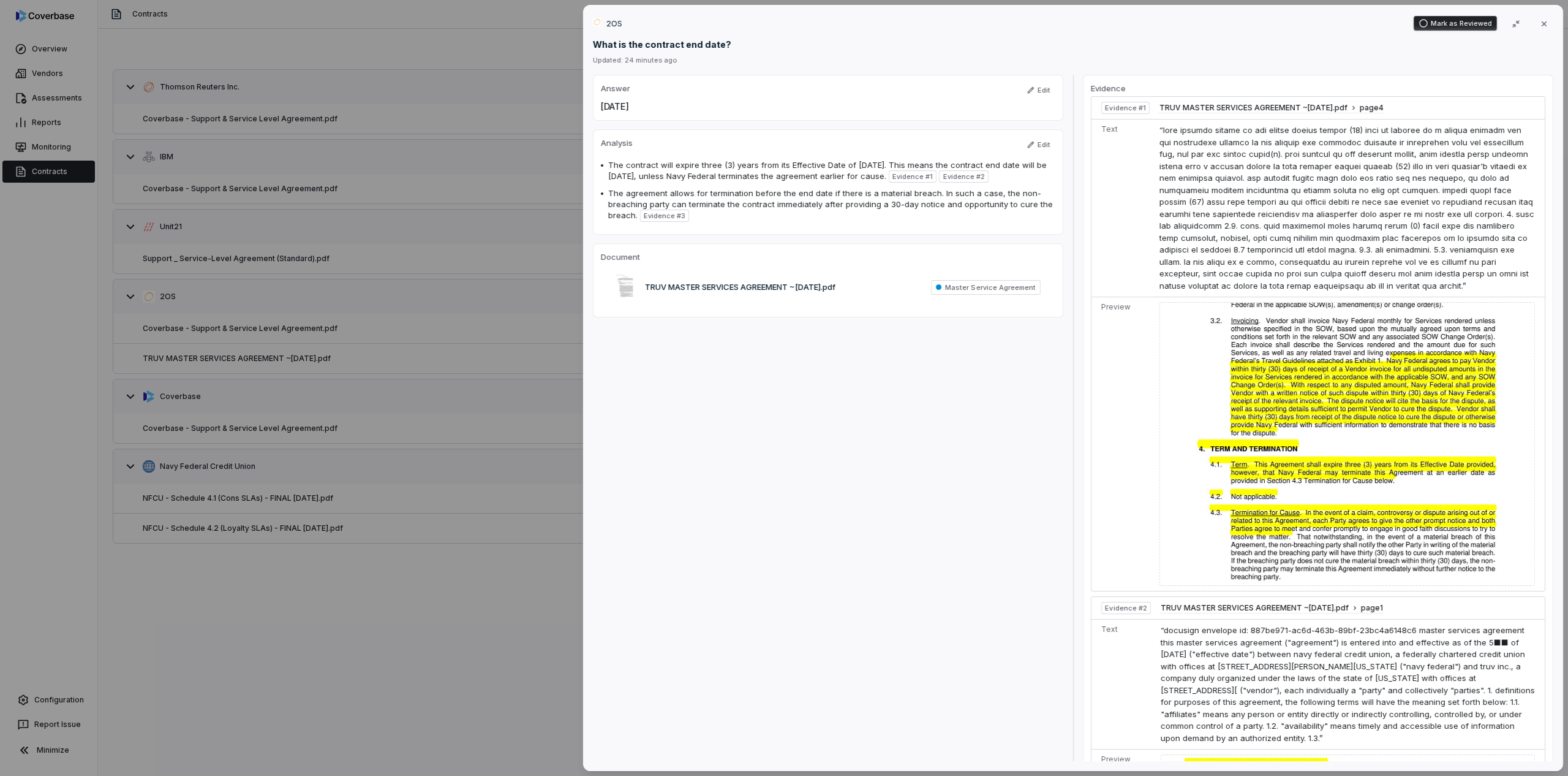
drag, startPoint x: 610, startPoint y: 108, endPoint x: 769, endPoint y: 109, distance: 159.0
click at [769, 109] on p "[DATE]" at bounding box center [828, 106] width 455 height 12
drag, startPoint x: 661, startPoint y: 164, endPoint x: 824, endPoint y: 169, distance: 163.1
click at [824, 169] on span "The contract will expire three (3) years from its Effective Date of [DATE]. Thi…" at bounding box center [827, 169] width 439 height 21
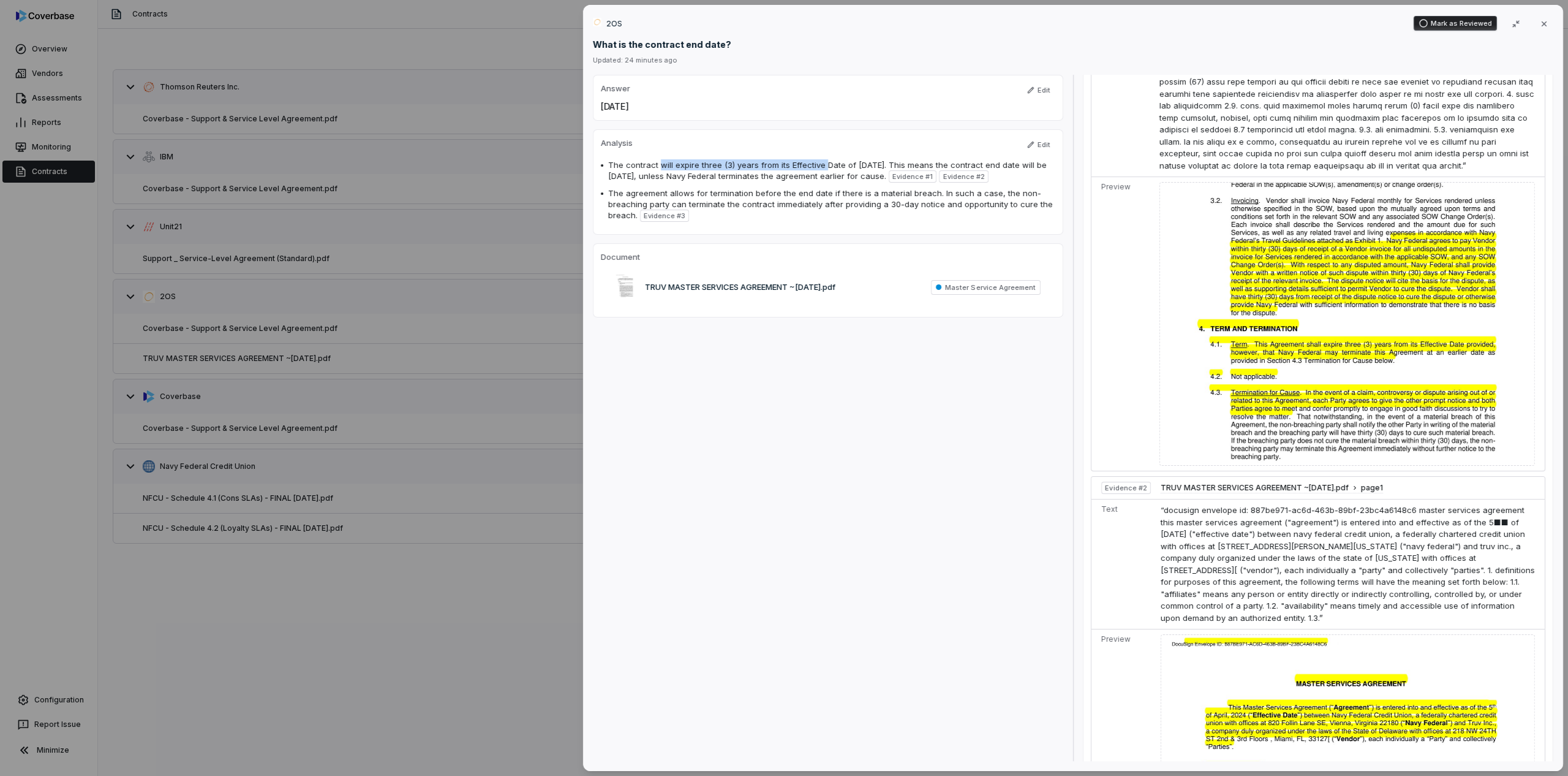
scroll to position [120, 0]
click at [757, 196] on span "The agreement allows for termination before the end date if there is a material…" at bounding box center [830, 204] width 445 height 32
drag, startPoint x: 639, startPoint y: 193, endPoint x: 901, endPoint y: 210, distance: 262.6
click at [901, 210] on div "The agreement allows for termination before the end date if there is a material…" at bounding box center [832, 204] width 447 height 34
drag, startPoint x: 743, startPoint y: 194, endPoint x: 837, endPoint y: 202, distance: 94.3
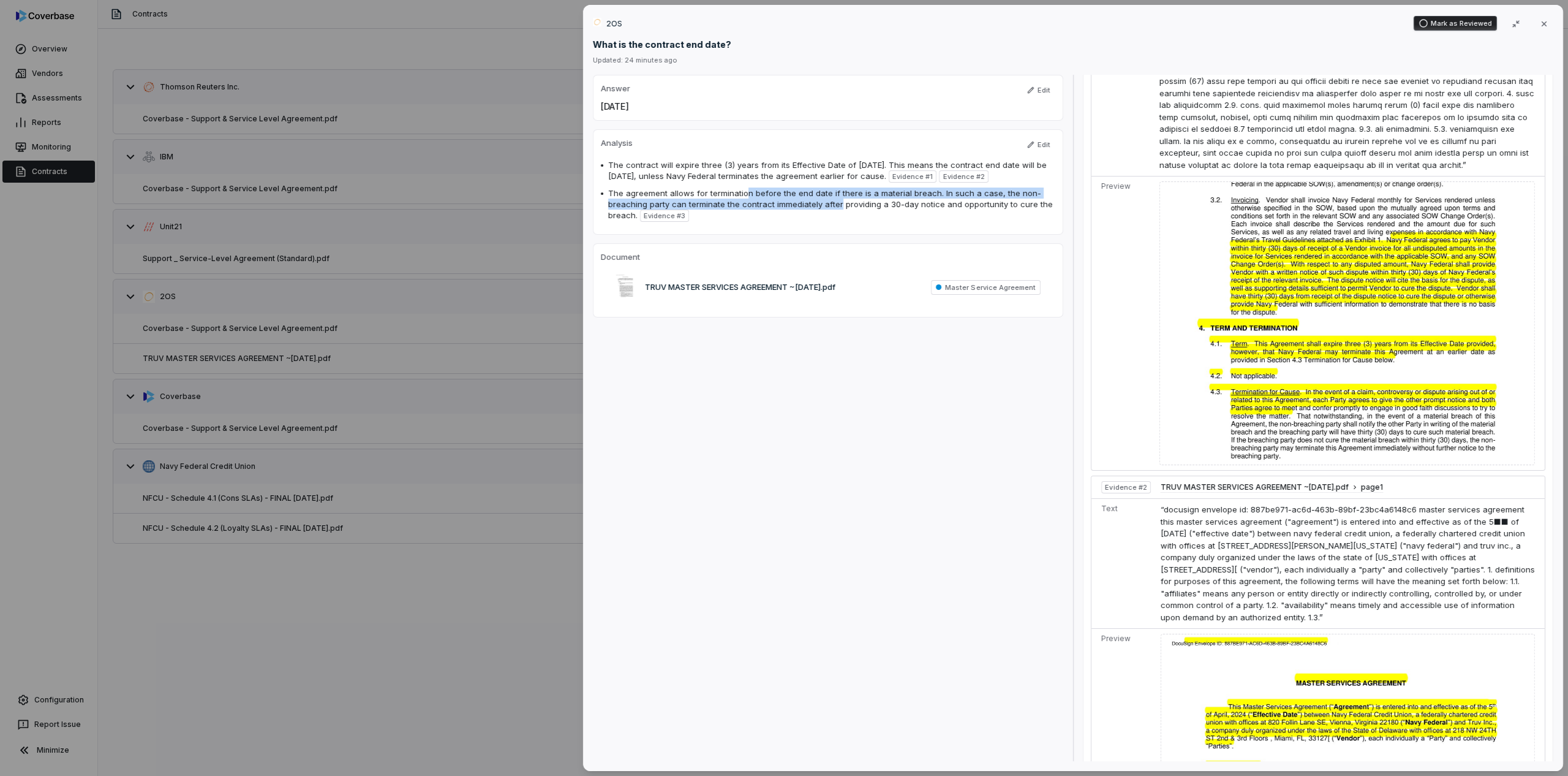
click at [837, 202] on span "The agreement allows for termination before the end date if there is a material…" at bounding box center [830, 204] width 445 height 32
drag, startPoint x: 817, startPoint y: 163, endPoint x: 903, endPoint y: 160, distance: 86.1
click at [903, 160] on span "The contract will expire three (3) years from its Effective Date of April 5, 20…" at bounding box center [827, 169] width 439 height 21
drag, startPoint x: 711, startPoint y: 164, endPoint x: 764, endPoint y: 164, distance: 53.0
click at [764, 164] on span "The contract will expire three (3) years from its Effective Date of April 5, 20…" at bounding box center [827, 169] width 439 height 21
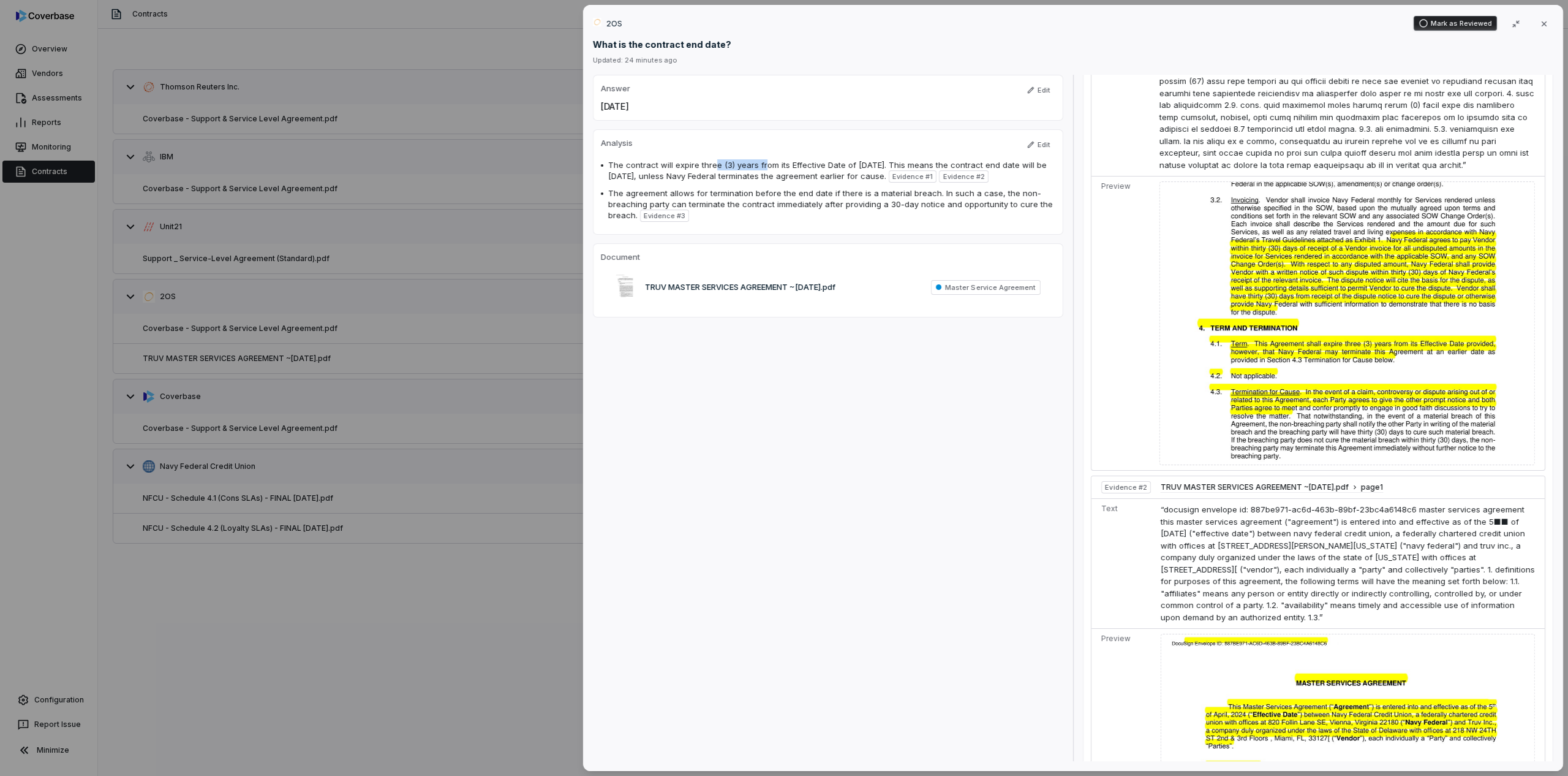
drag, startPoint x: 669, startPoint y: 105, endPoint x: 557, endPoint y: 109, distance: 112.1
click at [557, 109] on div "2OS Mark as Reviewed Close What is the contract end date? Updated: 24 minutes a…" at bounding box center [784, 388] width 1568 height 776
click at [510, 253] on div "2OS Mark as Reviewed Close What is the contract end date? Updated: 24 minutes a…" at bounding box center [784, 388] width 1568 height 776
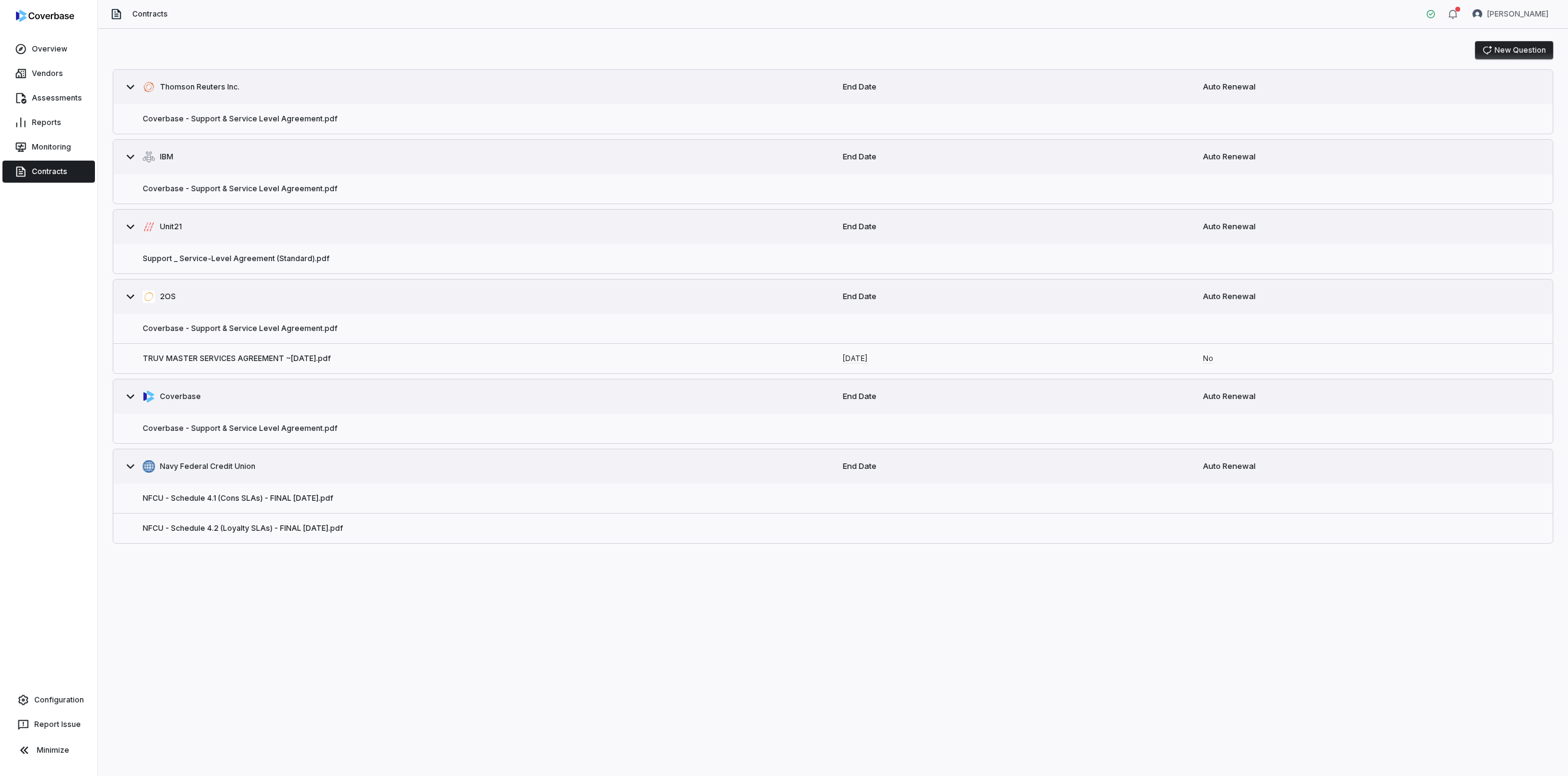
click at [1506, 48] on button "New Question" at bounding box center [1514, 50] width 78 height 19
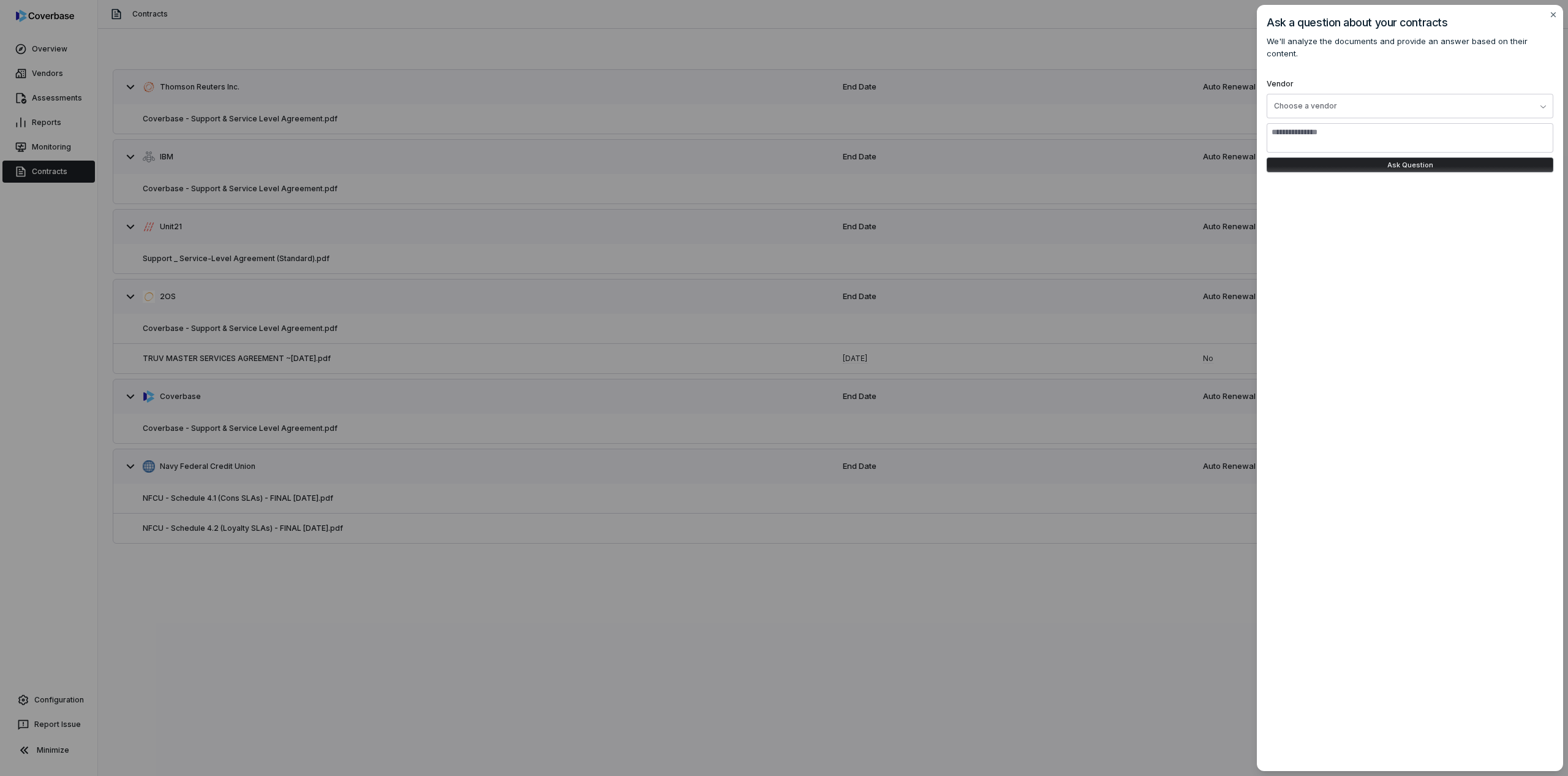
click at [718, 295] on div "Ask a question about your contracts We'll analyze the documents and provide an …" at bounding box center [784, 388] width 1568 height 776
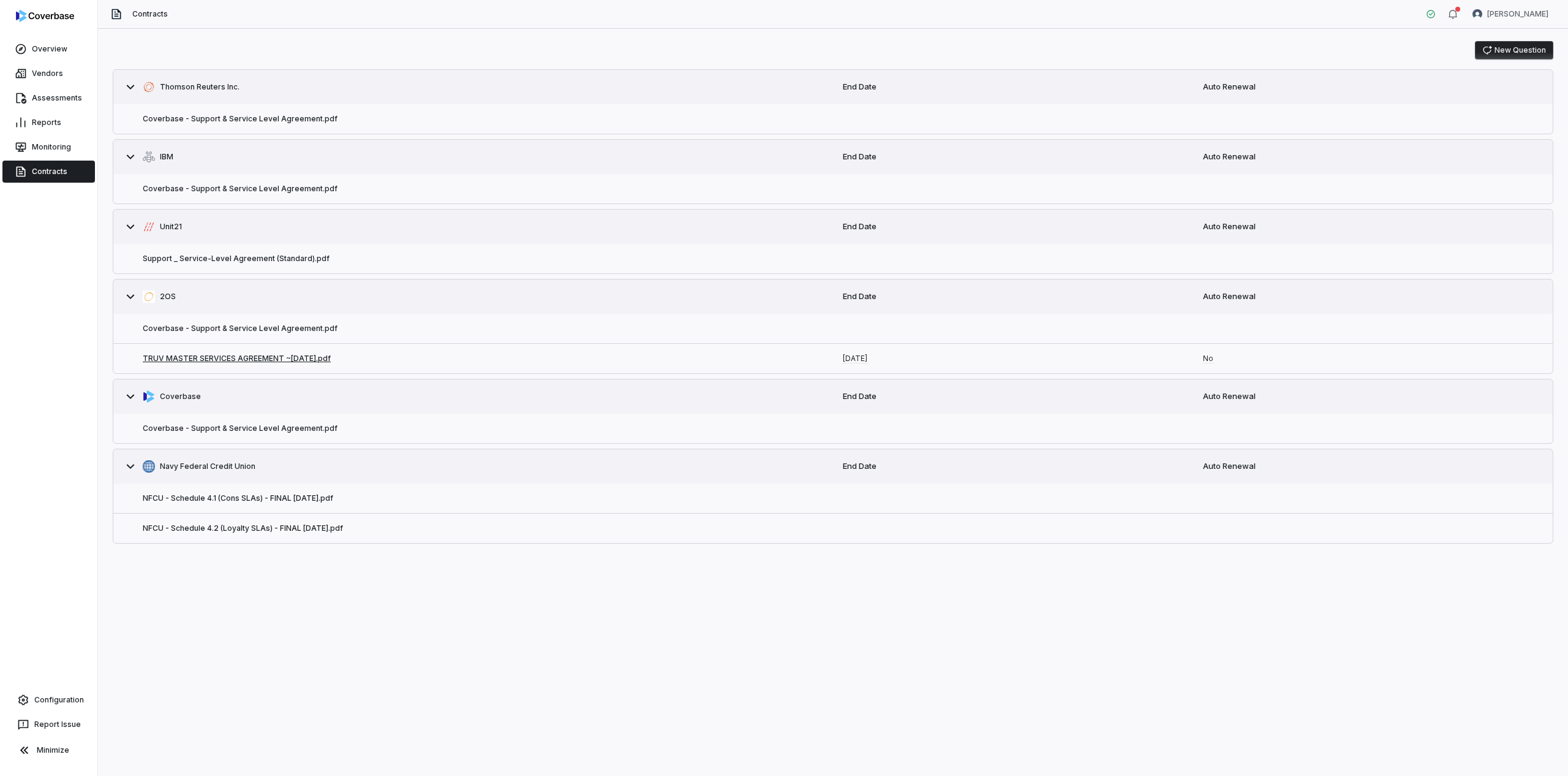
click at [279, 358] on button "TRUV MASTER SERVICES AGREEMENT ~[DATE].pdf" at bounding box center [236, 358] width 188 height 10
click at [1510, 44] on button "New Question" at bounding box center [1514, 50] width 78 height 19
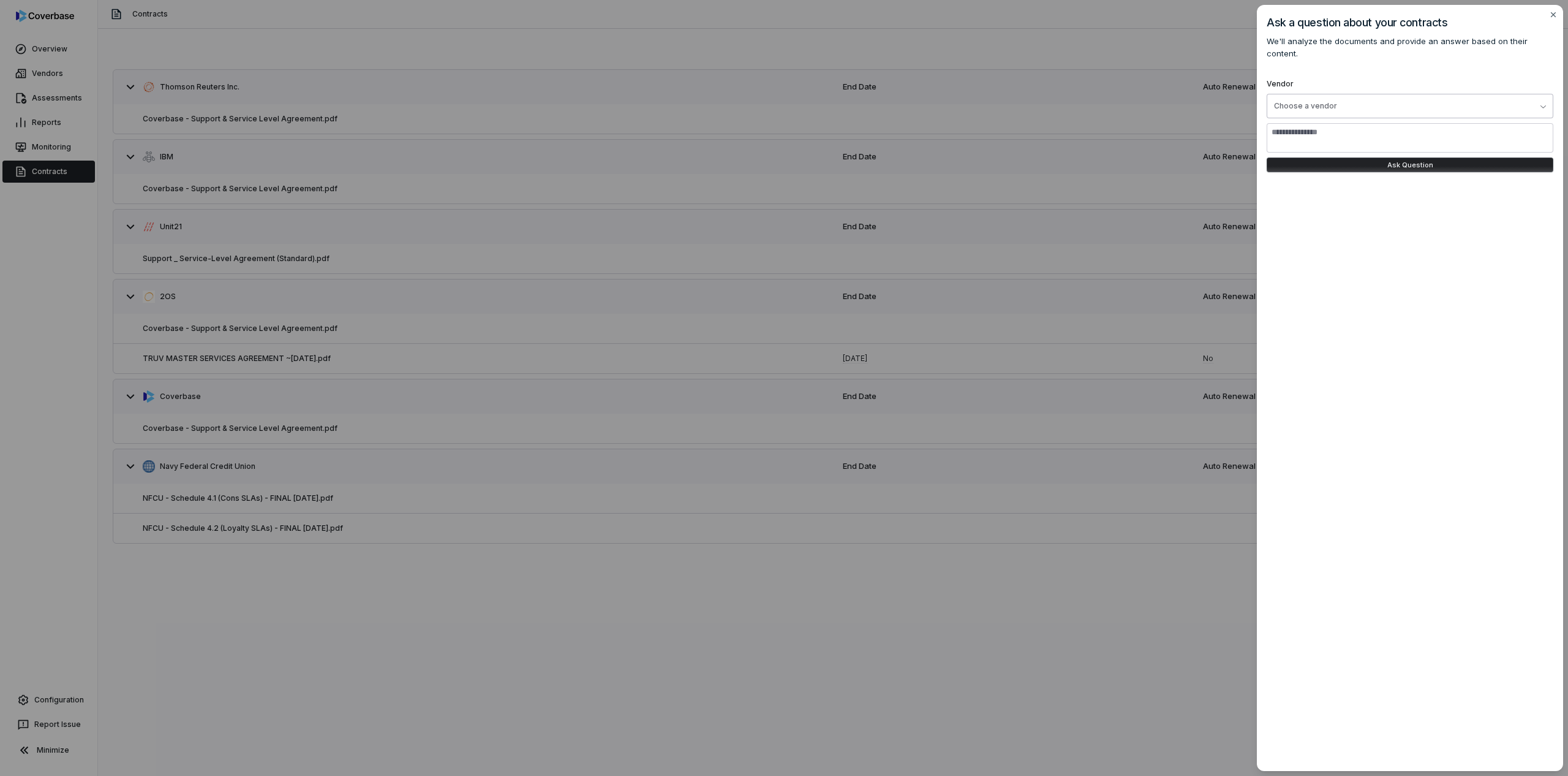
click at [1316, 101] on div "Choose a vendor" at bounding box center [1305, 105] width 63 height 10
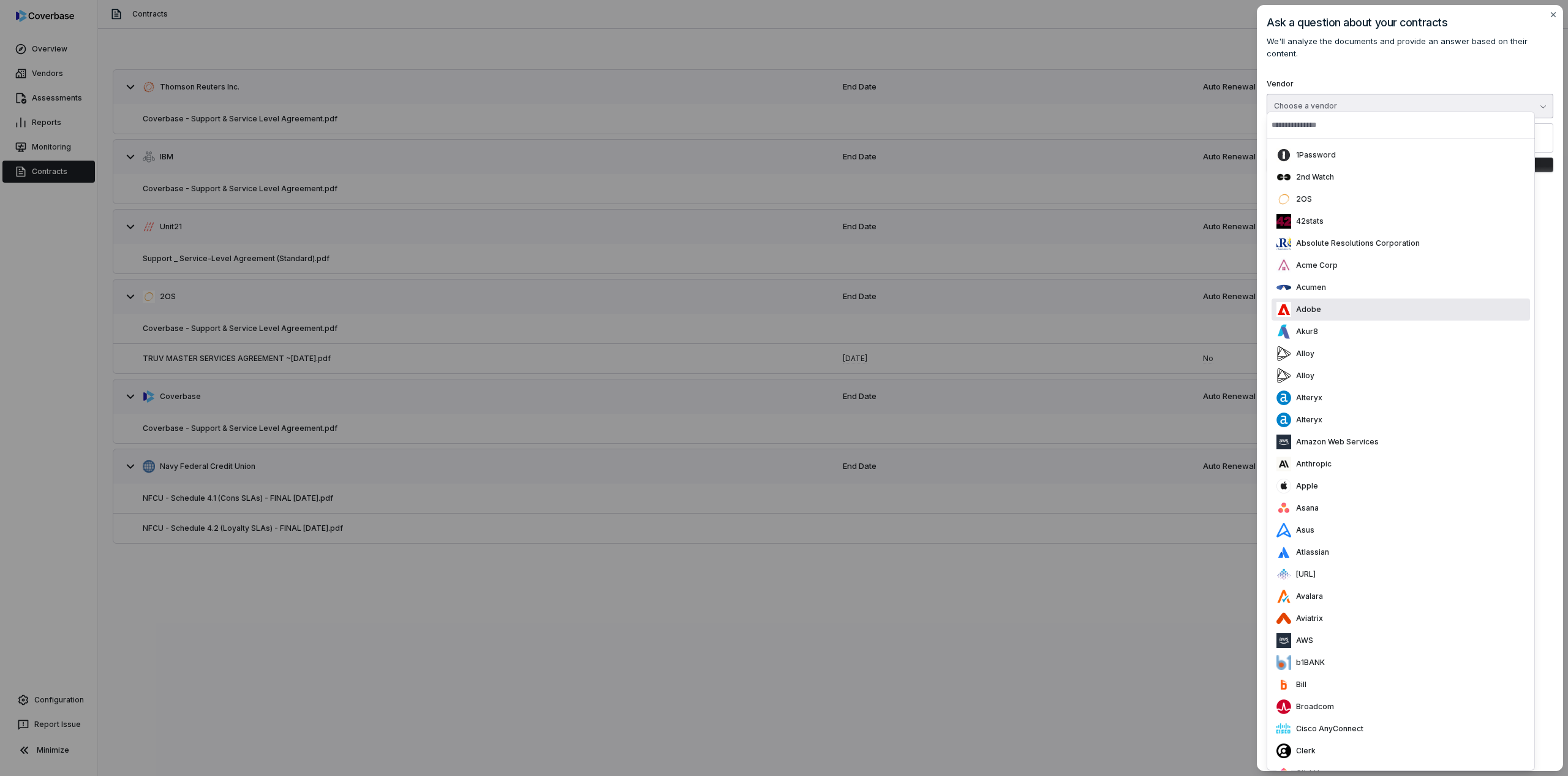
click at [1546, 299] on div "Ask a question about your contracts We'll analyze the documents and provide an …" at bounding box center [1410, 387] width 307 height 766
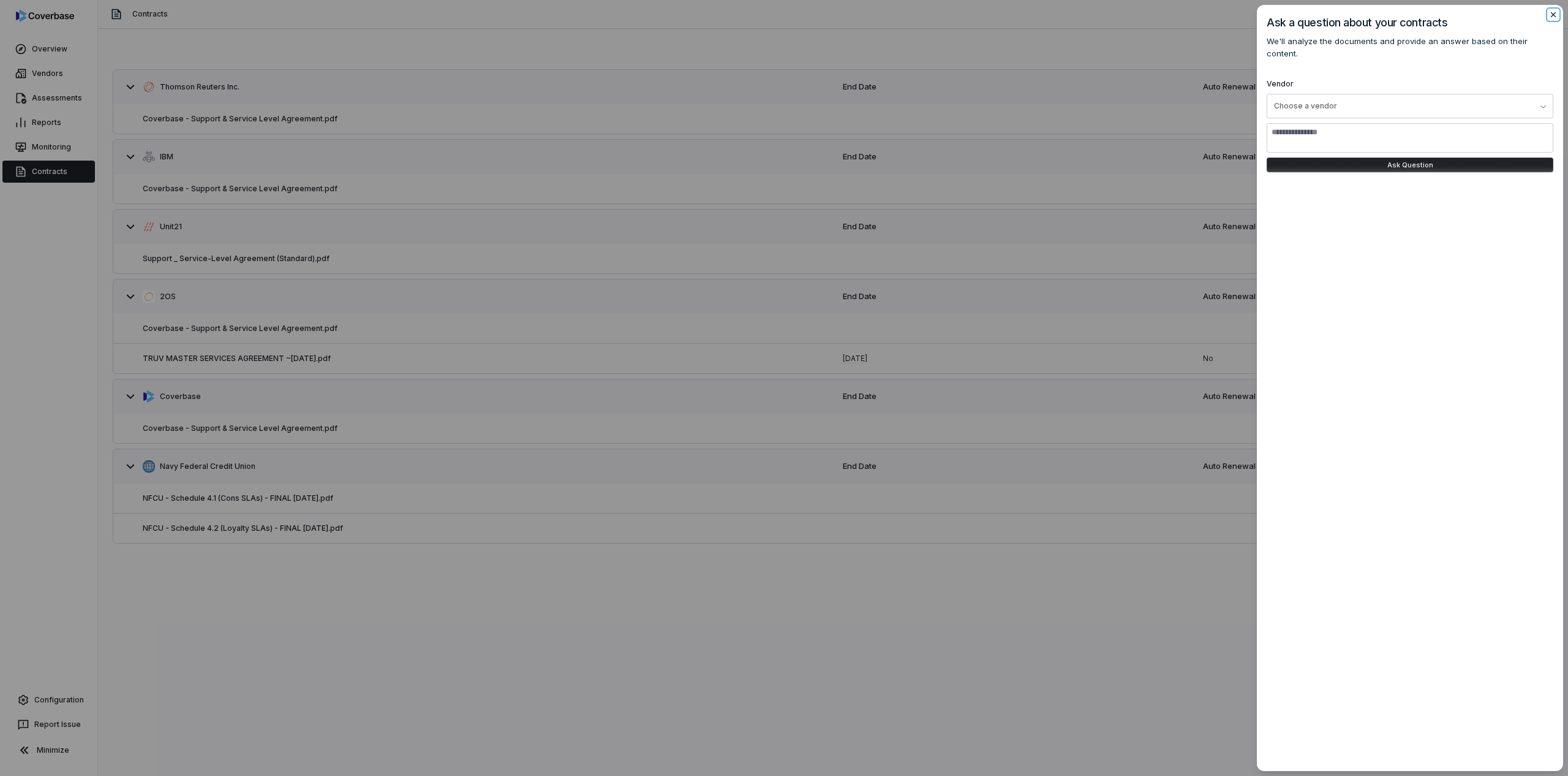
click at [1549, 14] on icon "button" at bounding box center [1553, 14] width 10 height 10
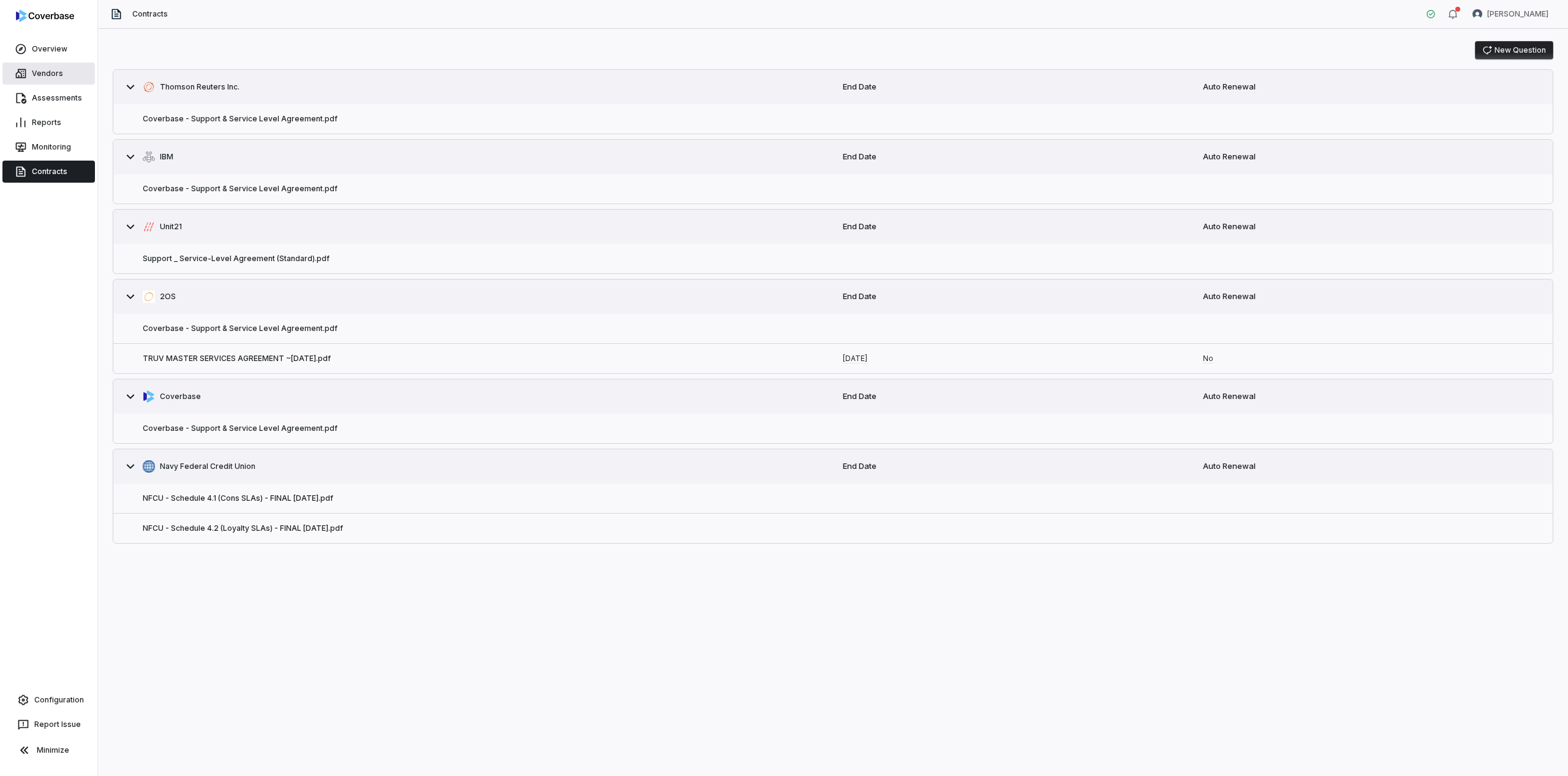
click at [45, 76] on link "Vendors" at bounding box center [49, 73] width 93 height 22
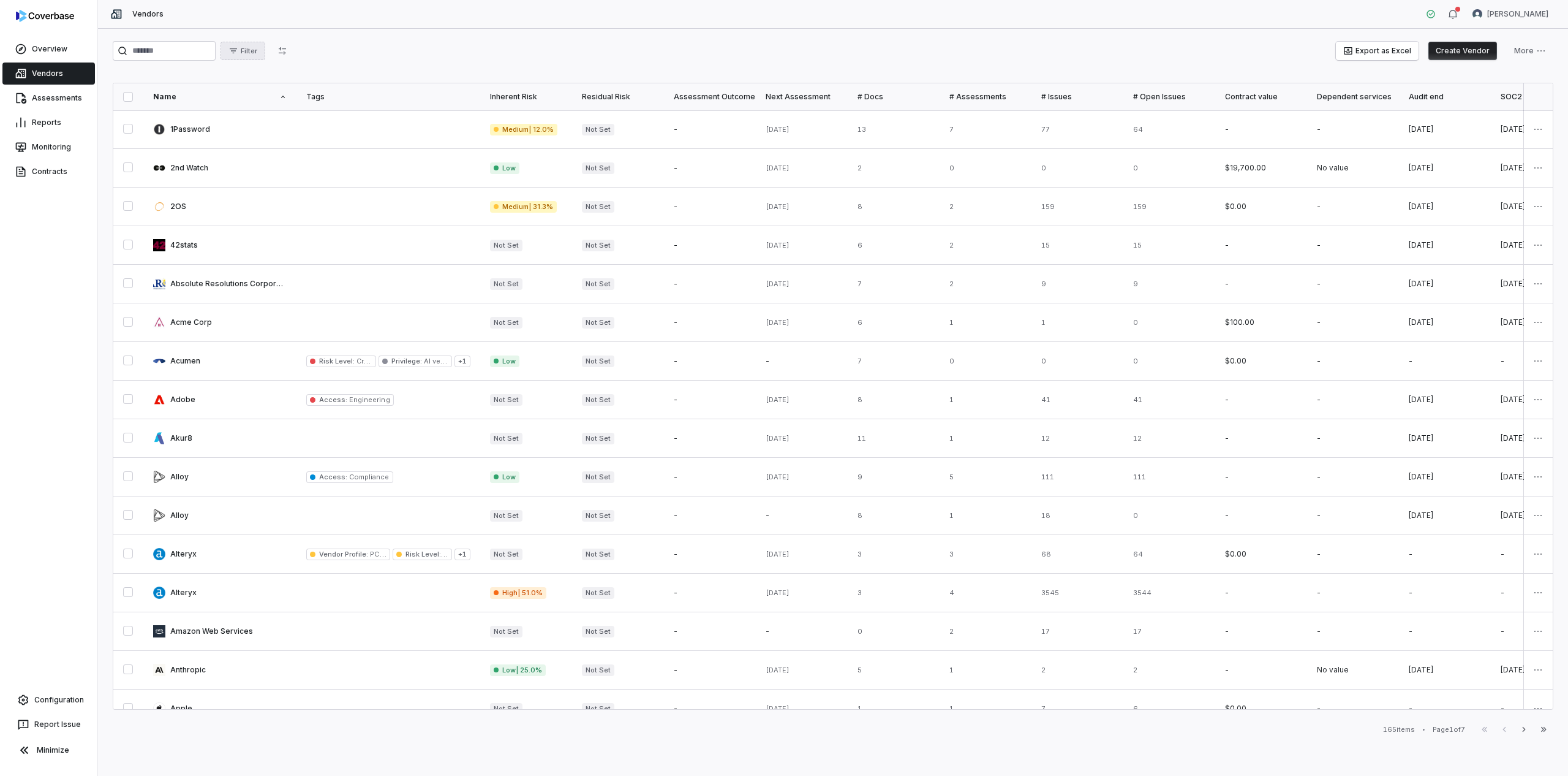
click at [257, 47] on span "Filter" at bounding box center [249, 51] width 17 height 9
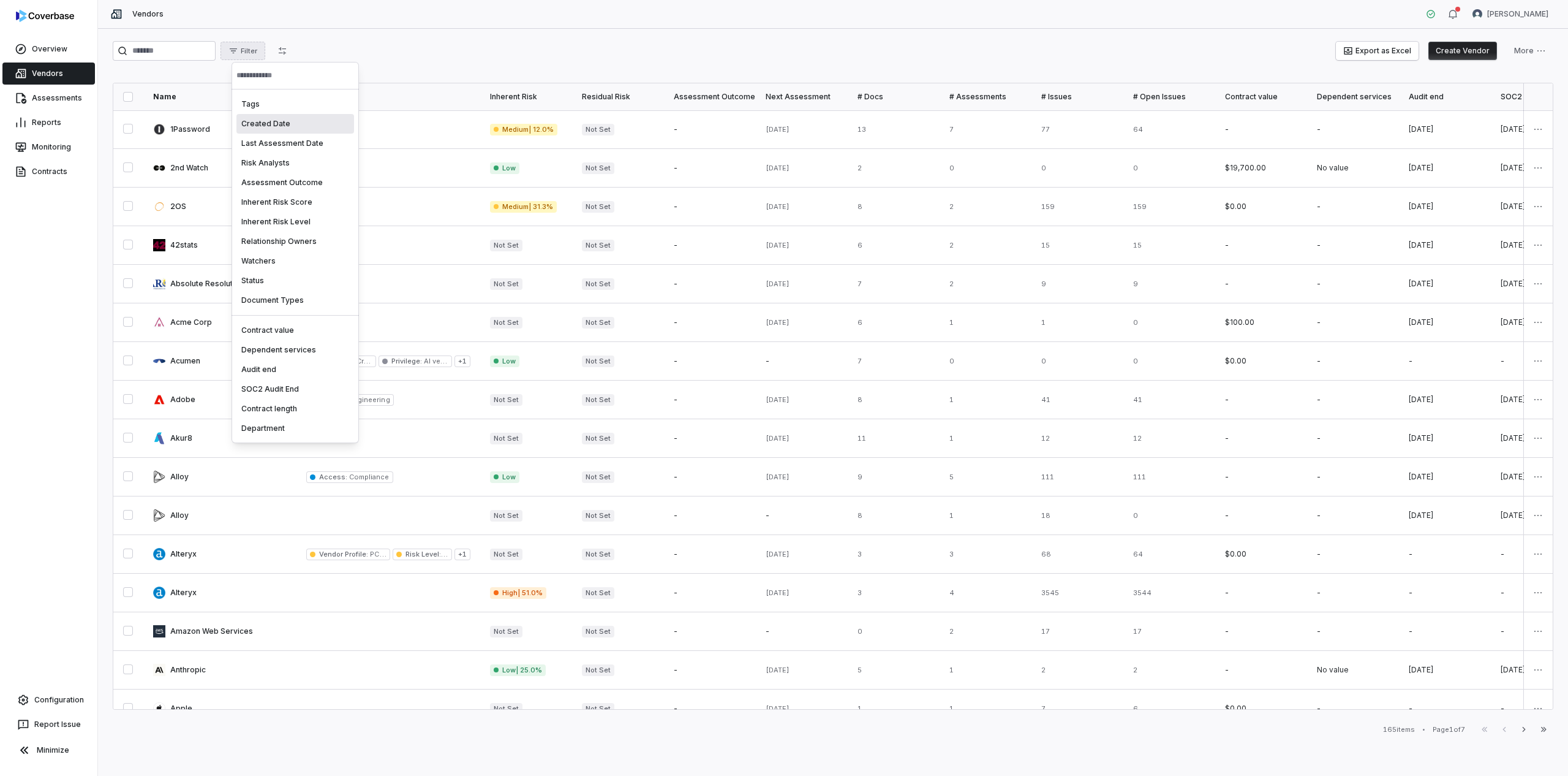
click at [280, 130] on div "Created Date" at bounding box center [295, 124] width 118 height 20
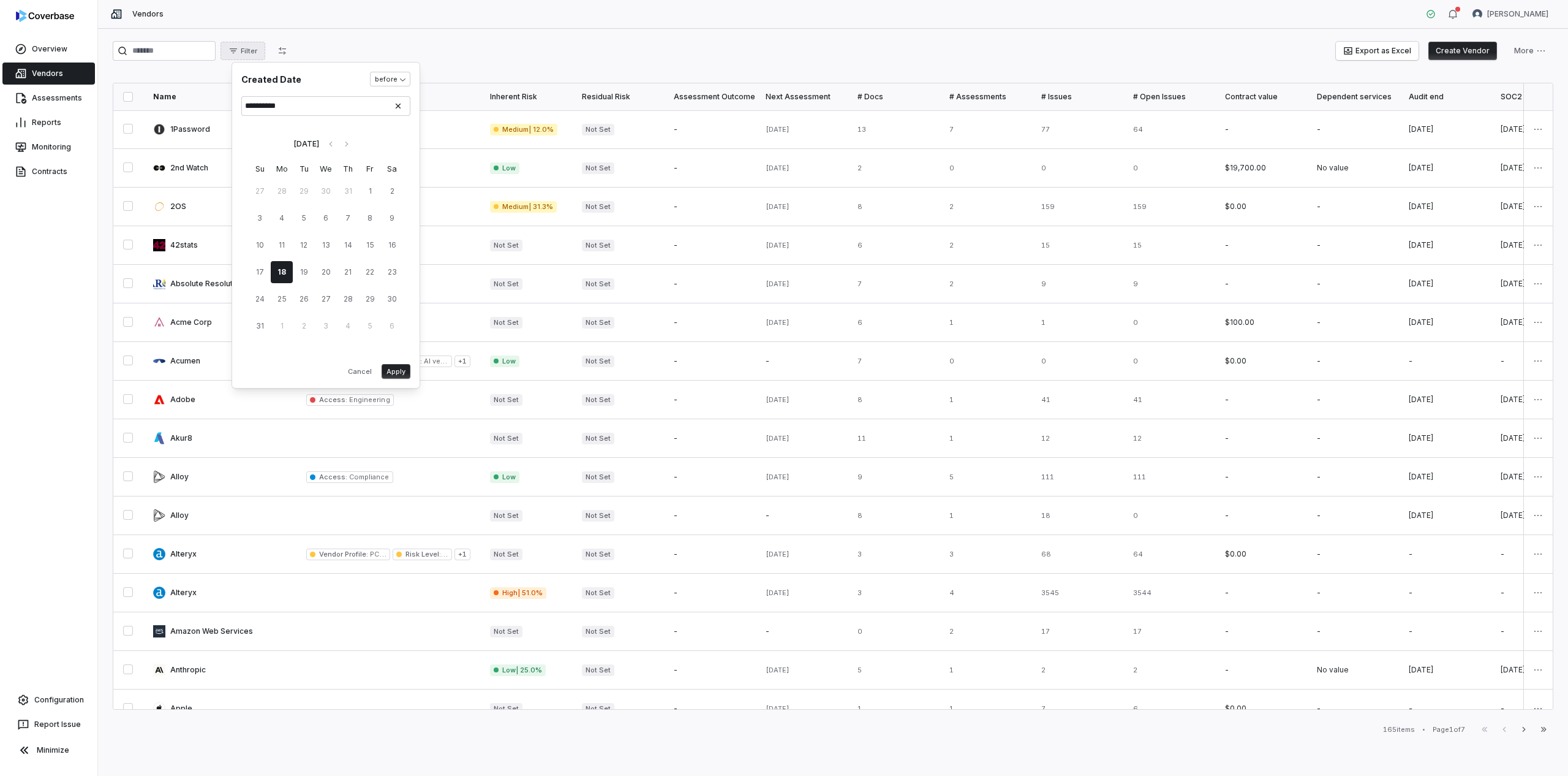
click at [251, 58] on html "Overview Vendors Assessments Reports Monitoring Contracts Configuration Report …" at bounding box center [784, 388] width 1568 height 776
click at [255, 53] on span "Filter" at bounding box center [249, 51] width 17 height 9
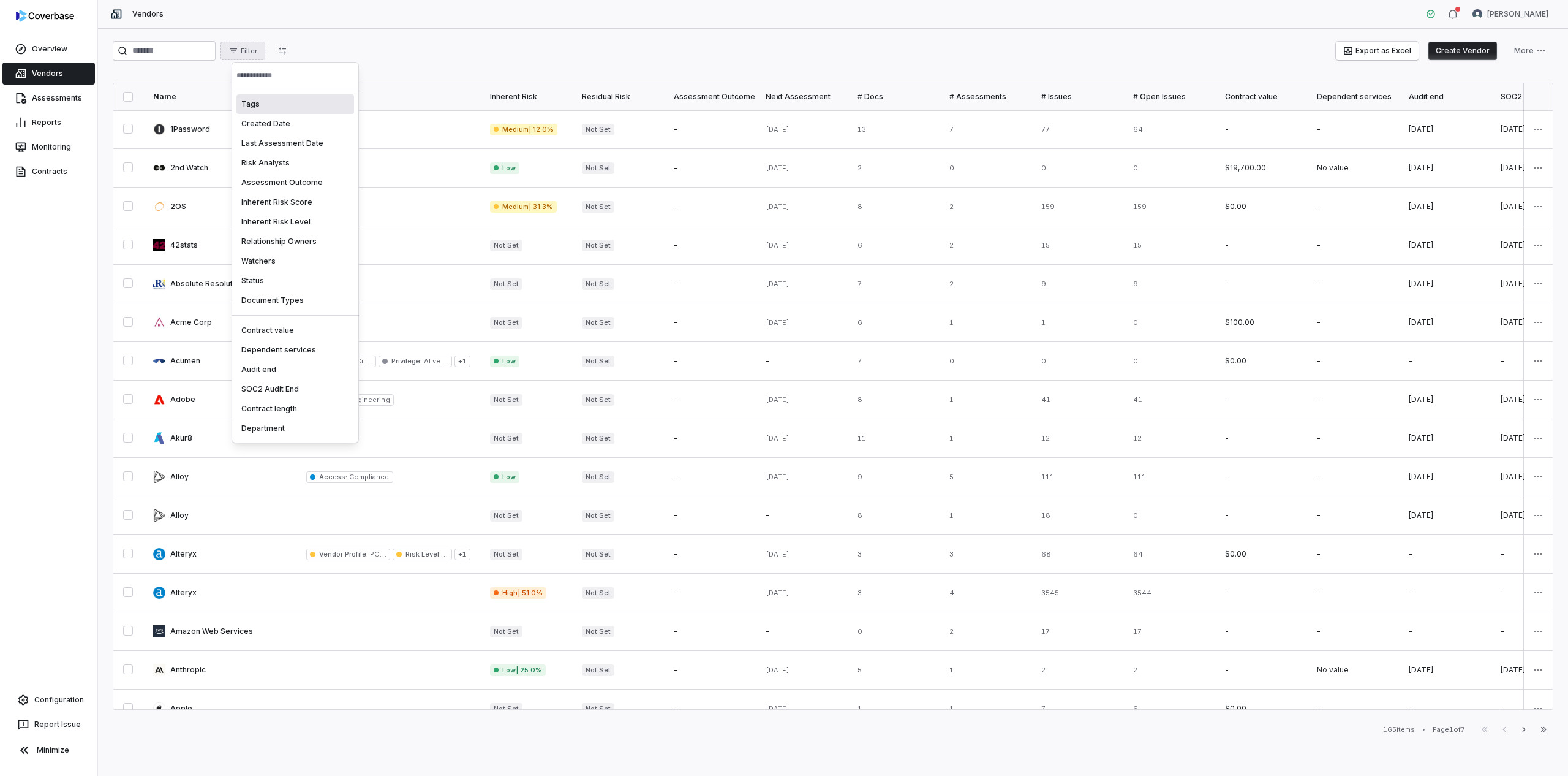
click at [261, 105] on div "Tags" at bounding box center [295, 104] width 118 height 20
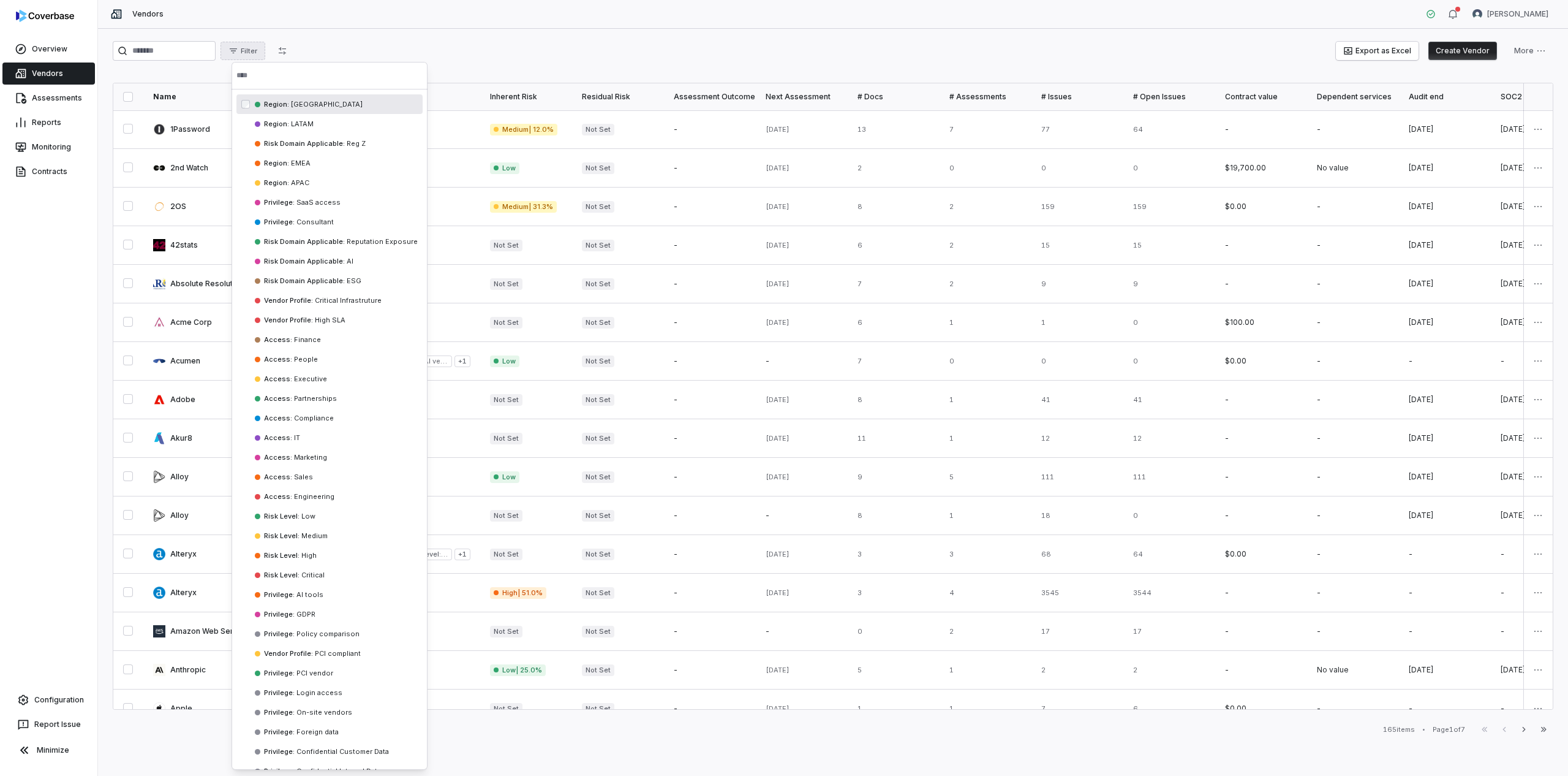
click at [299, 111] on div "Region : NORTH AMERICA" at bounding box center [329, 104] width 186 height 20
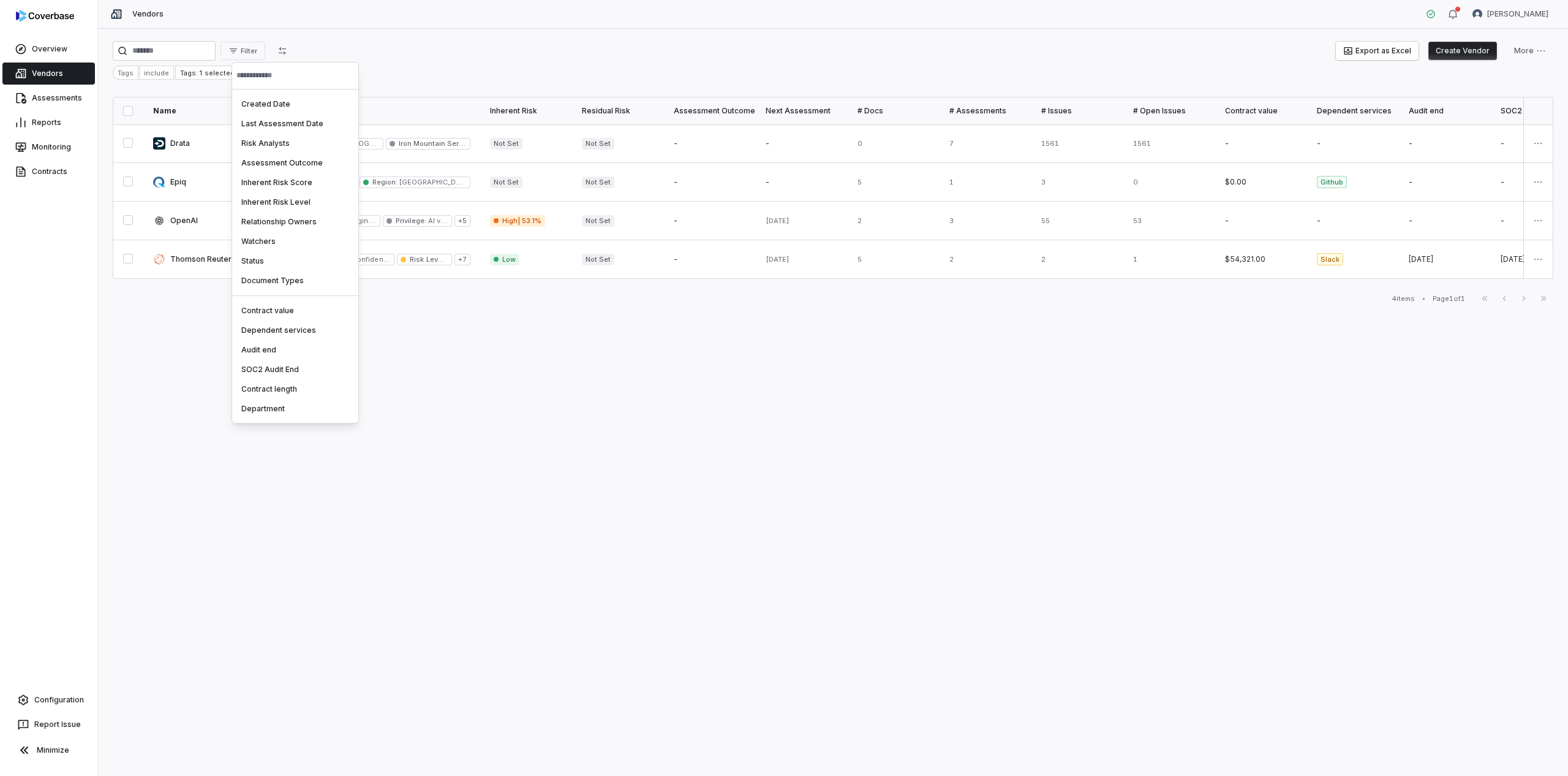
click at [160, 63] on html "Overview Vendors Assessments Reports Monitoring Contracts Configuration Report …" at bounding box center [784, 388] width 1568 height 776
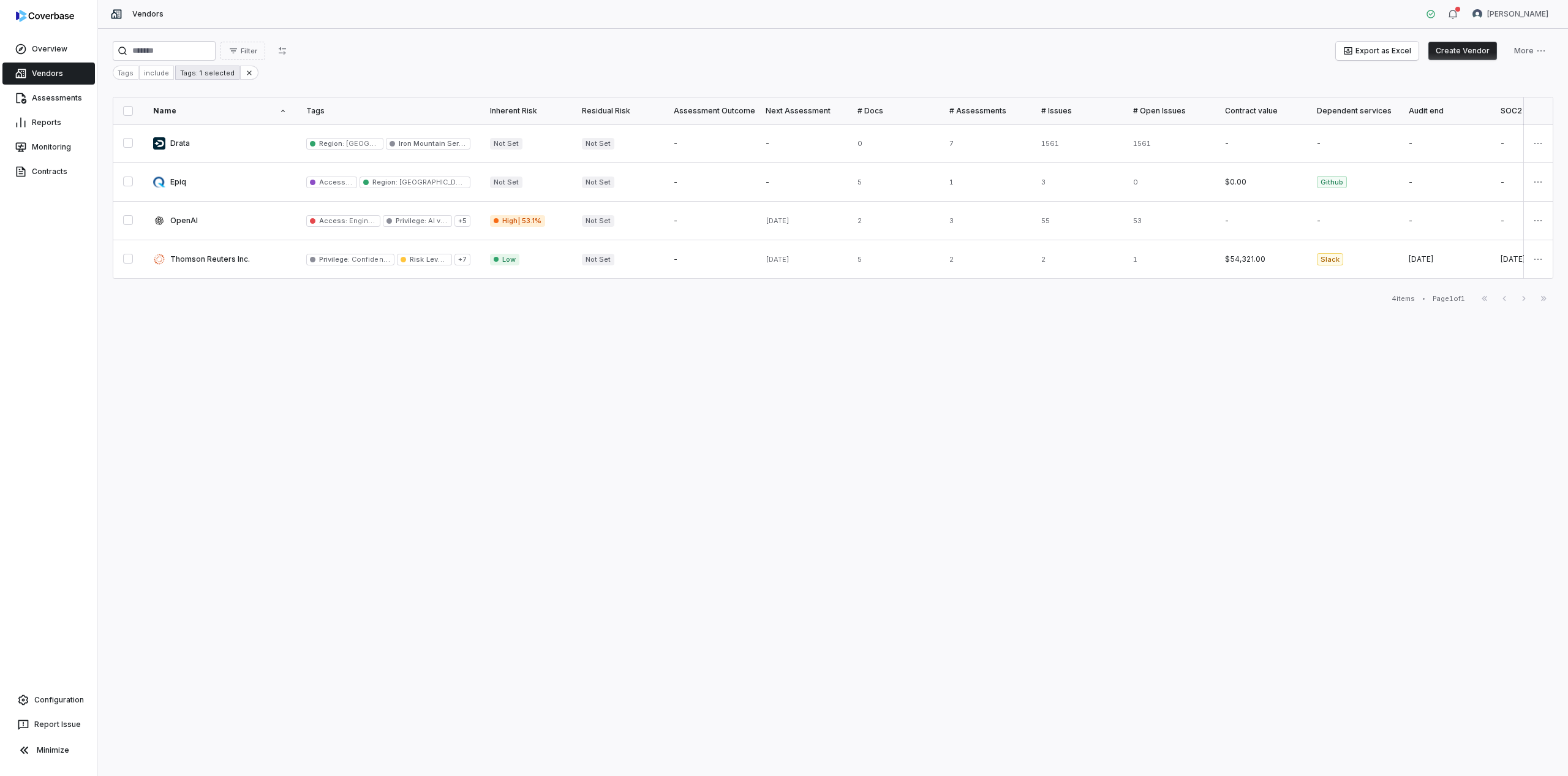
click at [189, 70] on div "Tags: 1 selected" at bounding box center [206, 73] width 63 height 14
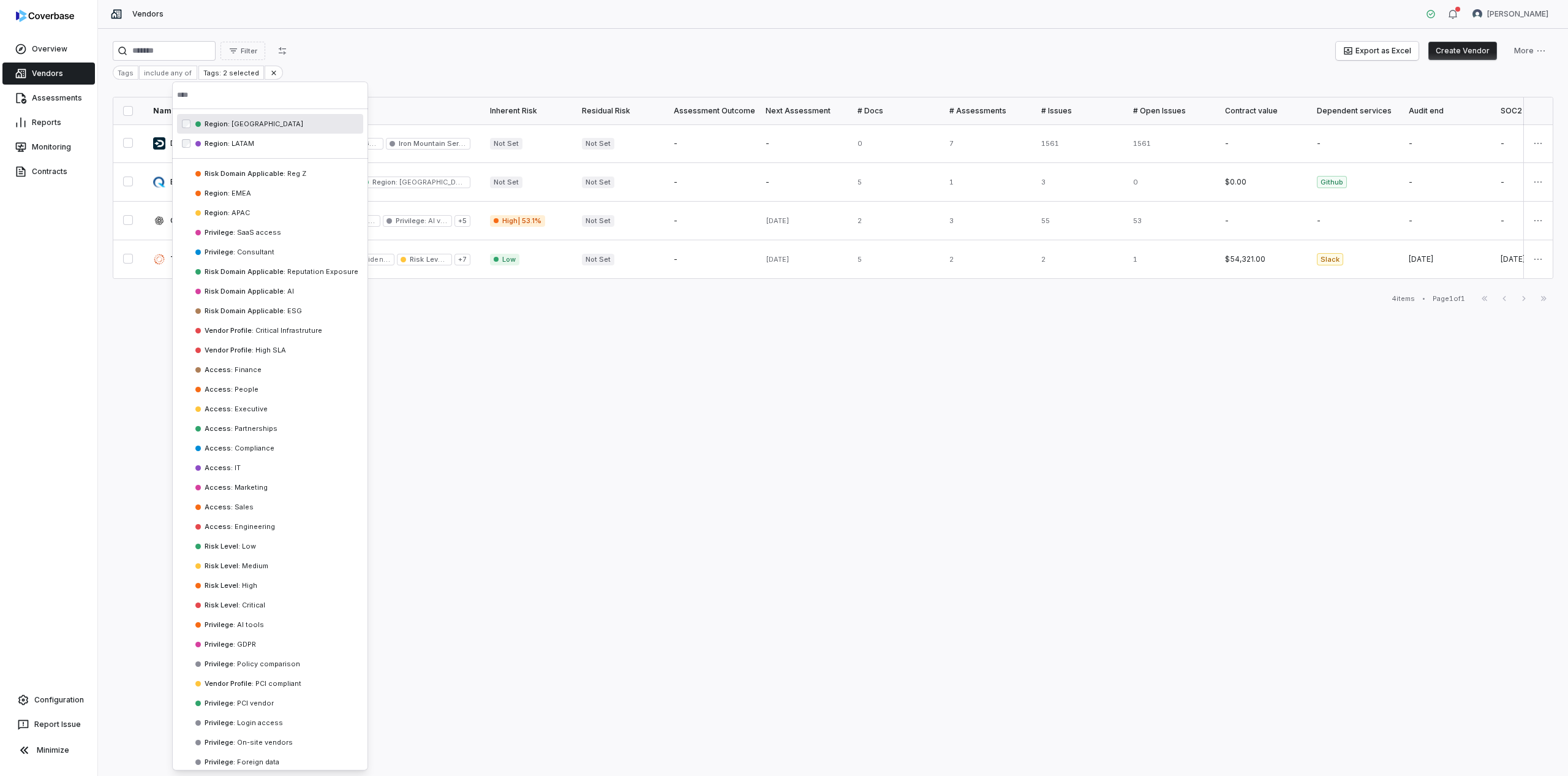
click at [324, 73] on html "Overview Vendors Assessments Reports Monitoring Contracts Configuration Report …" at bounding box center [784, 388] width 1568 height 776
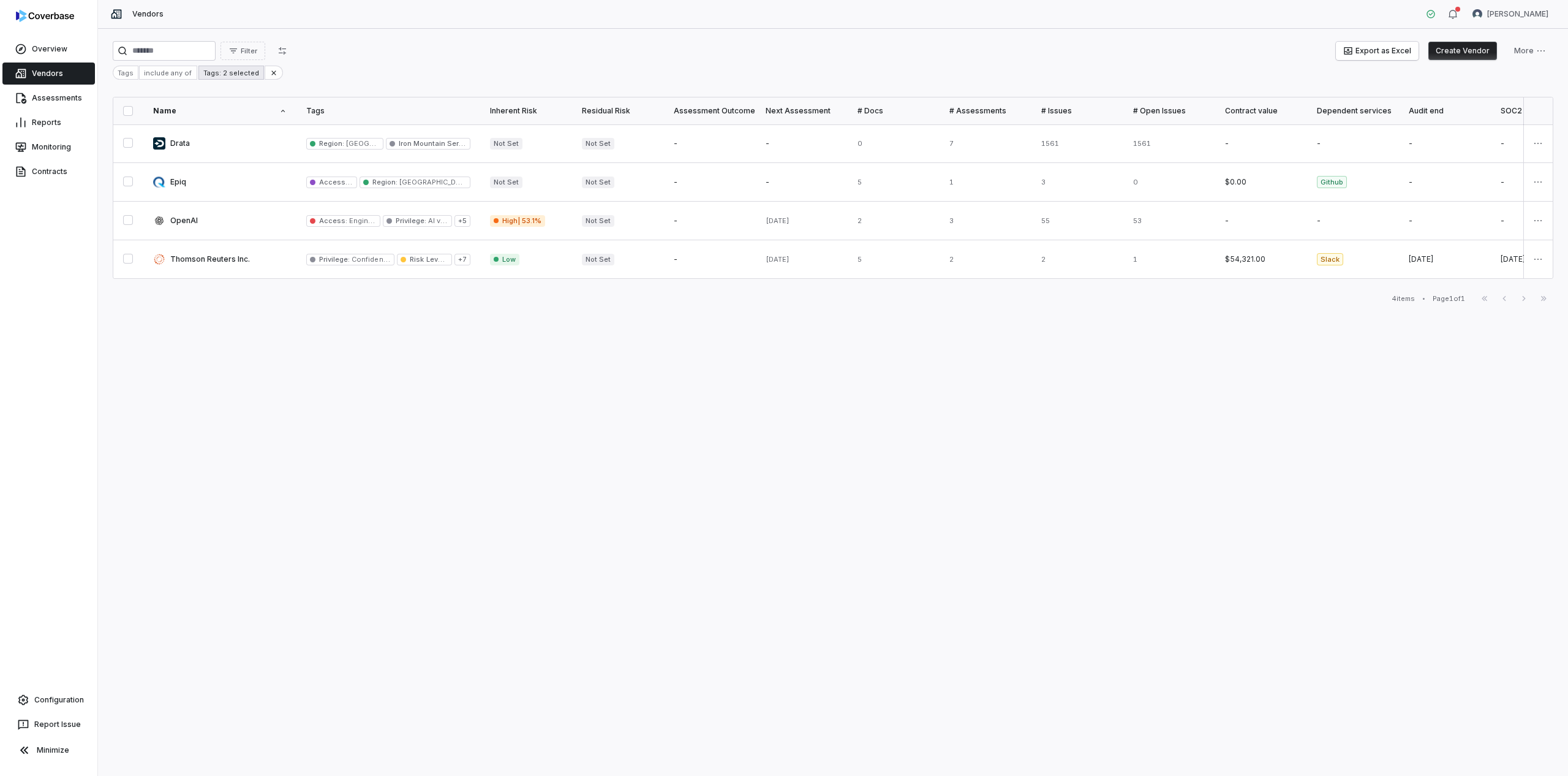
click at [218, 72] on div "Tags: 2 selected" at bounding box center [232, 73] width 66 height 14
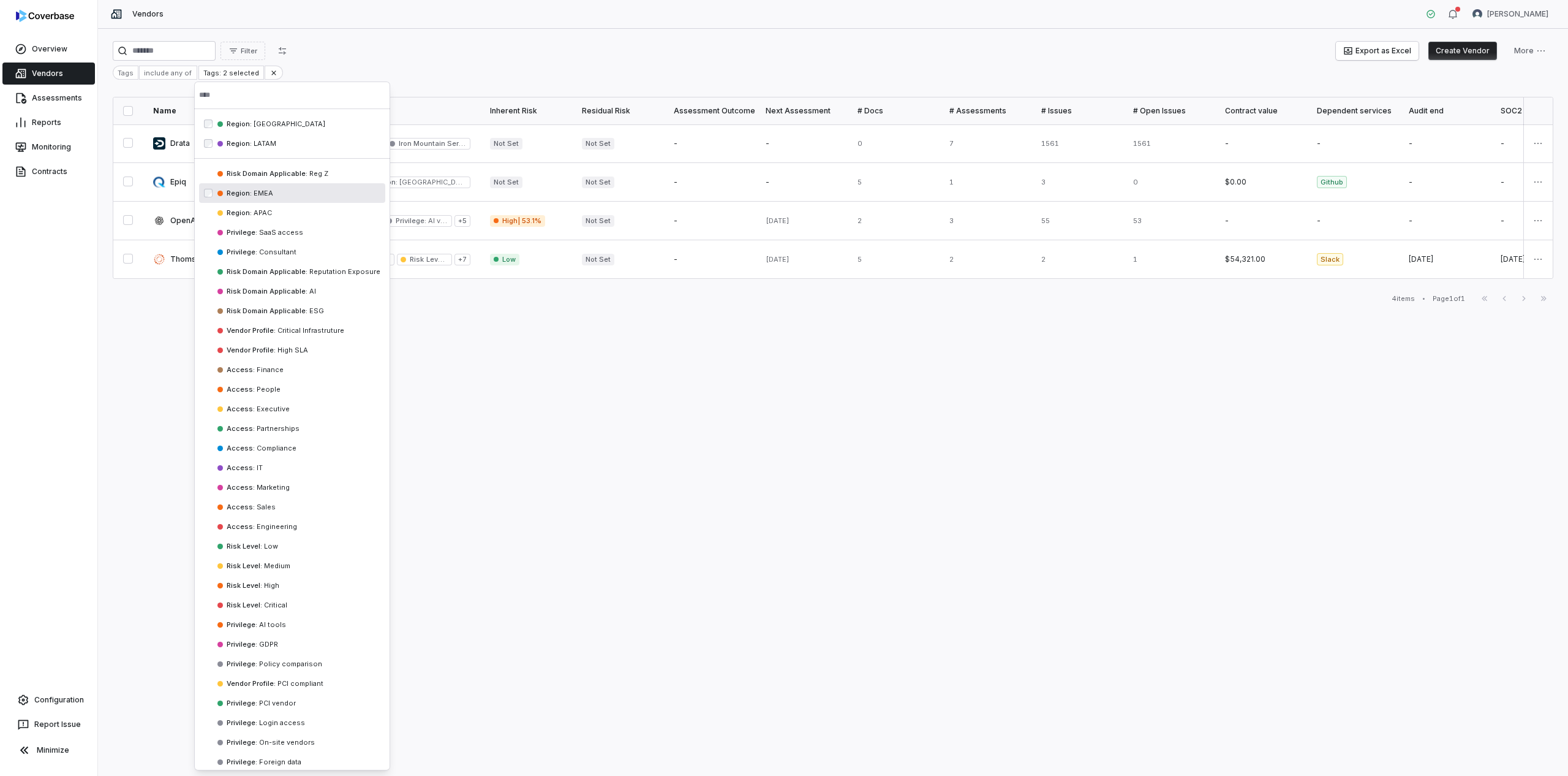
click at [223, 183] on div "Region : EMEA" at bounding box center [291, 193] width 186 height 20
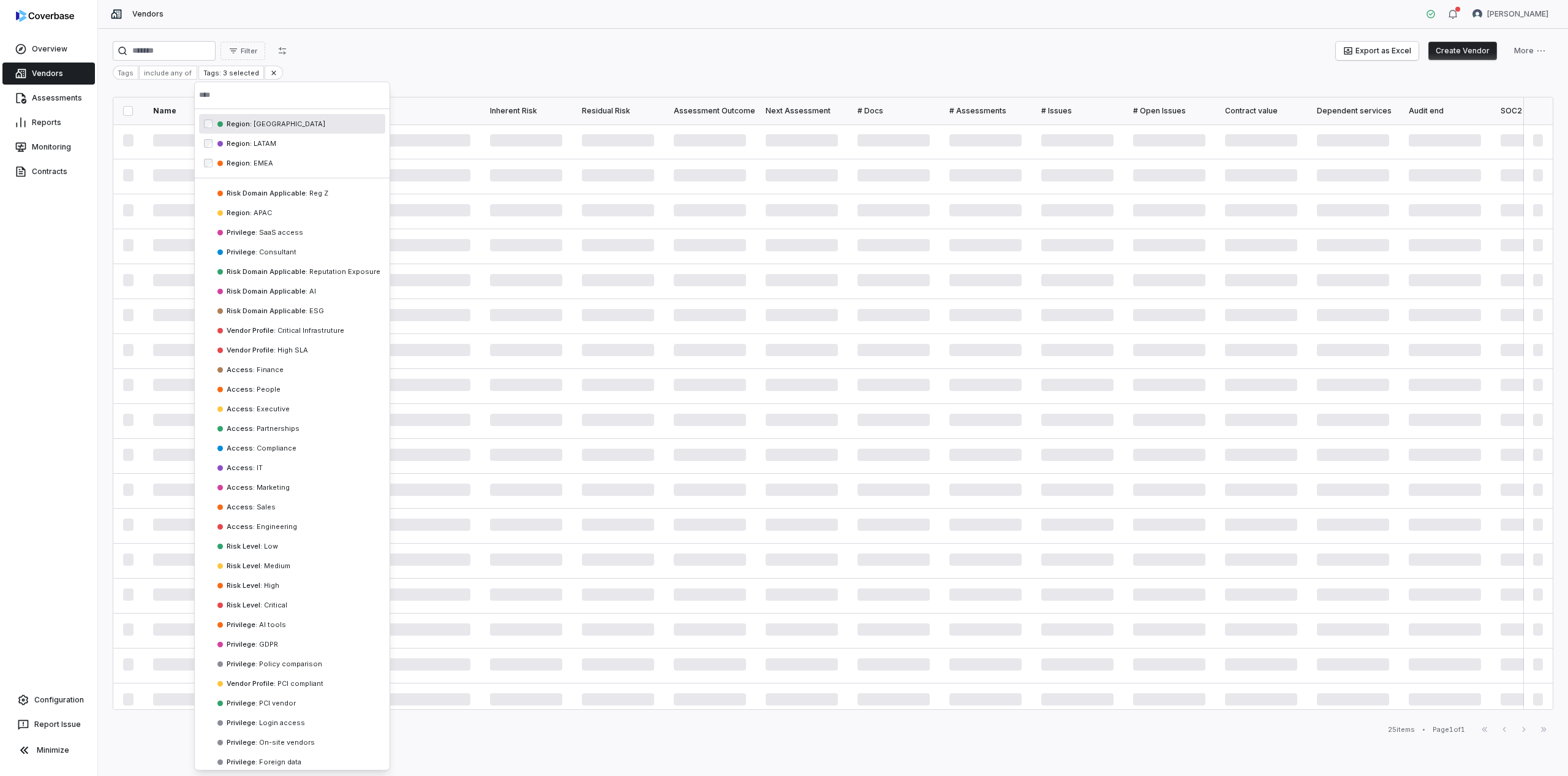
click at [313, 71] on html "Overview Vendors Assessments Reports Monitoring Contracts Configuration Report …" at bounding box center [784, 388] width 1568 height 776
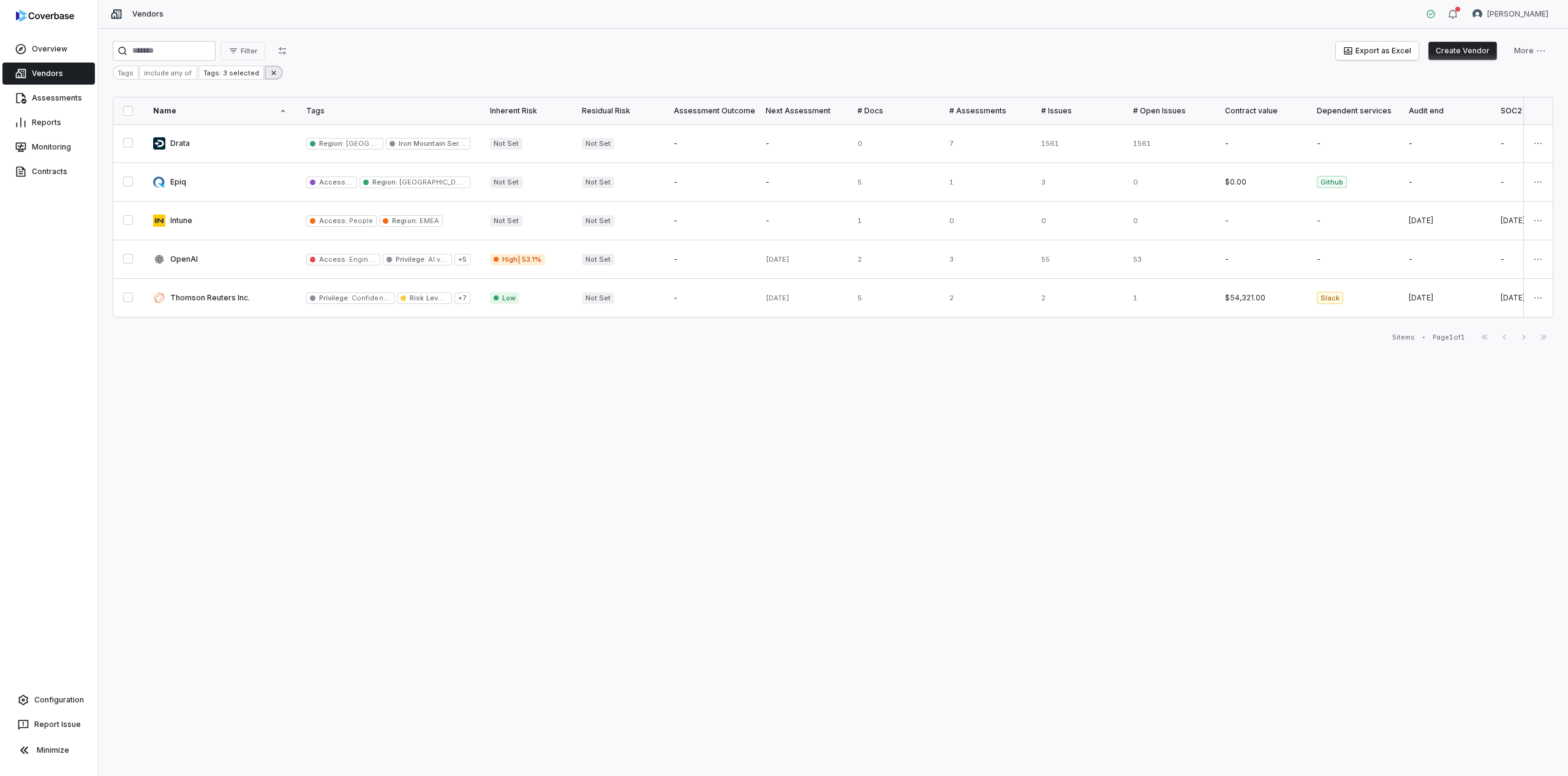
click at [269, 71] on icon at bounding box center [274, 73] width 9 height 9
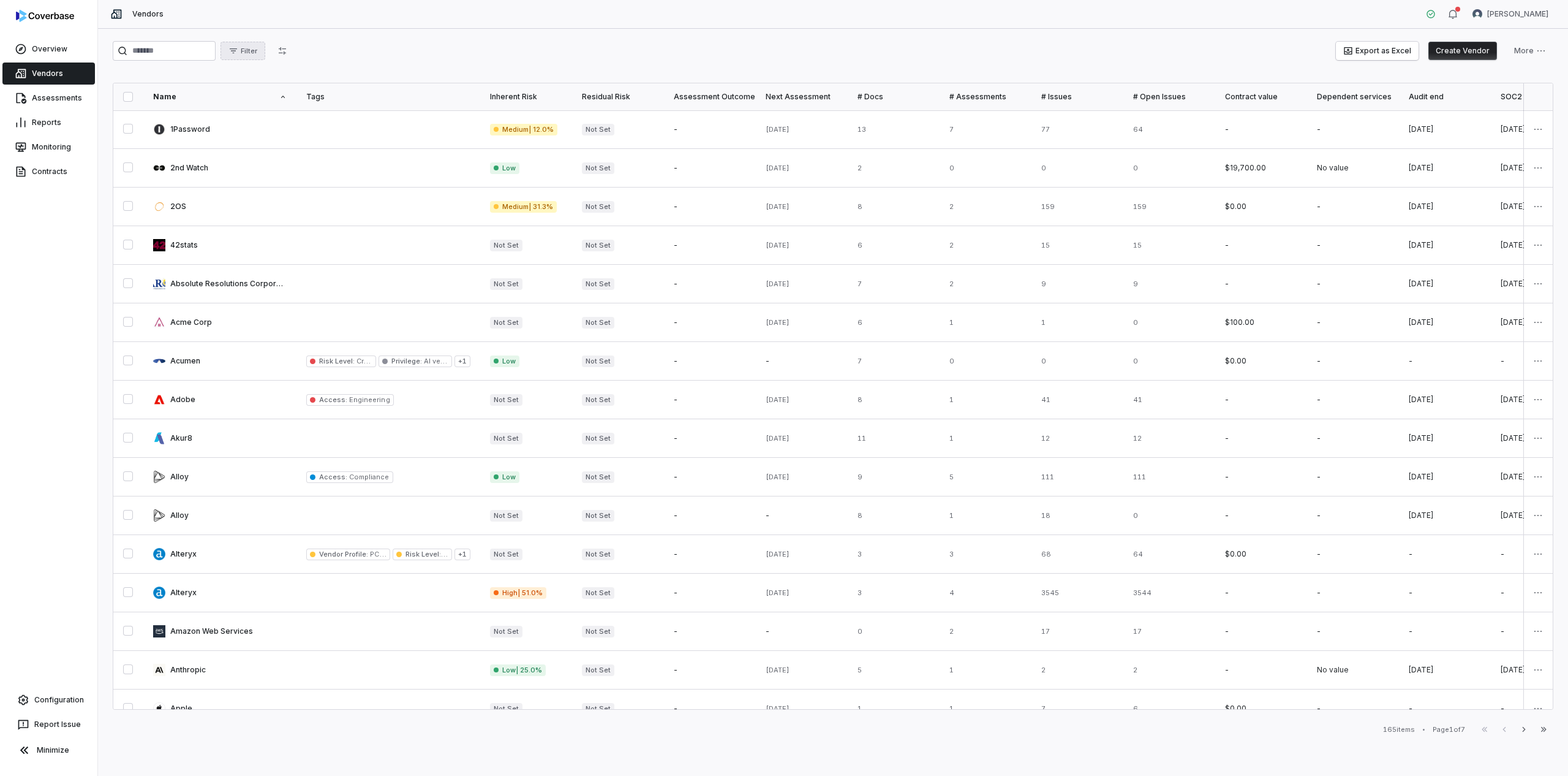
click at [238, 52] on icon "button" at bounding box center [233, 51] width 10 height 10
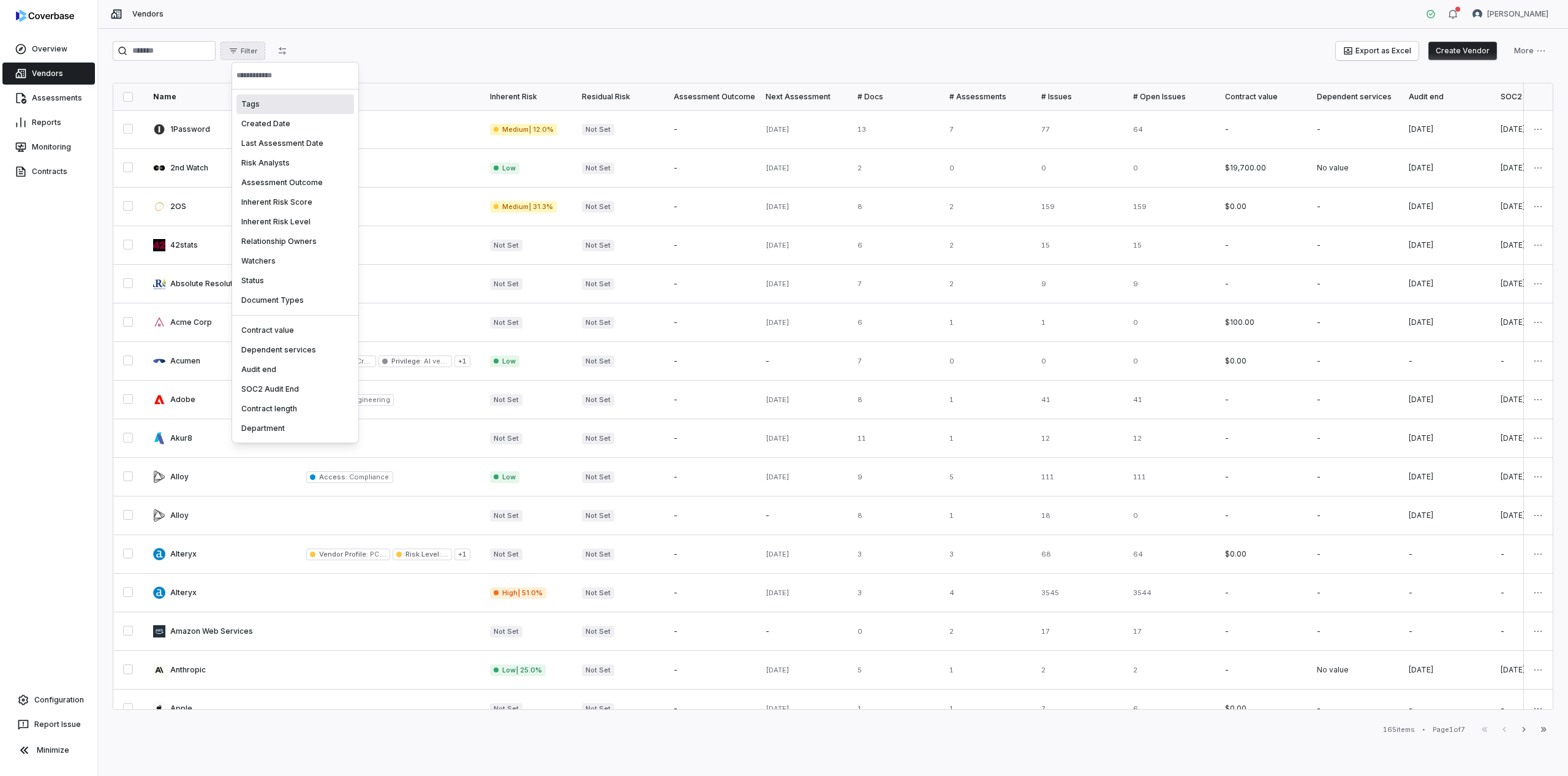
click at [261, 104] on div "Tags" at bounding box center [295, 104] width 118 height 20
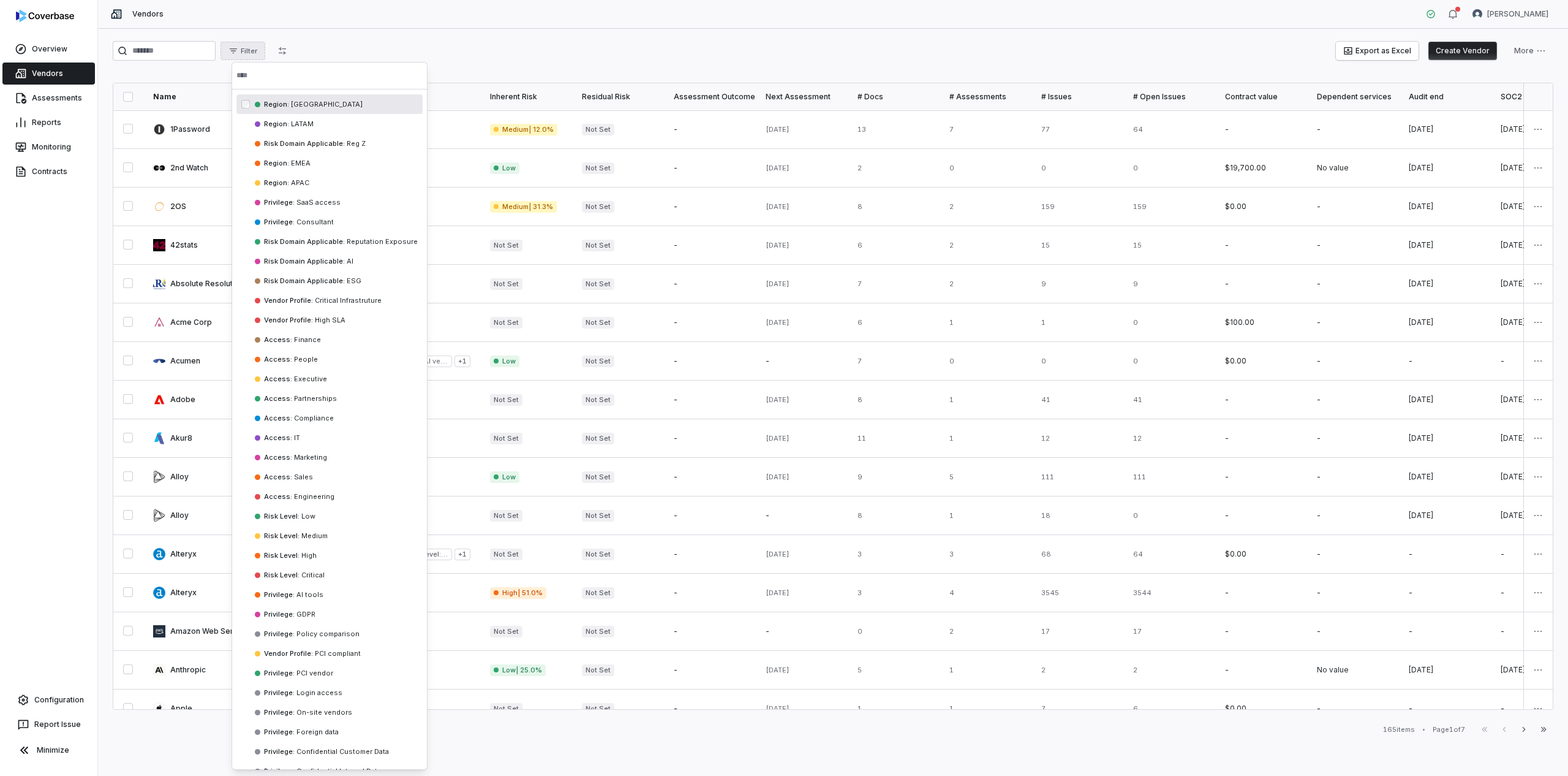
click at [300, 112] on div "Region : NORTH AMERICA" at bounding box center [329, 104] width 186 height 20
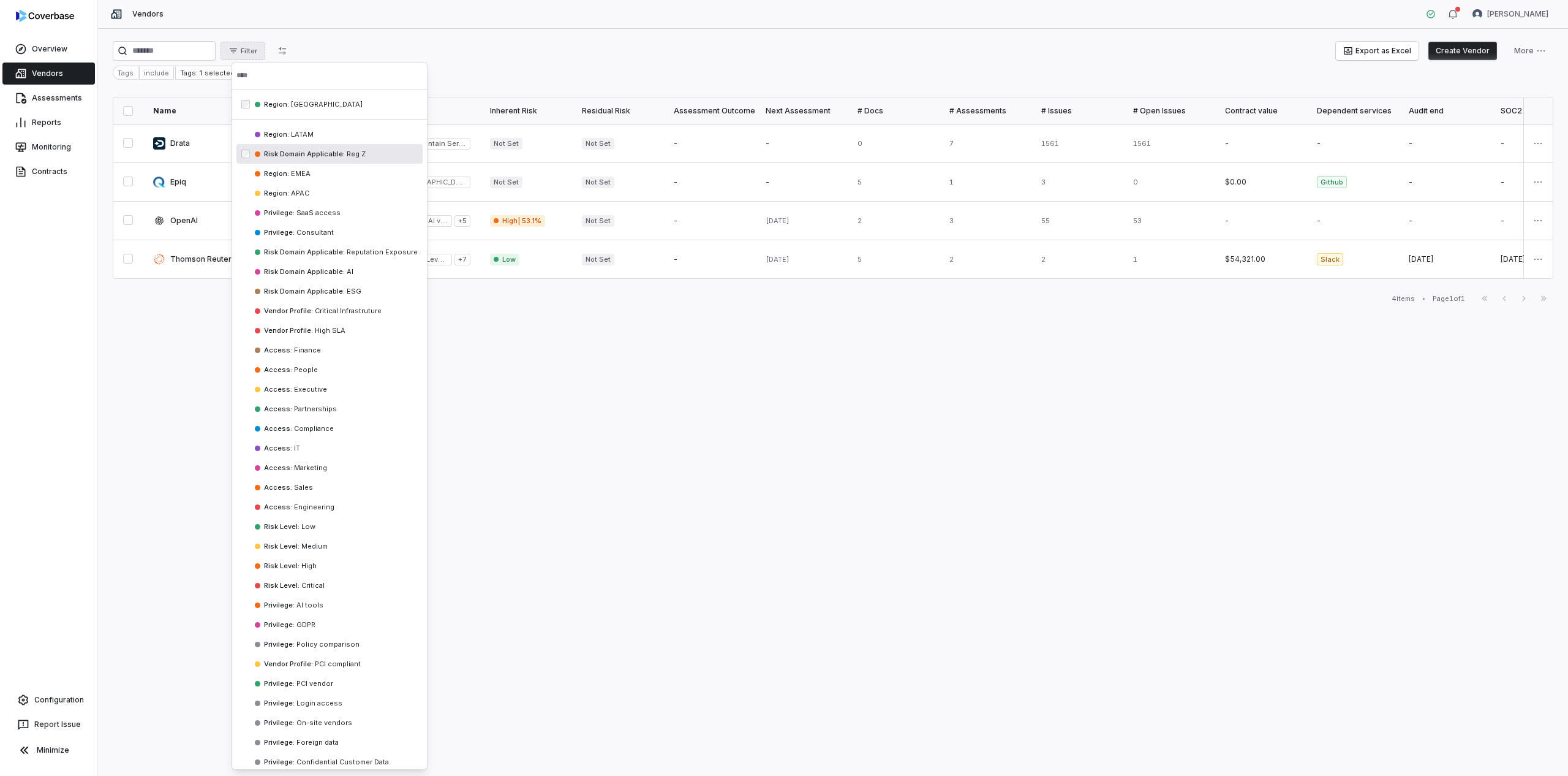
click at [292, 144] on div "Risk Domain Applicable : Reg Z" at bounding box center [329, 153] width 186 height 20
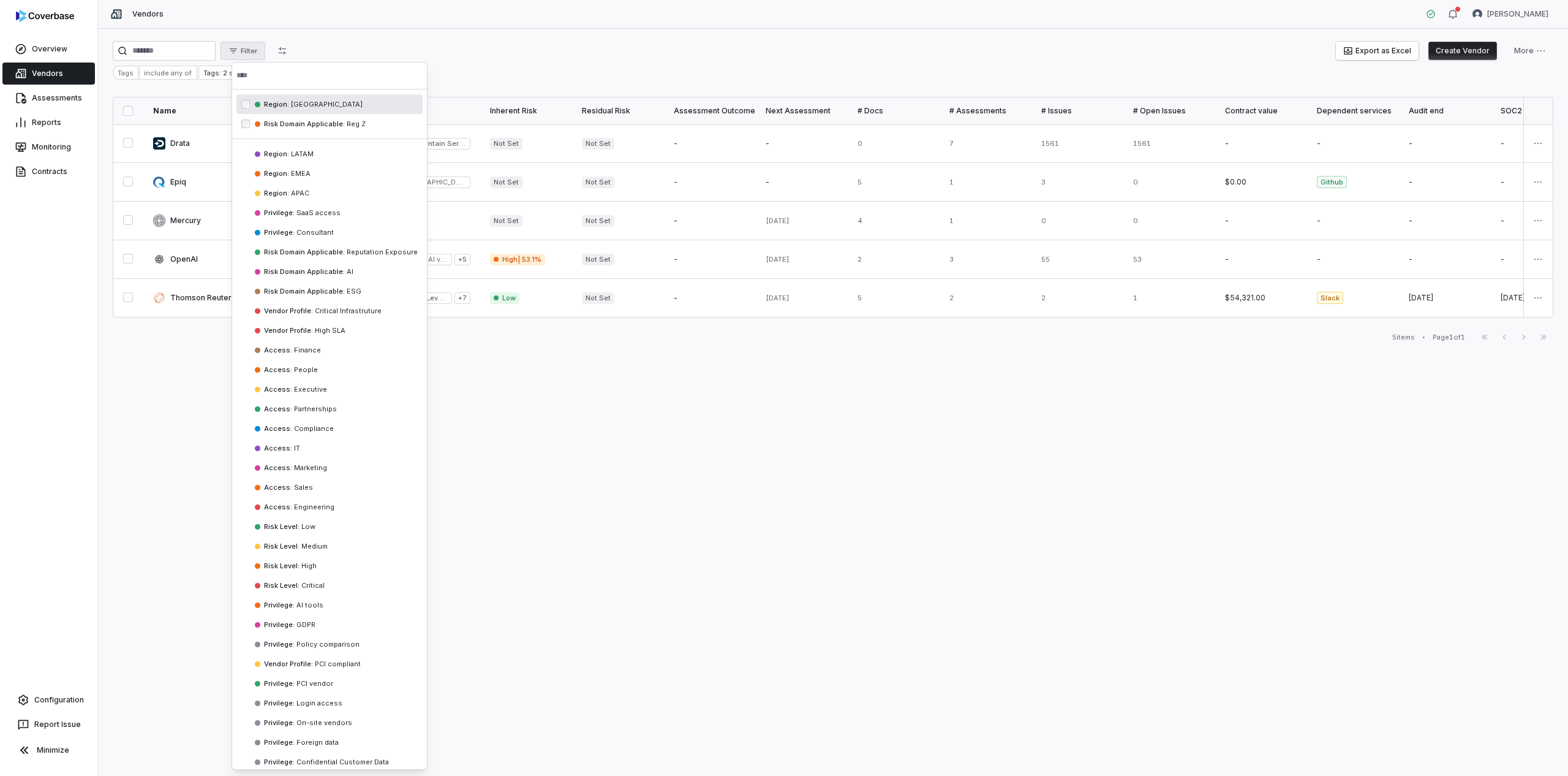
click at [393, 42] on html "Overview Vendors Assessments Reports Monitoring Contracts Configuration Report …" at bounding box center [784, 388] width 1568 height 776
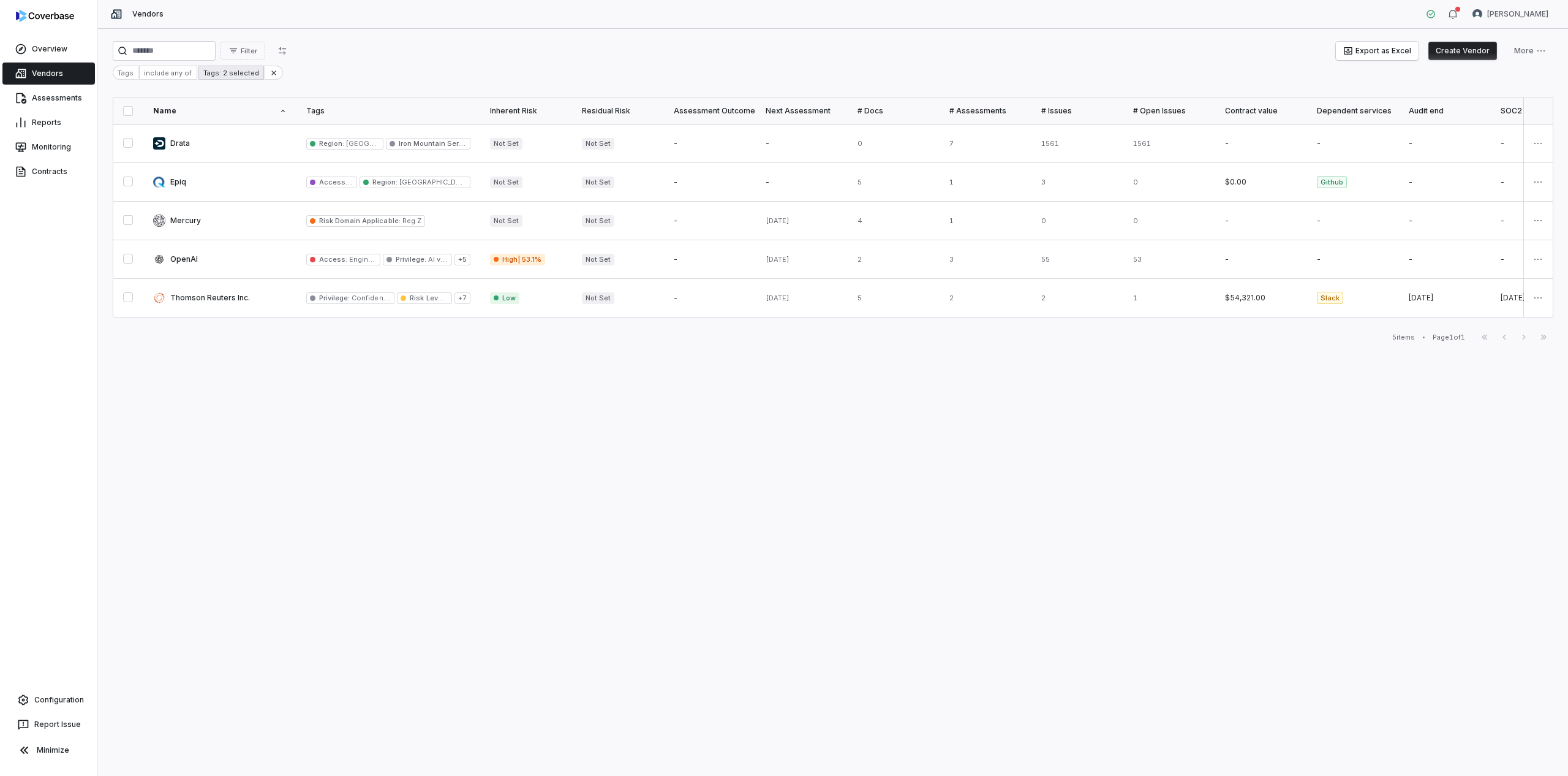
click at [238, 70] on div "Tags: 2 selected" at bounding box center [232, 73] width 66 height 14
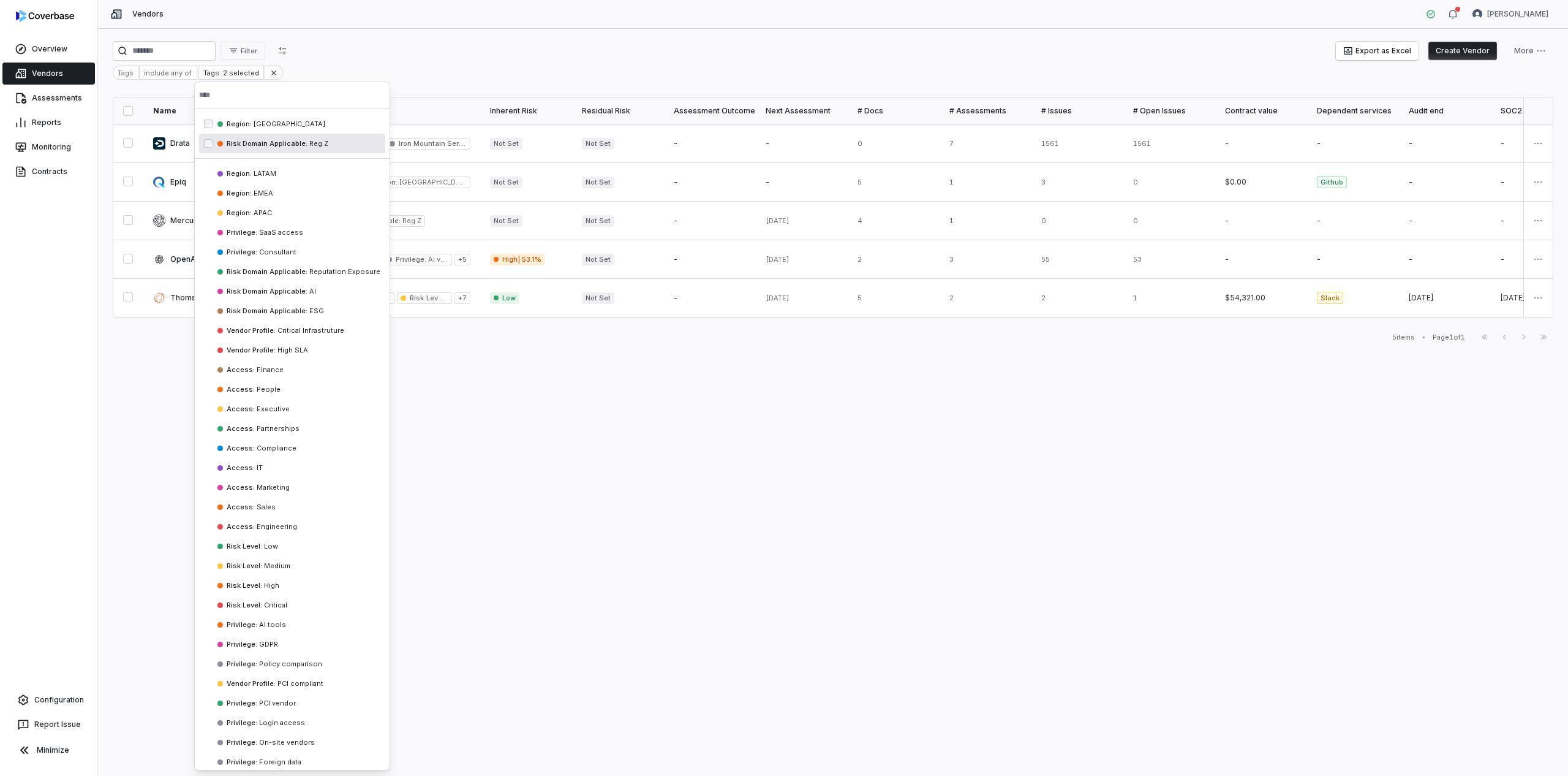
click at [236, 150] on div "Risk Domain Applicable : Reg Z" at bounding box center [291, 144] width 186 height 20
click at [315, 78] on html "Overview Vendors Assessments Reports Monitoring Contracts Configuration Report …" at bounding box center [784, 388] width 1568 height 776
